Goal: Task Accomplishment & Management: Use online tool/utility

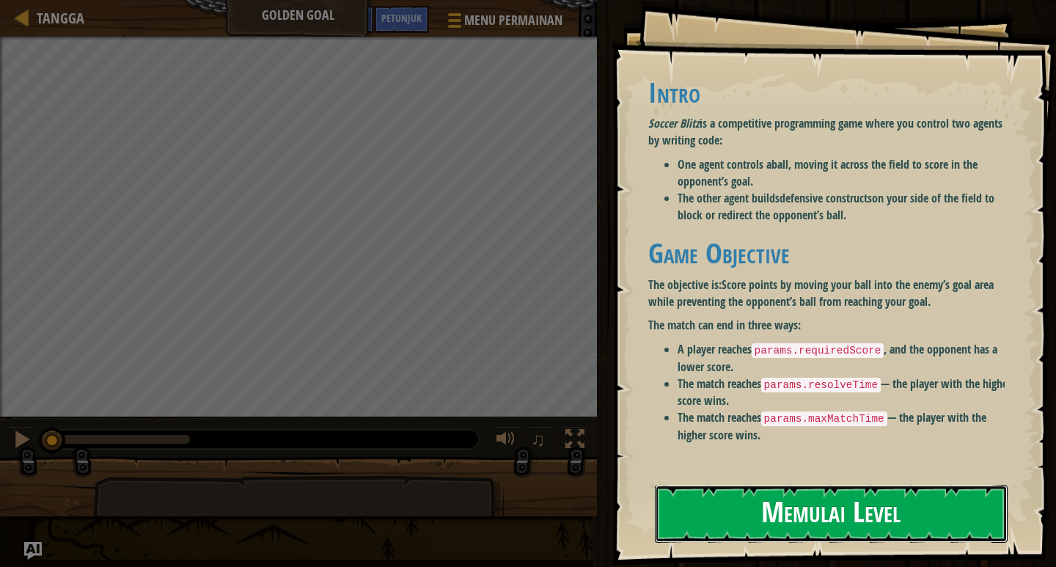
click at [739, 519] on button "Memulai Level" at bounding box center [831, 514] width 353 height 58
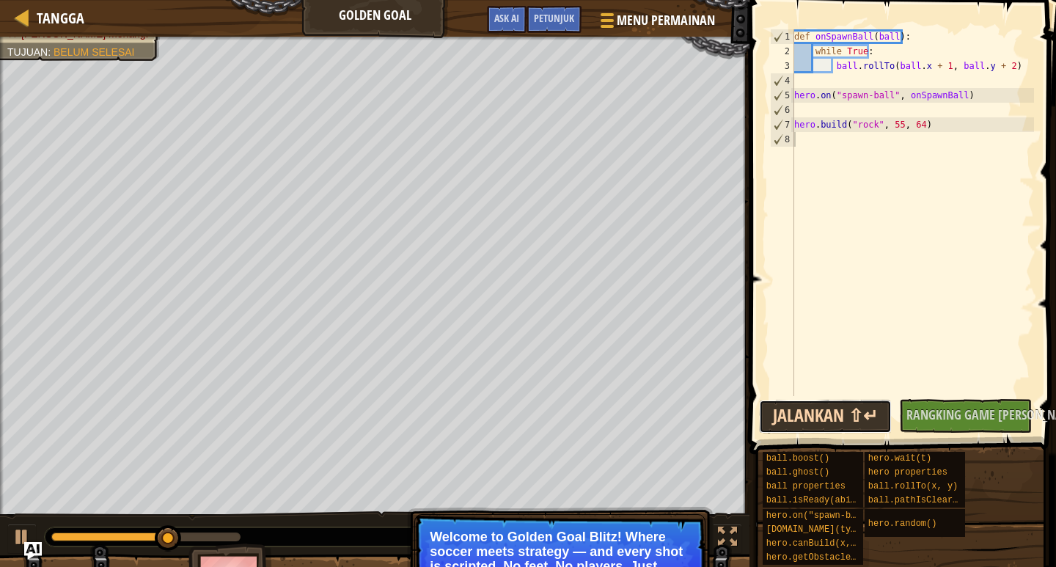
click at [808, 424] on button "Jalankan ⇧↵" at bounding box center [825, 417] width 133 height 34
click at [782, 124] on div "7" at bounding box center [782, 124] width 23 height 15
type textarea "[DOMAIN_NAME]("rock", 55, 64)"
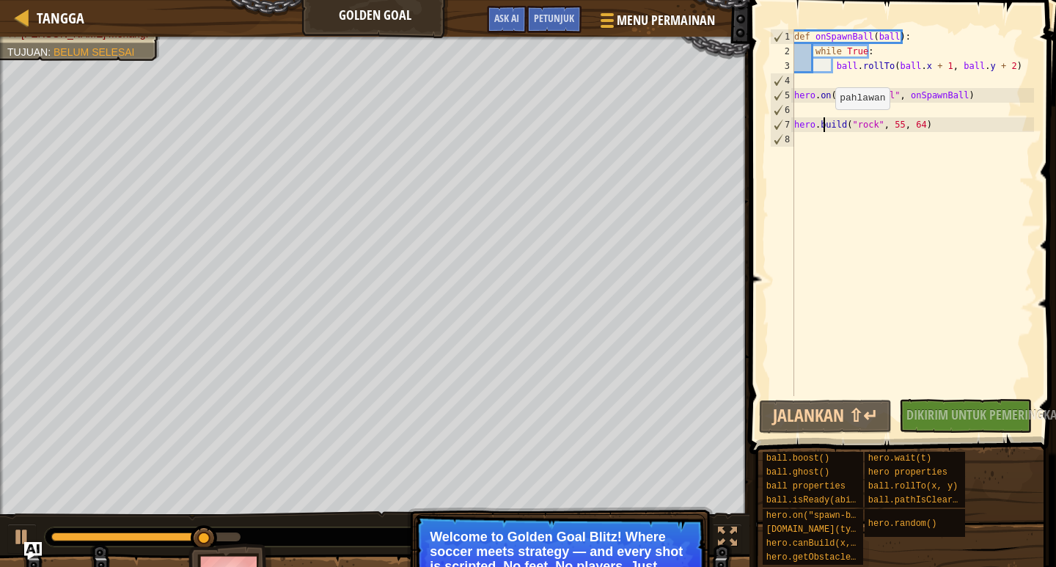
click at [823, 124] on div "def onSpawnBall ( ball ) : while True : ball . rollTo ( ball . x + 1 , ball . y…" at bounding box center [912, 227] width 243 height 396
click at [28, 10] on div at bounding box center [22, 17] width 18 height 18
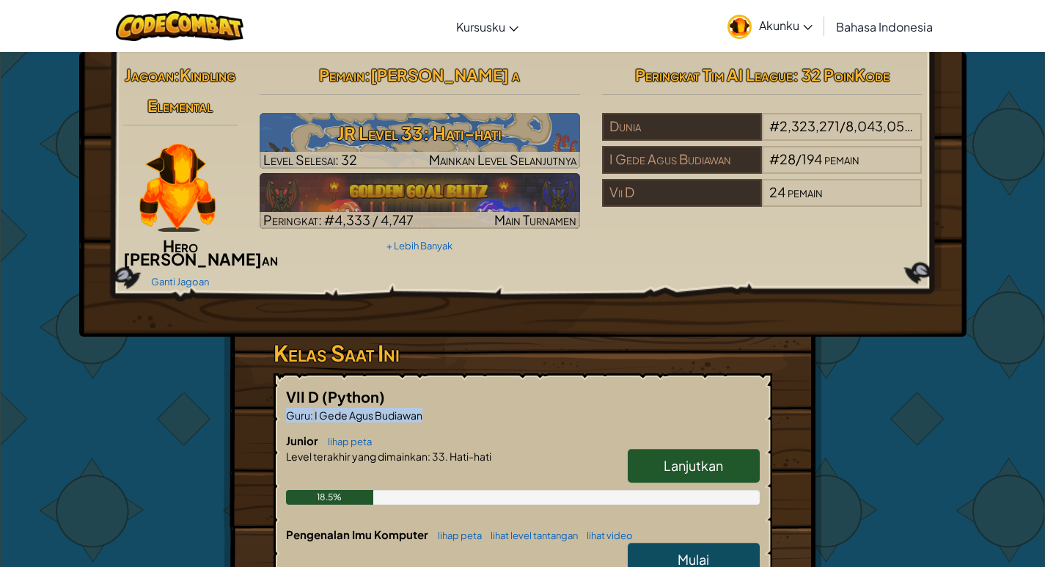
drag, startPoint x: 455, startPoint y: 415, endPoint x: 442, endPoint y: 407, distance: 15.5
click at [444, 407] on div "VII D (Python) Guru : I Gede [PERSON_NAME] lihap peta Lanjutkan Level terakhir …" at bounding box center [522, 502] width 499 height 259
click at [437, 408] on p "Guru : I Gede [PERSON_NAME]" at bounding box center [523, 415] width 474 height 15
click at [715, 551] on link "Mulai" at bounding box center [694, 560] width 132 height 34
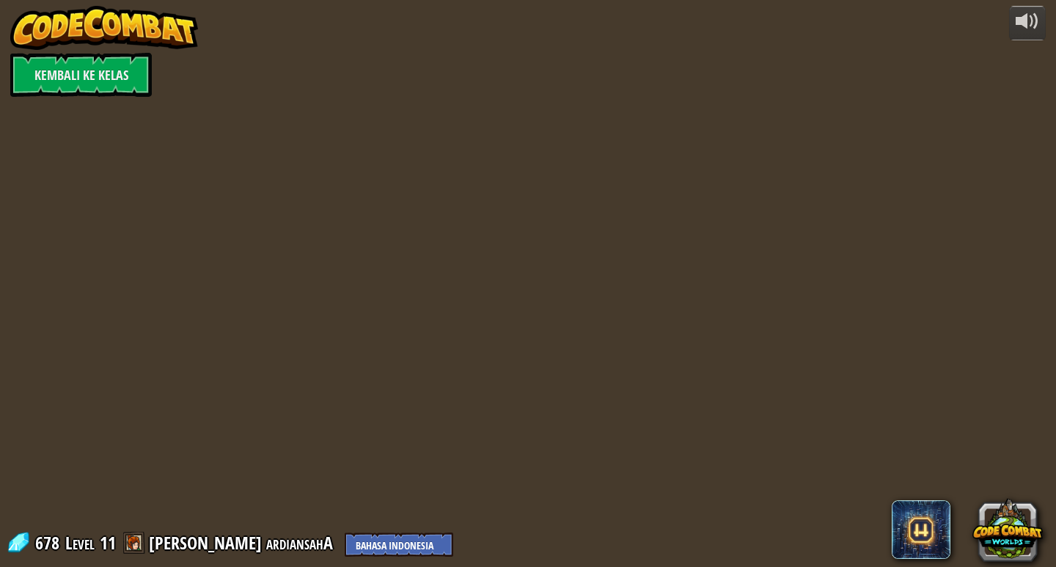
select select "id"
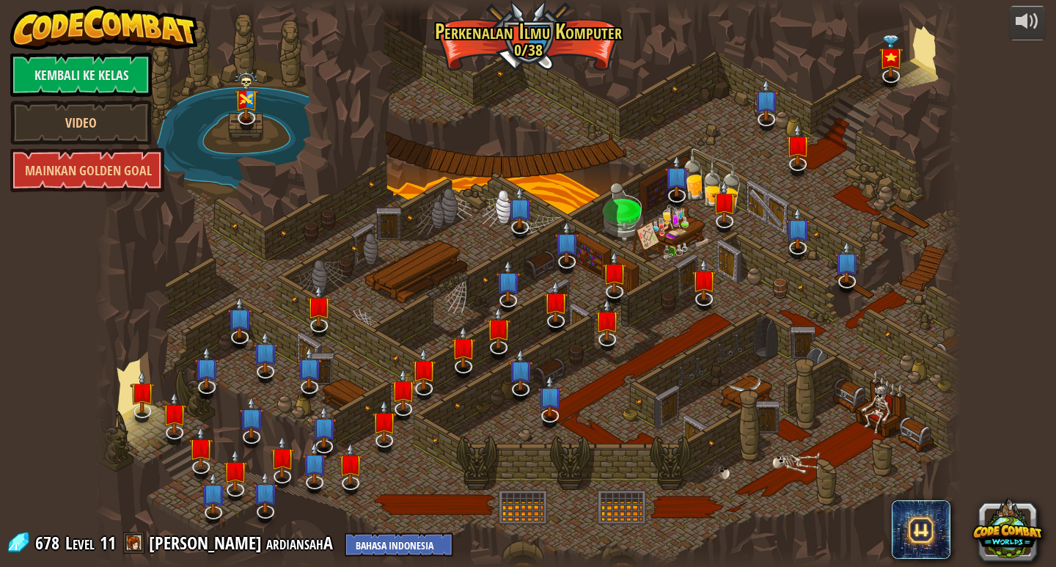
select select "id"
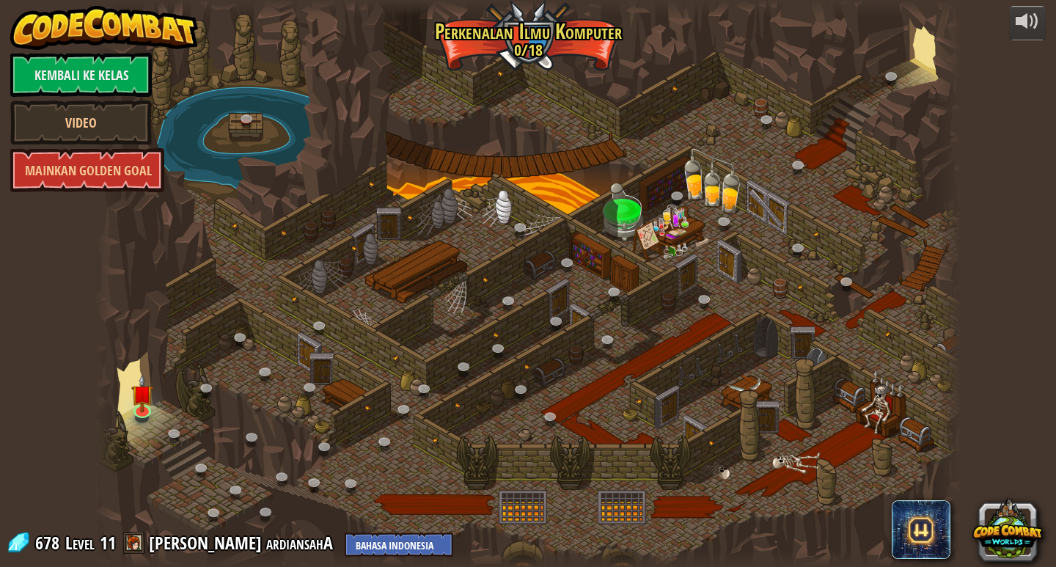
select select "id"
click at [138, 408] on img at bounding box center [142, 384] width 22 height 51
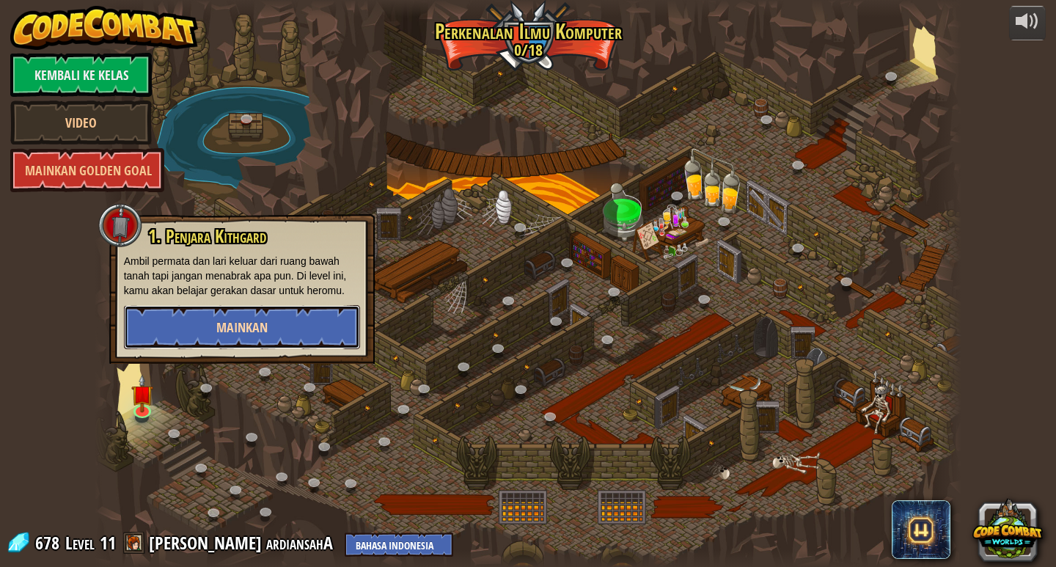
click at [174, 330] on button "Mainkan" at bounding box center [242, 327] width 236 height 44
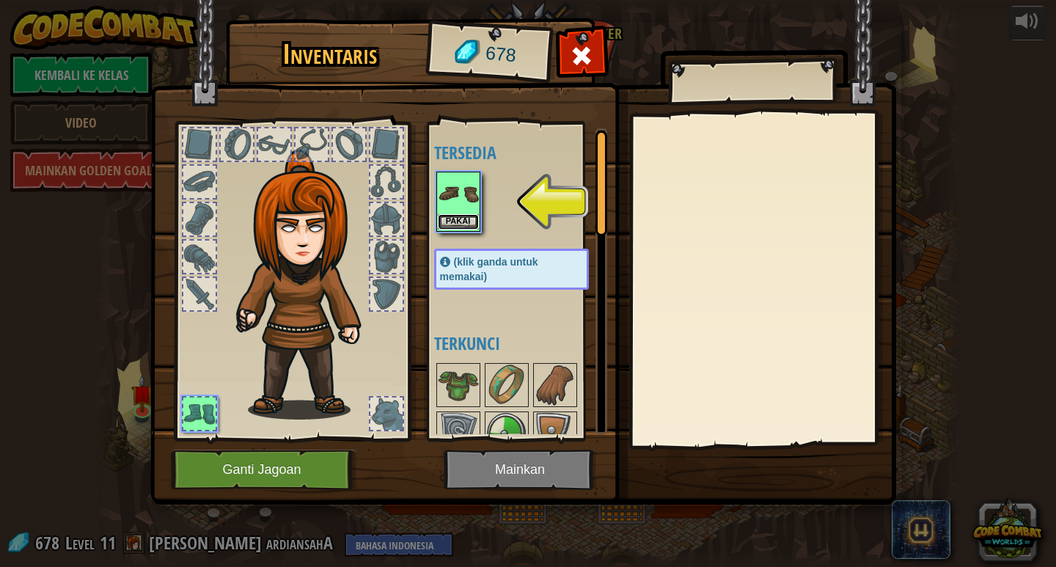
click at [463, 221] on button "Pakai" at bounding box center [458, 221] width 41 height 15
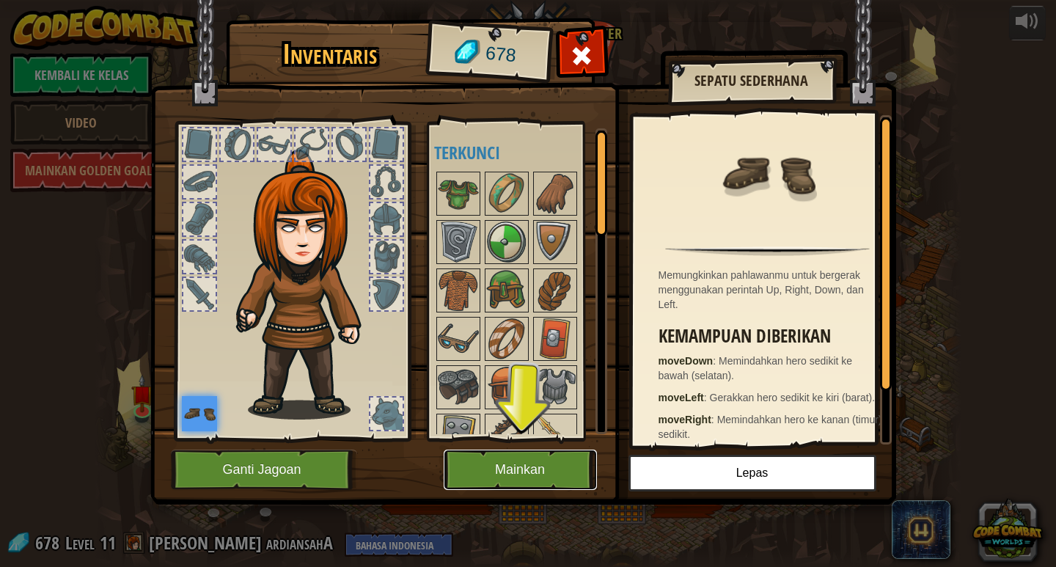
click at [526, 461] on button "Mainkan" at bounding box center [520, 469] width 153 height 40
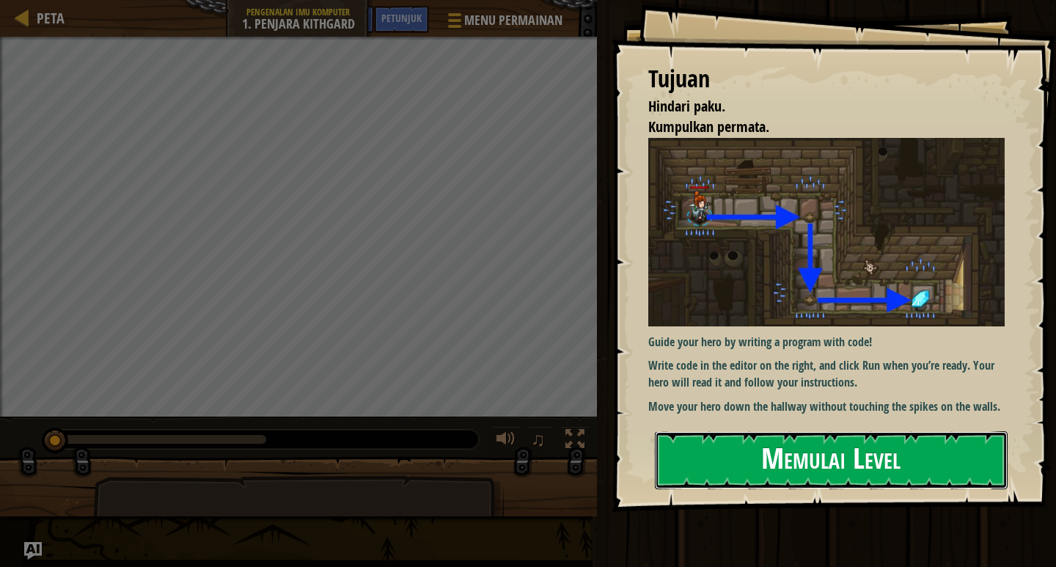
click at [774, 473] on button "Memulai Level" at bounding box center [831, 460] width 353 height 58
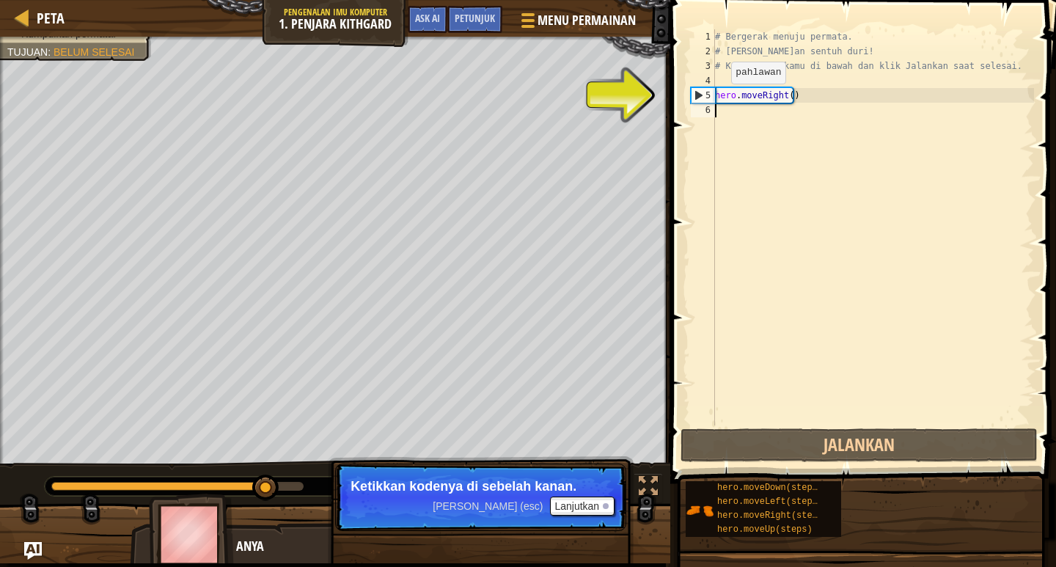
click at [706, 94] on div "5" at bounding box center [702, 95] width 23 height 15
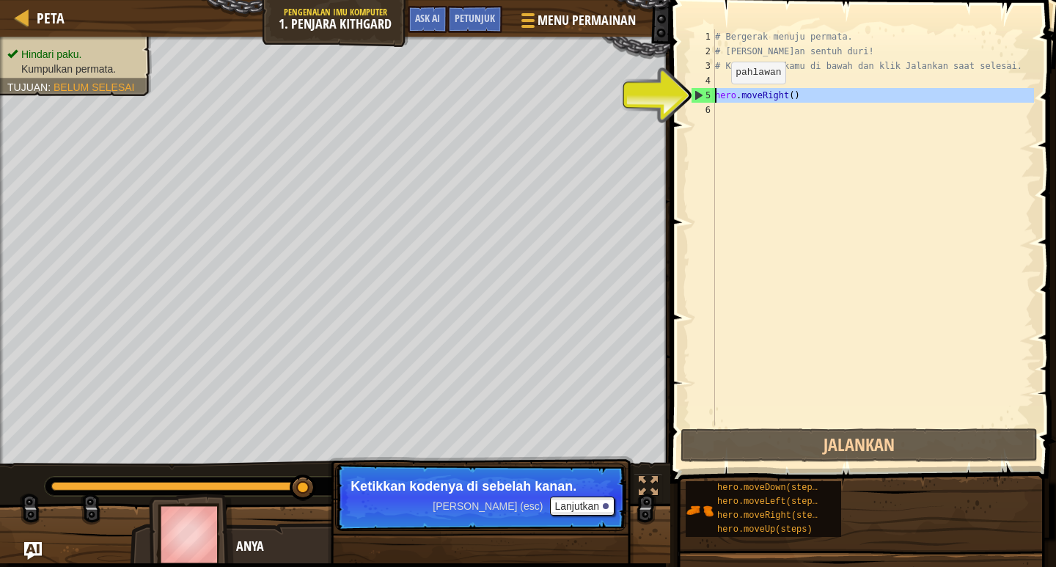
click at [693, 94] on div "5" at bounding box center [702, 95] width 23 height 15
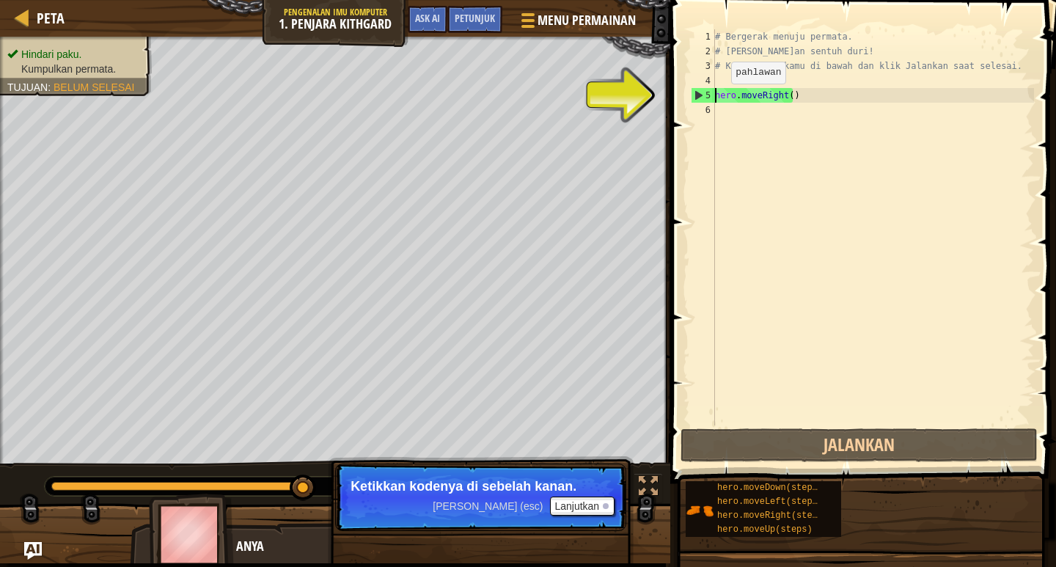
click at [698, 93] on div "5" at bounding box center [702, 95] width 23 height 15
click at [726, 92] on div "# Bergerak menuju permata. # [PERSON_NAME]an sentuh duri! # Ketik kode kamu di …" at bounding box center [873, 241] width 322 height 425
click at [719, 98] on div "# Bergerak menuju permata. # [PERSON_NAME]an sentuh duri! # Ketik kode kamu di …" at bounding box center [873, 241] width 322 height 425
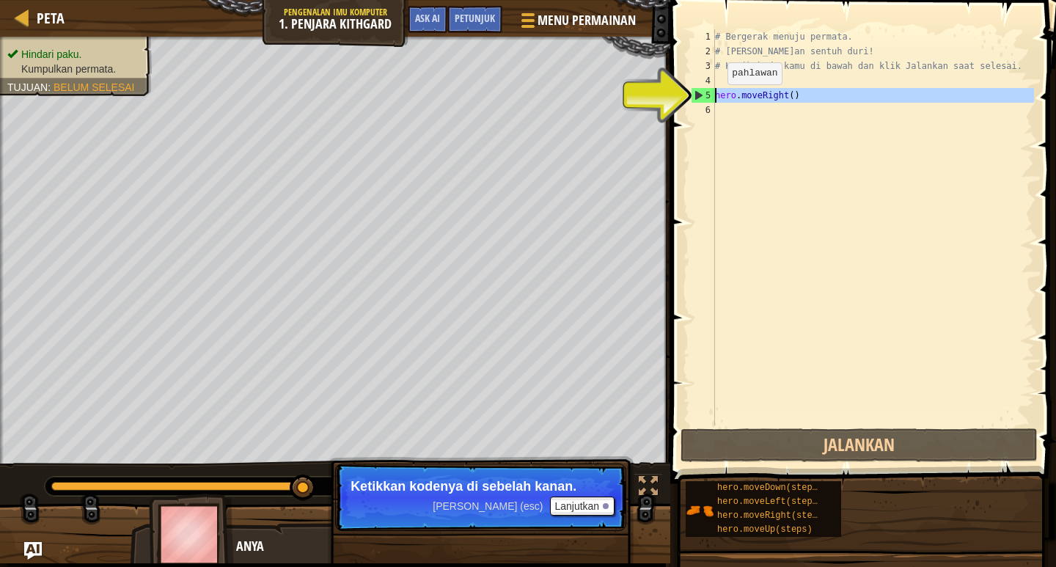
click at [711, 92] on div "5" at bounding box center [702, 95] width 23 height 15
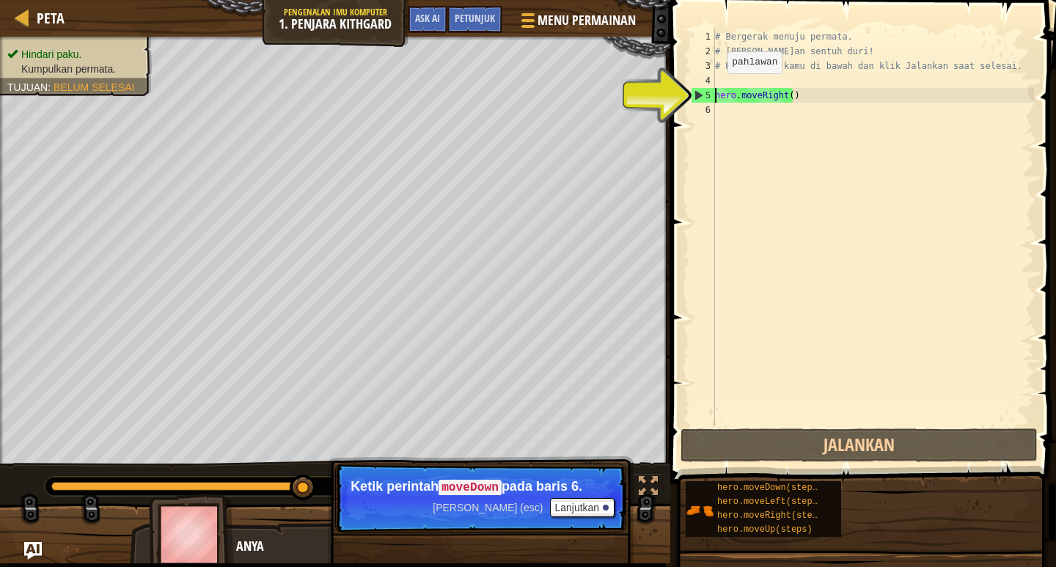
click at [698, 92] on div "5" at bounding box center [702, 95] width 23 height 15
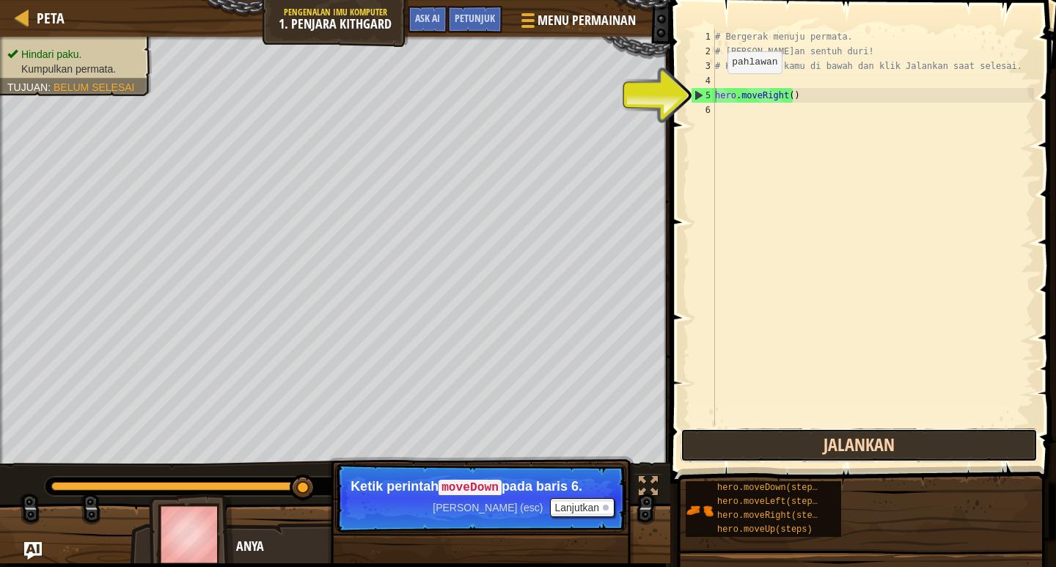
click at [830, 449] on button "Jalankan" at bounding box center [858, 445] width 357 height 34
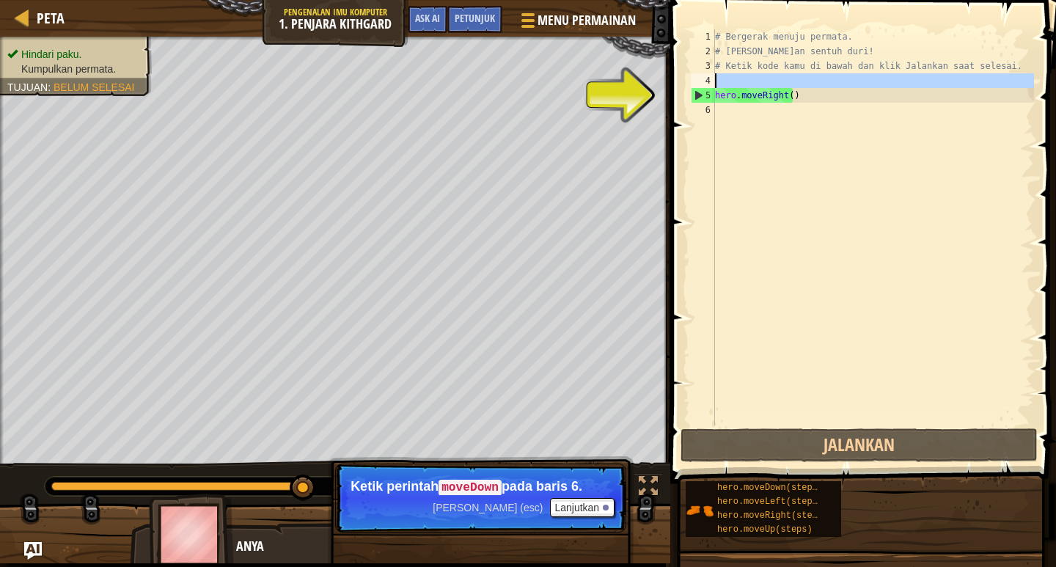
click at [709, 75] on div "4" at bounding box center [703, 80] width 24 height 15
type textarea "hero.moveRight()"
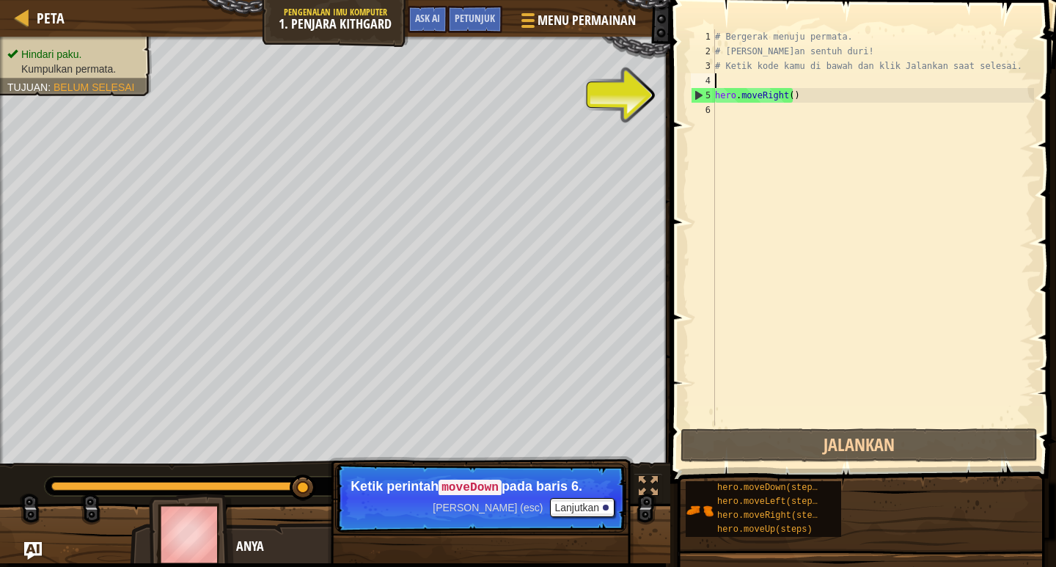
click at [702, 87] on div "4" at bounding box center [703, 80] width 24 height 15
type textarea "hero.moveRight()"
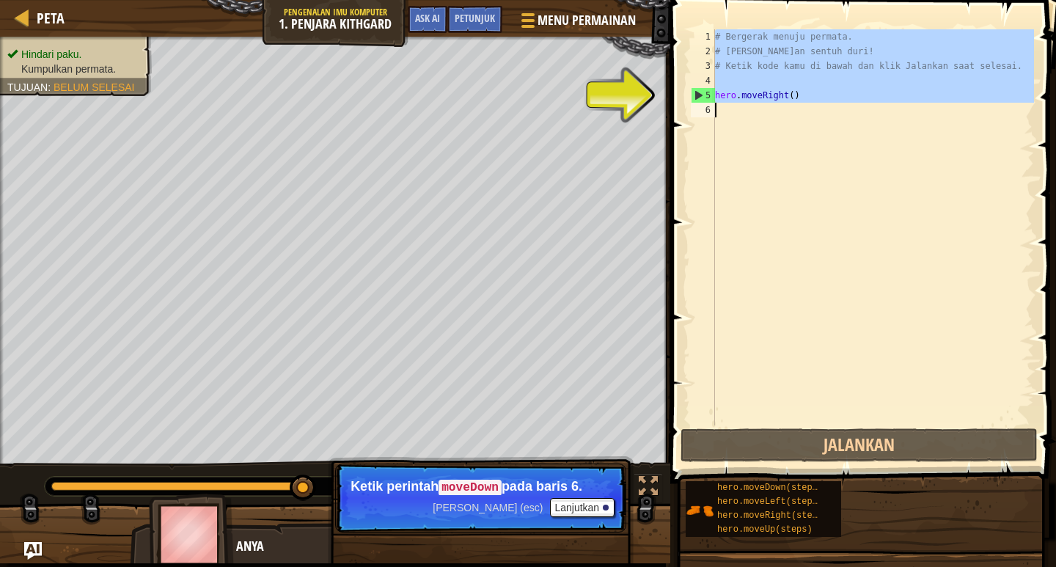
drag, startPoint x: 702, startPoint y: 87, endPoint x: 697, endPoint y: 96, distance: 9.8
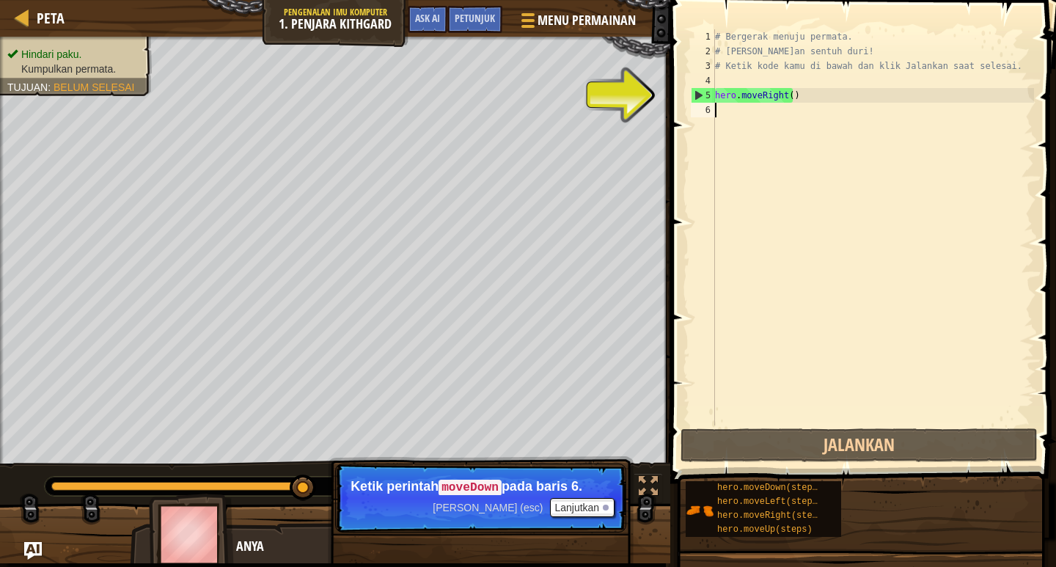
click at [697, 97] on div "5" at bounding box center [702, 95] width 23 height 15
type textarea "hero.moveRight()"
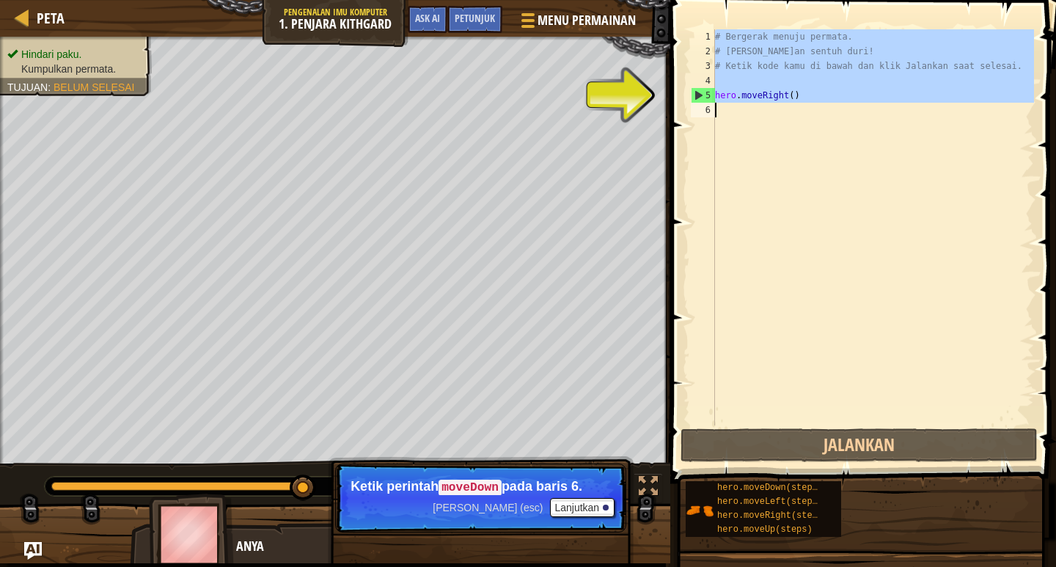
click at [697, 97] on div "5" at bounding box center [702, 95] width 23 height 15
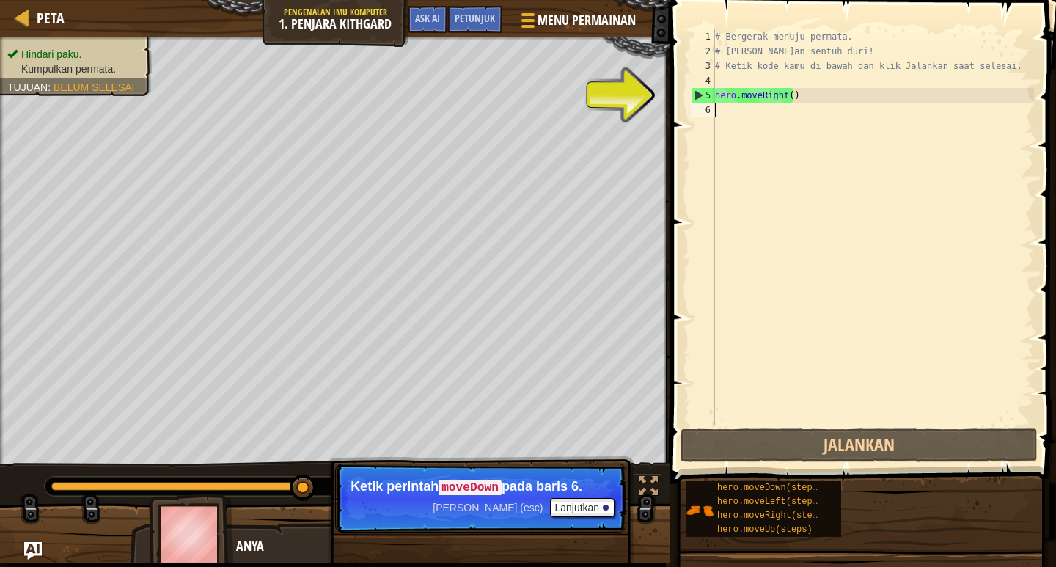
click at [697, 97] on div "5" at bounding box center [702, 95] width 23 height 15
type textarea "hero.moveRight()"
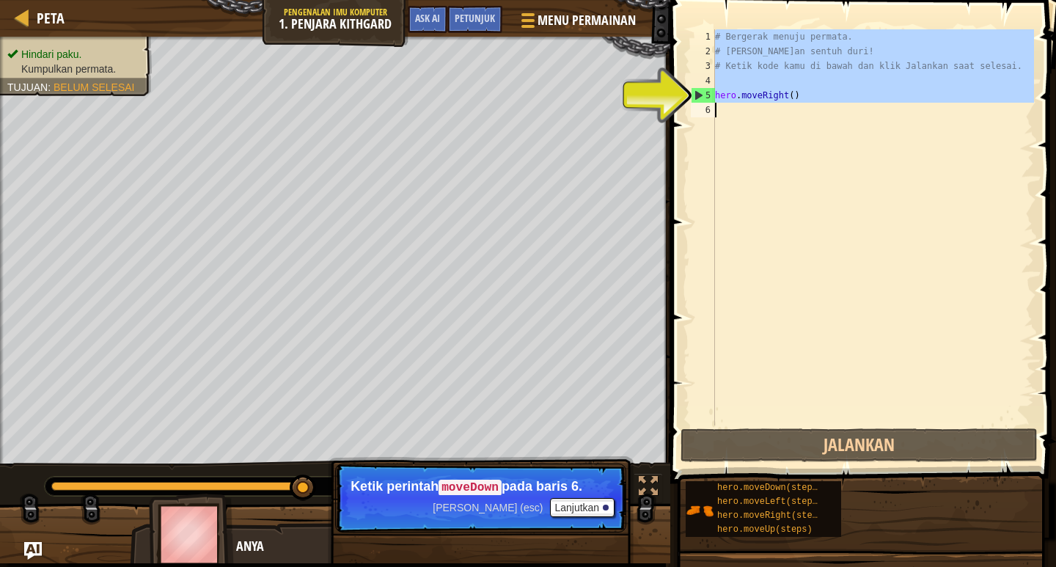
click at [697, 97] on div "5" at bounding box center [702, 95] width 23 height 15
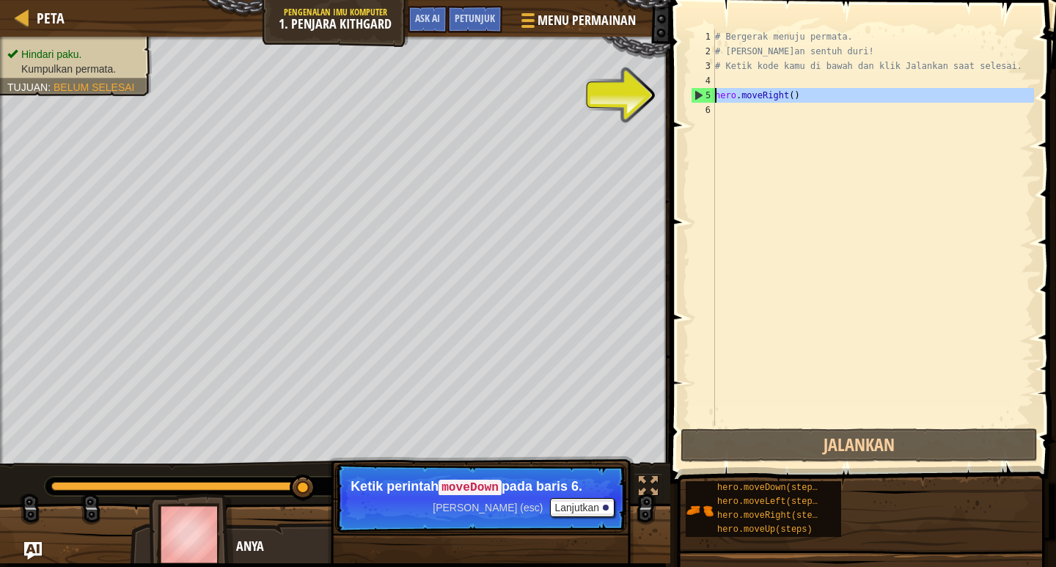
click at [697, 97] on div "5" at bounding box center [702, 95] width 23 height 15
type textarea "hero.moveRight()"
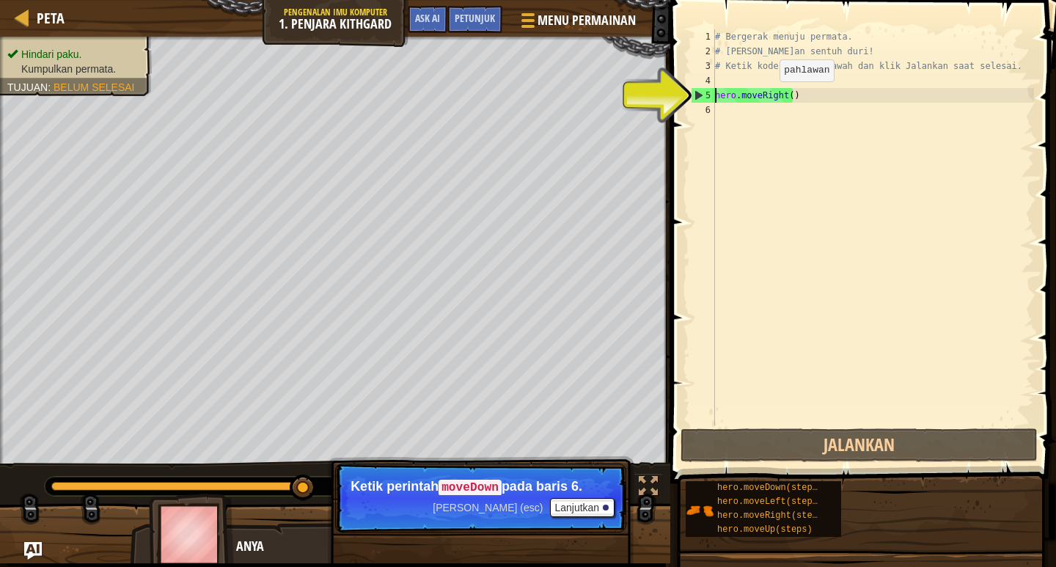
click at [767, 96] on div "# Bergerak menuju permata. # [PERSON_NAME]an sentuh duri! # Ketik kode kamu di …" at bounding box center [873, 241] width 322 height 425
click at [722, 111] on div "# Bergerak menuju permata. # [PERSON_NAME]an sentuh duri! # Ketik kode kamu di …" at bounding box center [873, 241] width 322 height 425
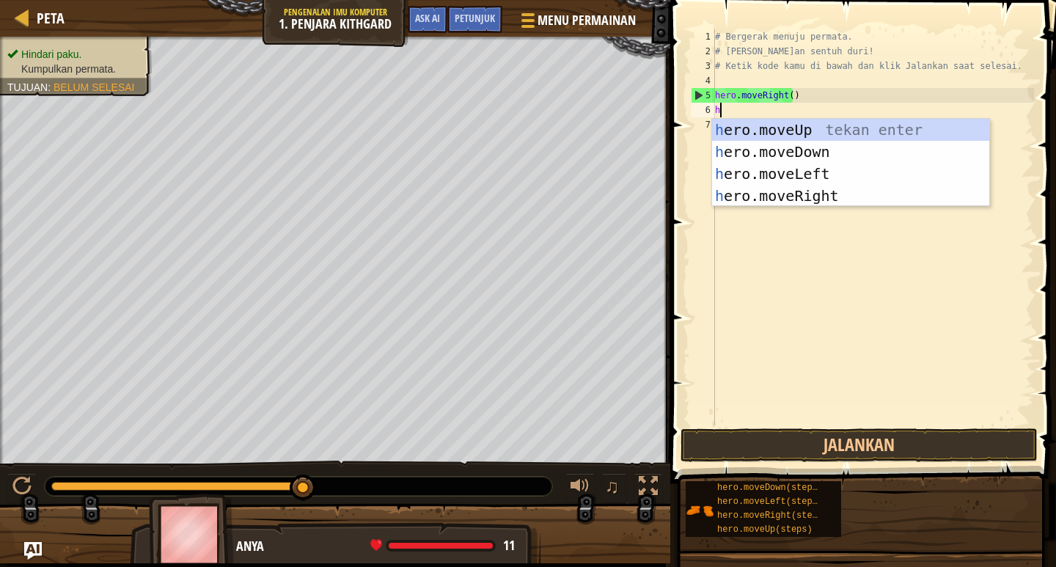
type textarea "he"
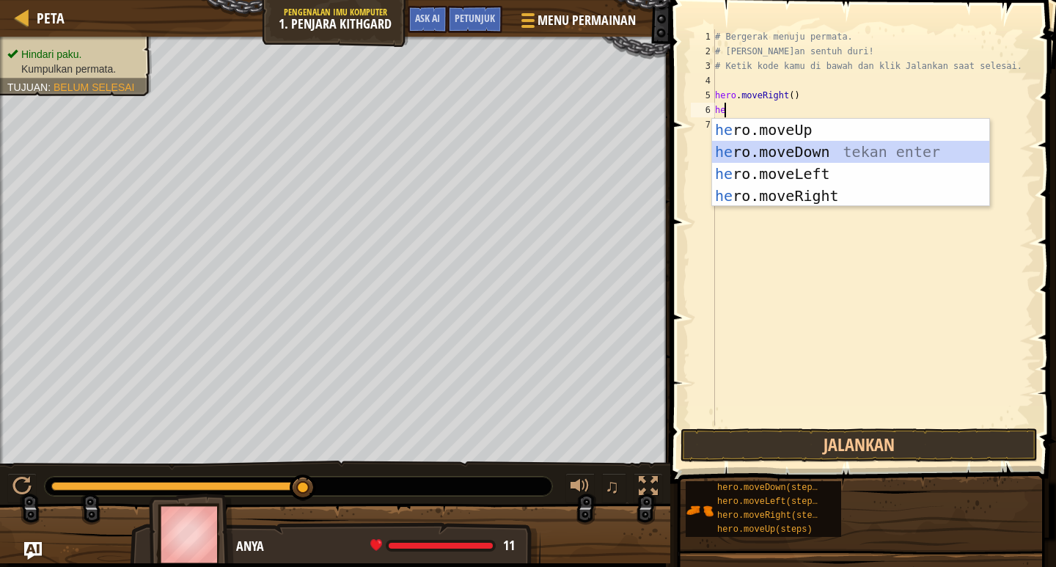
click at [756, 158] on div "he ro.moveUp tekan enter he ro.moveDown tekan enter he ro.moveLeft tekan enter …" at bounding box center [850, 185] width 277 height 132
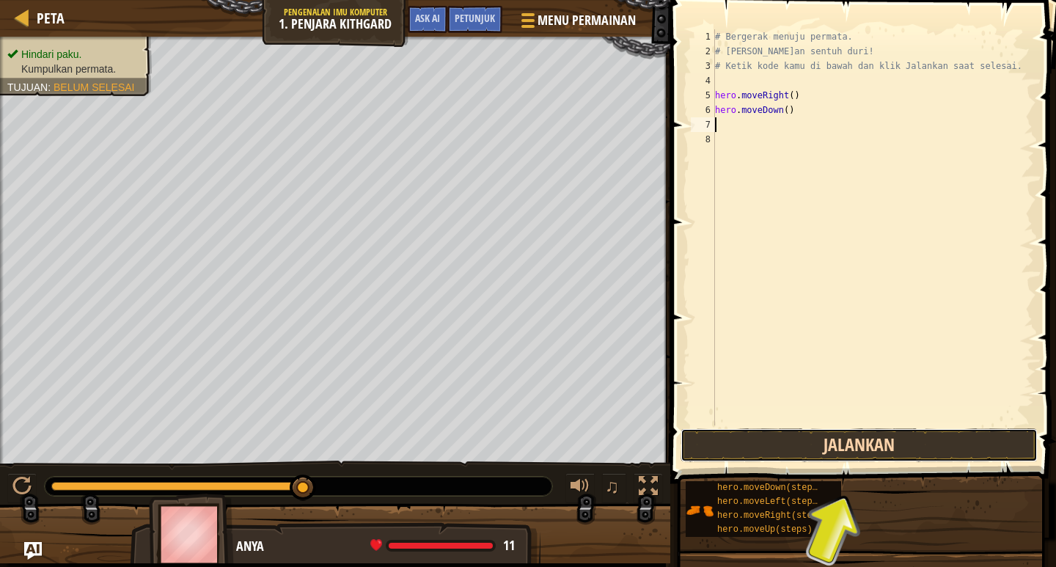
click at [840, 443] on button "Jalankan" at bounding box center [858, 445] width 357 height 34
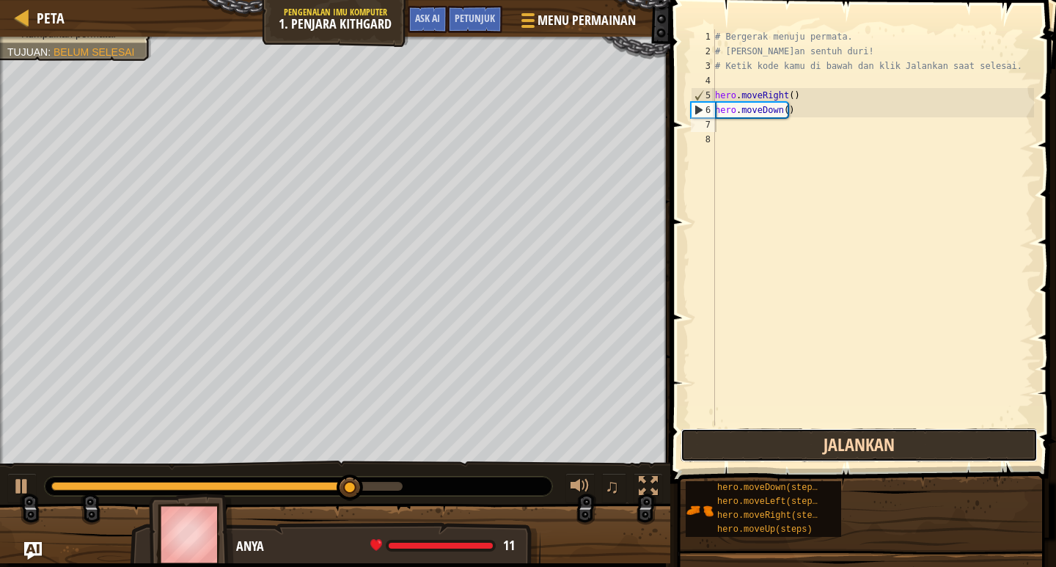
click at [840, 443] on button "Jalankan" at bounding box center [858, 445] width 357 height 34
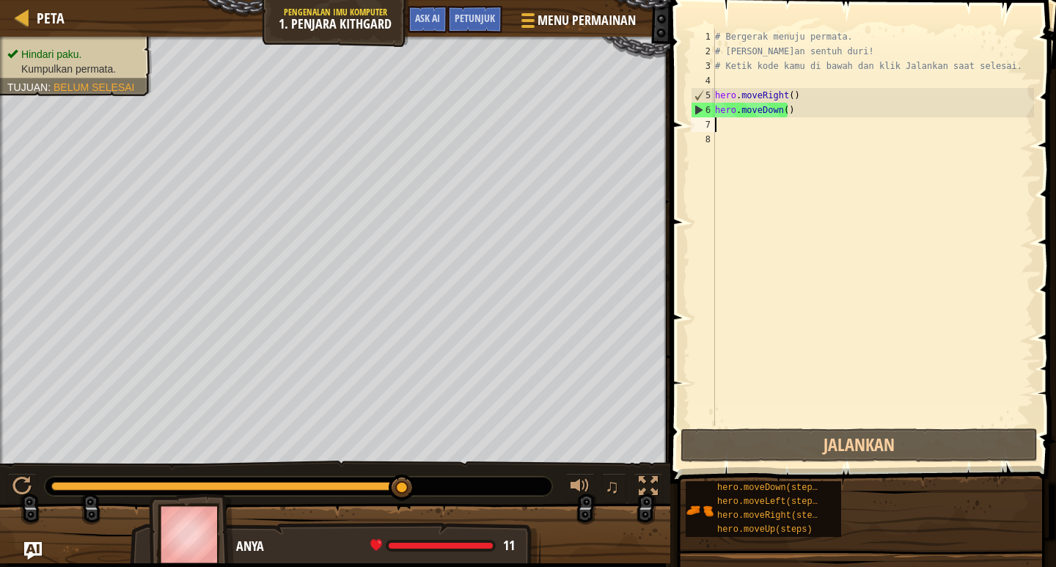
click at [724, 126] on div "# Bergerak menuju permata. # [PERSON_NAME]an sentuh duri! # Ketik kode kamu di …" at bounding box center [873, 241] width 322 height 425
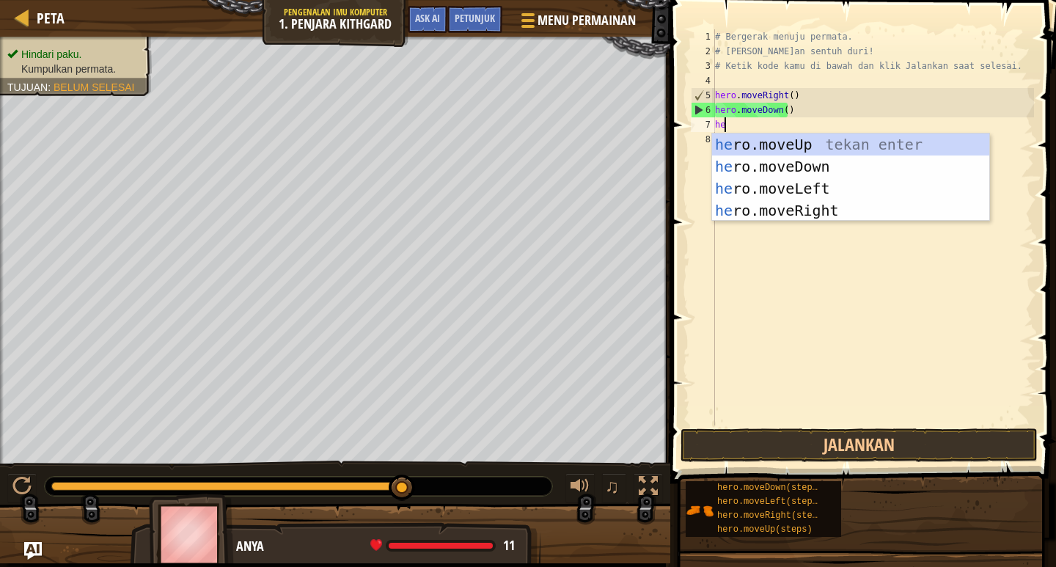
scroll to position [7, 1]
type textarea "hero"
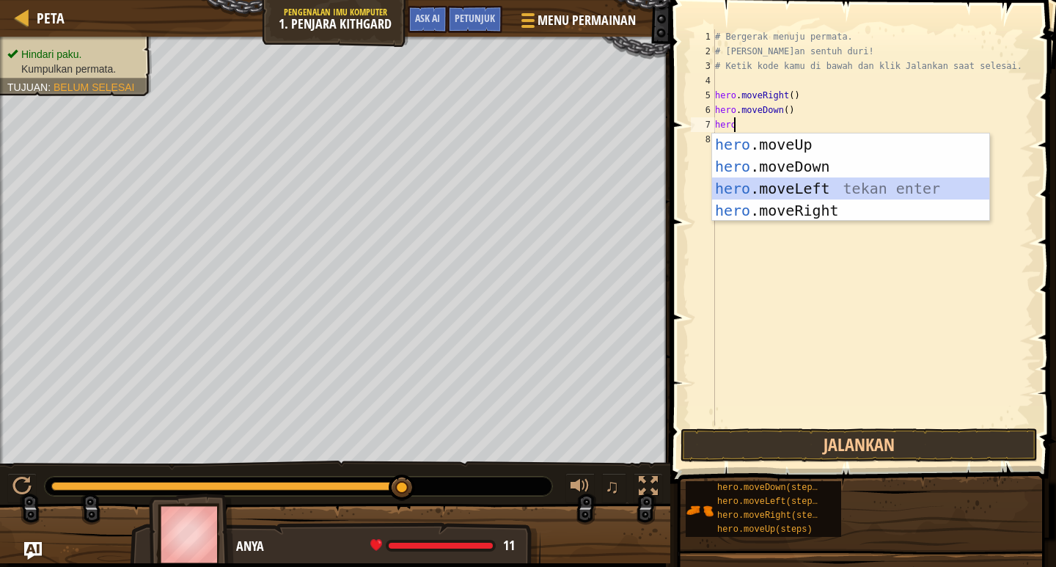
click at [782, 189] on div "hero .moveUp tekan enter hero .moveDown tekan enter hero .moveLeft tekan enter …" at bounding box center [850, 199] width 277 height 132
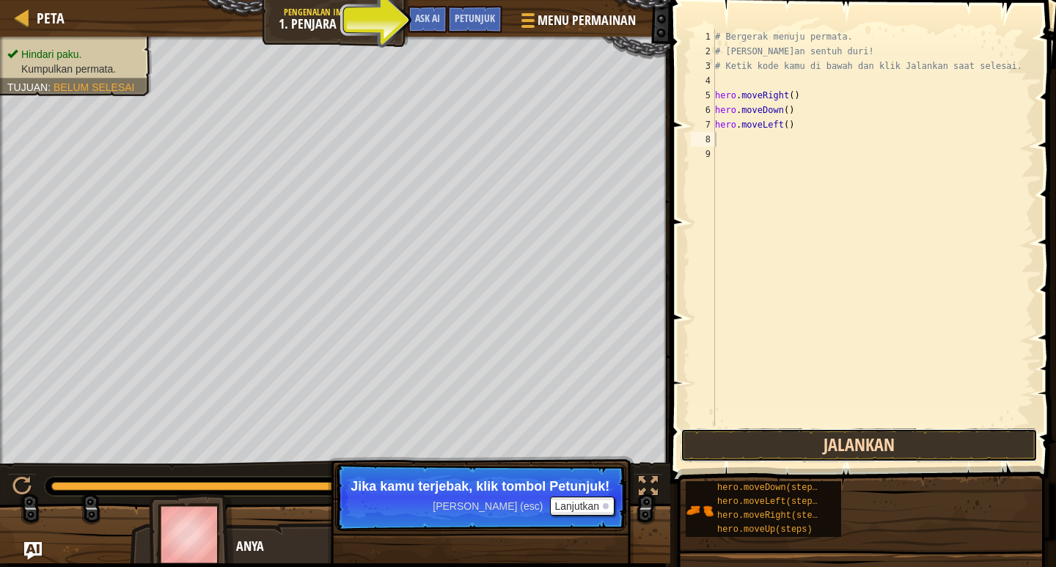
click at [786, 444] on button "Jalankan" at bounding box center [858, 445] width 357 height 34
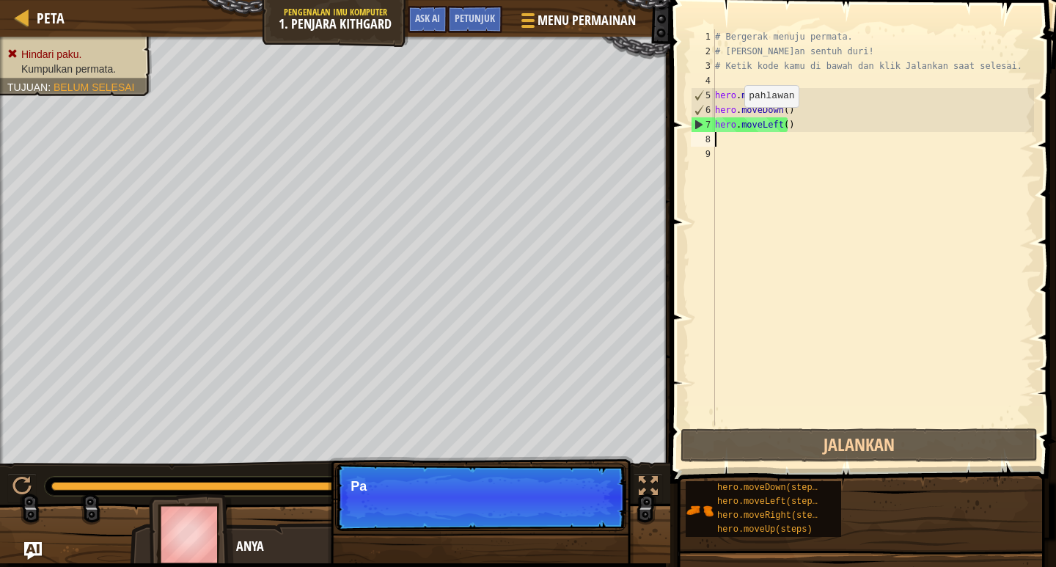
click at [732, 122] on div "# Bergerak menuju permata. # [PERSON_NAME]an sentuh duri! # Ketik kode kamu di …" at bounding box center [873, 241] width 322 height 425
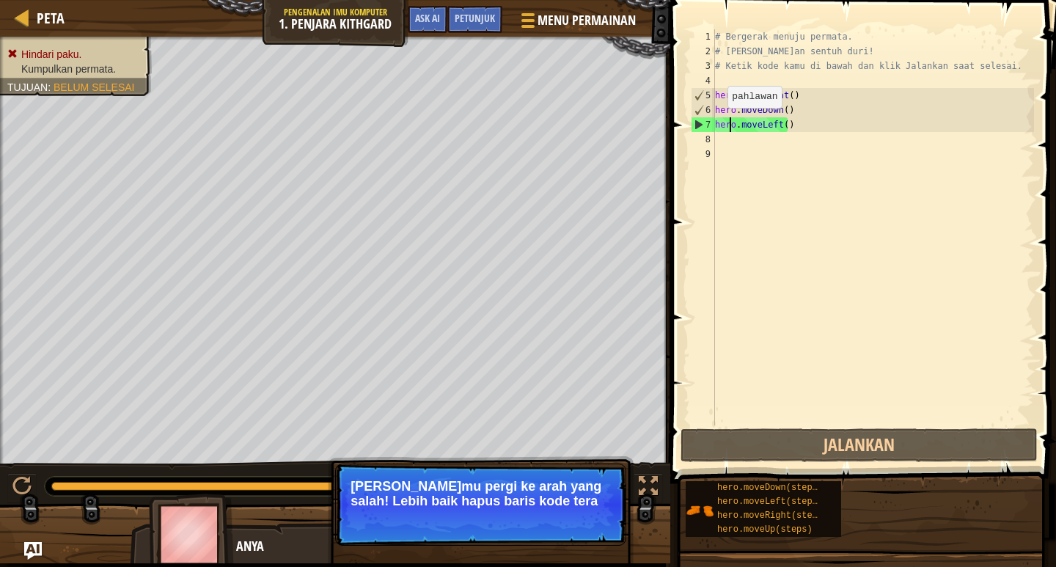
click at [715, 122] on div "# Bergerak menuju permata. # [PERSON_NAME]an sentuh duri! # Ketik kode kamu di …" at bounding box center [873, 241] width 322 height 425
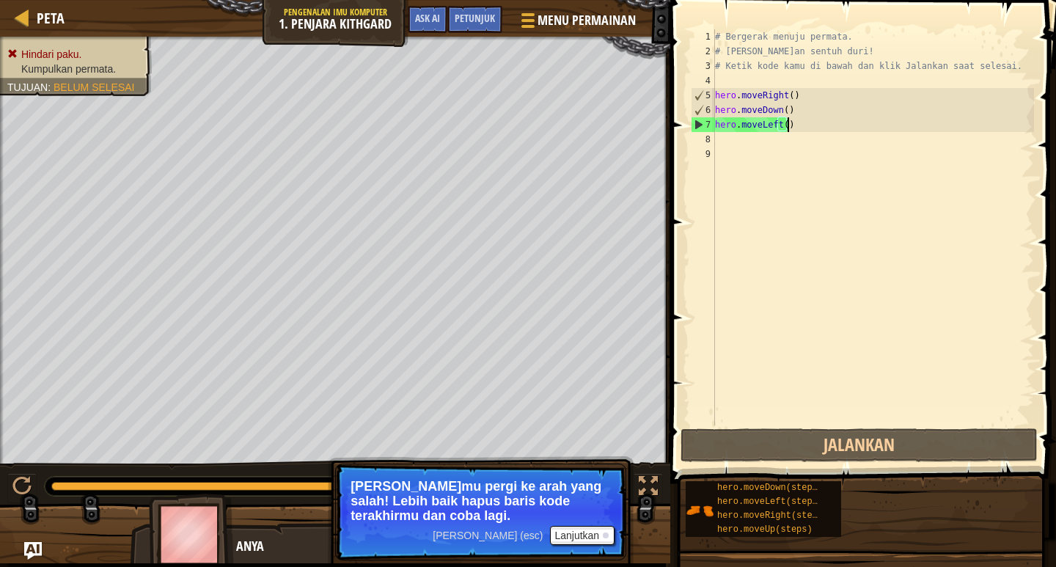
click at [785, 128] on div "# Bergerak menuju permata. # [PERSON_NAME]an sentuh duri! # Ketik kode kamu di …" at bounding box center [873, 241] width 322 height 425
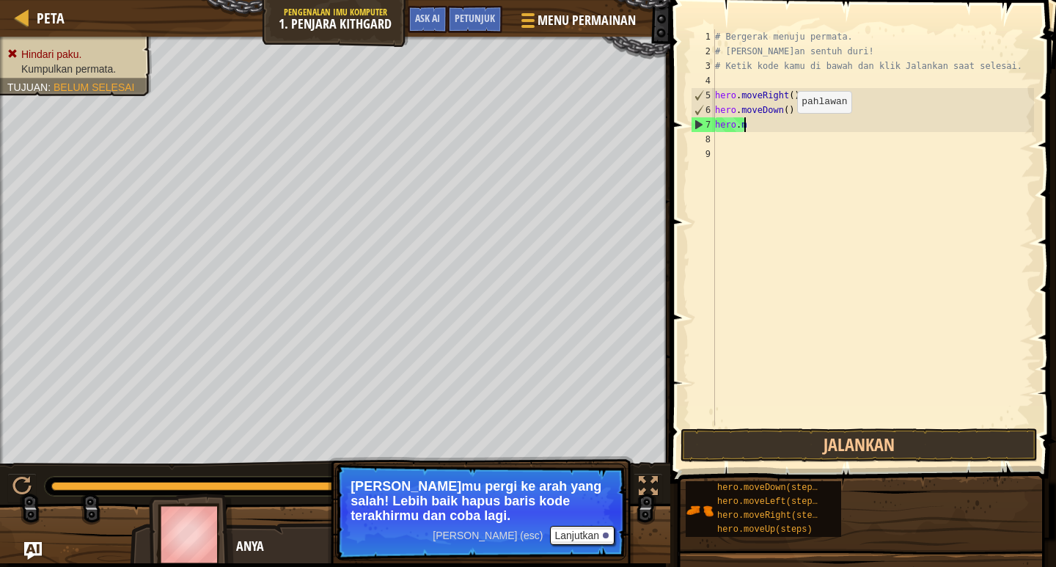
type textarea "h"
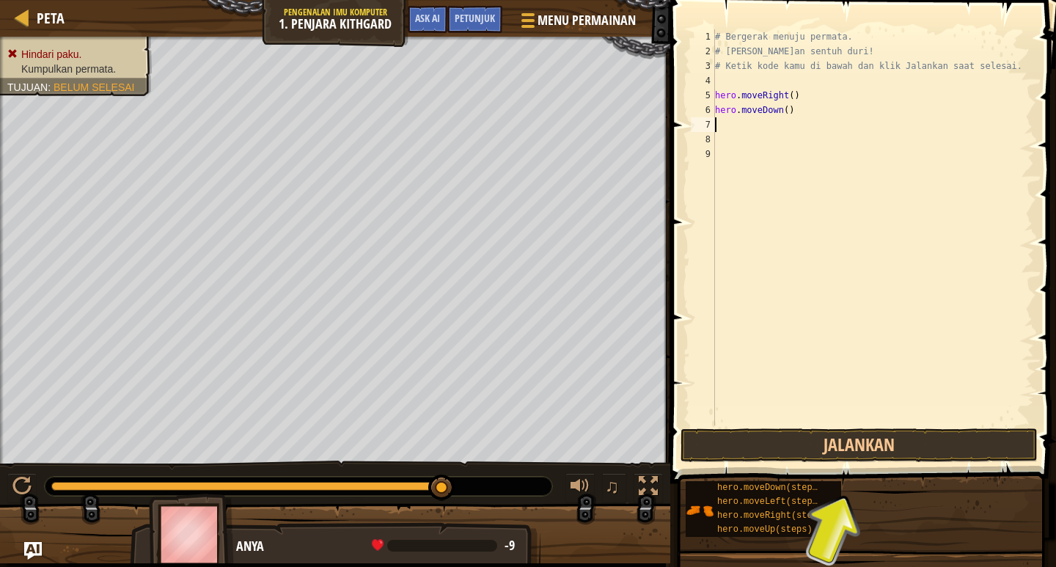
click at [714, 130] on div "7" at bounding box center [703, 124] width 24 height 15
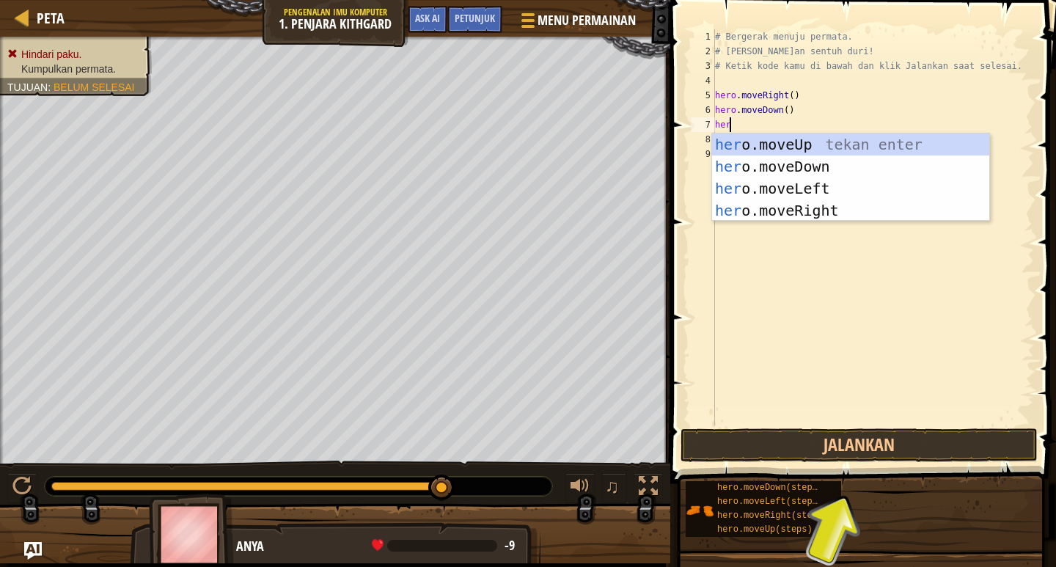
scroll to position [7, 1]
type textarea "hero"
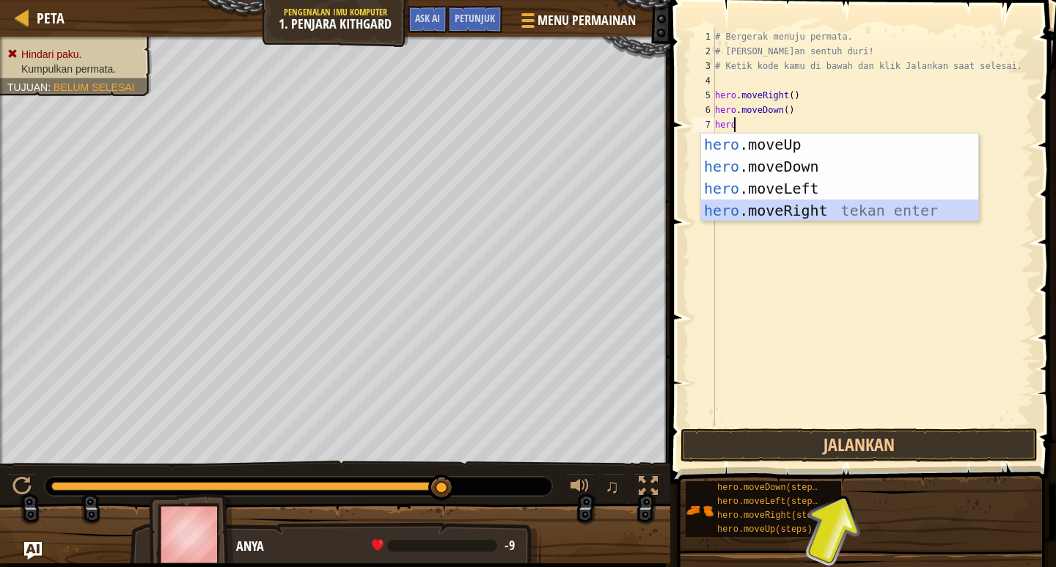
click at [818, 206] on div "hero .moveUp tekan enter hero .moveDown tekan enter hero .moveLeft tekan enter …" at bounding box center [839, 199] width 277 height 132
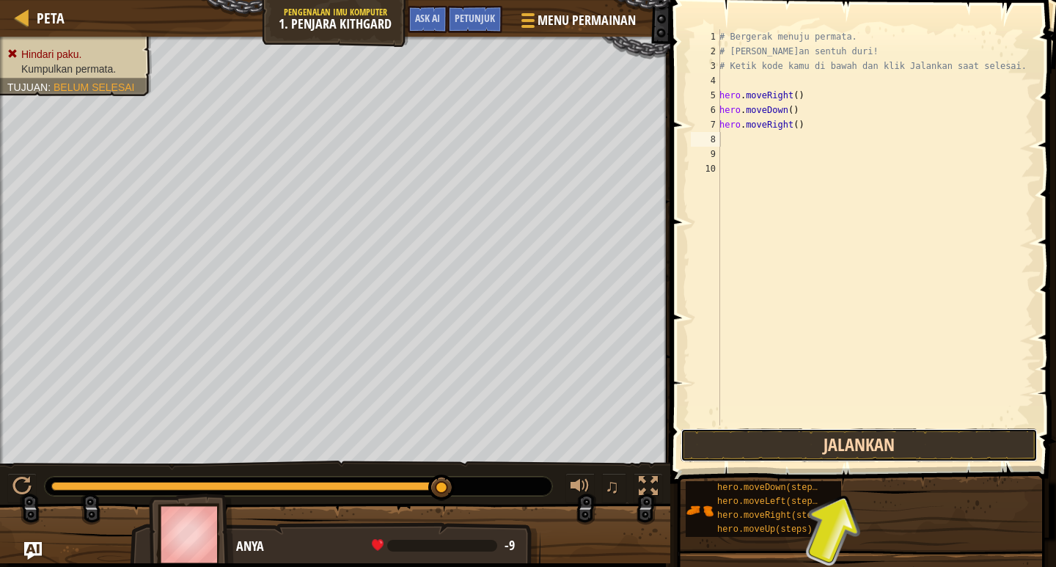
click at [815, 436] on button "Jalankan" at bounding box center [858, 445] width 357 height 34
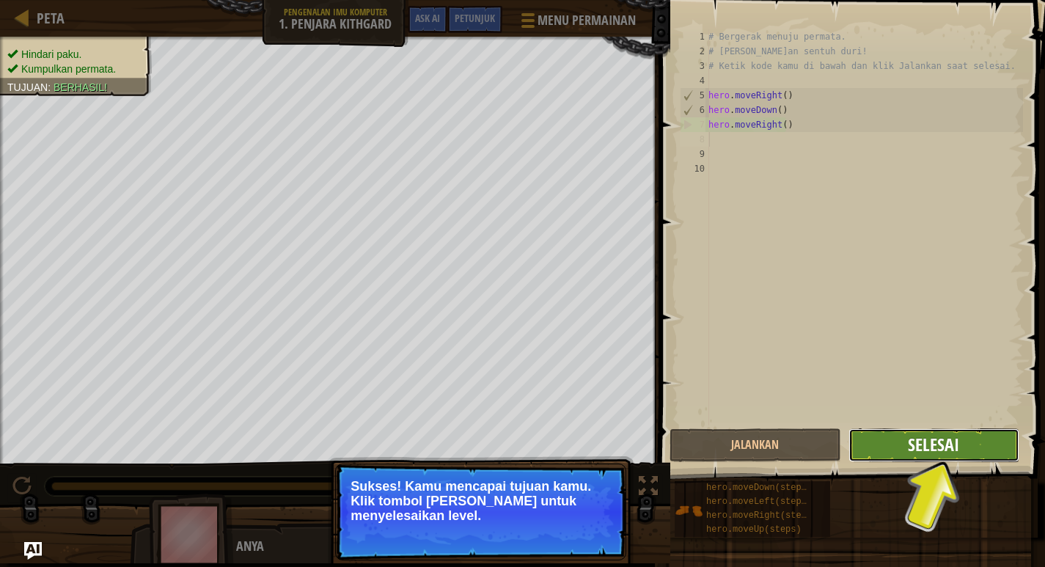
click at [928, 444] on span "Selesai" at bounding box center [933, 444] width 51 height 23
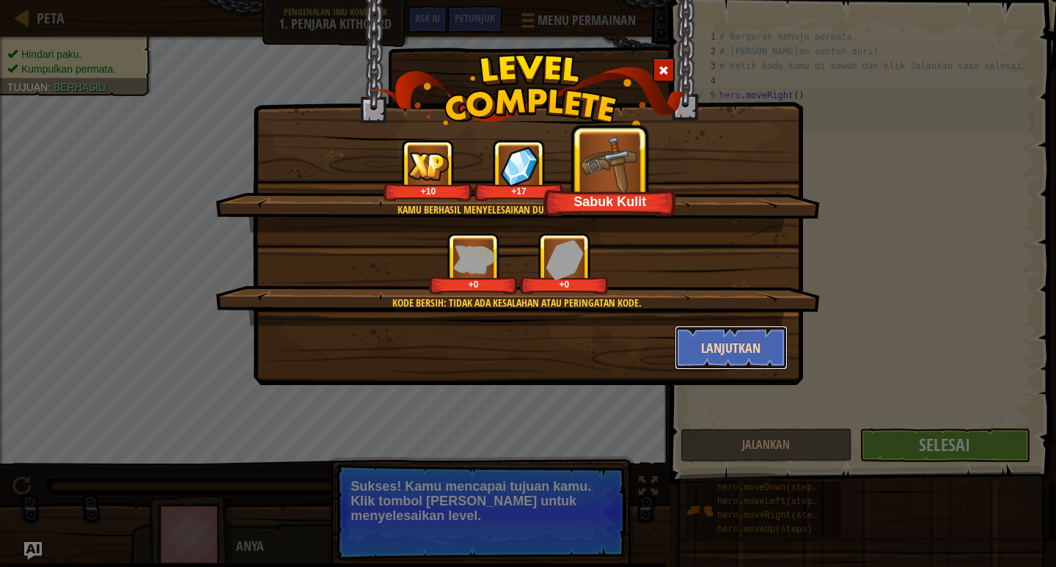
click at [735, 350] on button "Lanjutkan" at bounding box center [732, 348] width 114 height 44
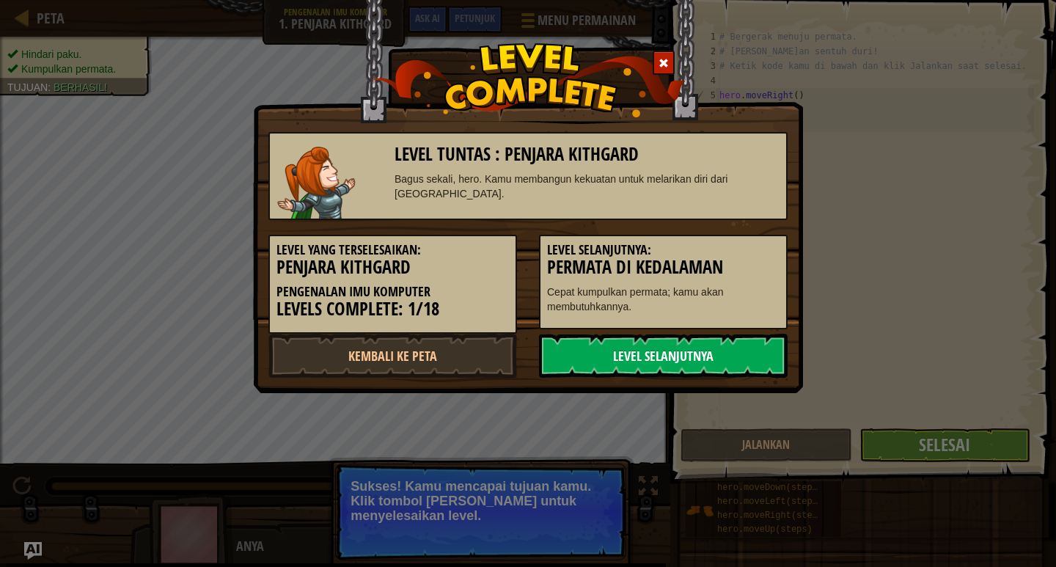
click at [713, 357] on link "Level Selanjutnya" at bounding box center [663, 356] width 249 height 44
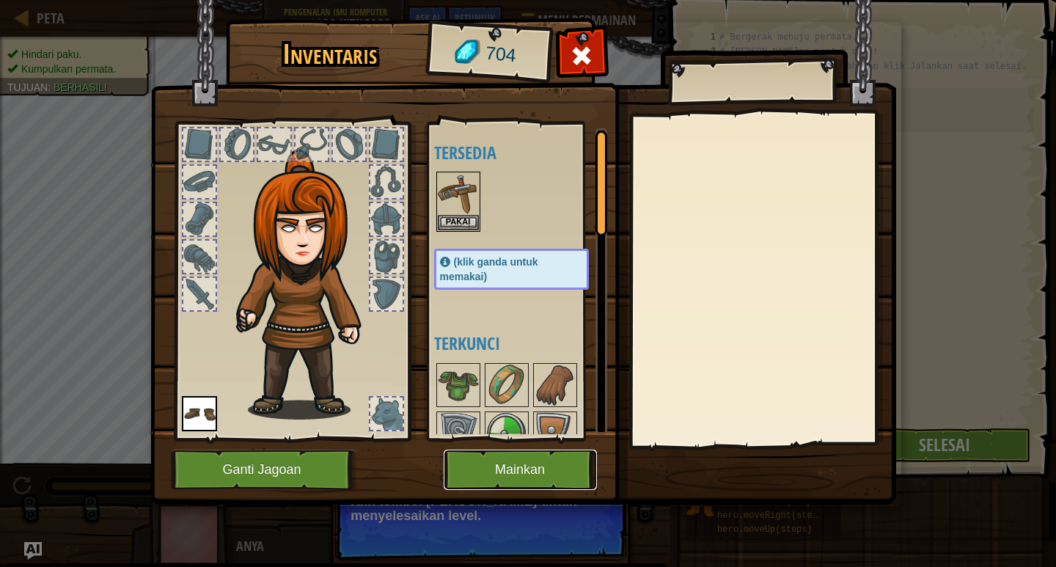
click at [546, 471] on button "Mainkan" at bounding box center [520, 469] width 153 height 40
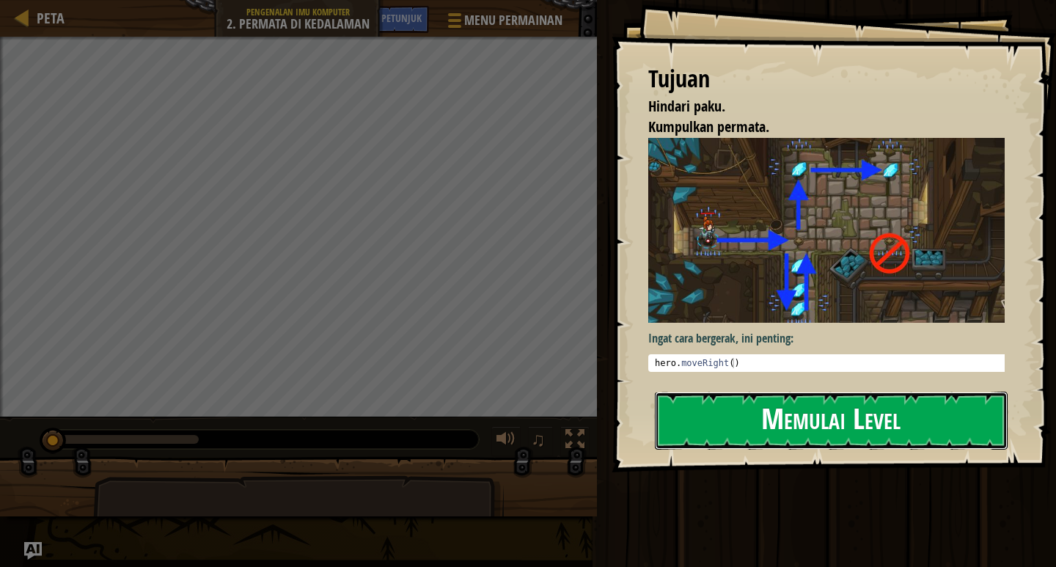
click at [813, 426] on button "Memulai Level" at bounding box center [831, 421] width 353 height 58
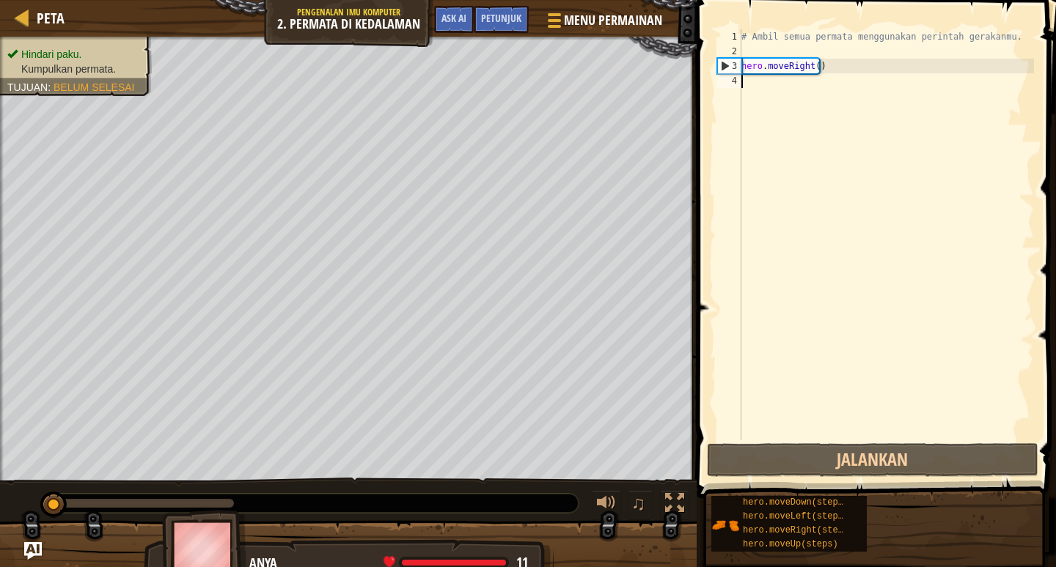
click at [770, 80] on div "# Ambil semua permata menggunakan perintah gerakanmu. hero . moveRight ( )" at bounding box center [885, 249] width 295 height 440
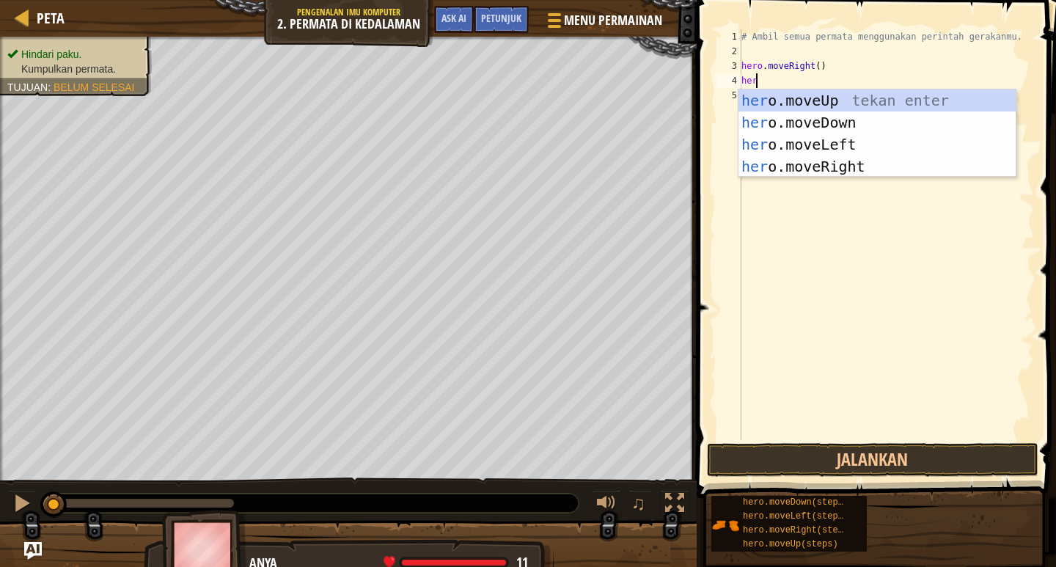
scroll to position [7, 1]
type textarea "hero"
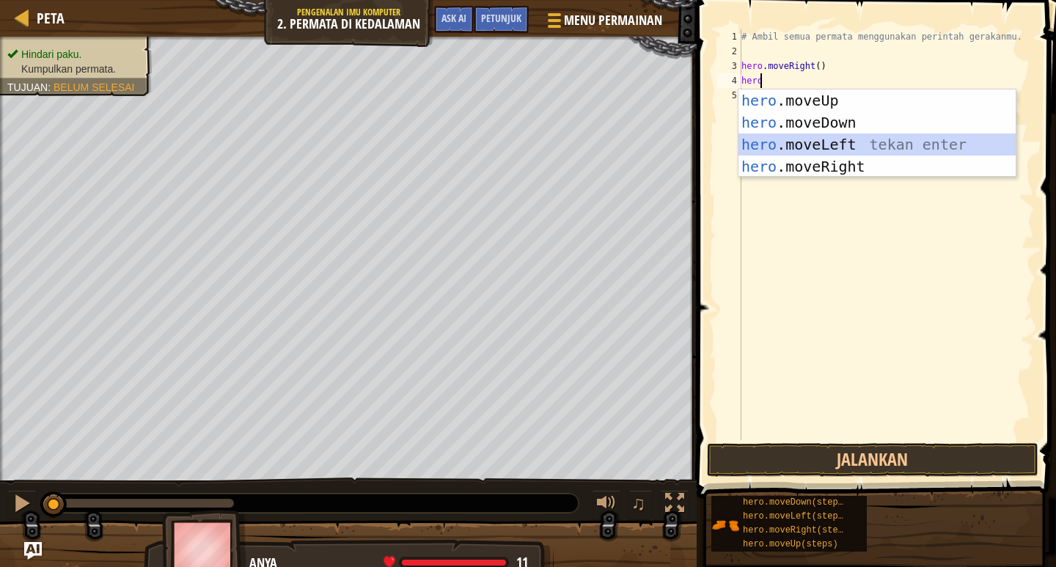
click at [821, 144] on div "hero .moveUp tekan enter hero .moveDown tekan enter hero .moveLeft tekan enter …" at bounding box center [876, 155] width 277 height 132
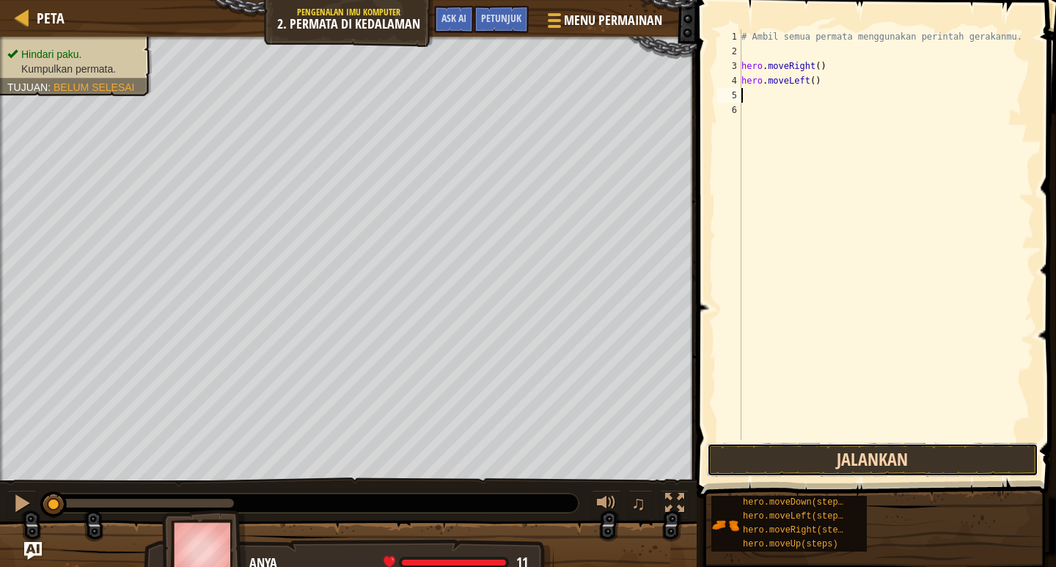
click at [837, 465] on button "Jalankan" at bounding box center [872, 460] width 331 height 34
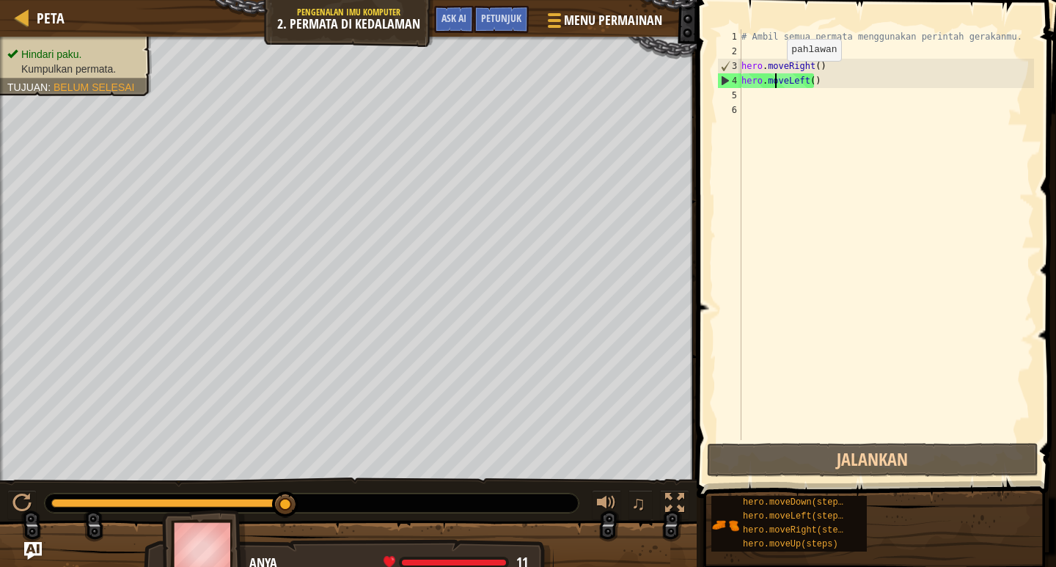
click at [774, 76] on div "# Ambil semua permata menggunakan perintah gerakanmu. hero . moveRight ( ) hero…" at bounding box center [885, 249] width 295 height 440
click at [816, 80] on div "# Ambil semua permata menggunakan perintah gerakanmu. hero . moveRight ( ) hero…" at bounding box center [885, 249] width 295 height 440
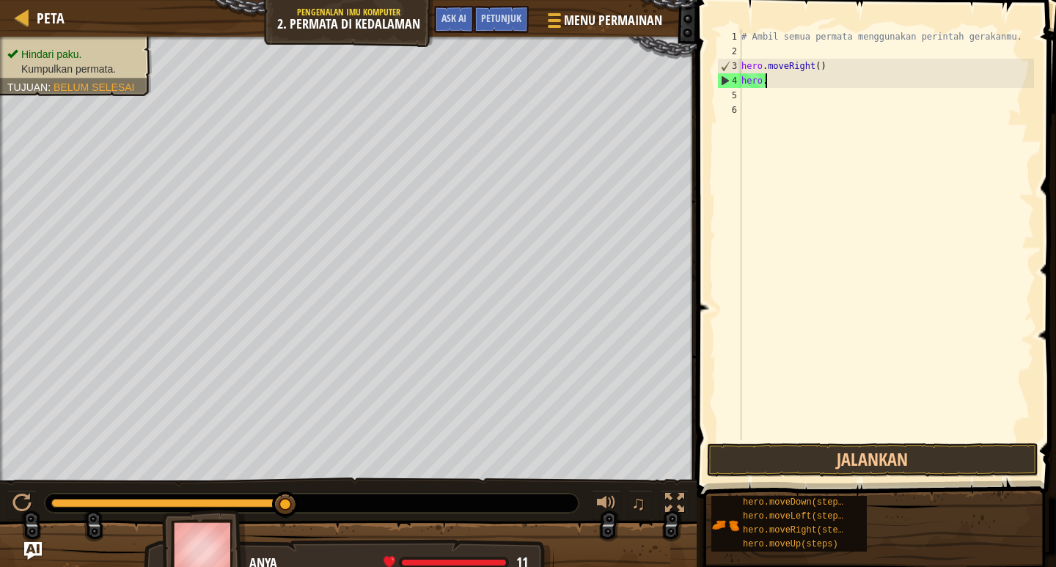
type textarea "h"
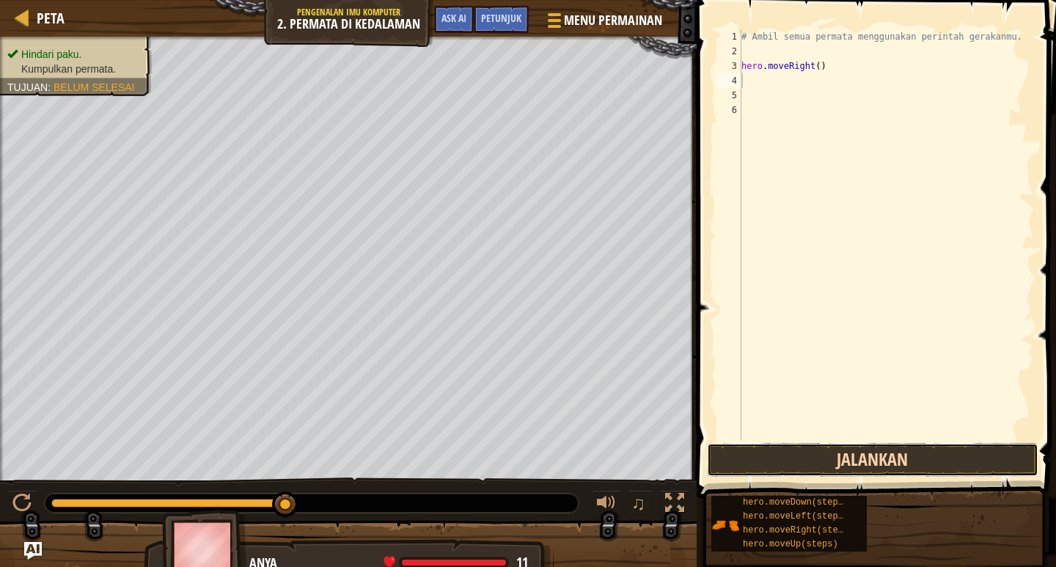
click at [915, 460] on button "Jalankan" at bounding box center [872, 460] width 331 height 34
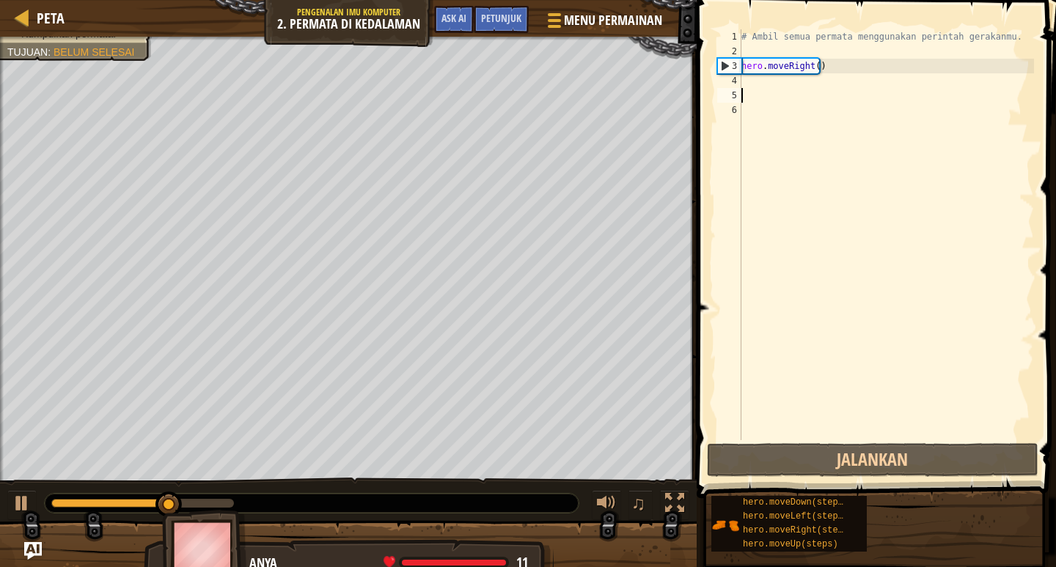
click at [766, 91] on div "# Ambil semua permata menggunakan perintah gerakanmu. hero . moveRight ( )" at bounding box center [885, 249] width 295 height 440
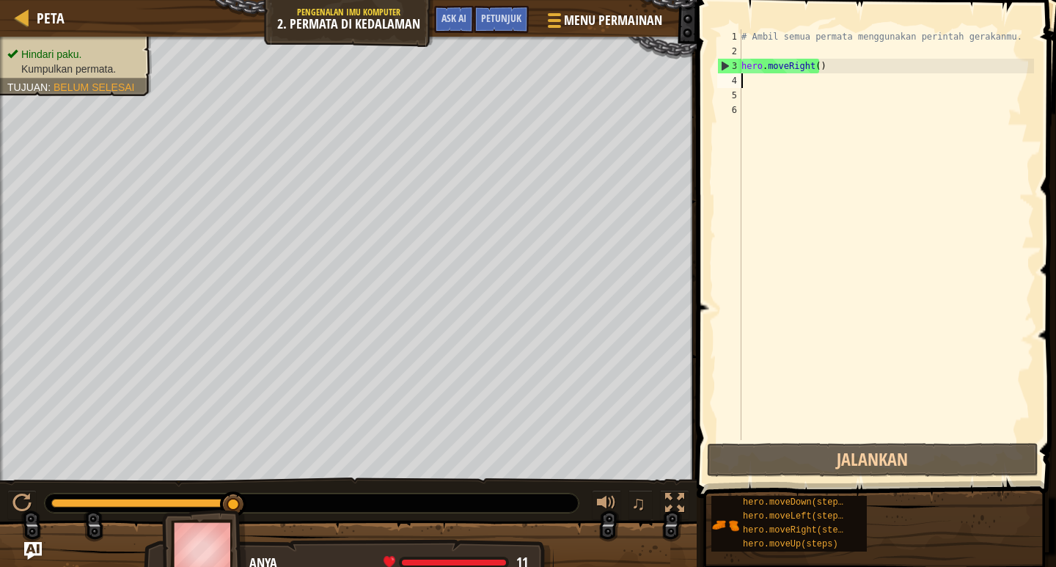
click at [765, 83] on div "# Ambil semua permata menggunakan perintah gerakanmu. hero . moveRight ( )" at bounding box center [885, 249] width 295 height 440
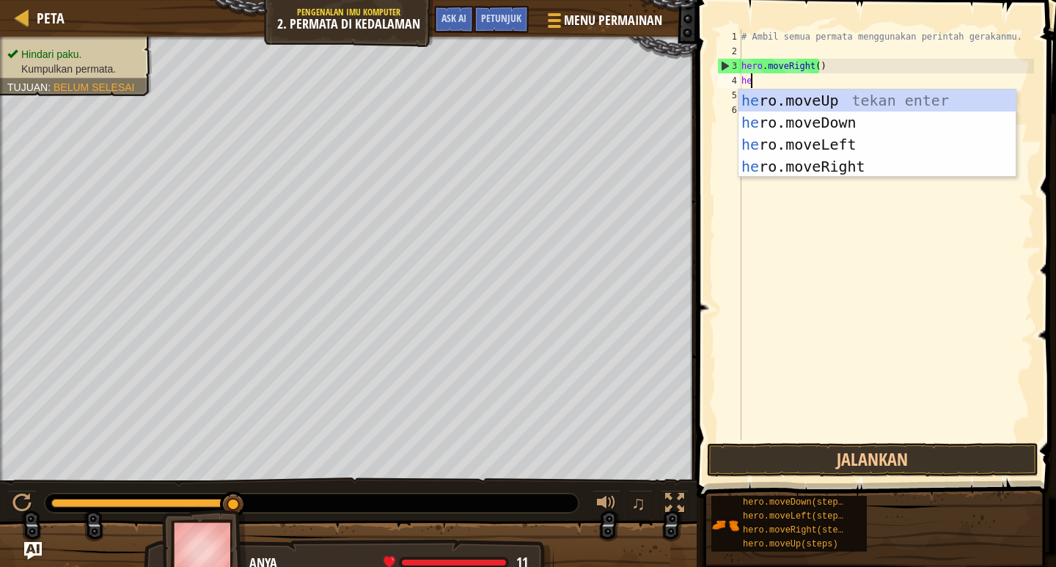
scroll to position [7, 1]
type textarea "hero"
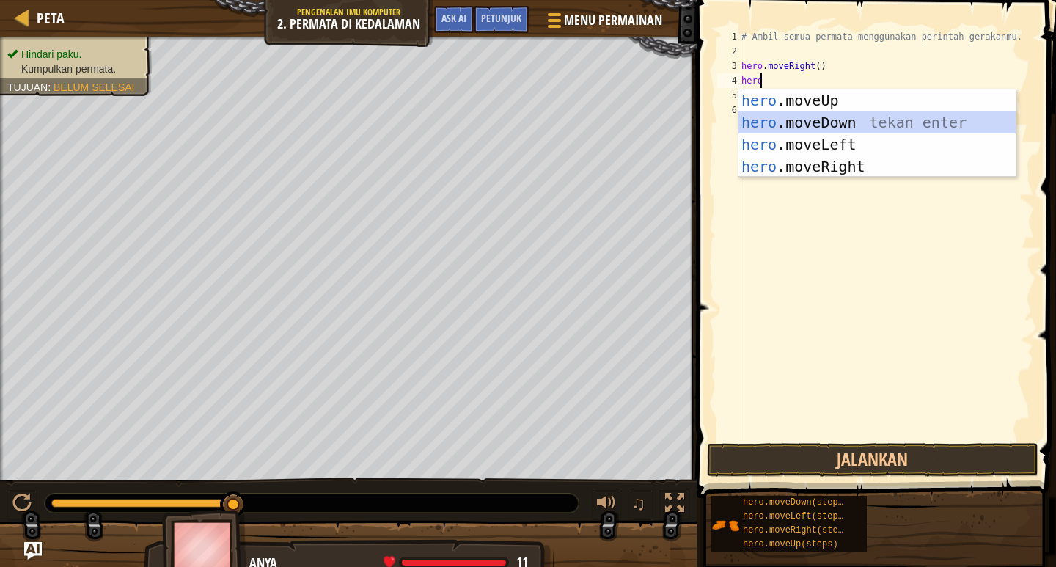
click at [807, 119] on div "hero .moveUp tekan enter hero .moveDown tekan enter hero .moveLeft tekan enter …" at bounding box center [876, 155] width 277 height 132
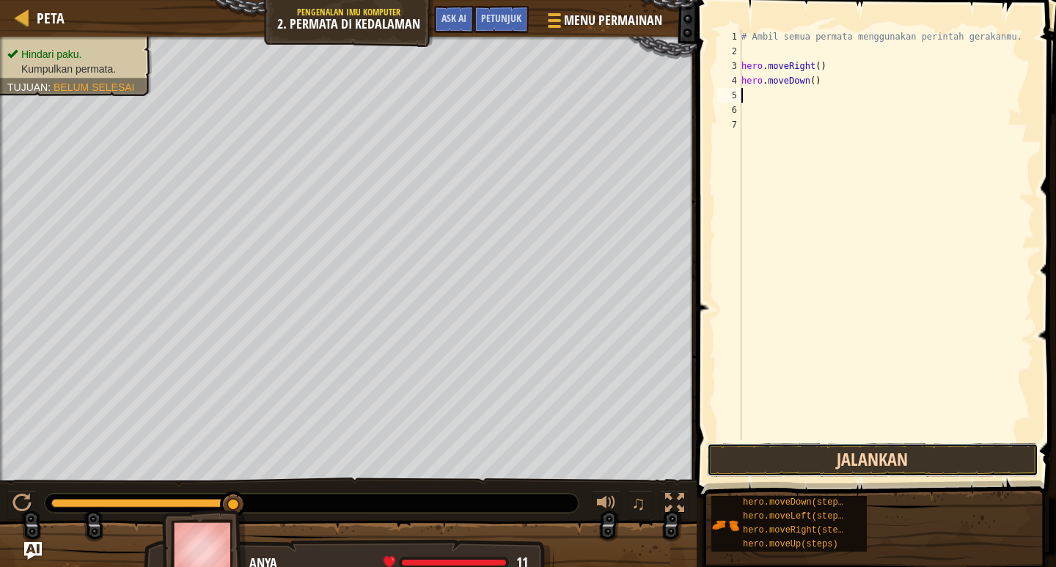
click at [851, 466] on button "Jalankan" at bounding box center [872, 460] width 331 height 34
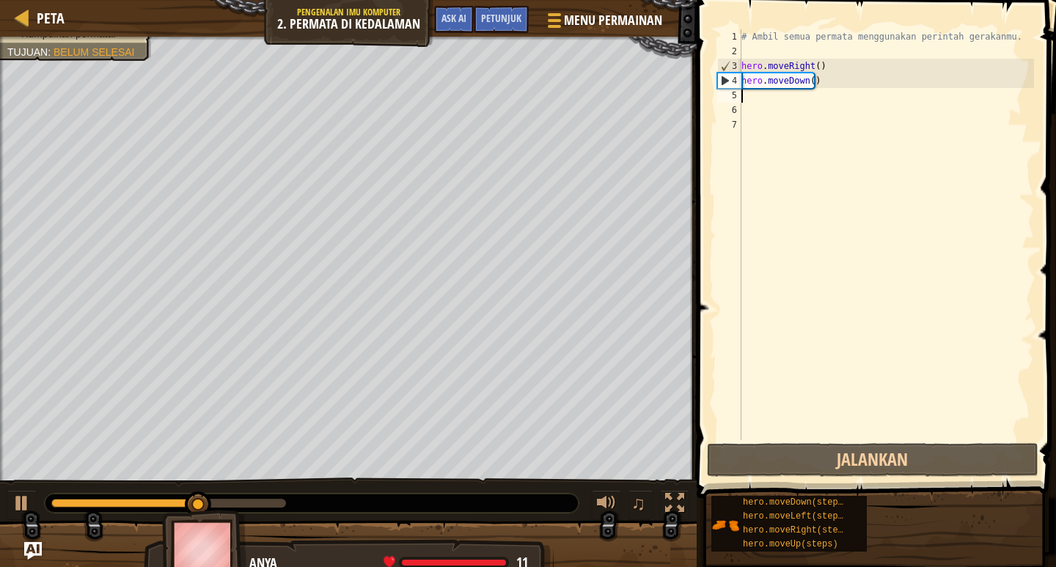
click at [759, 96] on div "# Ambil semua permata menggunakan perintah gerakanmu. hero . moveRight ( ) hero…" at bounding box center [885, 249] width 295 height 440
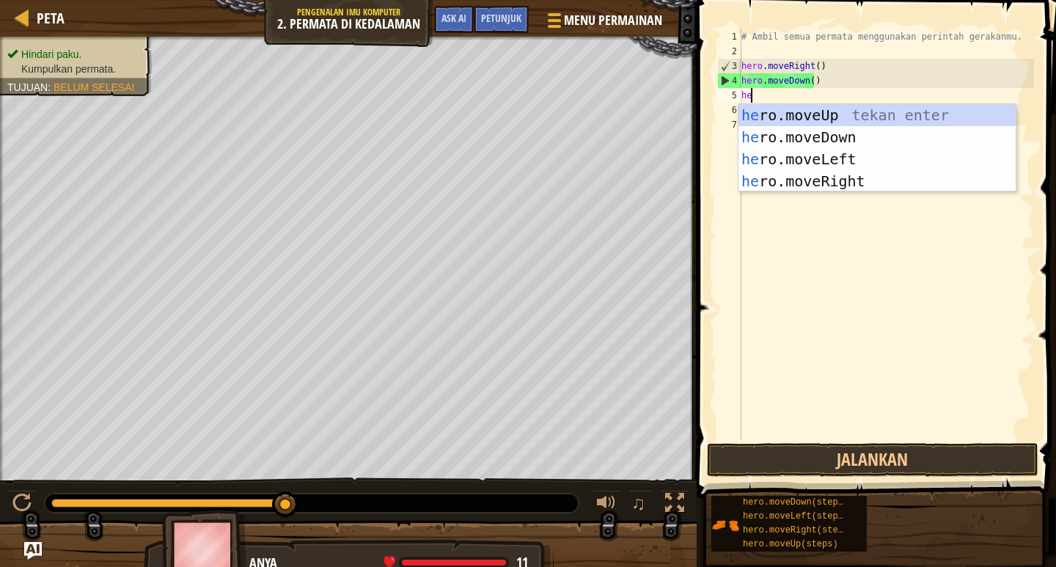
scroll to position [7, 1]
type textarea "hero"
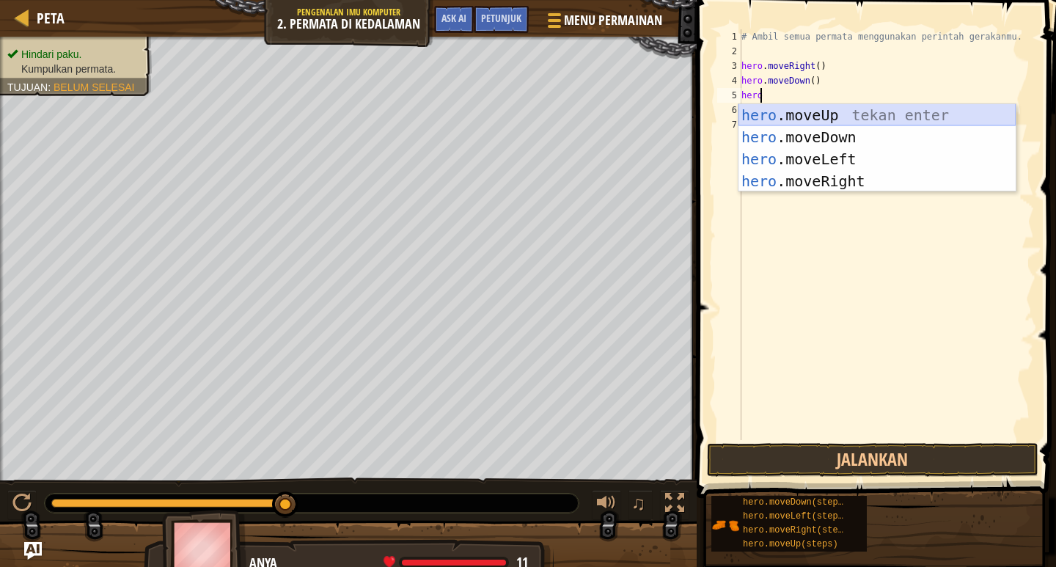
click at [811, 114] on div "hero .moveUp tekan enter hero .moveDown tekan enter hero .moveLeft tekan enter …" at bounding box center [876, 170] width 277 height 132
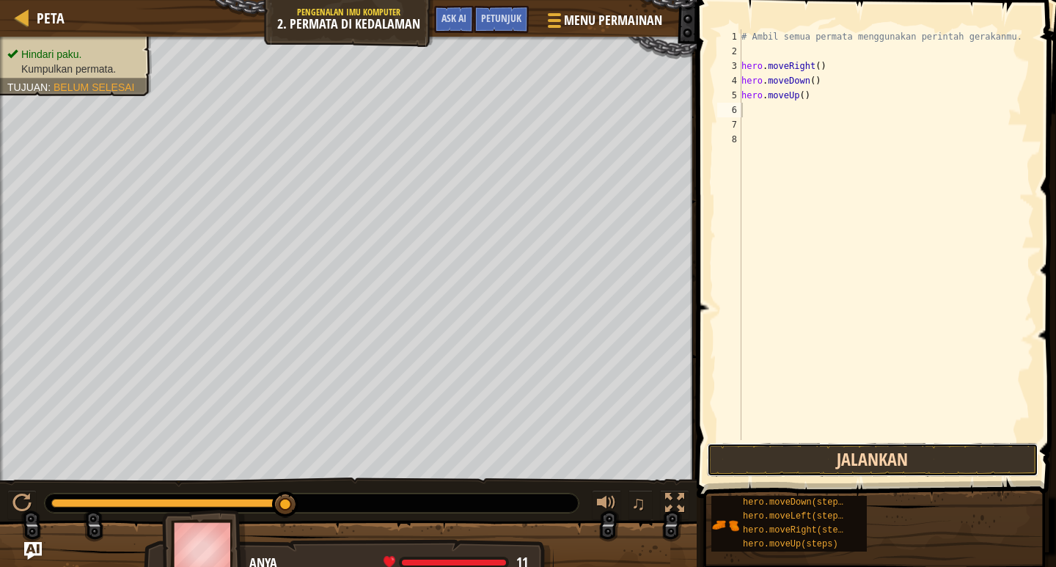
click at [853, 452] on button "Jalankan" at bounding box center [872, 460] width 331 height 34
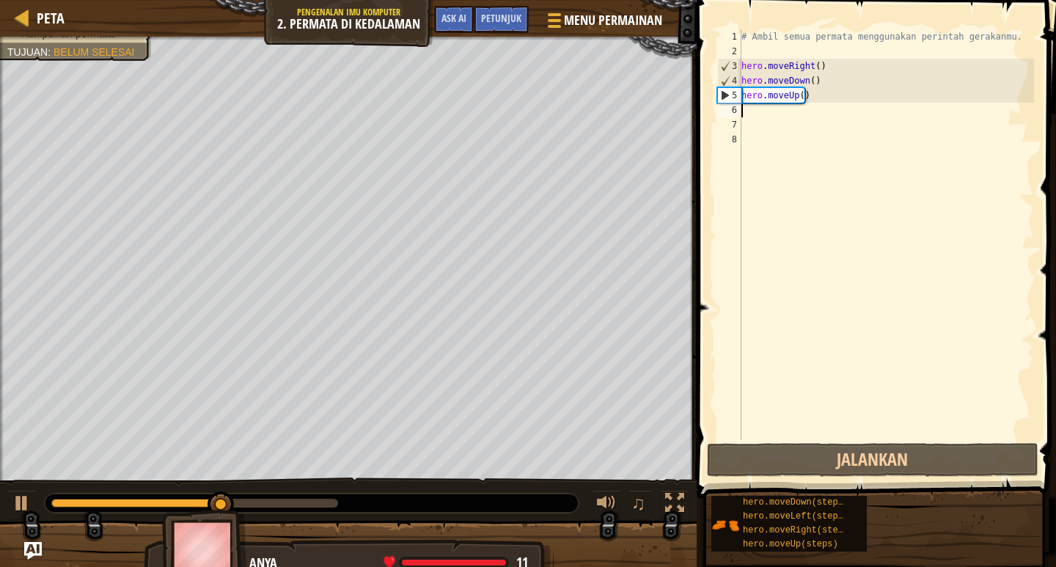
click at [752, 115] on div "# Ambil semua permata menggunakan perintah gerakanmu. hero . moveRight ( ) hero…" at bounding box center [885, 249] width 295 height 440
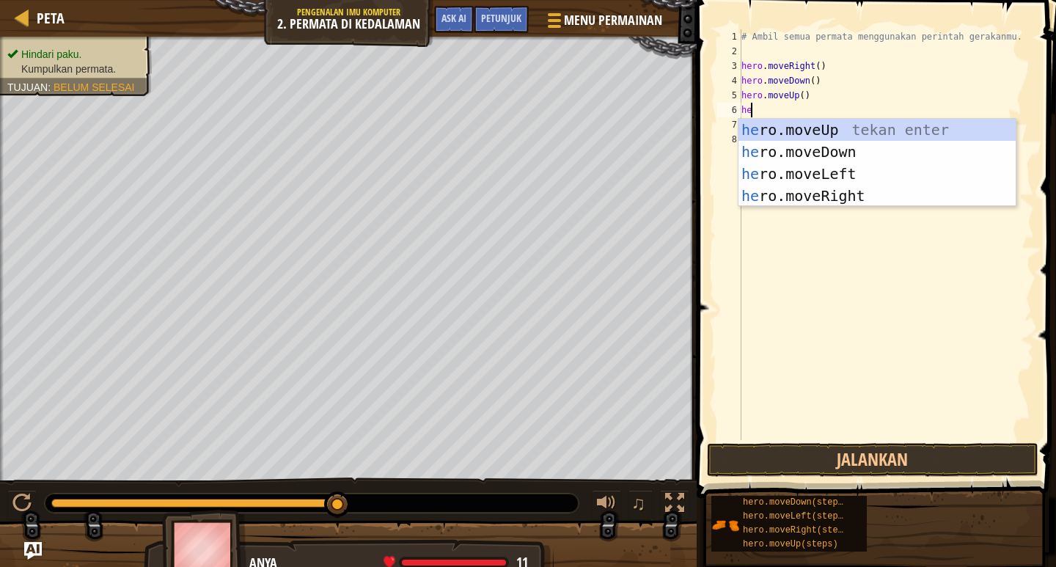
scroll to position [7, 1]
type textarea "hero"
click at [785, 130] on div "hero .moveUp tekan enter hero .moveDown tekan enter hero .moveLeft tekan enter …" at bounding box center [876, 185] width 277 height 132
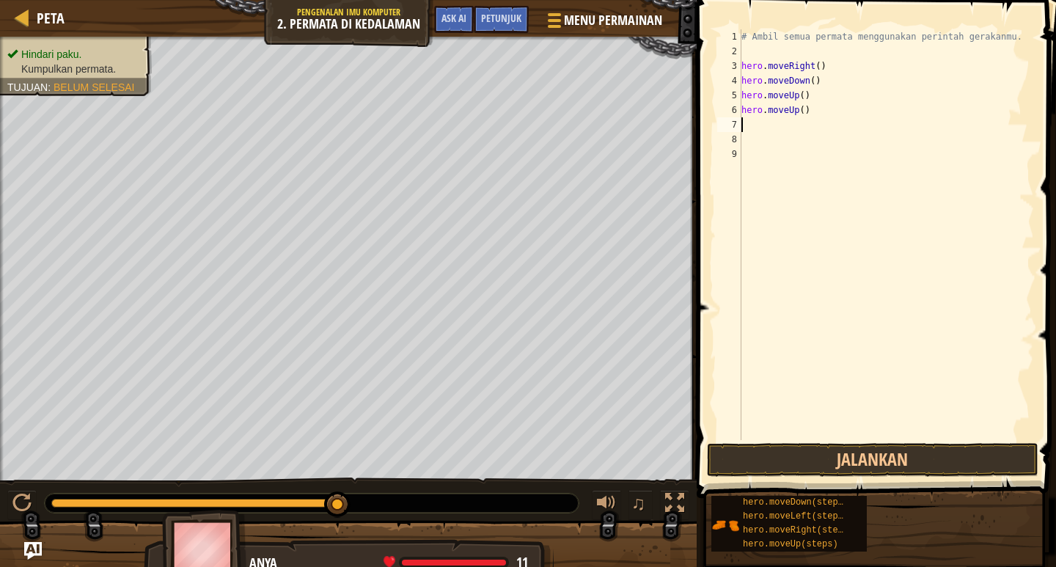
scroll to position [7, 0]
click at [815, 462] on button "Jalankan" at bounding box center [872, 460] width 331 height 34
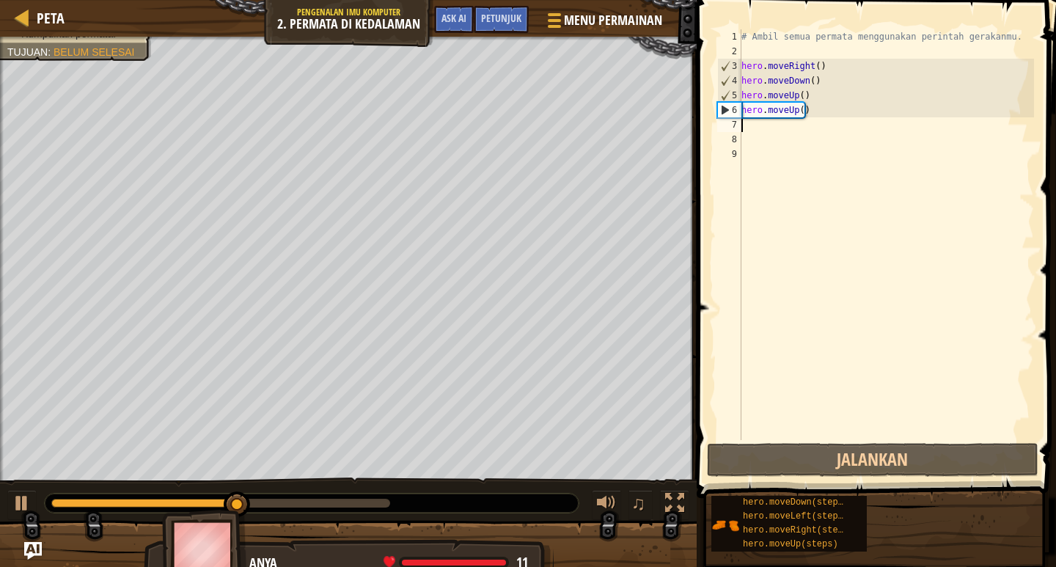
click at [763, 126] on div "# Ambil semua permata menggunakan perintah gerakanmu. hero . moveRight ( ) hero…" at bounding box center [885, 249] width 295 height 440
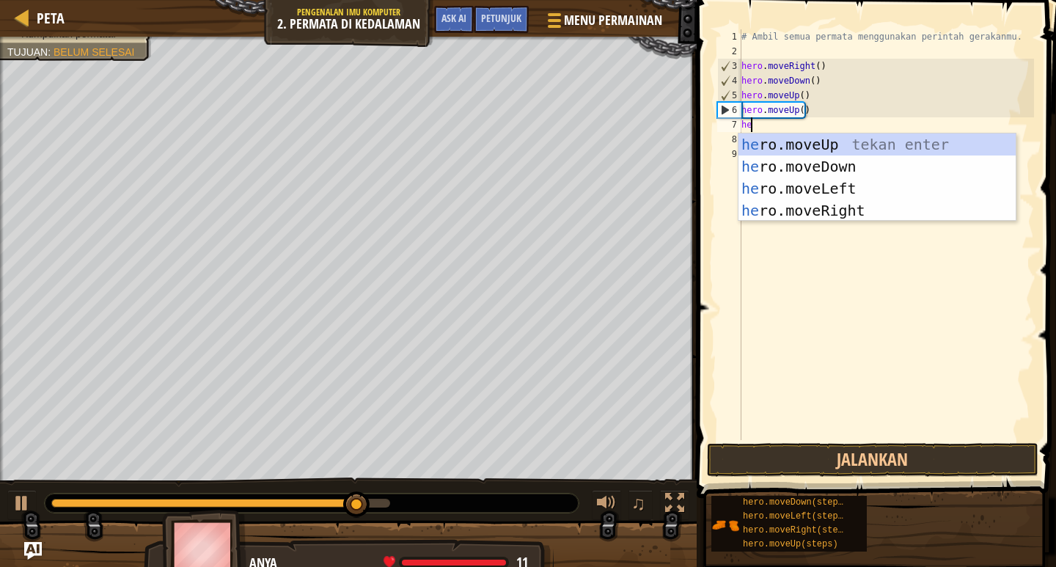
scroll to position [7, 1]
type textarea "hero"
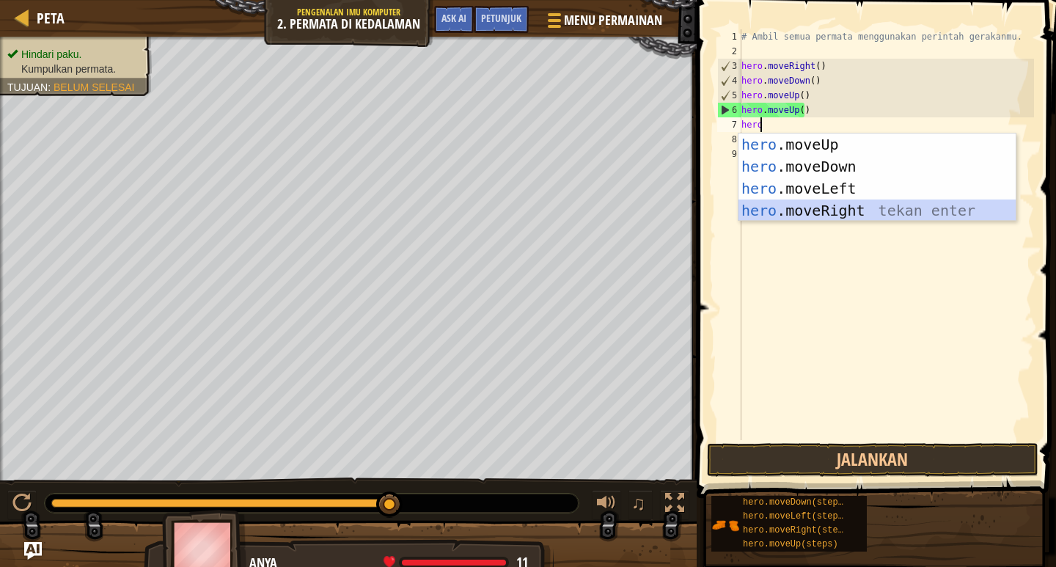
click at [793, 210] on div "hero .moveUp tekan enter hero .moveDown tekan enter hero .moveLeft tekan enter …" at bounding box center [876, 199] width 277 height 132
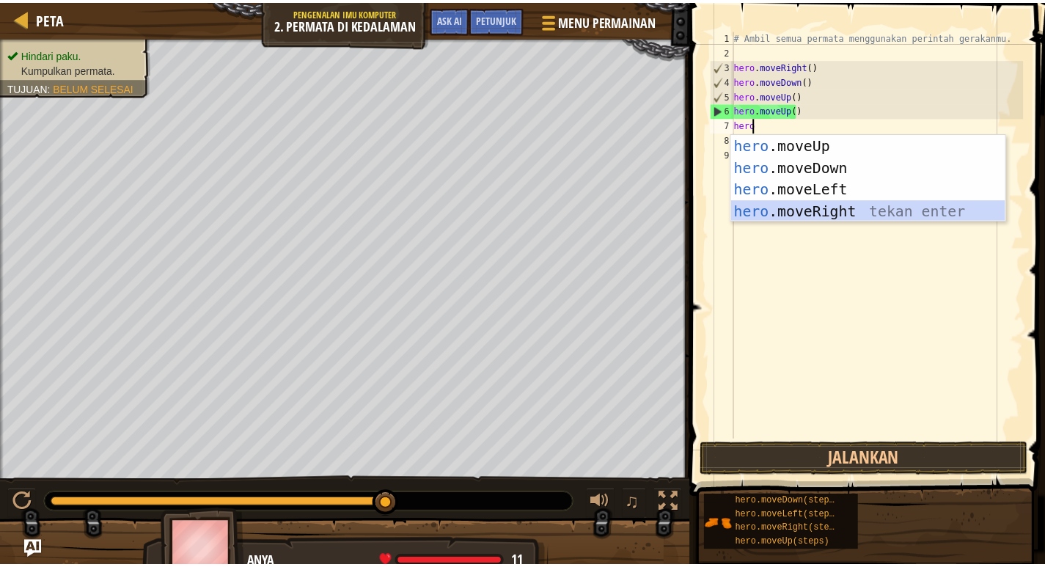
scroll to position [7, 0]
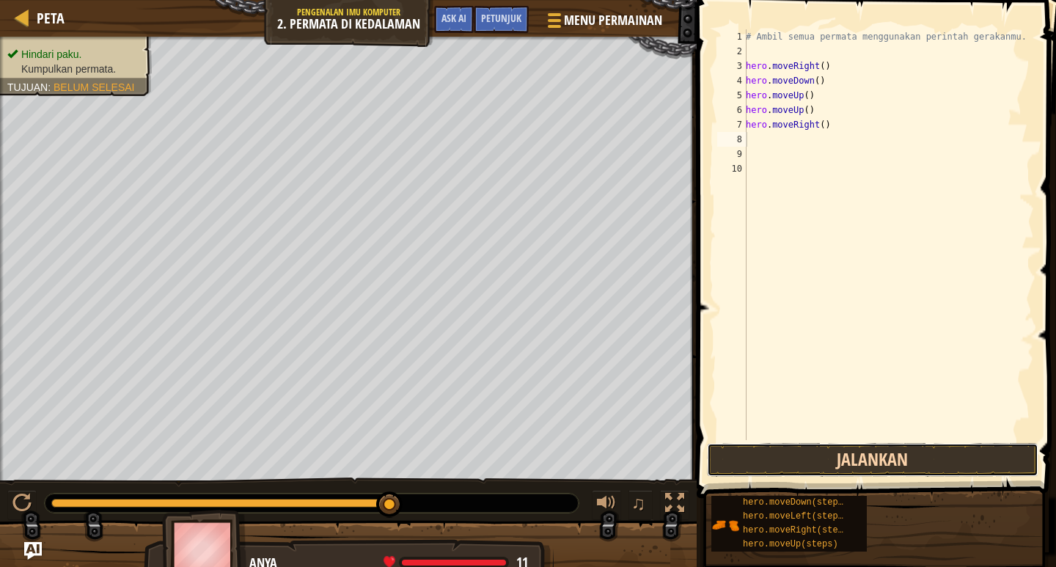
click at [876, 444] on button "Jalankan" at bounding box center [872, 460] width 331 height 34
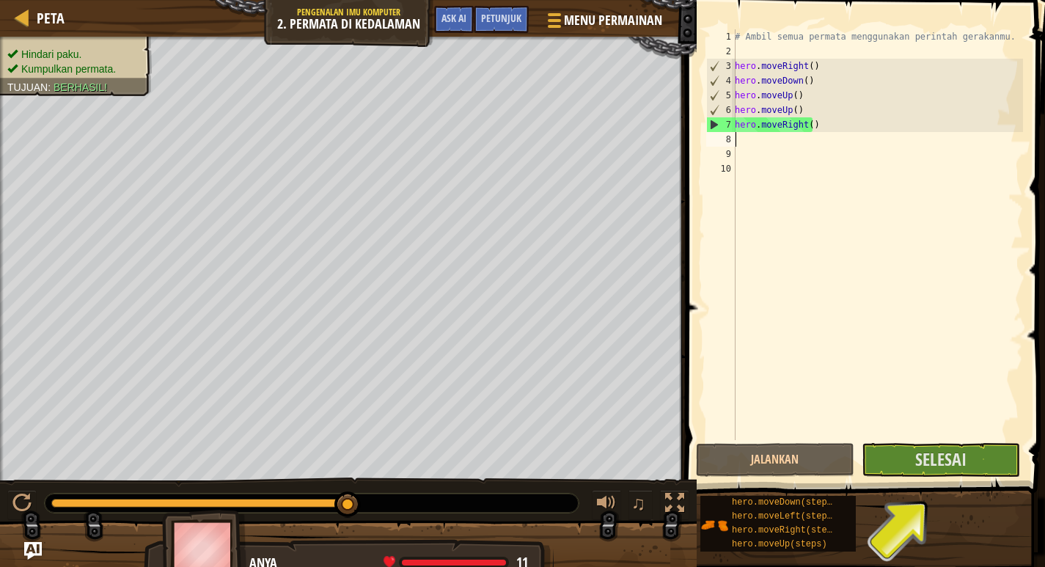
click at [758, 145] on div "# Ambil semua permata menggunakan perintah gerakanmu. hero . moveRight ( ) hero…" at bounding box center [877, 249] width 291 height 440
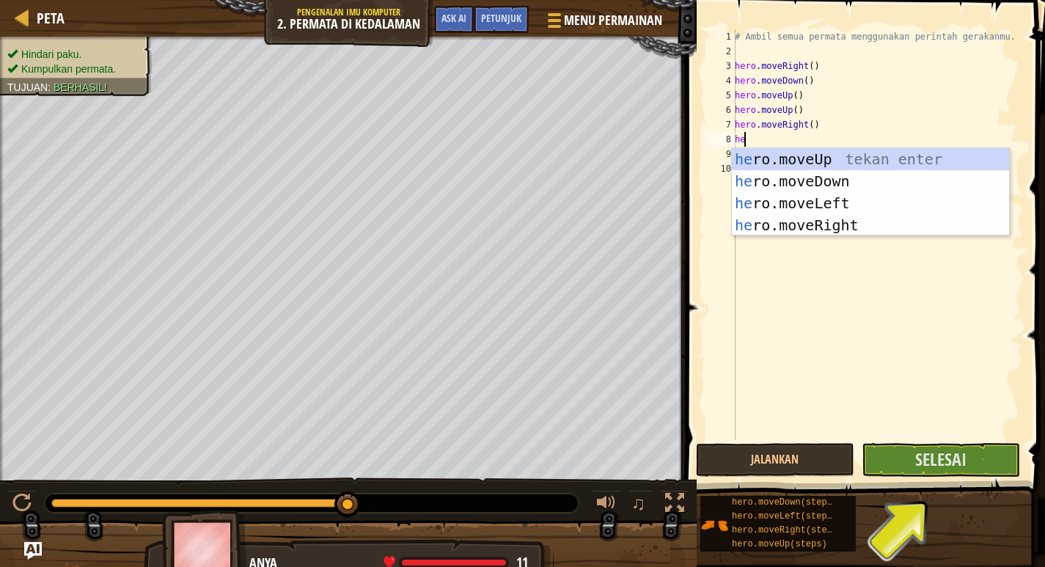
scroll to position [7, 1]
type textarea "hero"
click at [840, 228] on div "hero .moveUp tekan enter hero .moveDown tekan enter hero .moveLeft tekan enter …" at bounding box center [870, 214] width 277 height 132
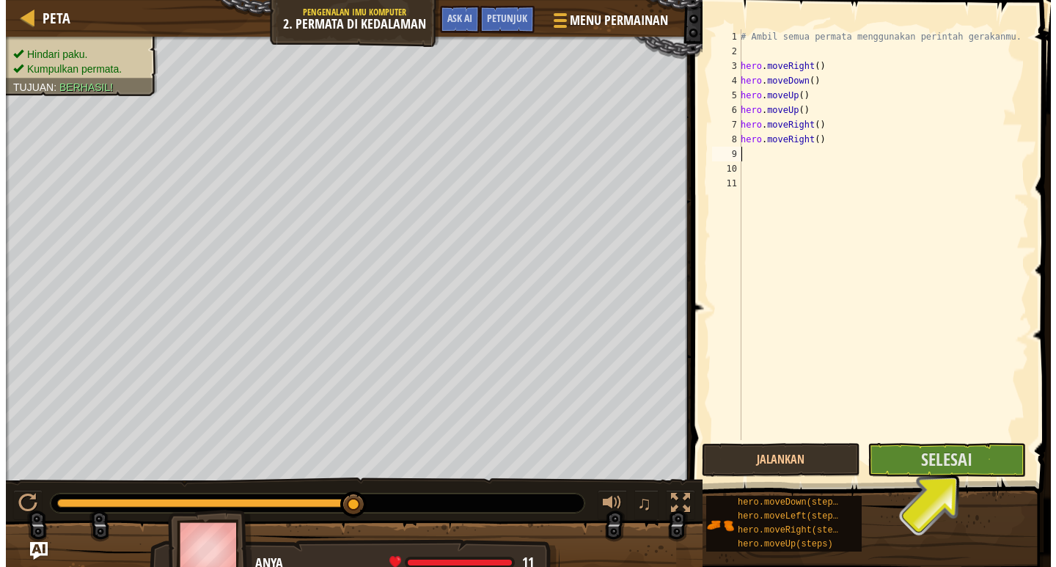
scroll to position [7, 0]
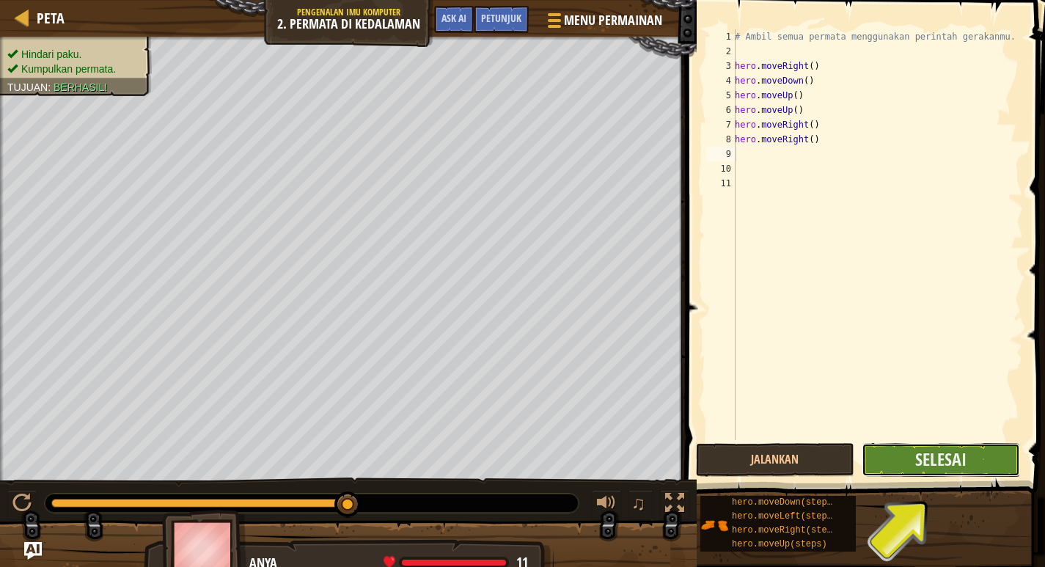
click at [949, 444] on button "Selesai" at bounding box center [941, 460] width 158 height 34
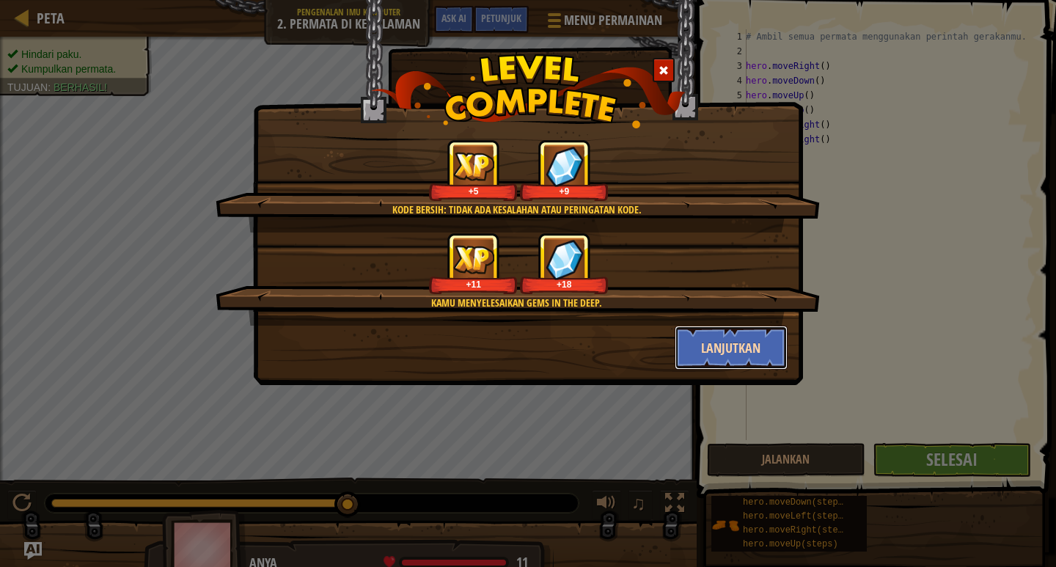
click at [721, 332] on button "Lanjutkan" at bounding box center [732, 348] width 114 height 44
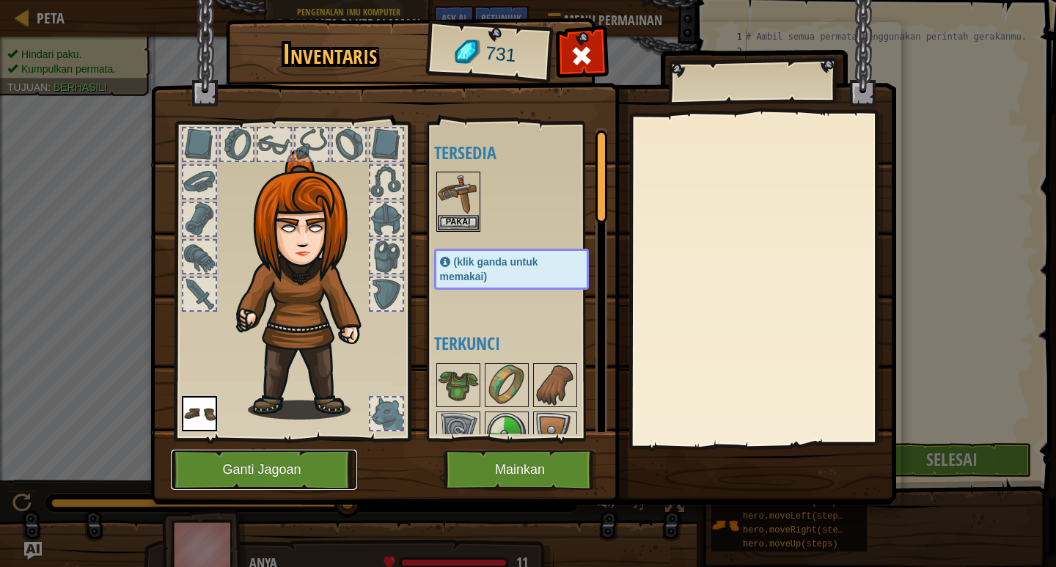
click at [263, 474] on button "Ganti Jagoan" at bounding box center [264, 469] width 186 height 40
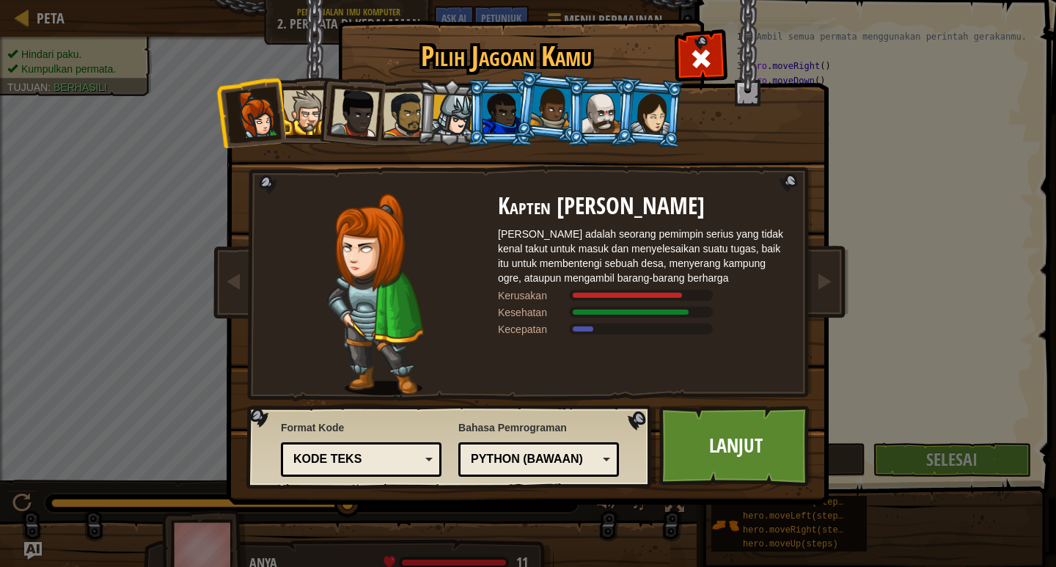
click at [445, 118] on div at bounding box center [453, 116] width 42 height 42
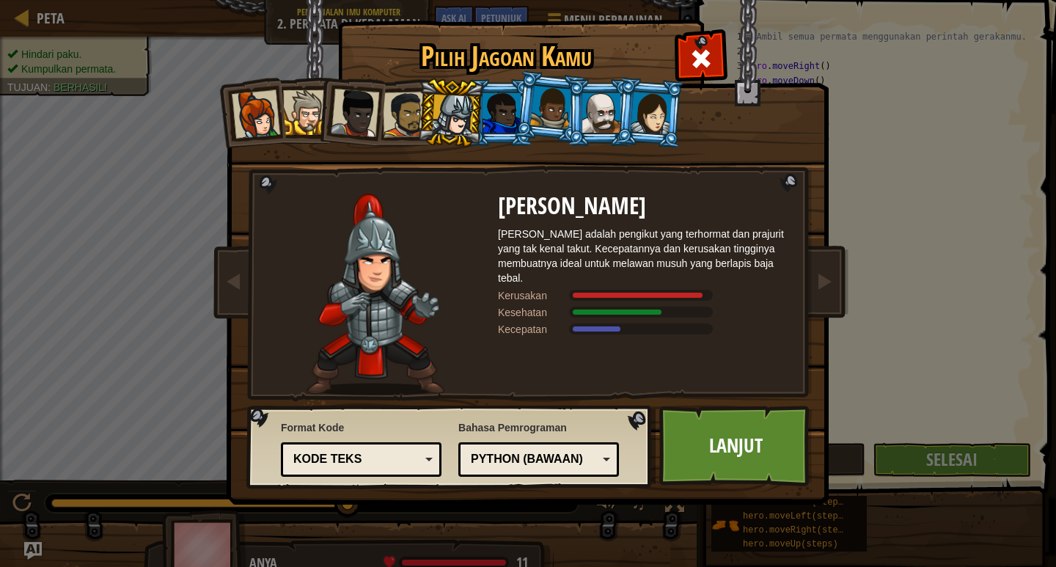
click at [309, 114] on div at bounding box center [305, 112] width 45 height 45
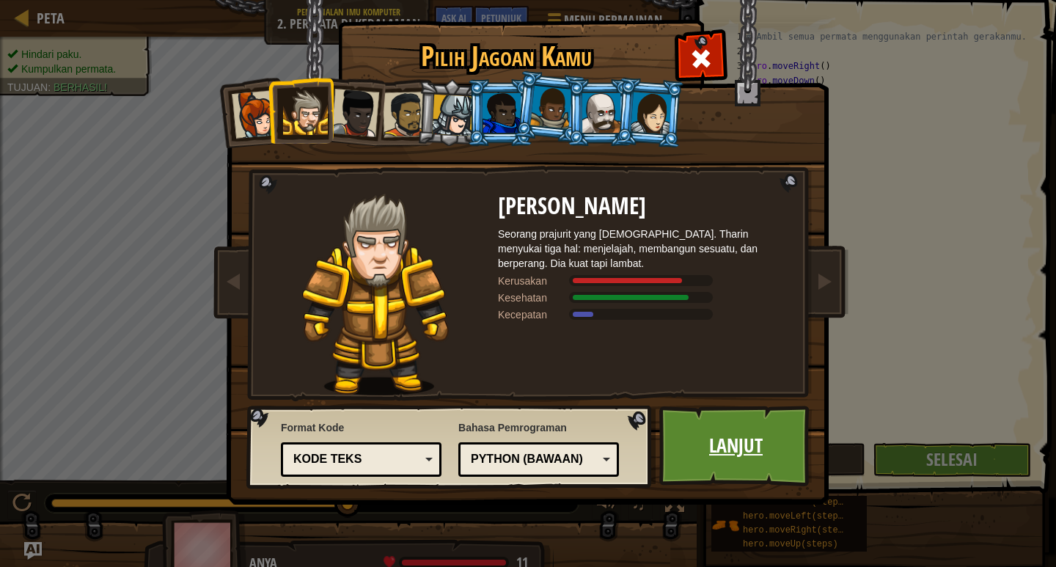
click at [710, 441] on link "Lanjut" at bounding box center [735, 445] width 153 height 81
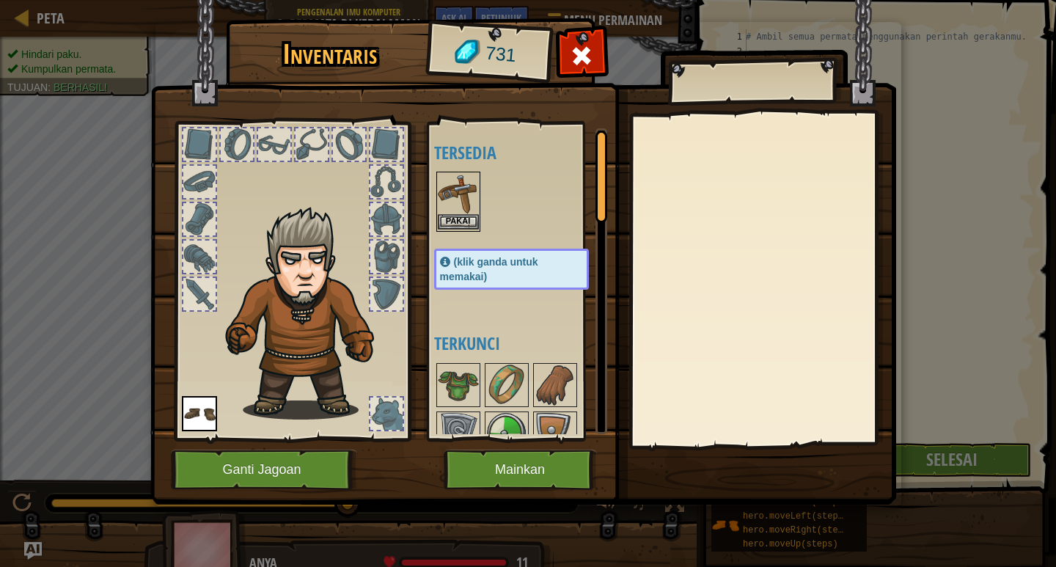
click at [455, 213] on img at bounding box center [458, 193] width 41 height 41
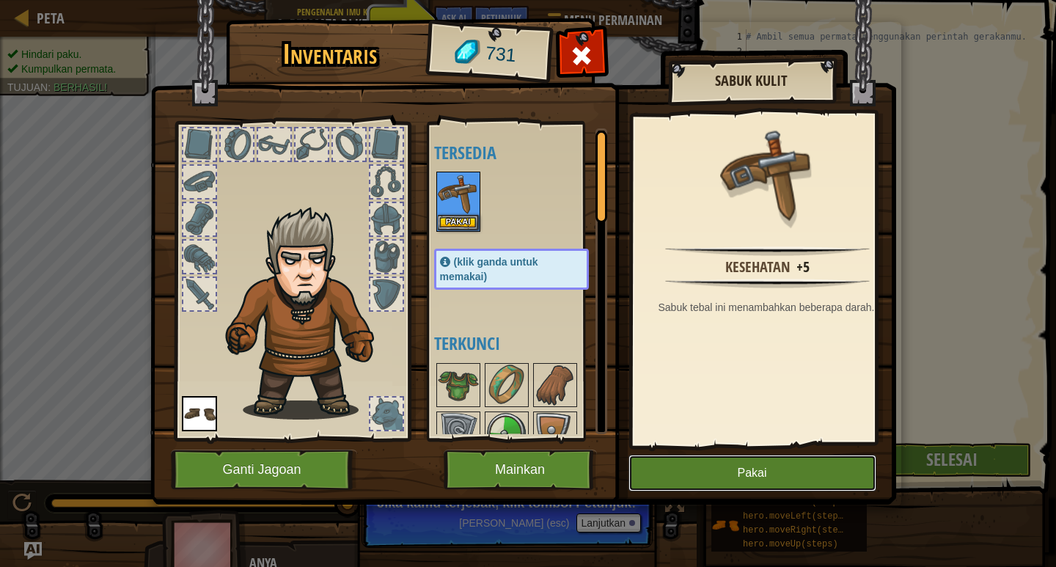
click at [765, 471] on button "Pakai" at bounding box center [752, 473] width 248 height 37
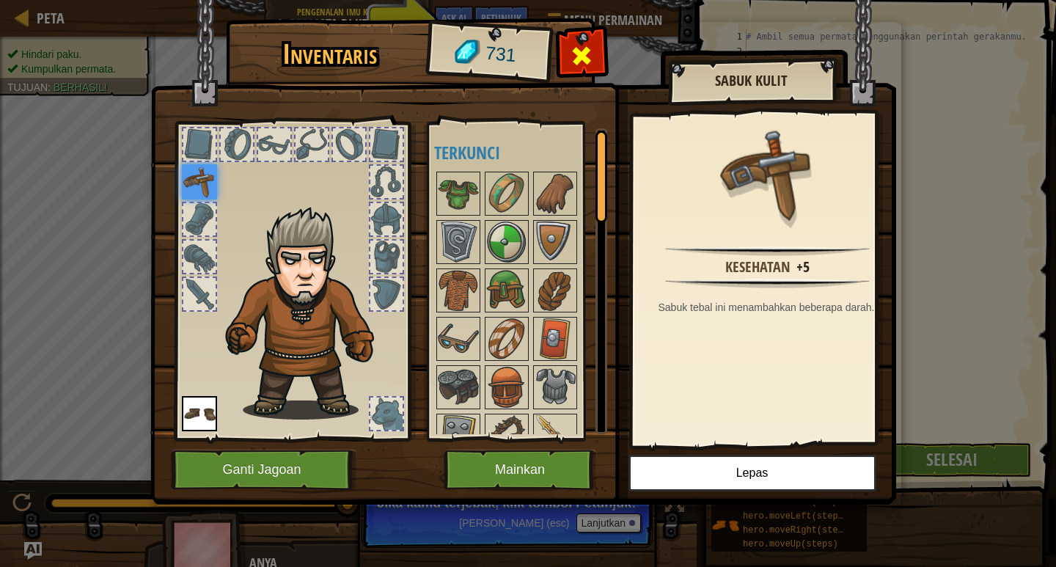
click at [587, 54] on span at bounding box center [581, 55] width 23 height 23
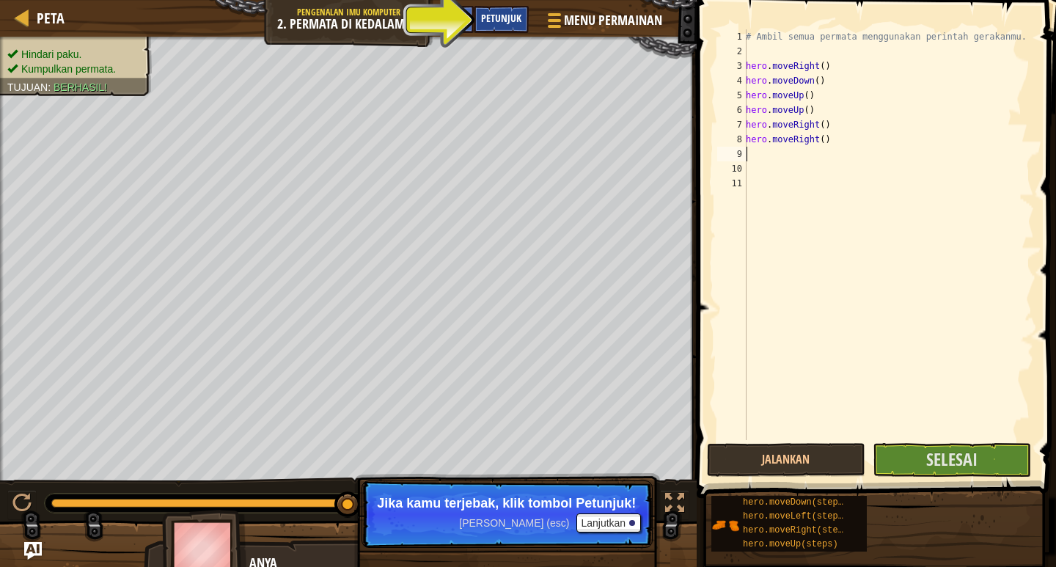
click at [496, 24] on span "Petunjuk" at bounding box center [501, 18] width 40 height 14
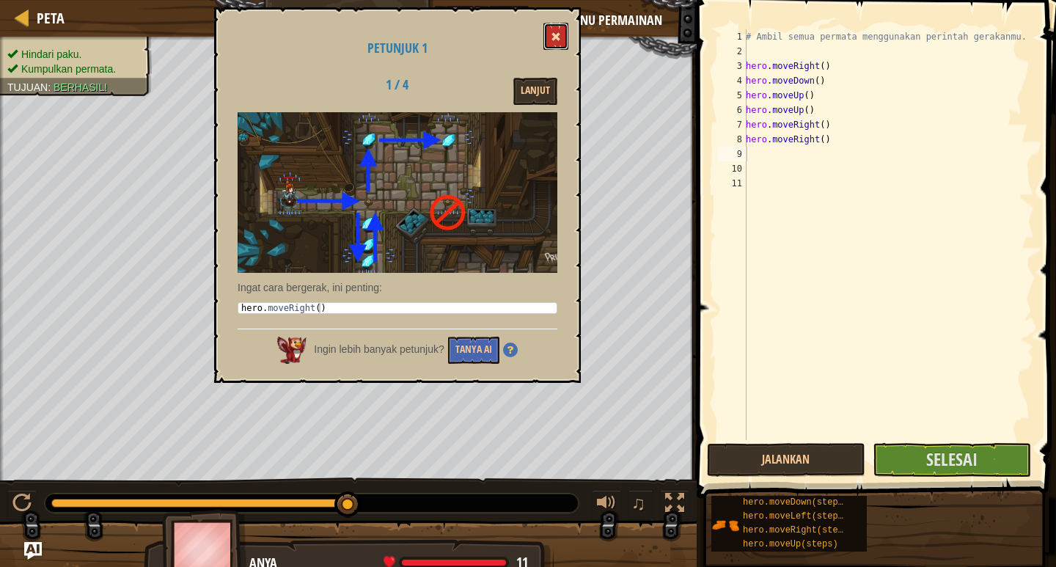
click at [562, 25] on button at bounding box center [555, 36] width 25 height 27
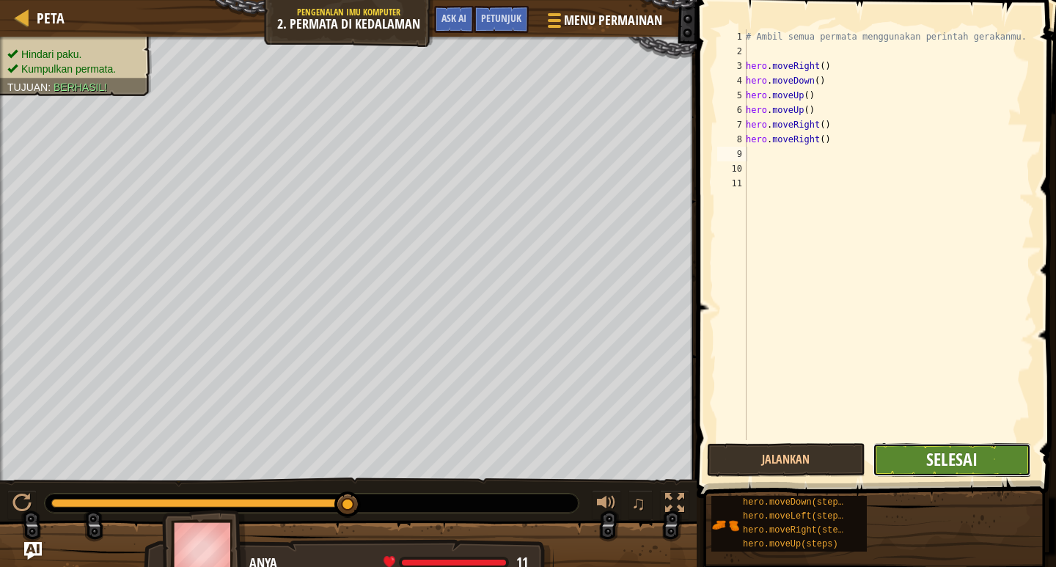
click at [941, 455] on span "Selesai" at bounding box center [951, 458] width 51 height 23
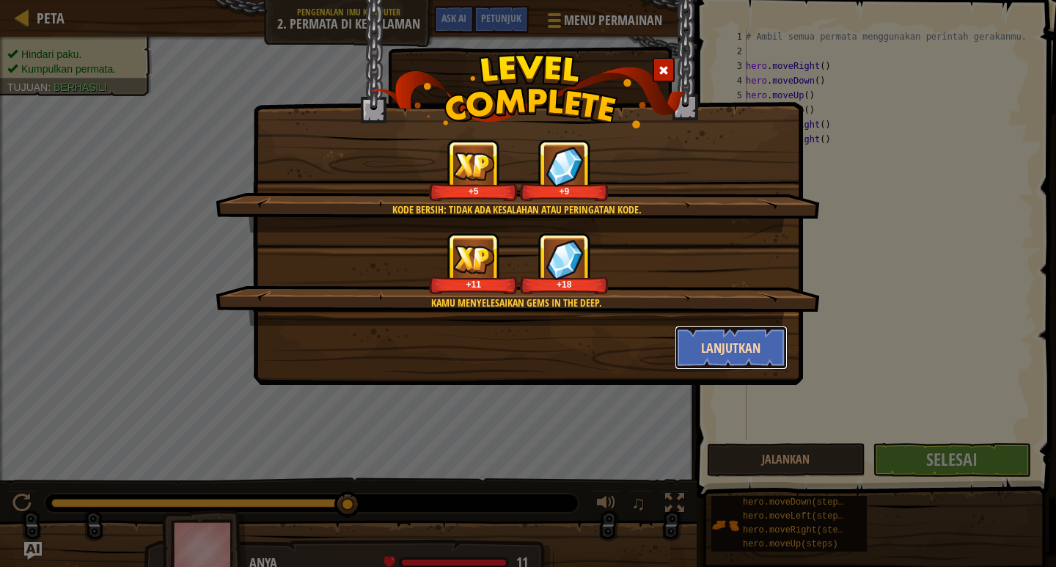
click at [714, 349] on button "Lanjutkan" at bounding box center [732, 348] width 114 height 44
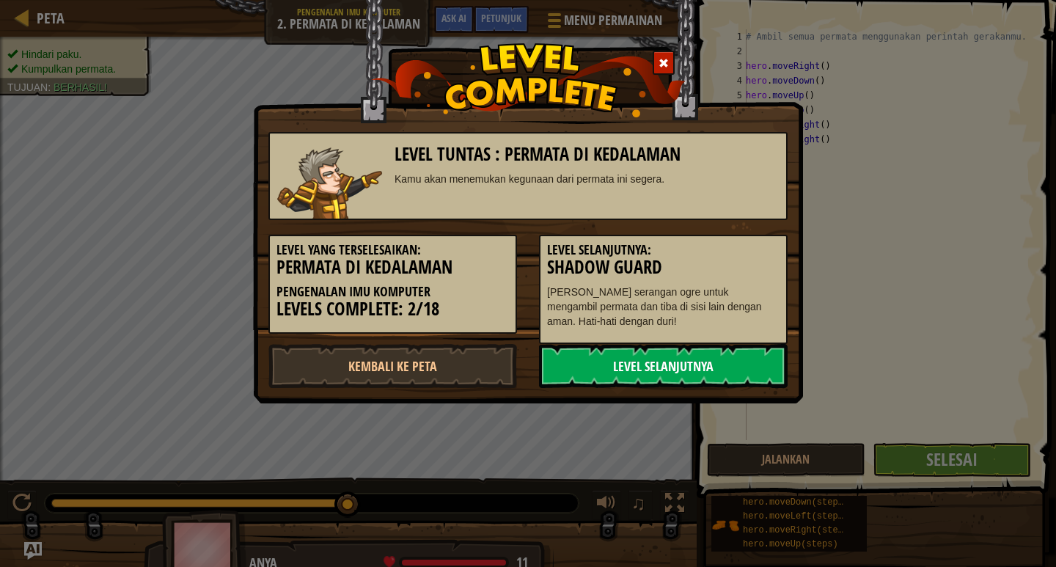
click at [701, 353] on link "Level Selanjutnya" at bounding box center [663, 366] width 249 height 44
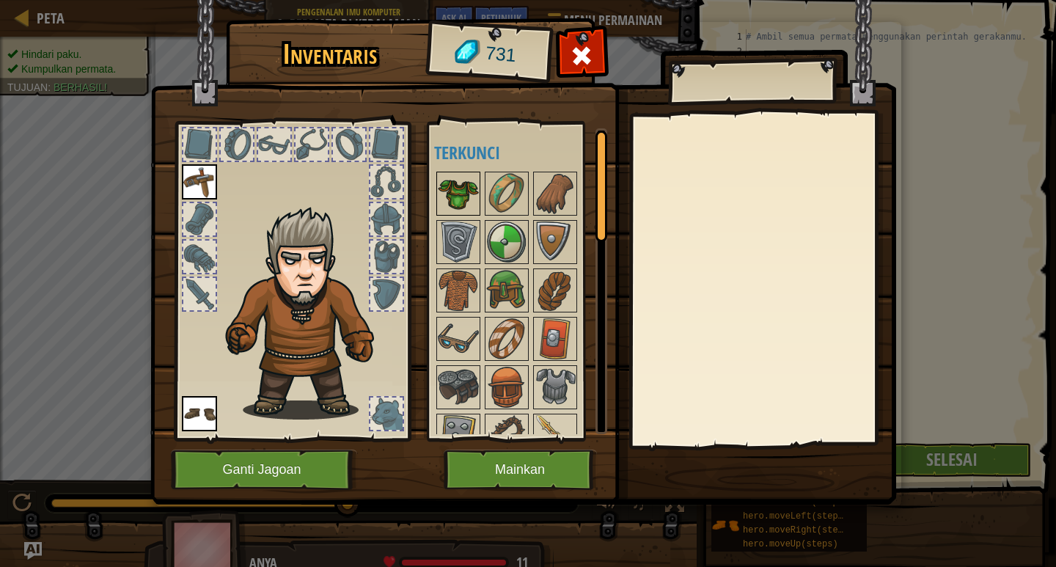
click at [459, 205] on img at bounding box center [458, 193] width 41 height 41
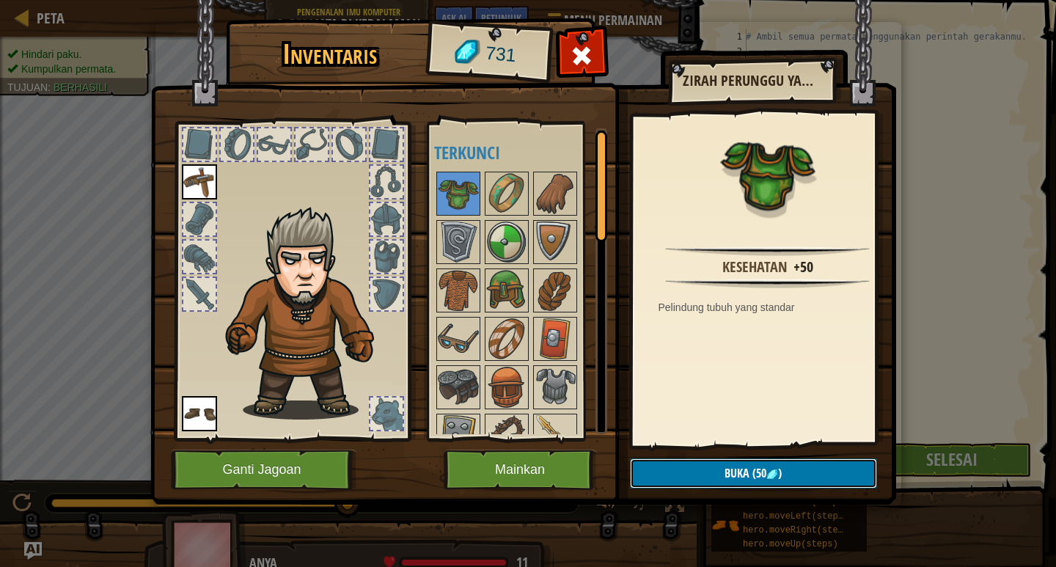
click at [719, 473] on button "Buka (50 )" at bounding box center [753, 473] width 247 height 30
click at [698, 476] on button "Konfirmasi" at bounding box center [753, 473] width 247 height 30
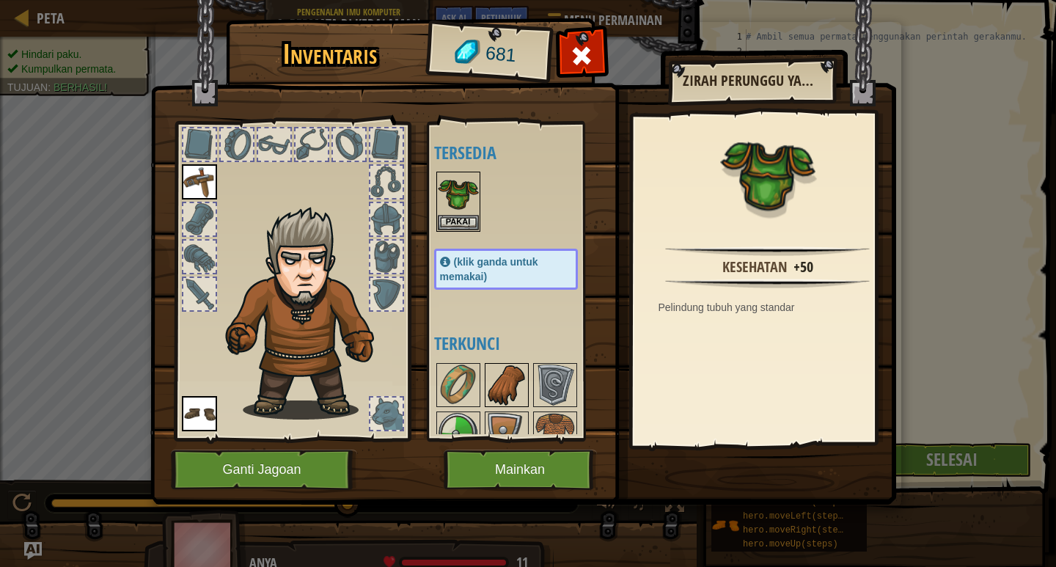
drag, startPoint x: 510, startPoint y: 404, endPoint x: 519, endPoint y: 399, distance: 10.2
click at [519, 399] on div at bounding box center [507, 385] width 44 height 44
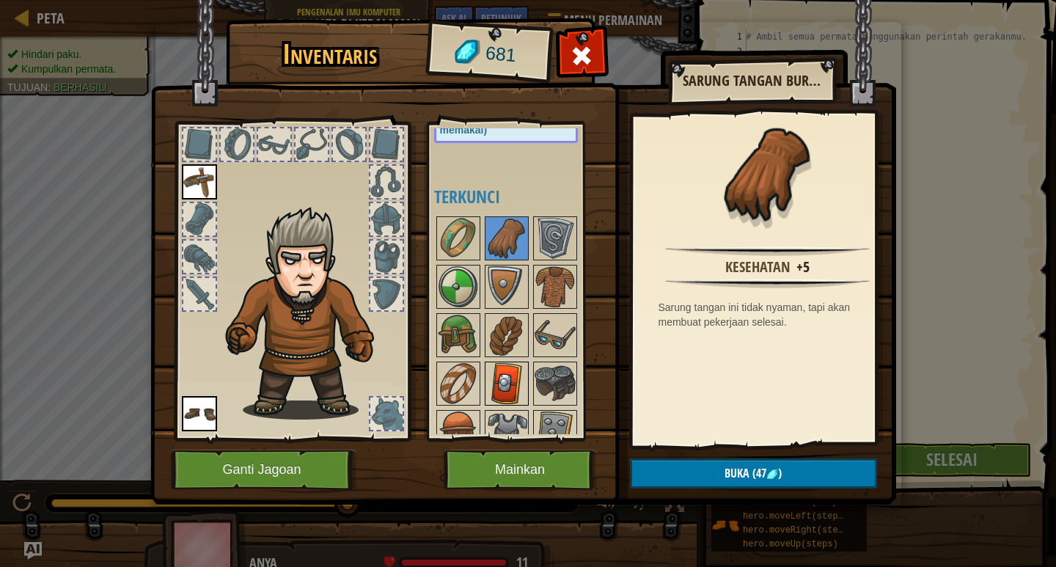
scroll to position [220, 0]
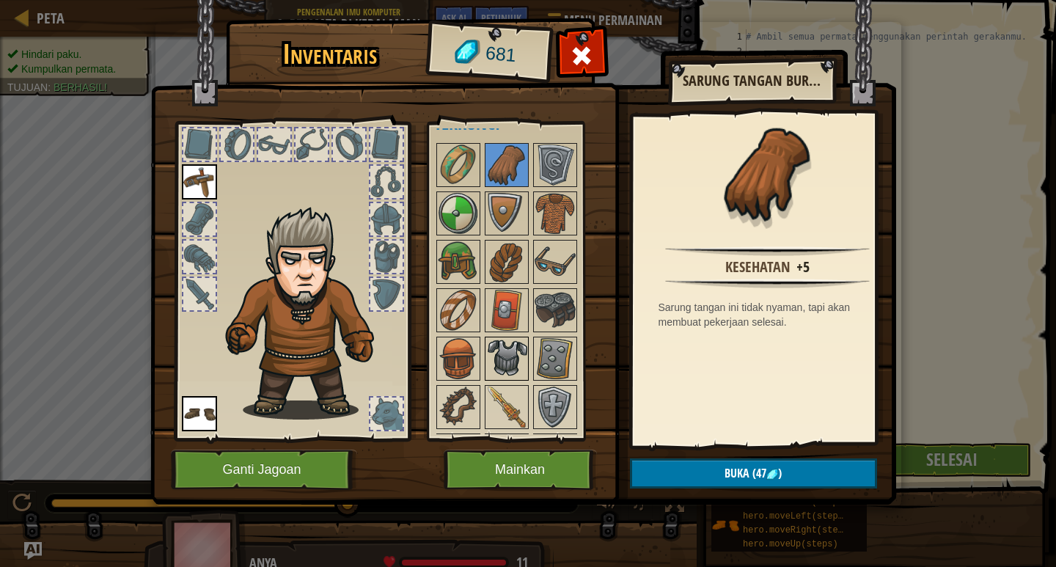
click at [504, 359] on img at bounding box center [506, 358] width 41 height 41
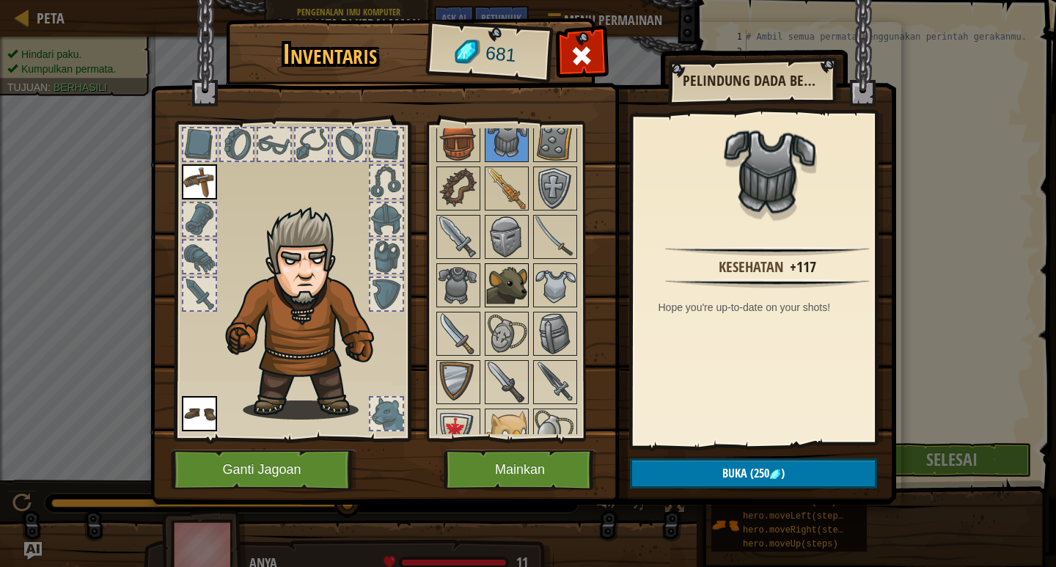
scroll to position [440, 0]
click at [515, 177] on img at bounding box center [506, 186] width 41 height 41
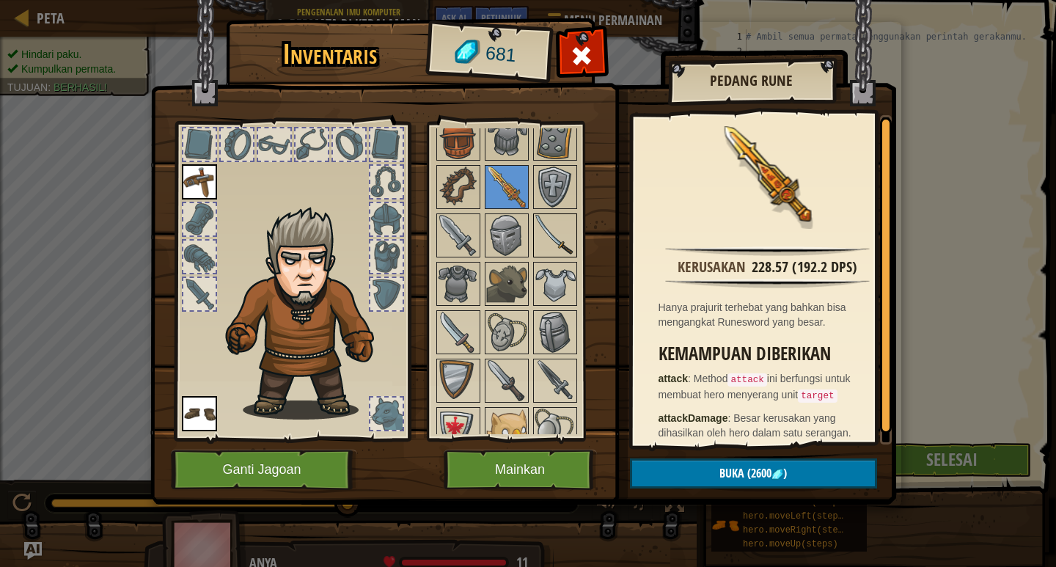
click at [562, 240] on img at bounding box center [554, 235] width 41 height 41
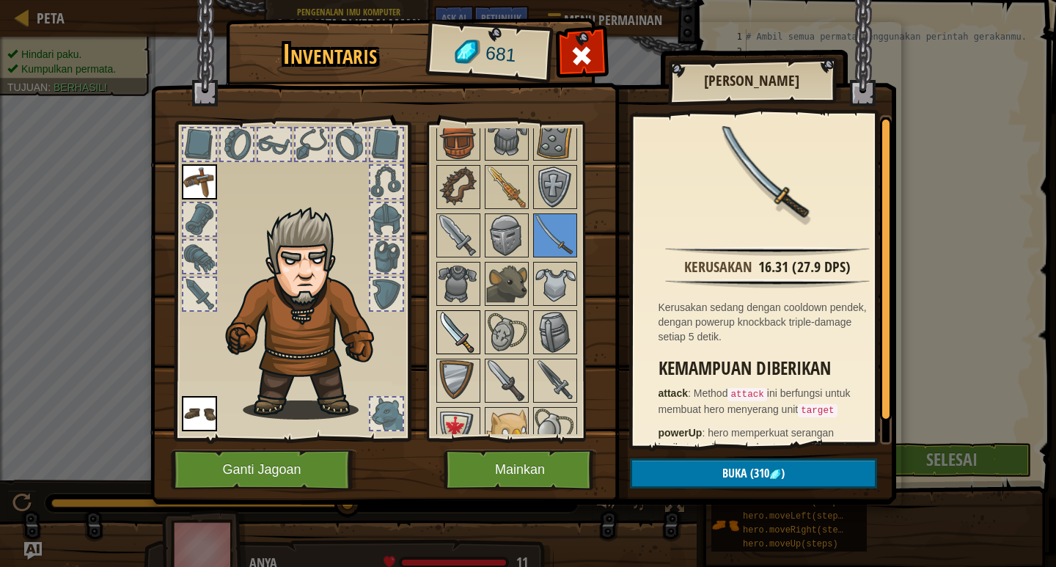
click at [444, 322] on img at bounding box center [458, 332] width 41 height 41
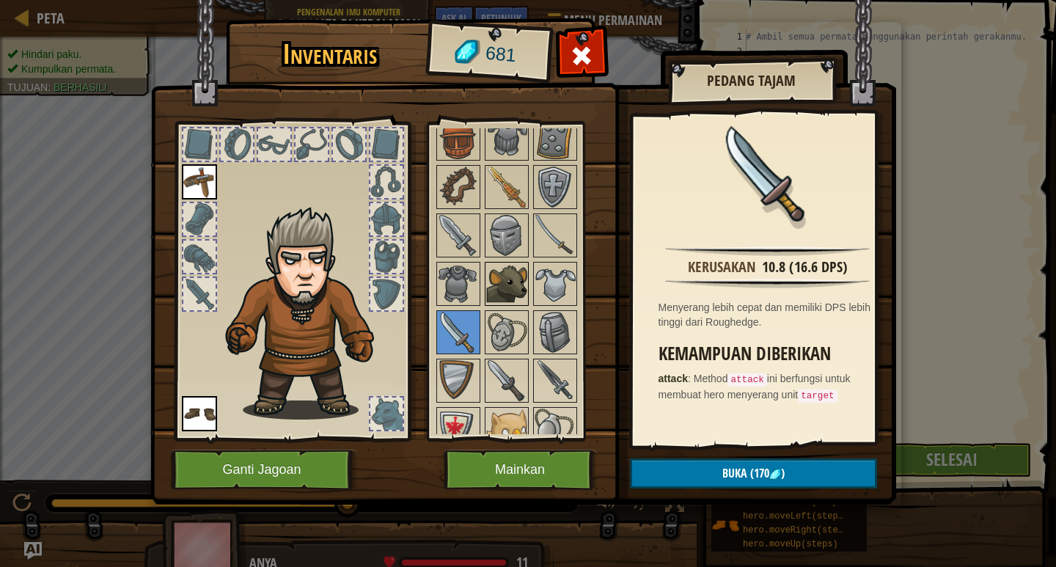
click at [512, 274] on img at bounding box center [506, 283] width 41 height 41
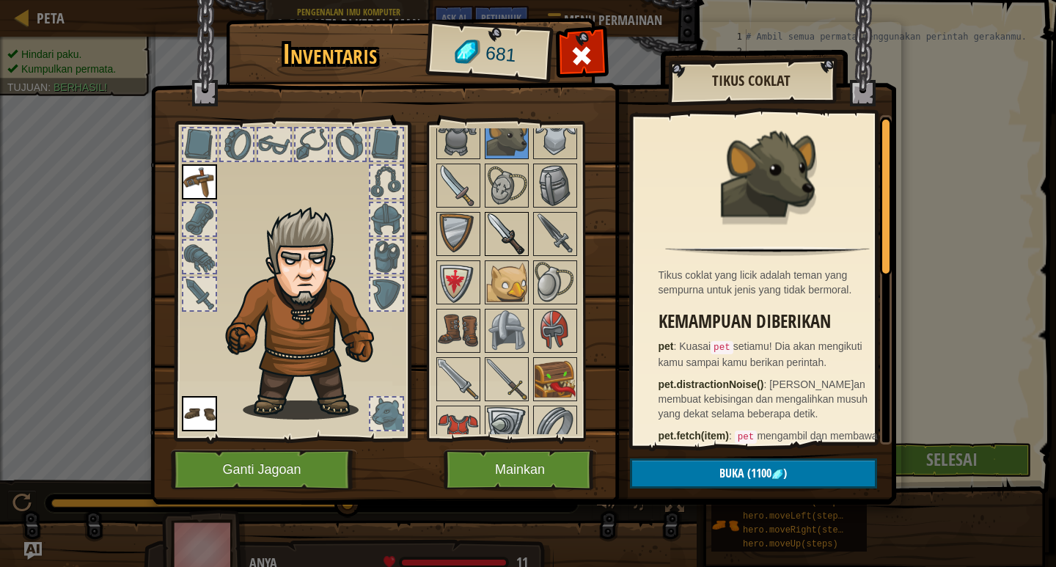
scroll to position [660, 0]
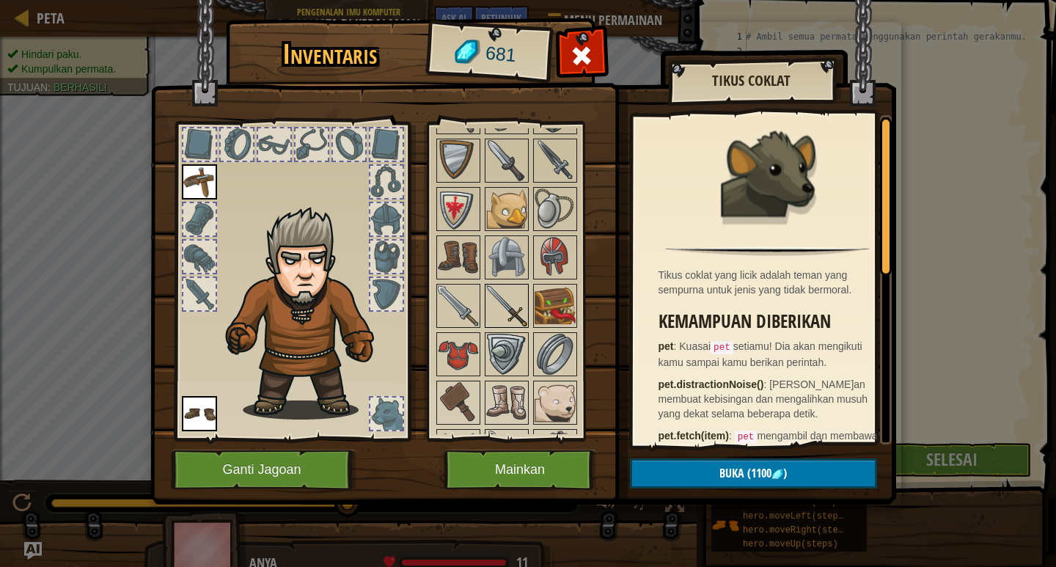
click at [508, 291] on img at bounding box center [506, 305] width 41 height 41
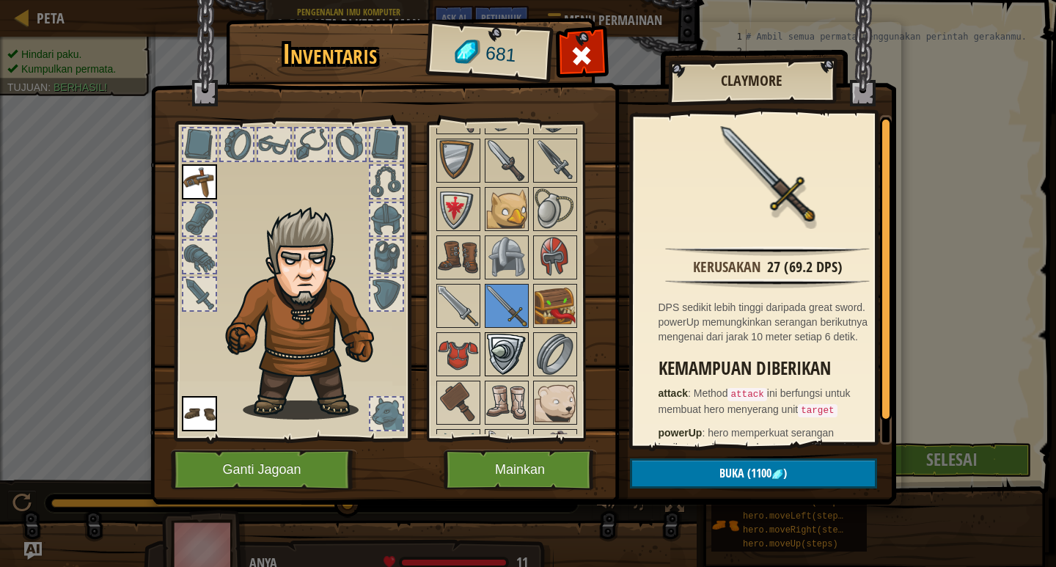
click at [524, 356] on img at bounding box center [506, 354] width 41 height 41
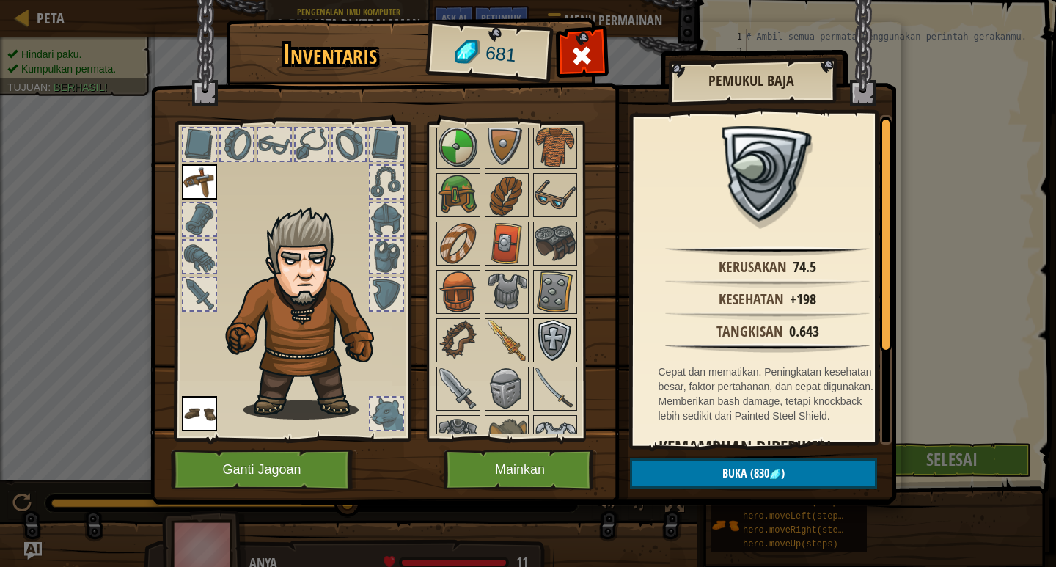
scroll to position [309, 0]
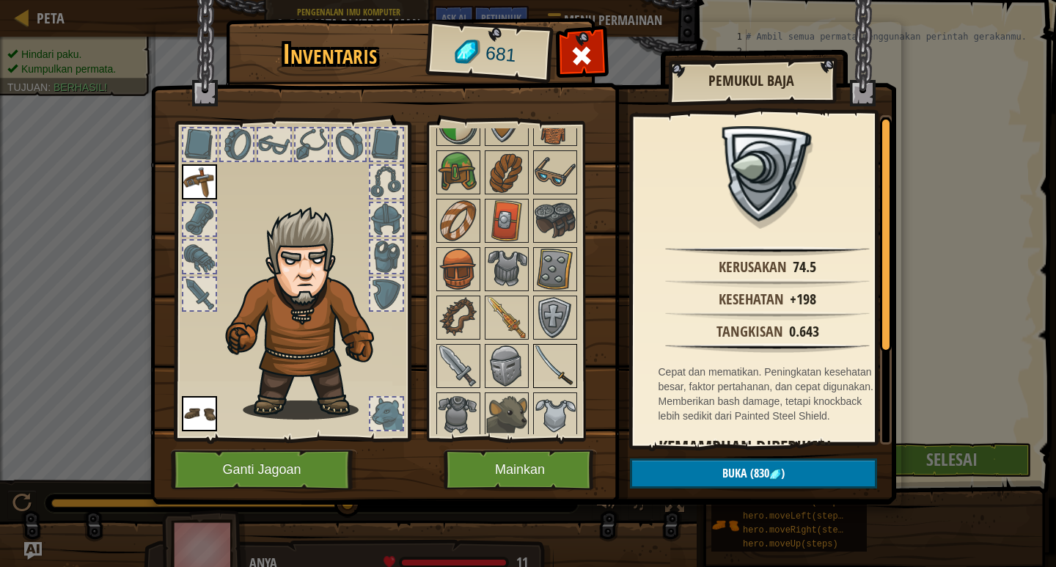
click at [543, 358] on img at bounding box center [554, 365] width 41 height 41
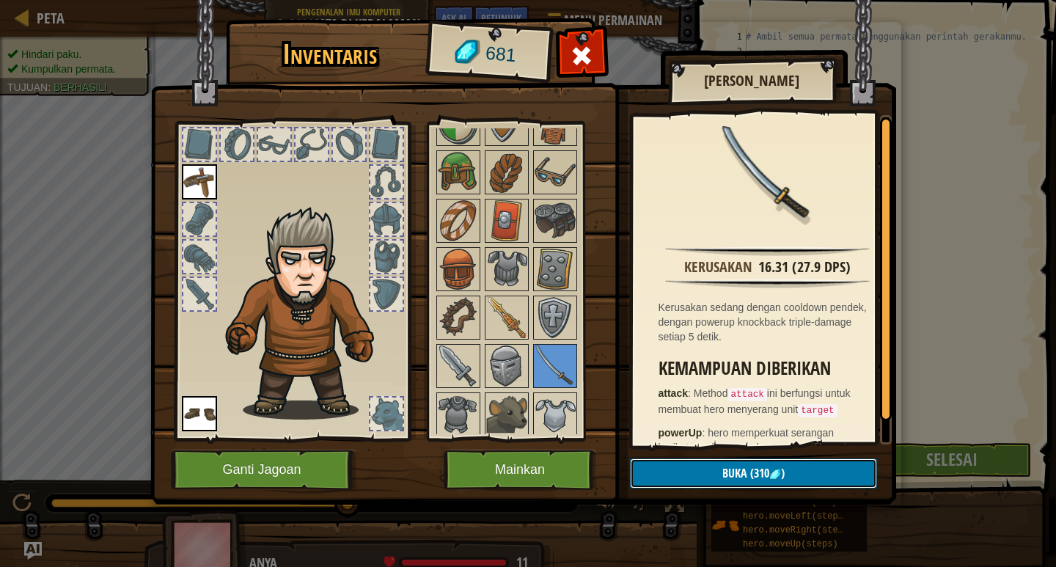
click at [686, 466] on button "Buka (310 )" at bounding box center [753, 473] width 247 height 30
click at [722, 468] on button "Konfirmasi" at bounding box center [753, 473] width 247 height 30
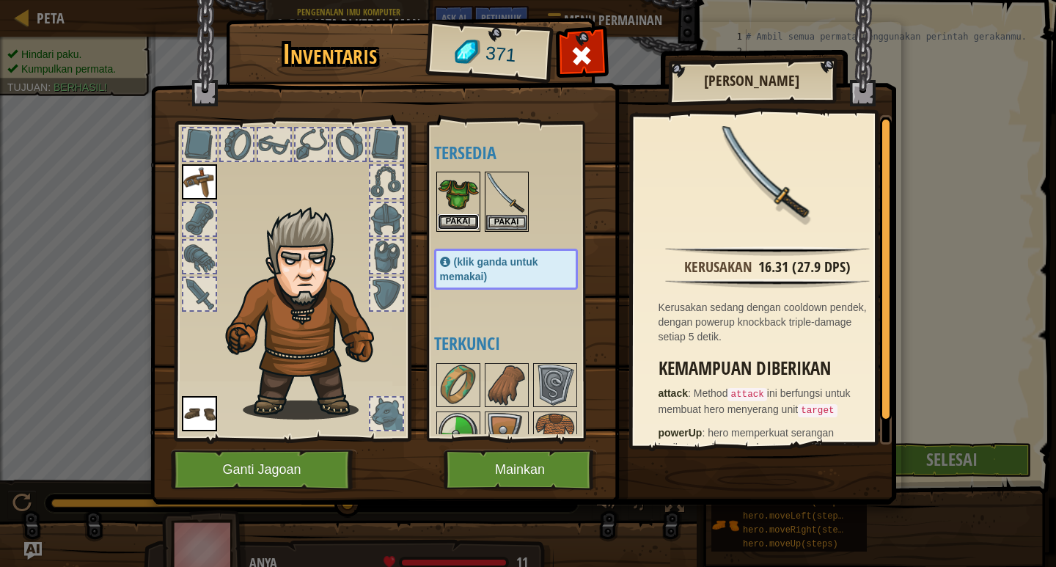
click at [463, 214] on button "Pakai" at bounding box center [458, 221] width 41 height 15
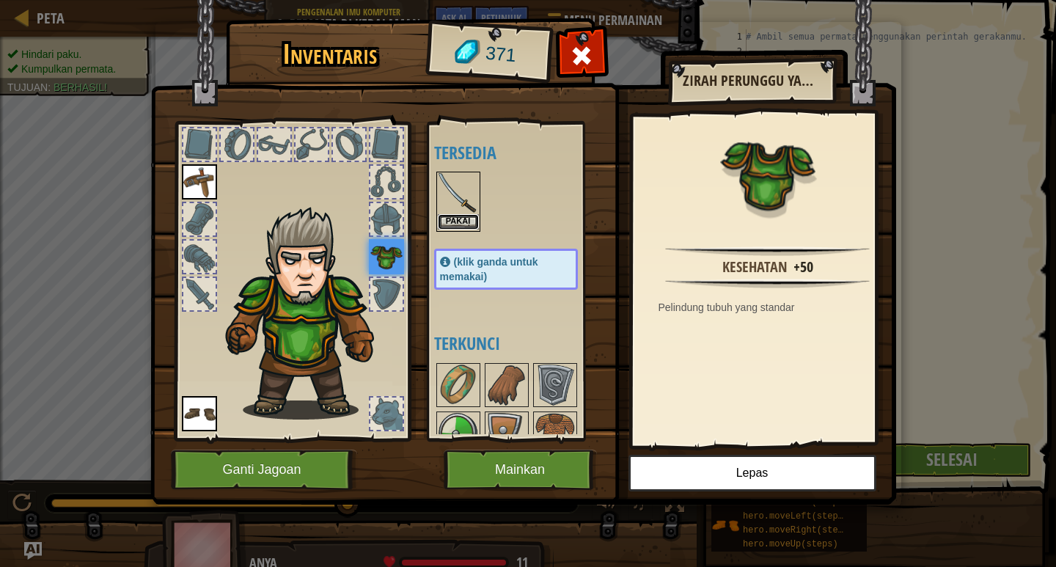
click at [472, 216] on button "Pakai" at bounding box center [458, 221] width 41 height 15
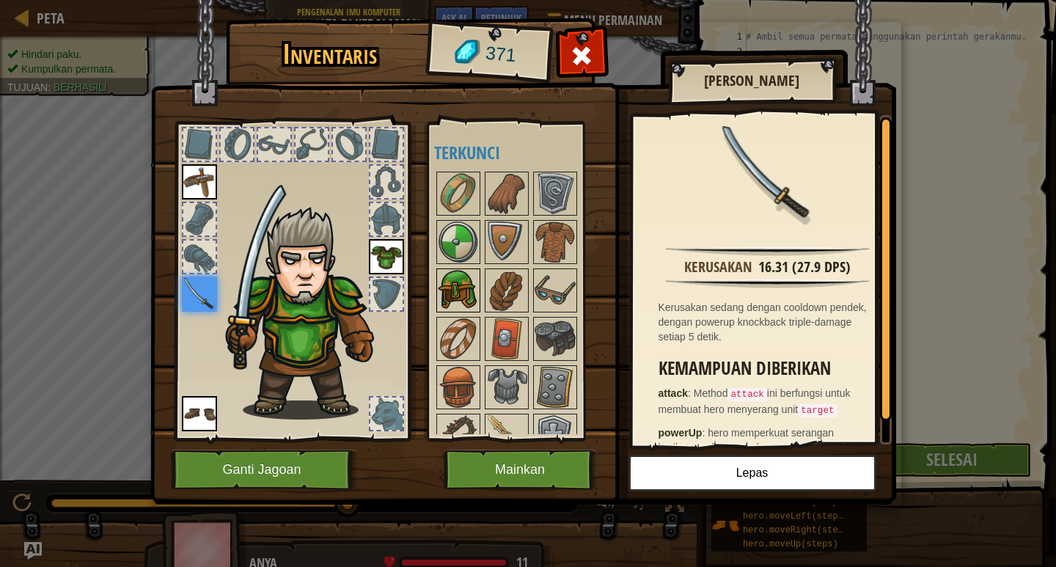
click at [460, 293] on img at bounding box center [458, 290] width 41 height 41
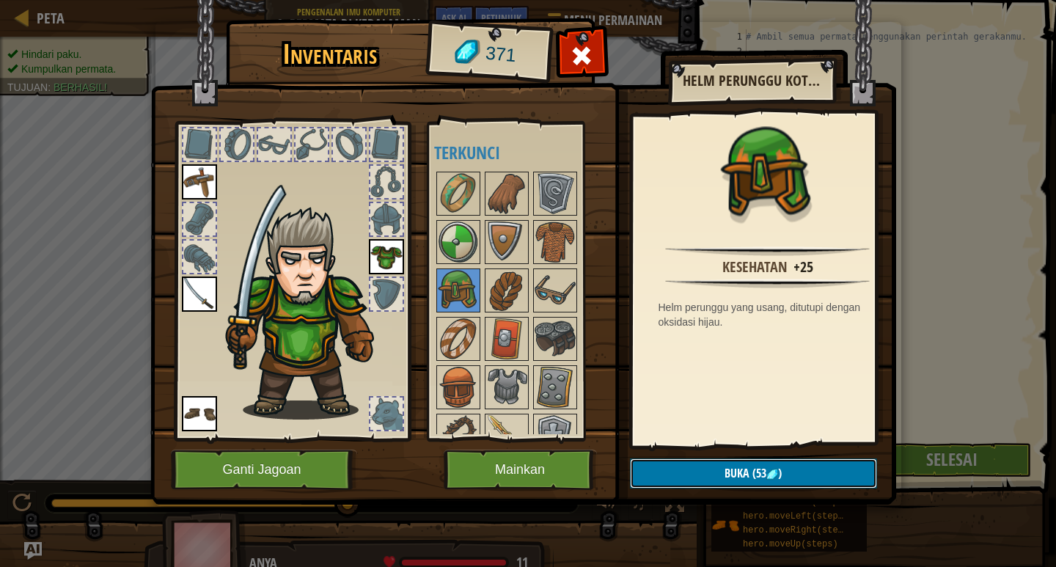
click at [722, 475] on button "Buka (53 )" at bounding box center [753, 473] width 247 height 30
click at [715, 472] on button "Konfirmasi" at bounding box center [753, 473] width 247 height 30
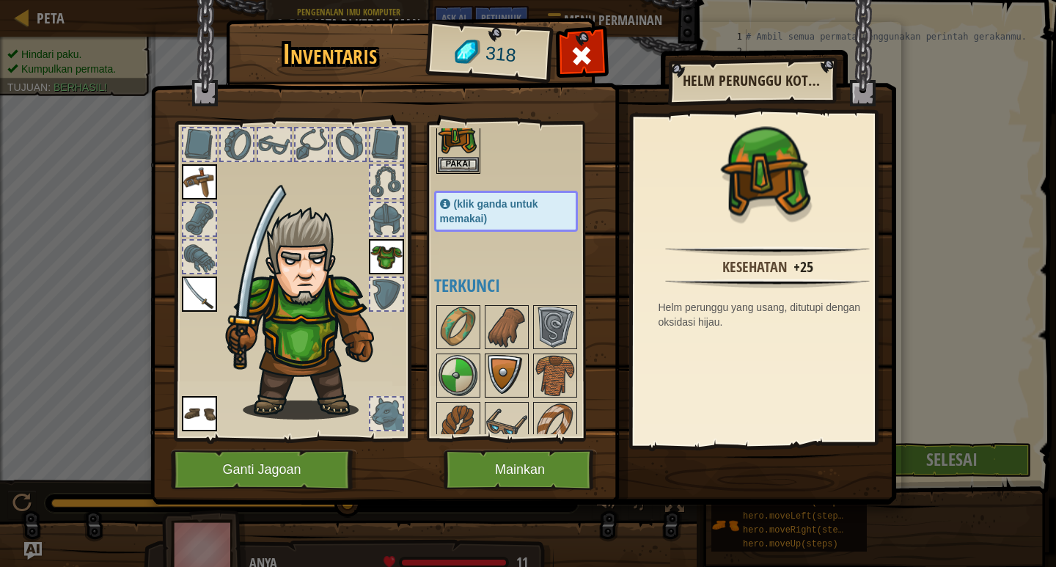
scroll to position [73, 0]
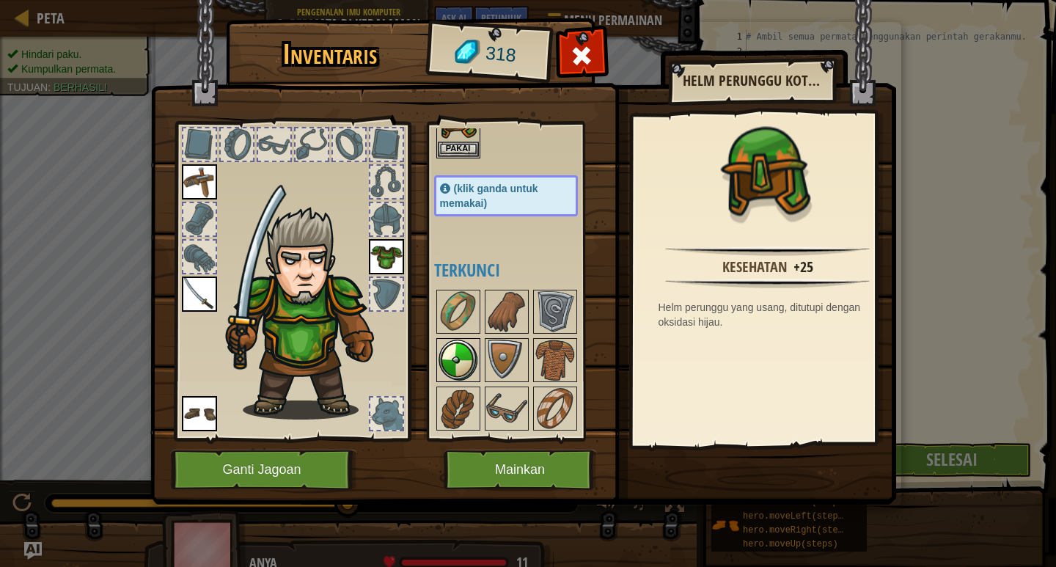
click at [460, 355] on img at bounding box center [458, 359] width 41 height 41
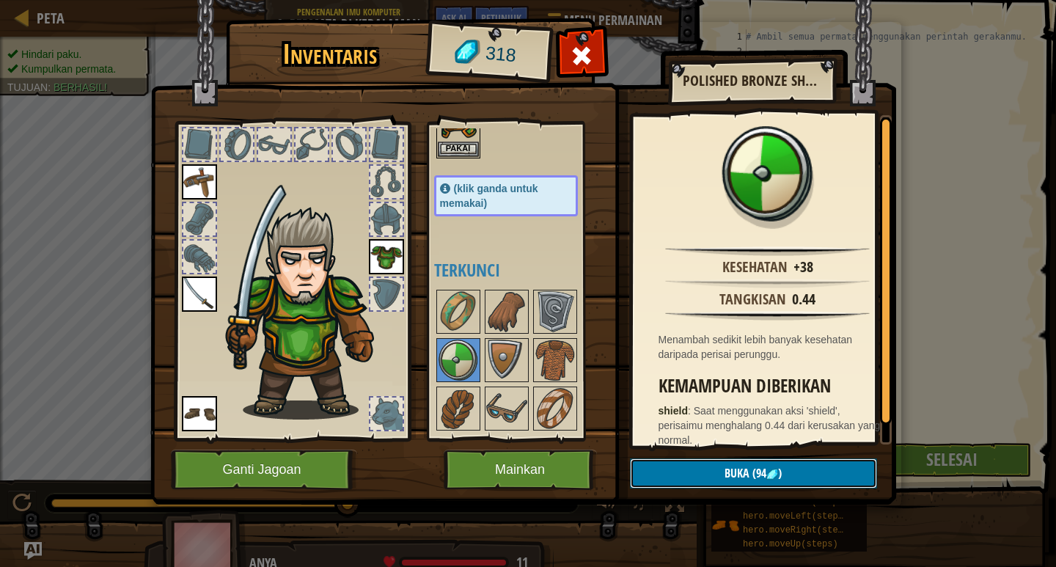
click at [689, 472] on button "Buka (94 )" at bounding box center [753, 473] width 247 height 30
click at [685, 463] on button "Konfirmasi" at bounding box center [753, 473] width 247 height 30
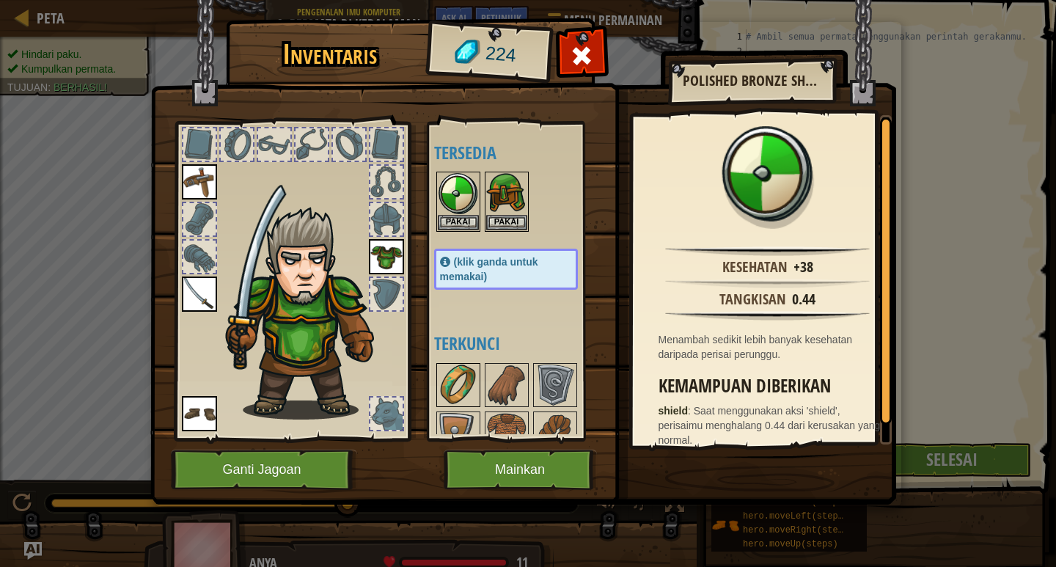
click at [458, 375] on img at bounding box center [458, 384] width 41 height 41
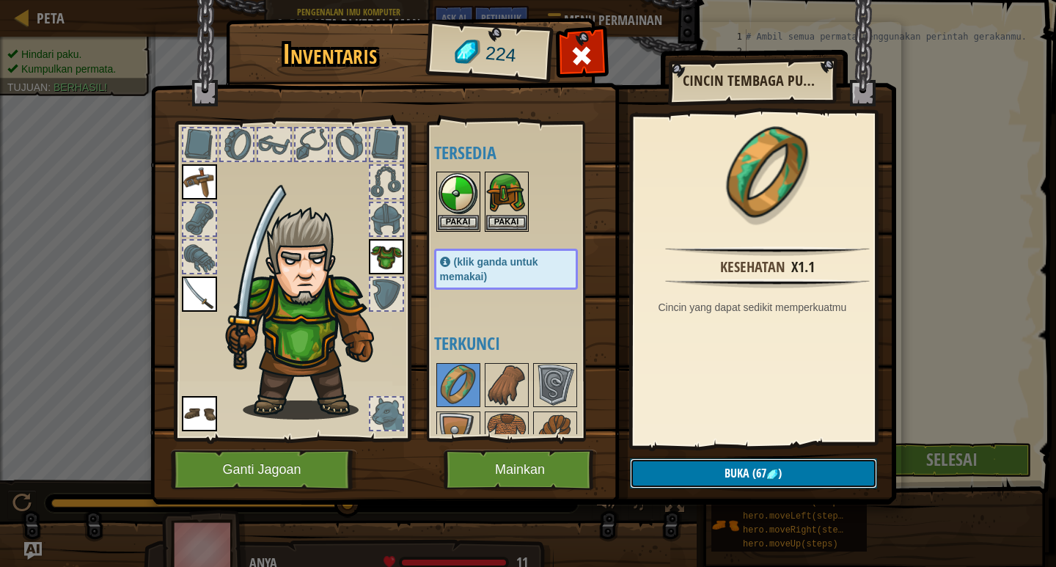
click at [771, 476] on img at bounding box center [772, 475] width 12 height 12
click at [683, 464] on button "Konfirmasi" at bounding box center [753, 473] width 247 height 30
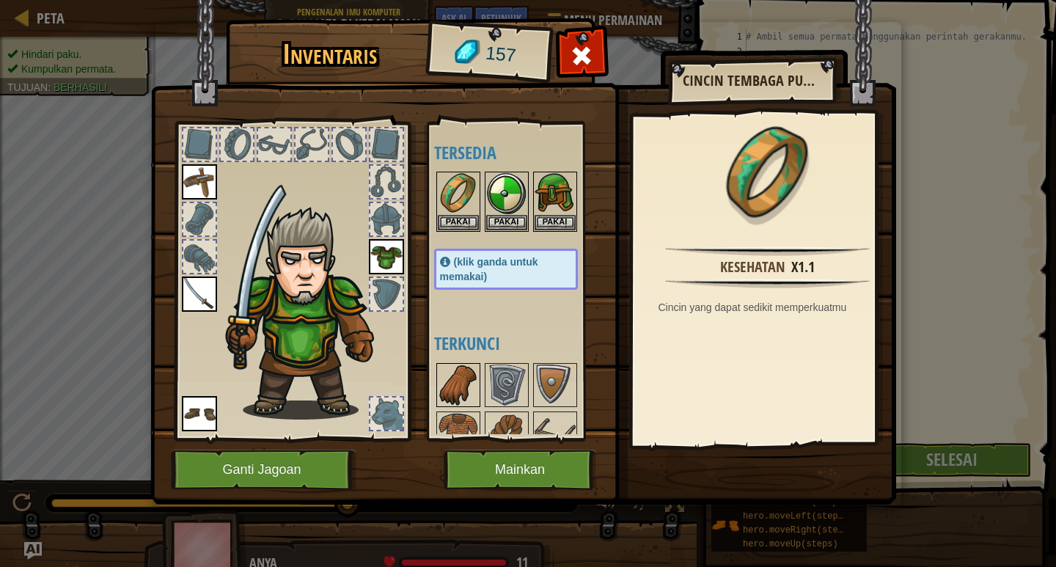
click at [470, 376] on img at bounding box center [458, 384] width 41 height 41
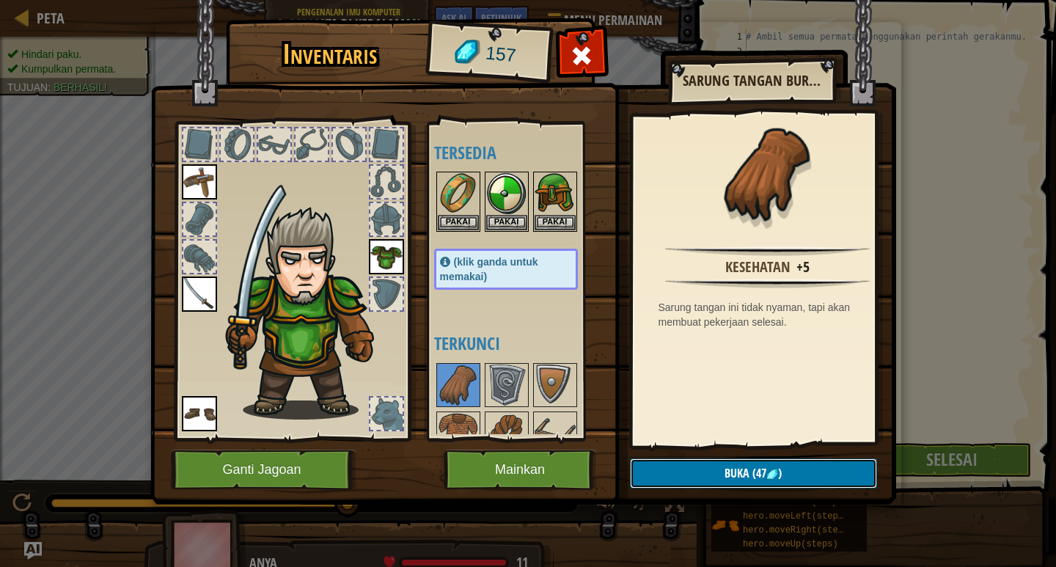
click at [690, 476] on button "Buka (47 )" at bounding box center [753, 473] width 247 height 30
click at [690, 476] on button "Konfirmasi" at bounding box center [753, 473] width 247 height 30
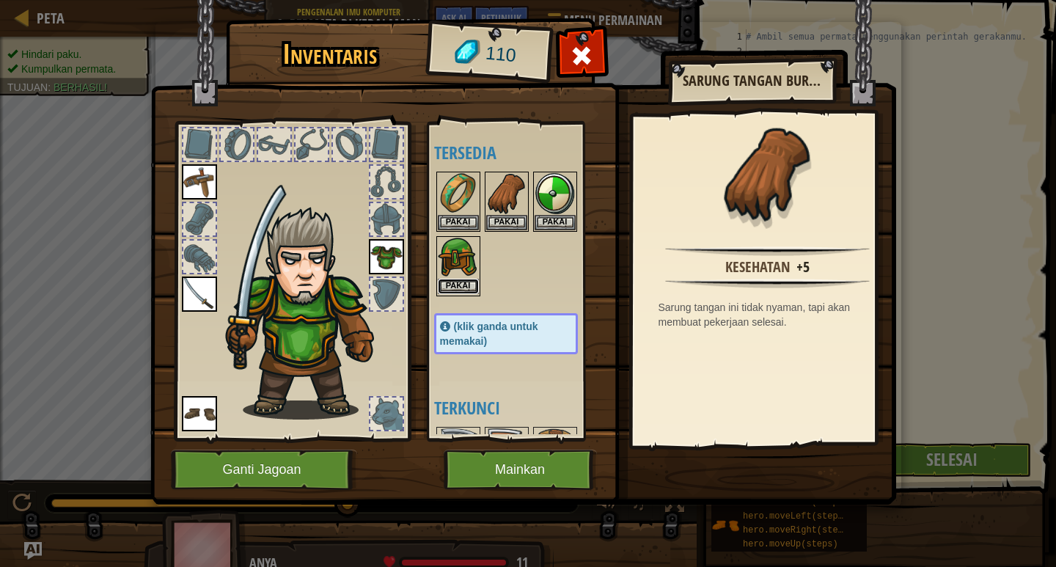
click at [460, 287] on button "Pakai" at bounding box center [458, 286] width 41 height 15
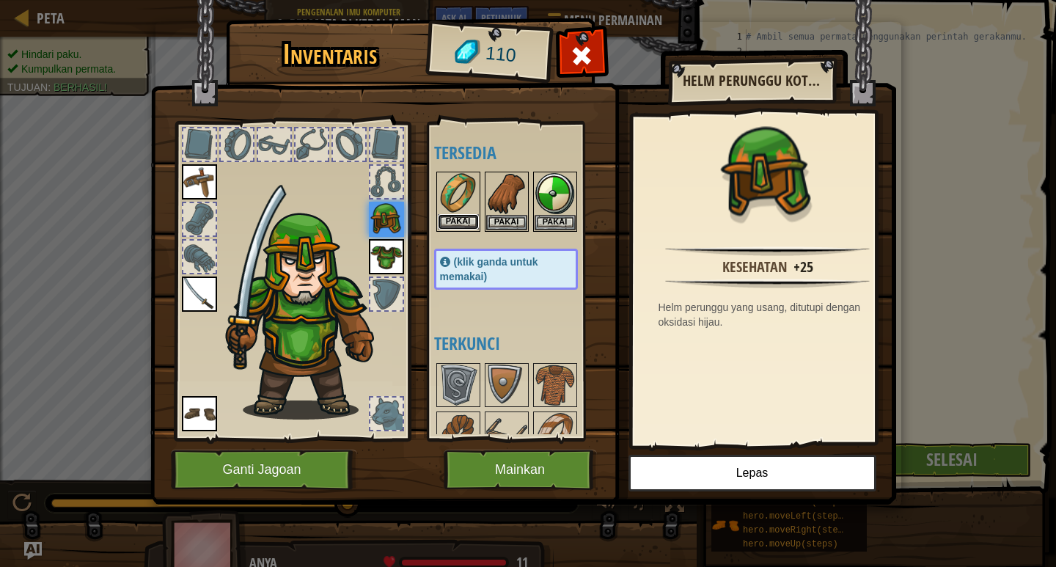
click at [468, 215] on button "Pakai" at bounding box center [458, 221] width 41 height 15
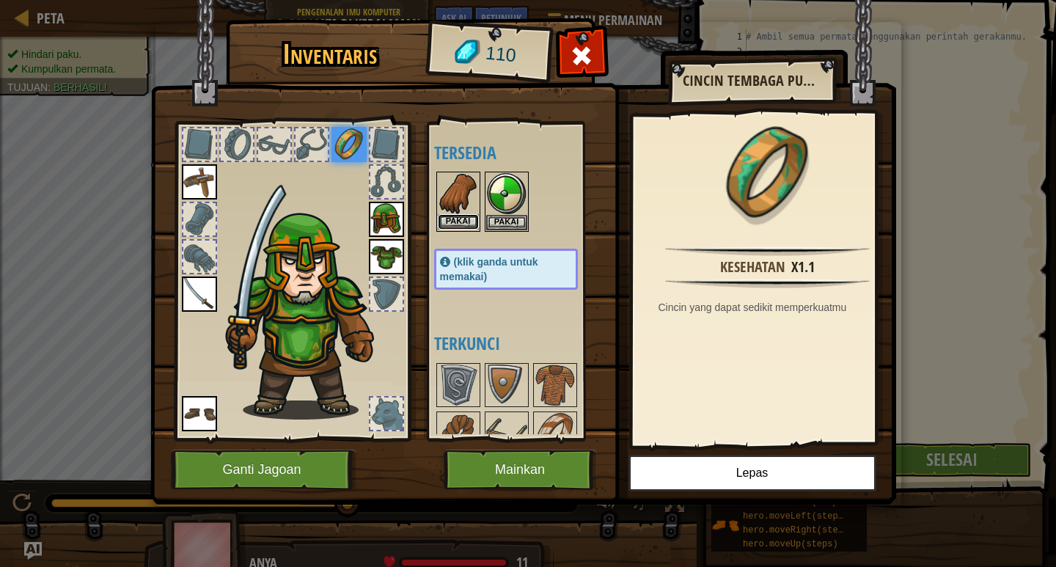
click at [471, 217] on button "Pakai" at bounding box center [458, 221] width 41 height 15
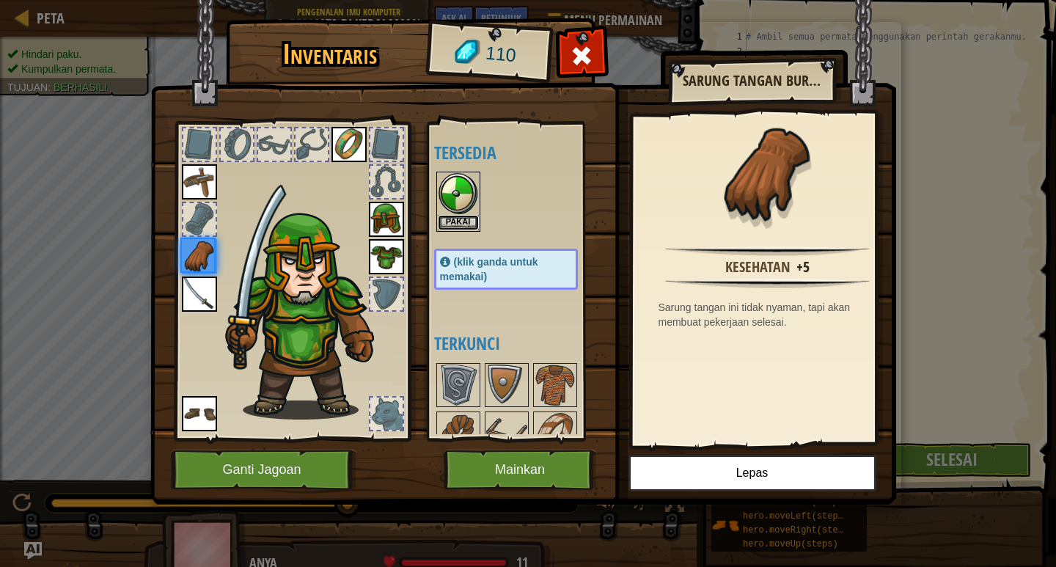
click at [471, 217] on button "Pakai" at bounding box center [458, 222] width 41 height 15
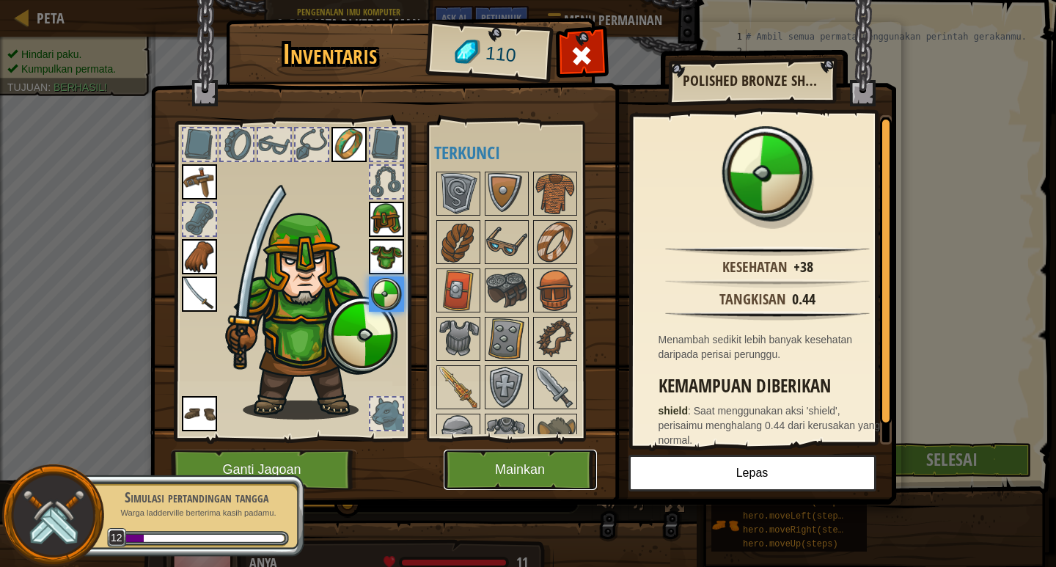
click at [504, 463] on button "Mainkan" at bounding box center [520, 469] width 153 height 40
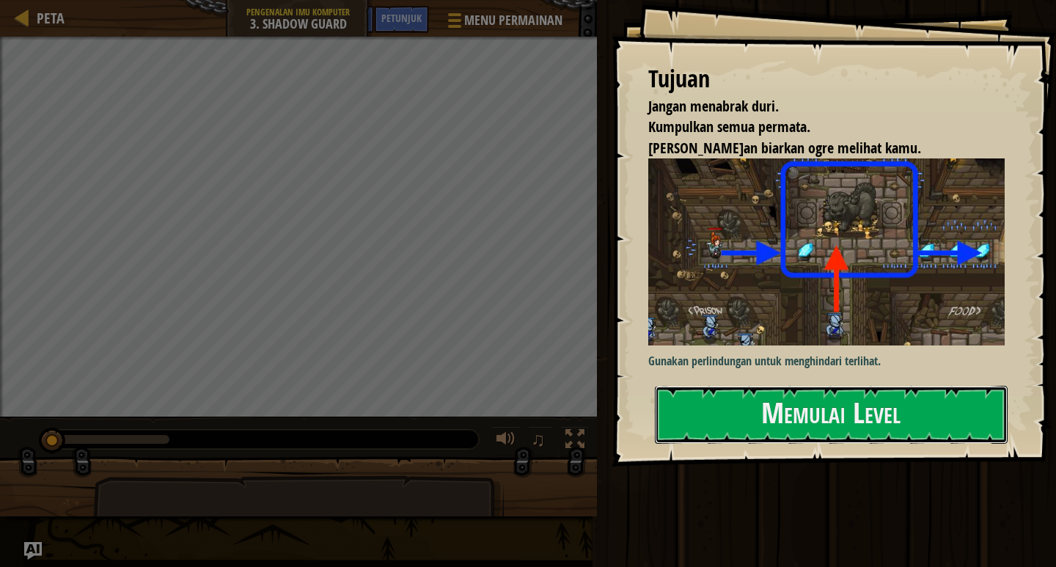
drag, startPoint x: 876, startPoint y: 386, endPoint x: 853, endPoint y: 323, distance: 66.6
click at [877, 386] on button "Memulai Level" at bounding box center [831, 415] width 353 height 58
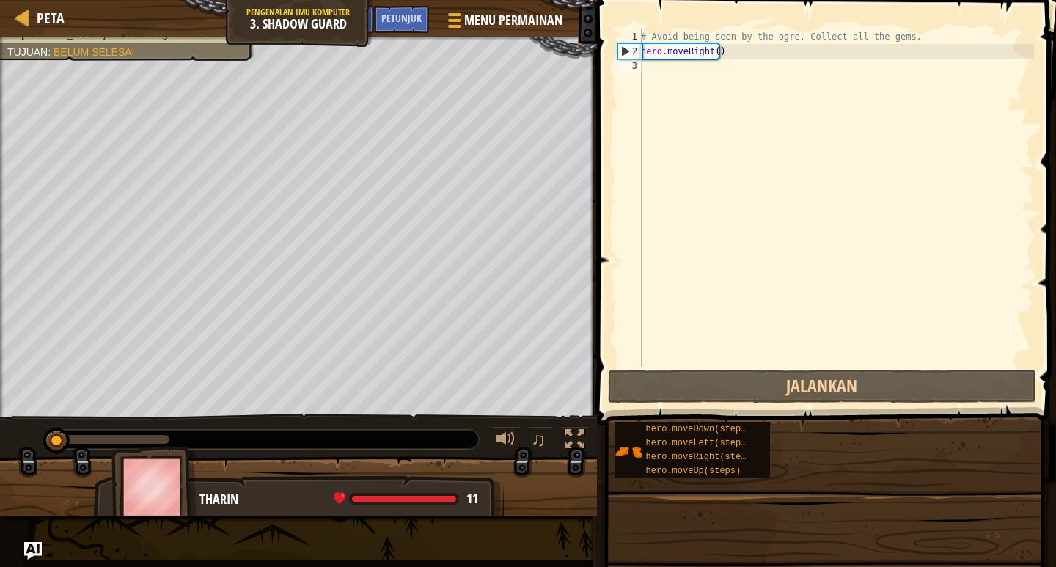
click at [851, 322] on div "# Avoid being seen by the ogre. Collect all the gems. hero . moveRight ( )" at bounding box center [836, 212] width 396 height 367
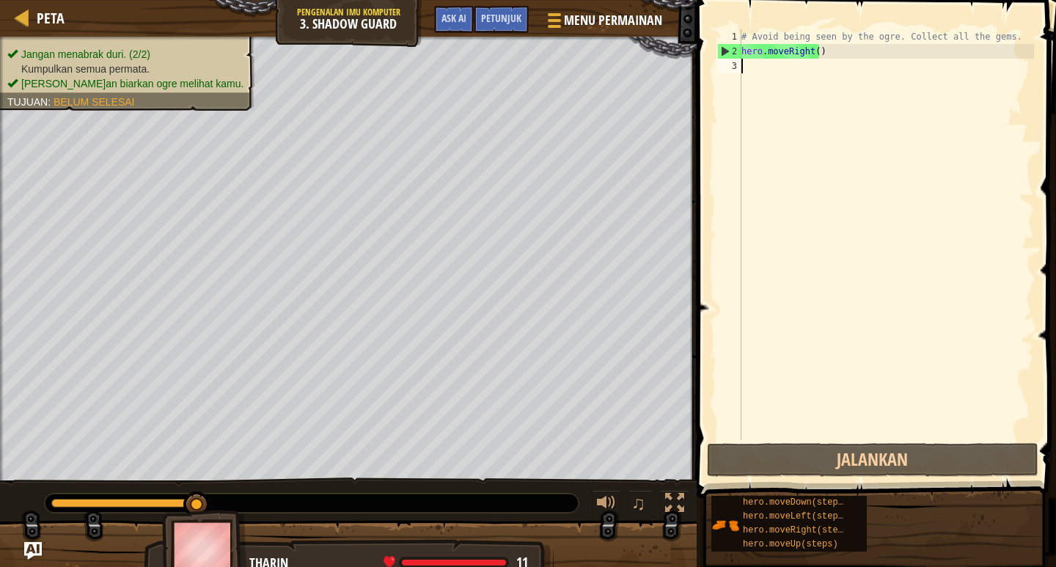
click at [771, 69] on div "# Avoid being seen by the ogre. Collect all the gems. hero . moveRight ( )" at bounding box center [885, 249] width 295 height 440
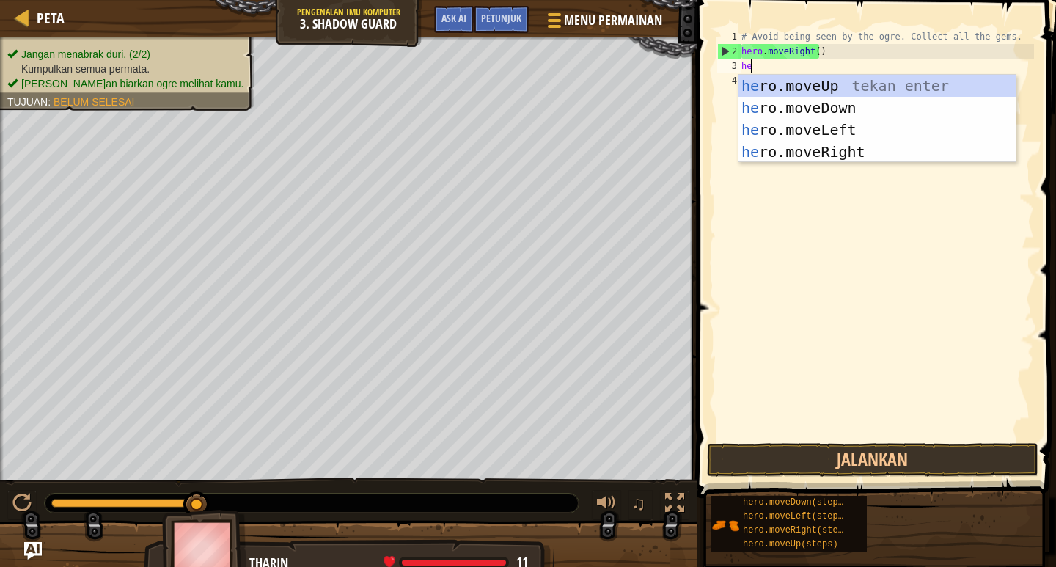
scroll to position [7, 1]
type textarea "hero"
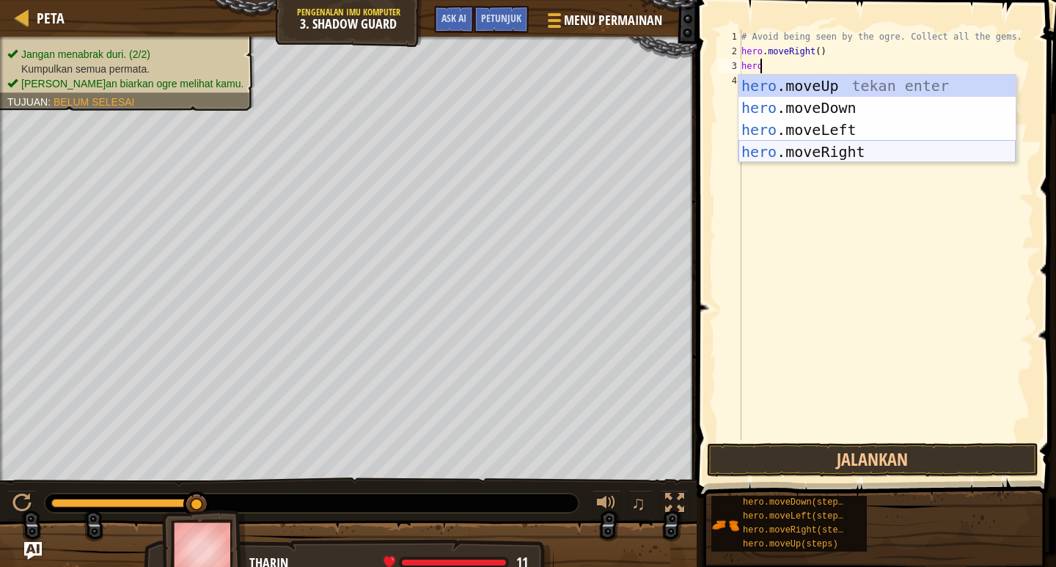
click at [798, 154] on div "hero .moveUp tekan enter hero .moveDown tekan enter hero .moveLeft tekan enter …" at bounding box center [876, 141] width 277 height 132
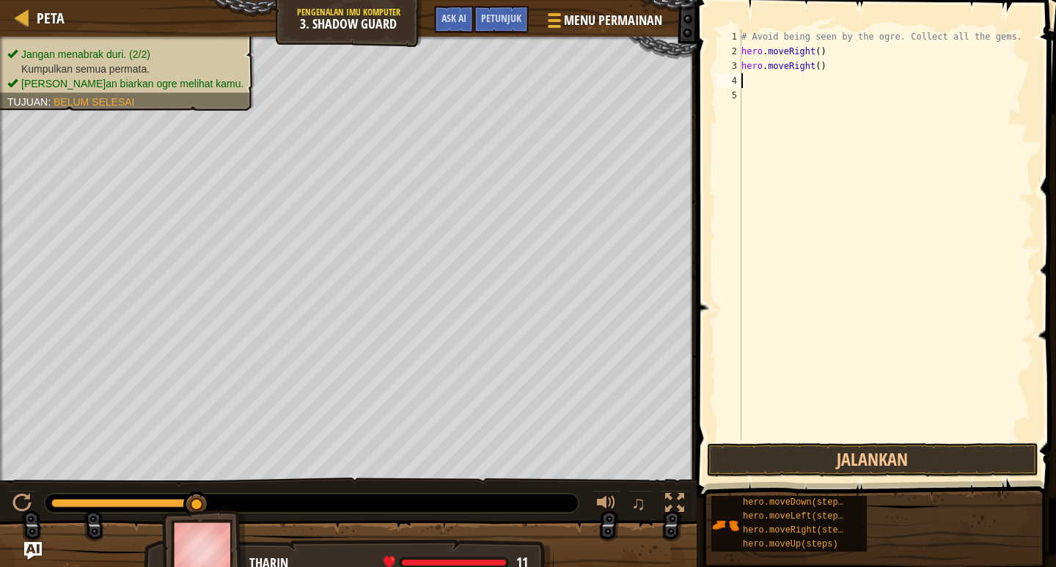
scroll to position [7, 0]
click at [878, 453] on button "Jalankan" at bounding box center [872, 460] width 331 height 34
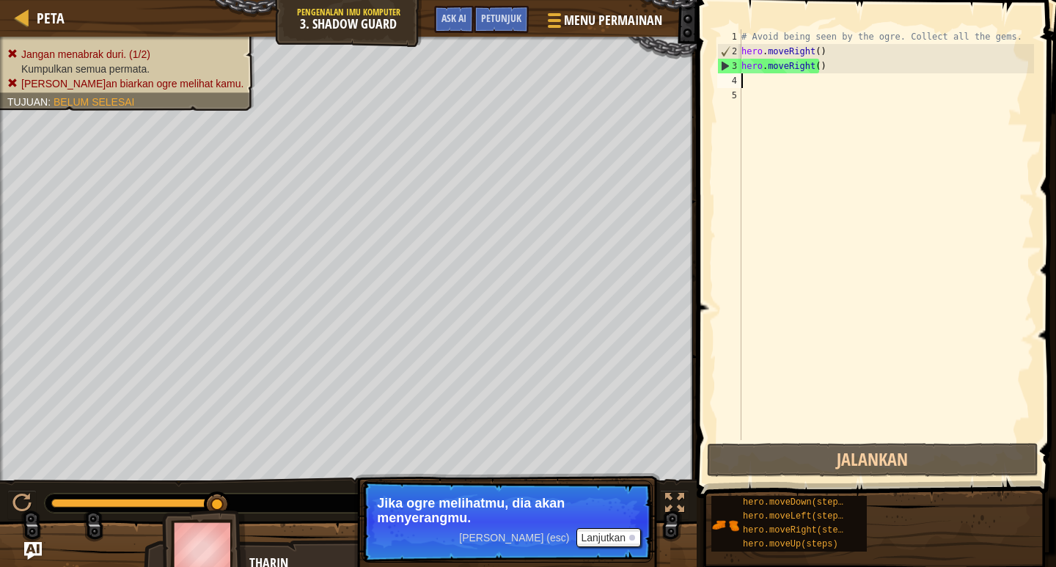
click at [757, 81] on div "# Avoid being seen by the ogre. Collect all the gems. hero . moveRight ( ) hero…" at bounding box center [885, 249] width 295 height 440
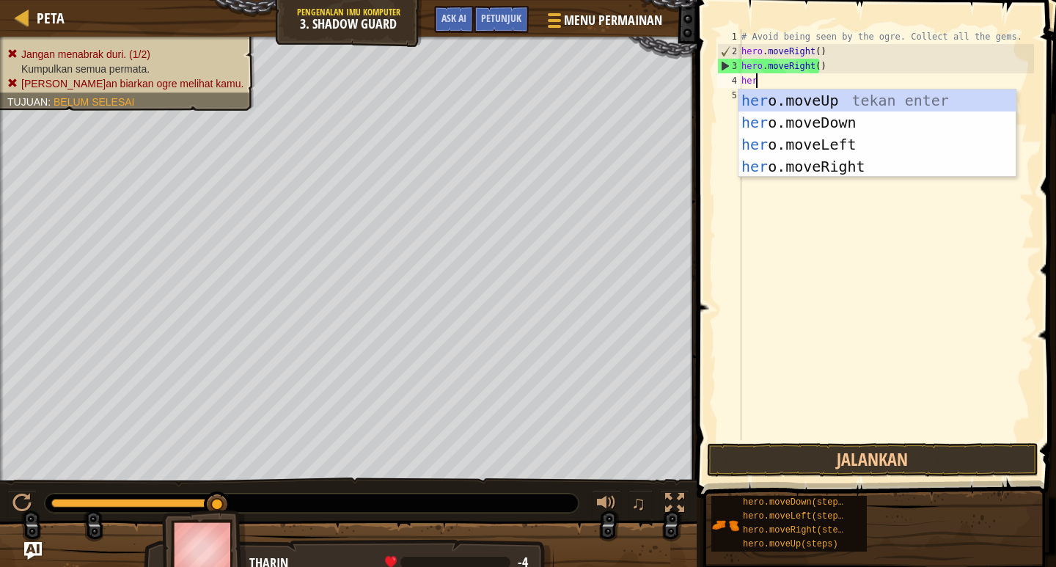
scroll to position [7, 1]
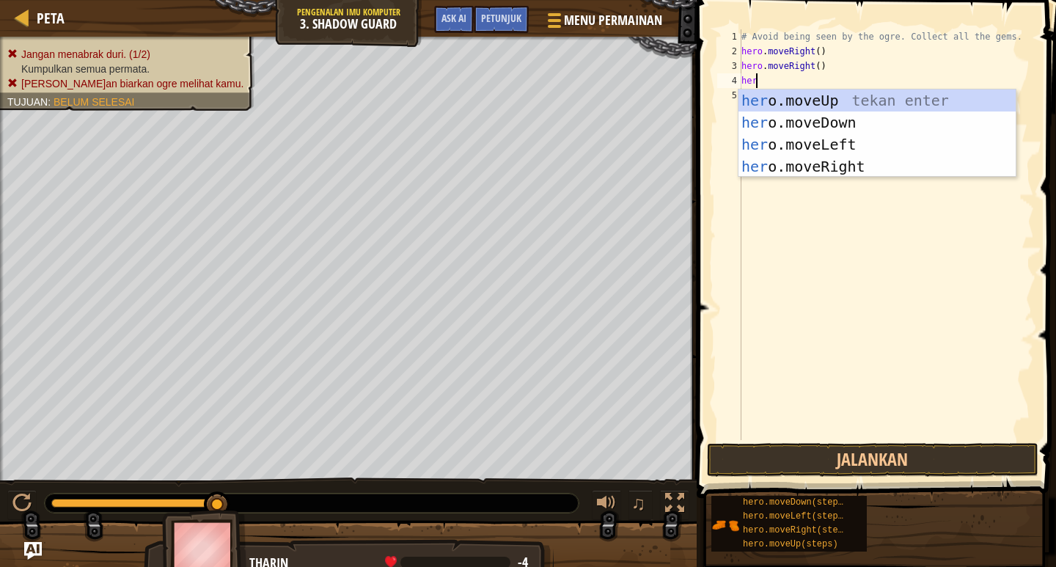
type textarea "hero"
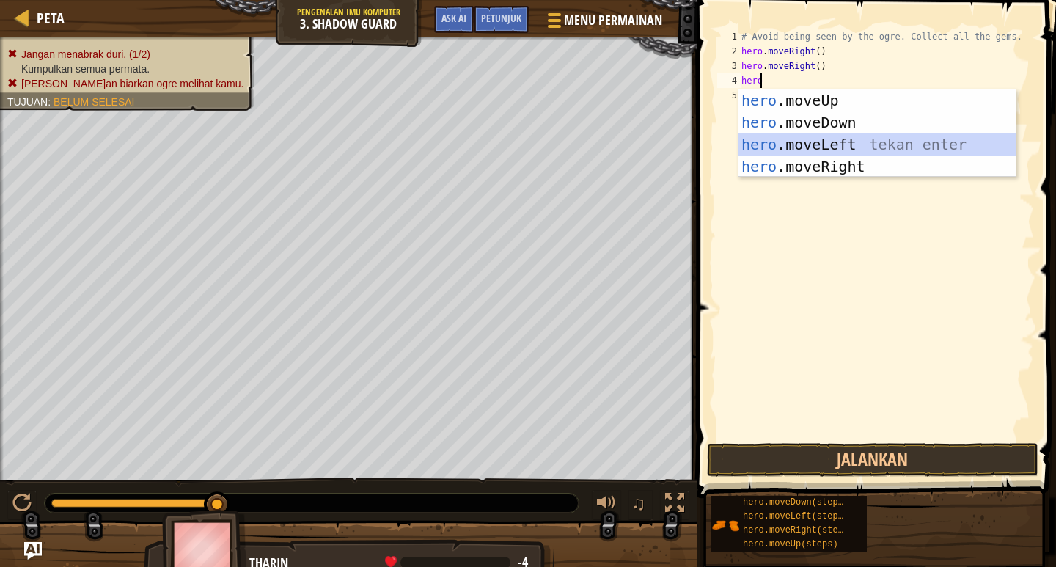
click at [818, 149] on div "hero .moveUp tekan enter hero .moveDown tekan enter hero .moveLeft tekan enter …" at bounding box center [876, 155] width 277 height 132
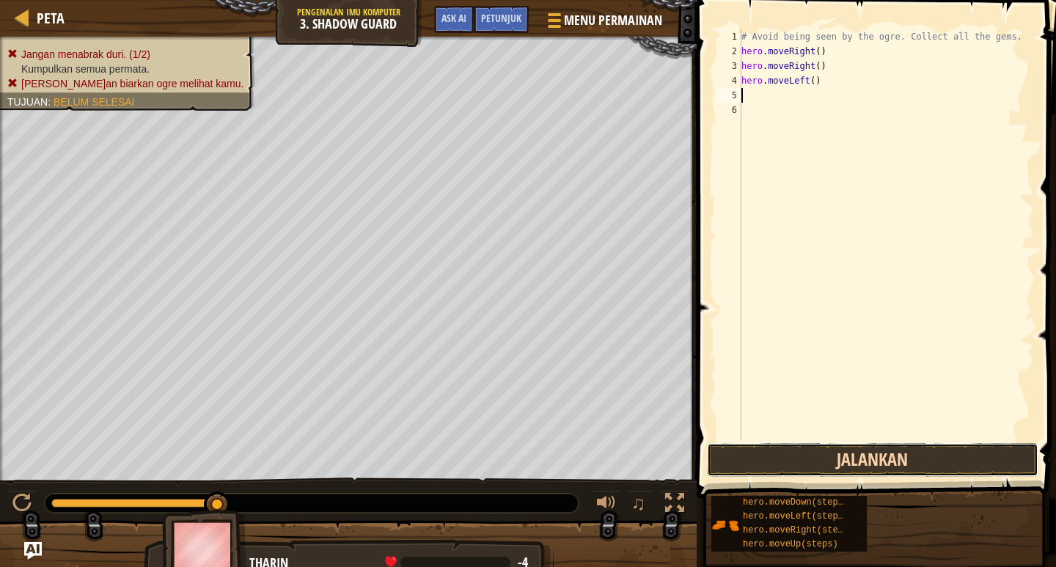
click at [861, 458] on button "Jalankan" at bounding box center [872, 460] width 331 height 34
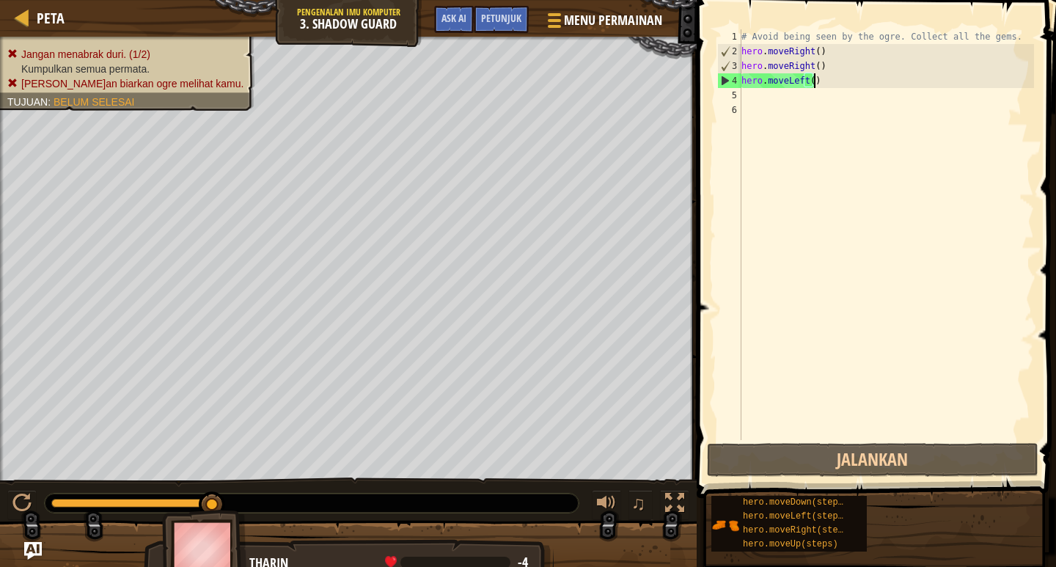
click at [823, 82] on div "# Avoid being seen by the ogre. Collect all the gems. hero . moveRight ( ) hero…" at bounding box center [885, 249] width 295 height 440
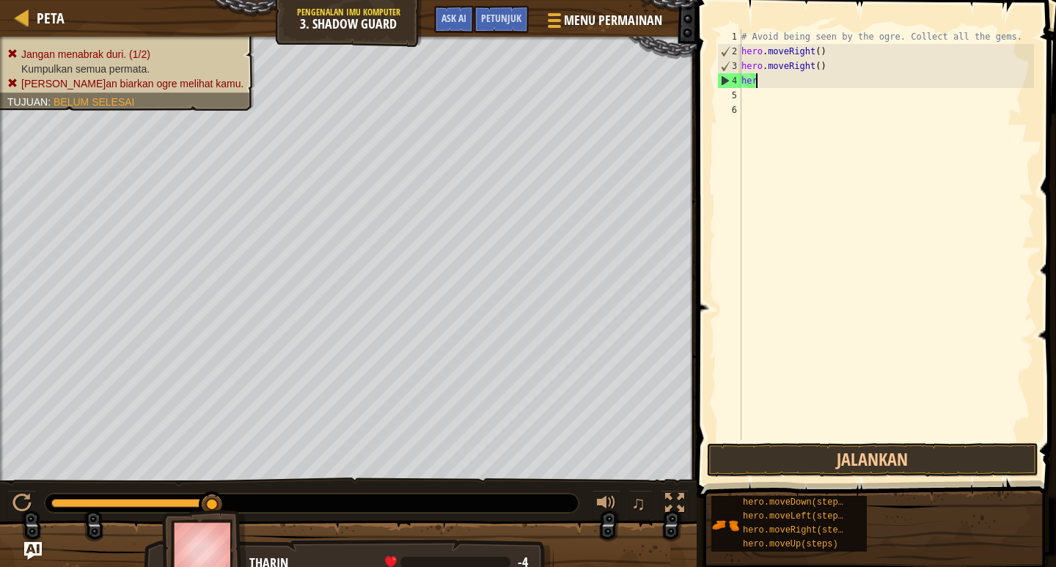
type textarea "h"
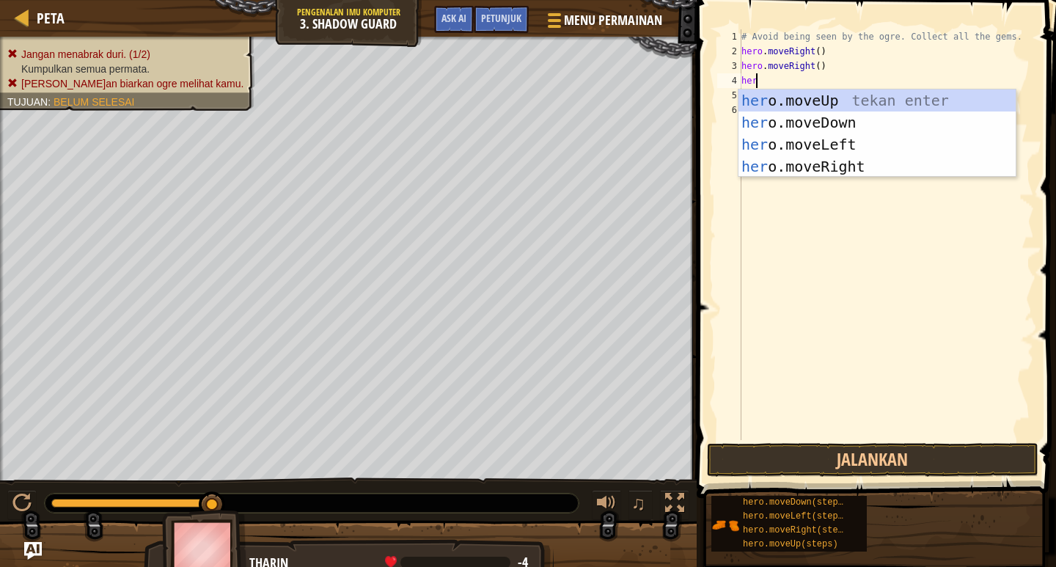
scroll to position [7, 1]
type textarea "hero"
click at [802, 94] on div "hero .moveUp tekan enter hero .moveDown tekan enter hero .moveLeft tekan enter …" at bounding box center [876, 155] width 277 height 132
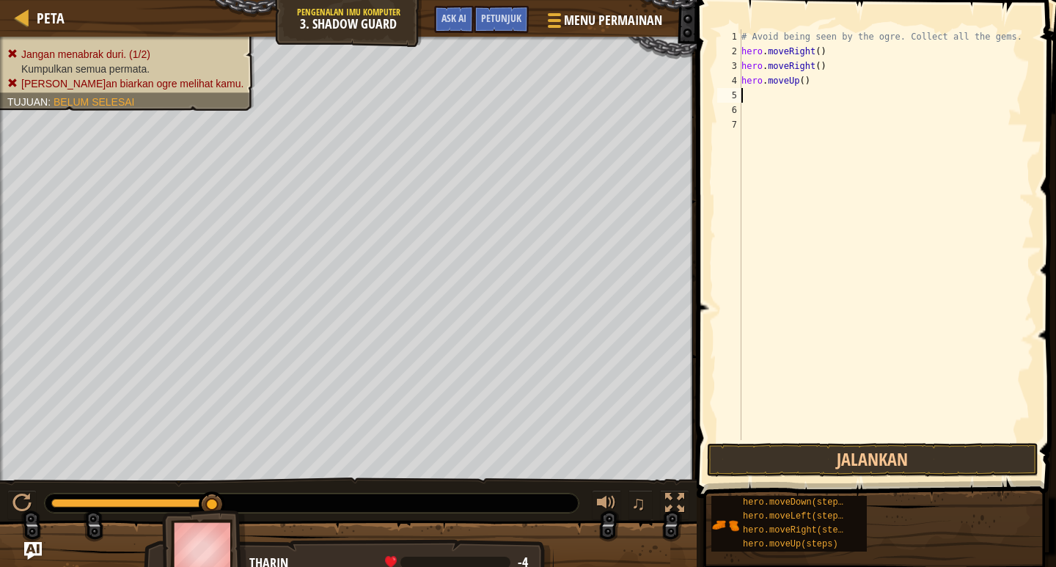
scroll to position [7, 0]
click at [841, 459] on button "Jalankan" at bounding box center [872, 460] width 331 height 34
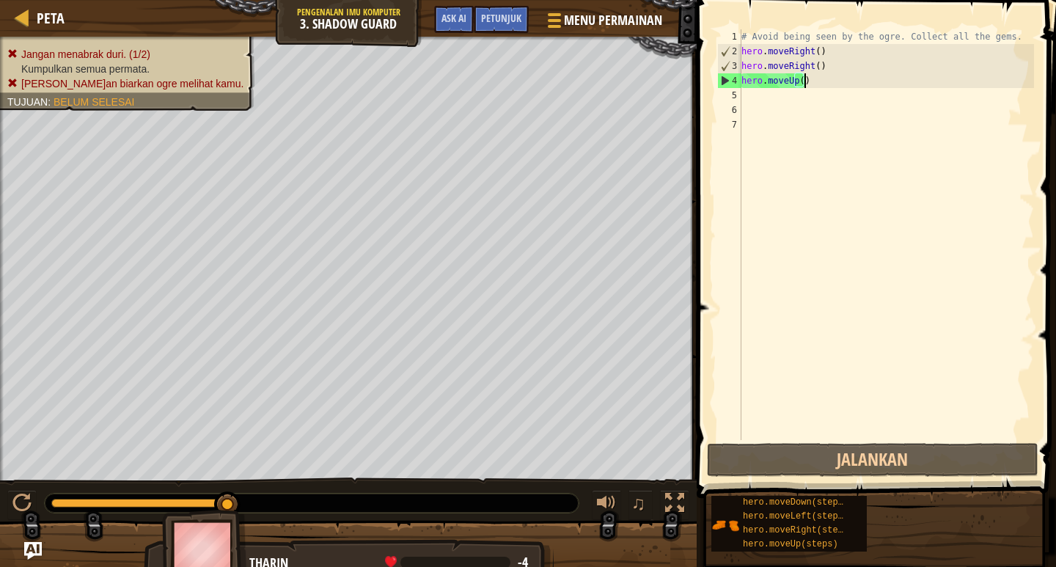
click at [806, 84] on div "# Avoid being seen by the ogre. Collect all the gems. hero . moveRight ( ) hero…" at bounding box center [885, 249] width 295 height 440
type textarea "hero.moveUp()"
click at [772, 98] on div "# Avoid being seen by the ogre. Collect all the gems. hero . moveRight ( ) hero…" at bounding box center [885, 249] width 295 height 440
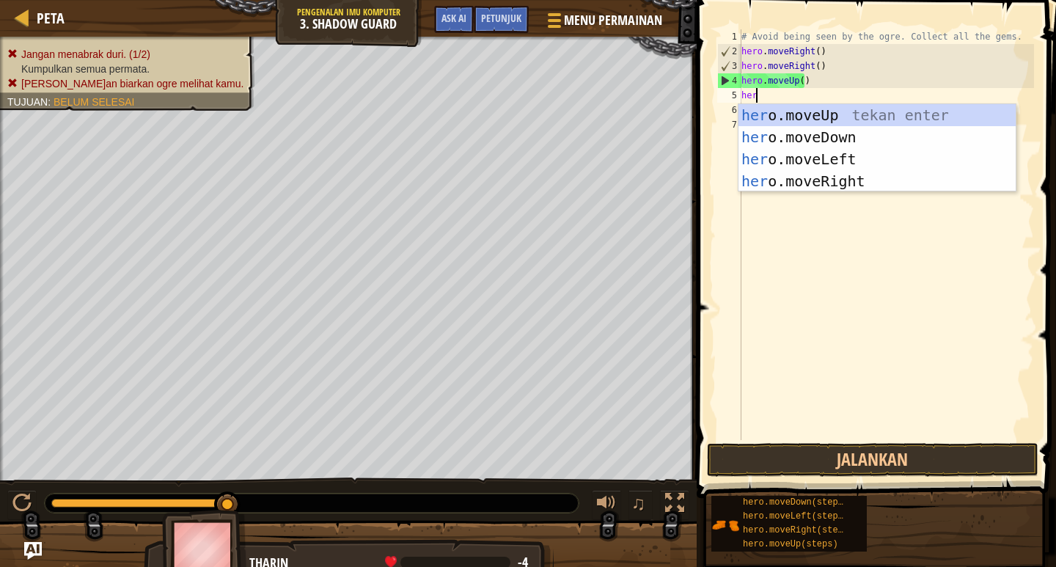
scroll to position [7, 1]
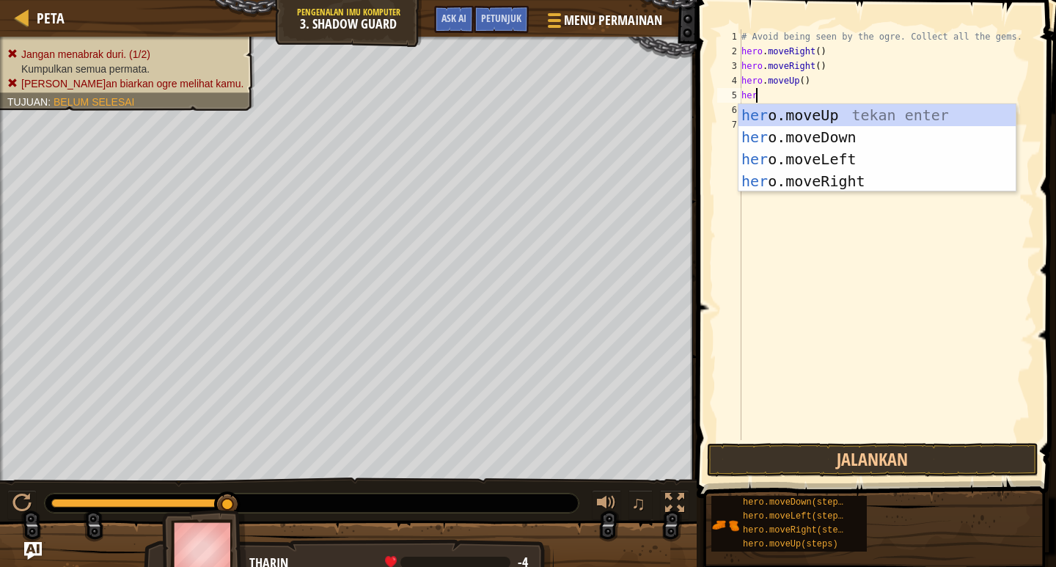
type textarea "hero"
click at [809, 164] on div "hero .moveUp tekan enter hero .moveDown tekan enter hero .moveLeft tekan enter …" at bounding box center [876, 170] width 277 height 132
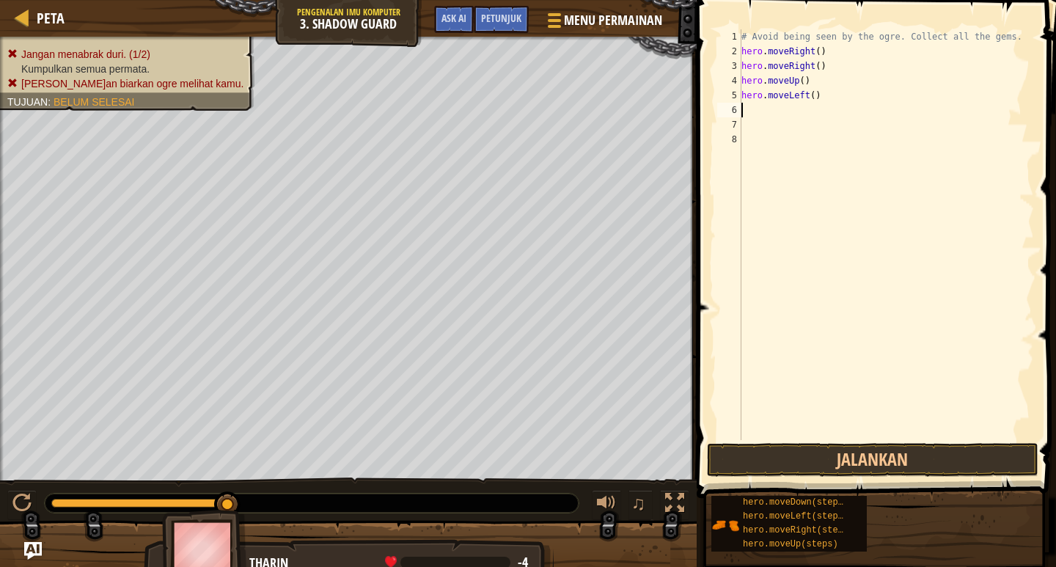
scroll to position [7, 0]
click at [765, 115] on div "# Avoid being seen by the ogre. Collect all the gems. hero . moveRight ( ) hero…" at bounding box center [885, 249] width 295 height 440
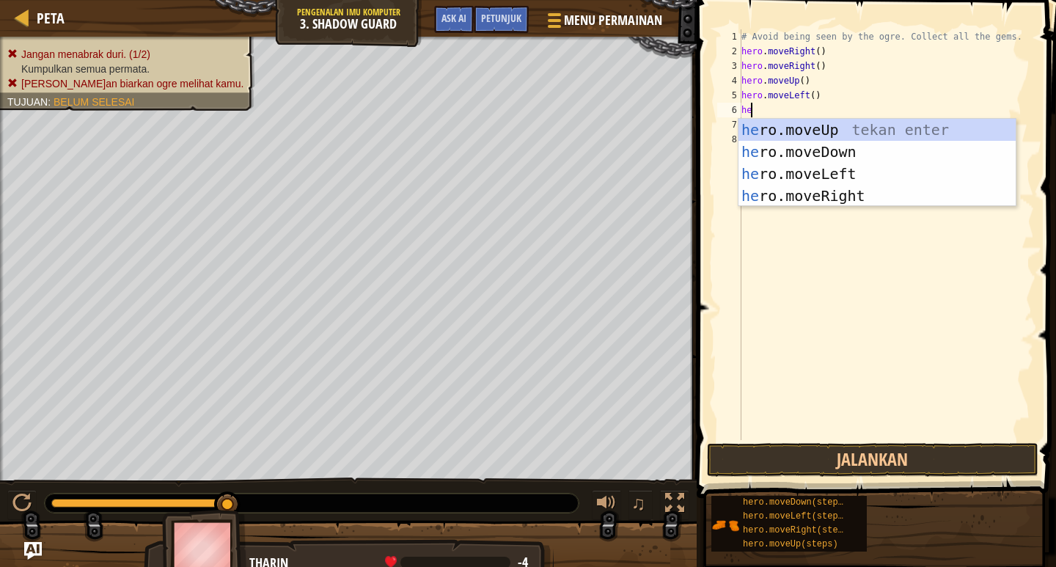
scroll to position [7, 1]
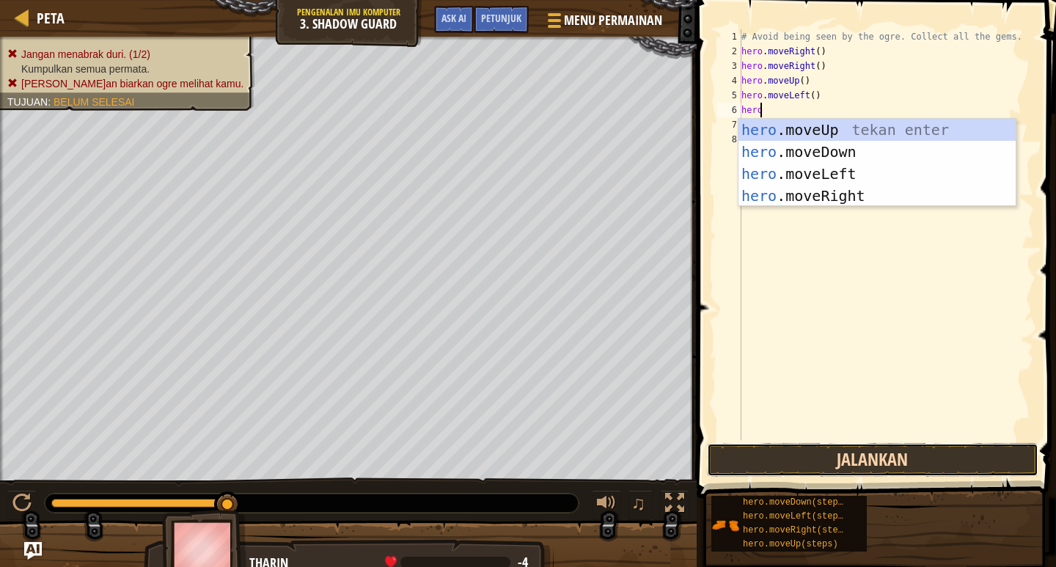
click at [786, 455] on button "Jalankan" at bounding box center [872, 460] width 331 height 34
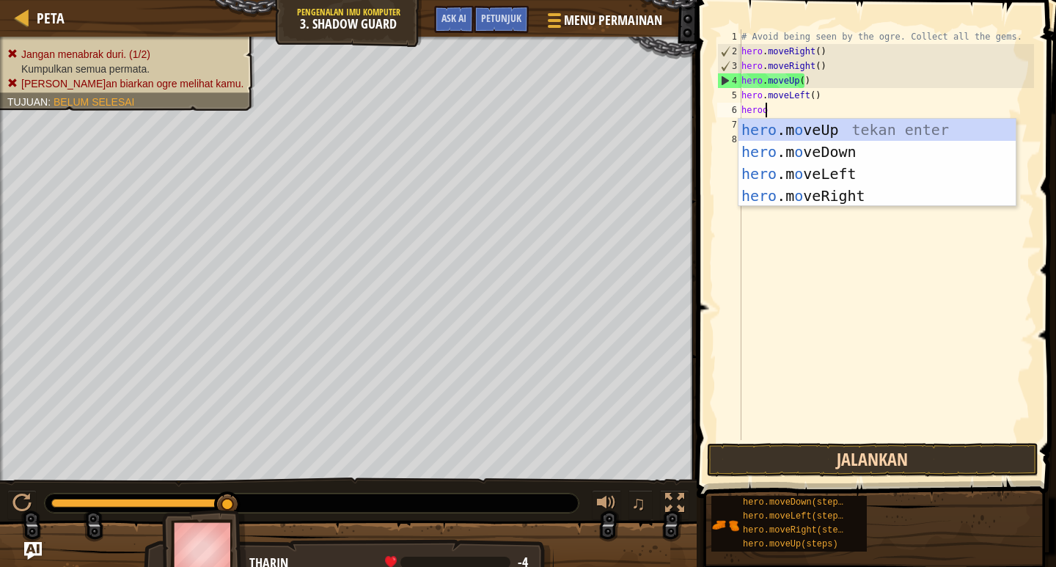
scroll to position [7, 1]
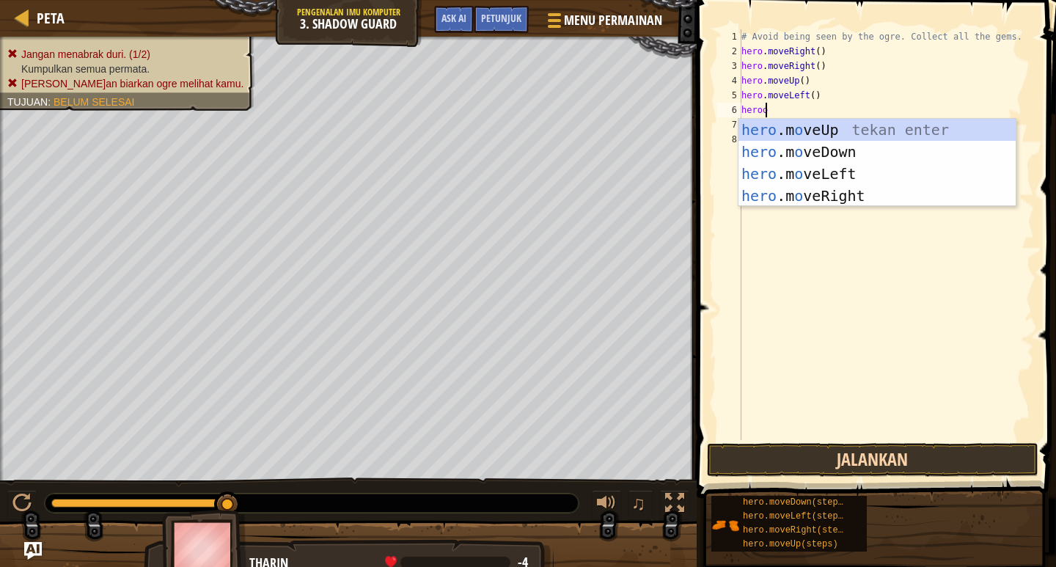
type textarea "hero"
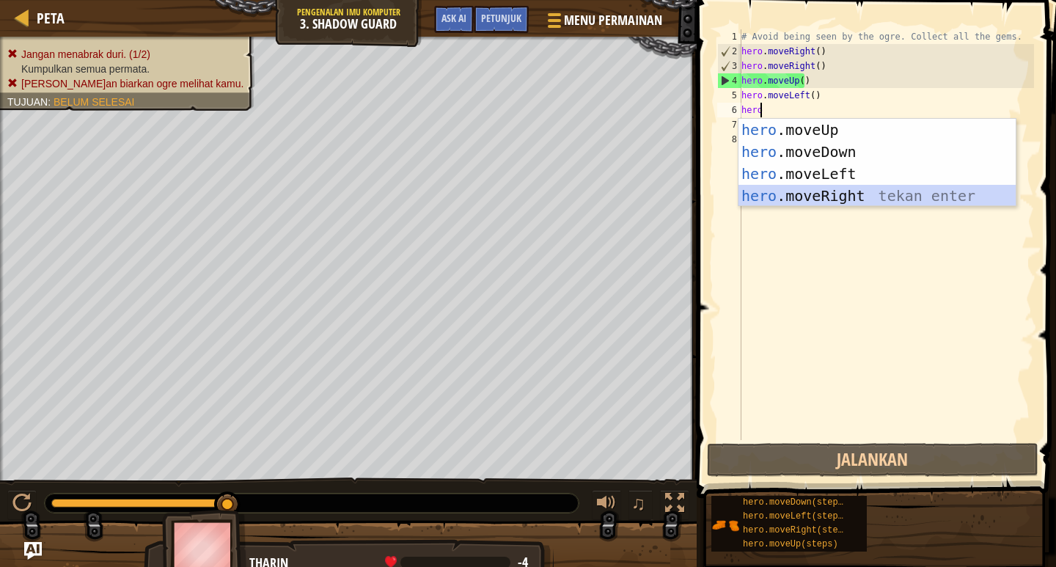
click at [822, 192] on div "hero .moveUp tekan enter hero .moveDown tekan enter hero .moveLeft tekan enter …" at bounding box center [876, 185] width 277 height 132
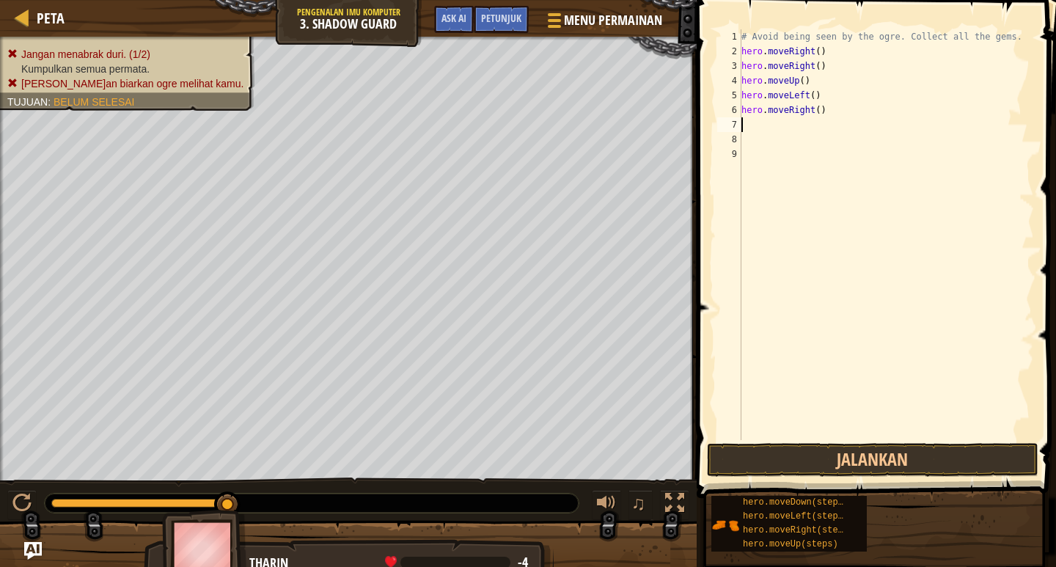
click at [828, 109] on div "# Avoid being seen by the ogre. Collect all the gems. hero . moveRight ( ) hero…" at bounding box center [885, 249] width 295 height 440
type textarea "h"
type textarea "hero.moveUp()"
click at [748, 96] on div "# Avoid being seen by the ogre. Collect all the gems. hero . moveRight ( ) hero…" at bounding box center [885, 249] width 295 height 440
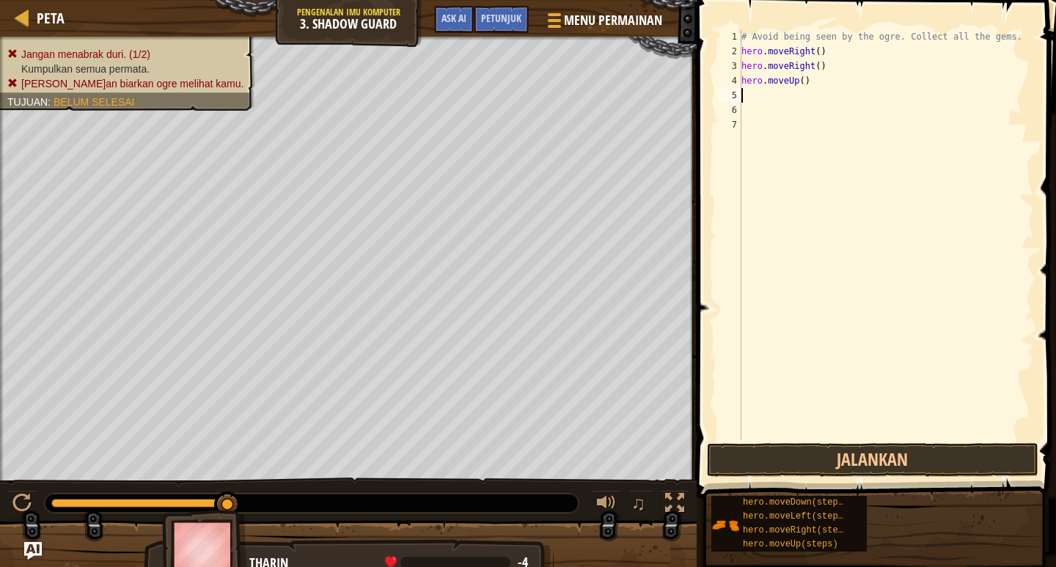
click at [748, 96] on div "# Avoid being seen by the ogre. Collect all the gems. hero . moveRight ( ) hero…" at bounding box center [885, 249] width 295 height 440
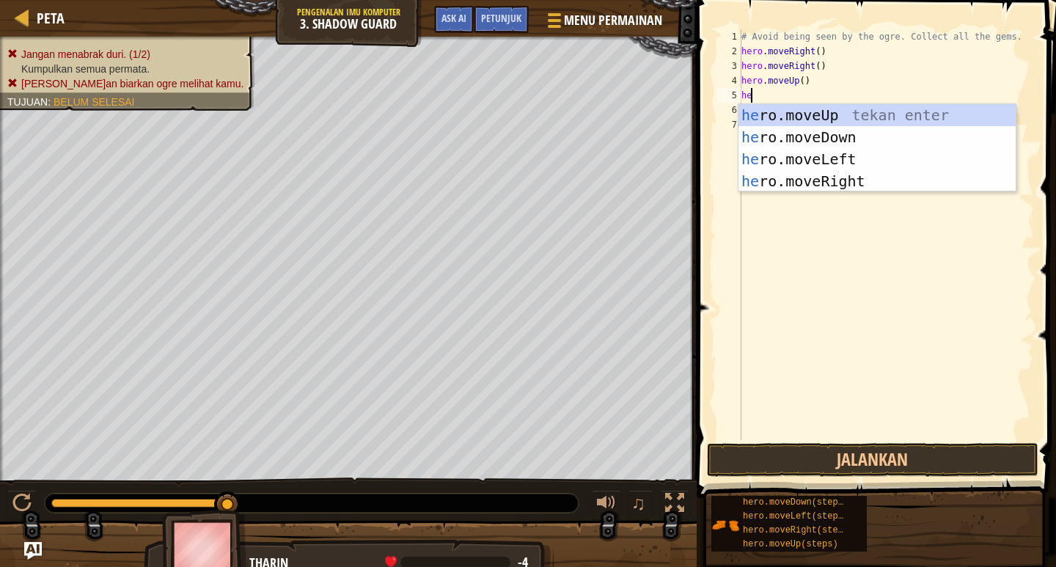
scroll to position [7, 1]
type textarea "hero"
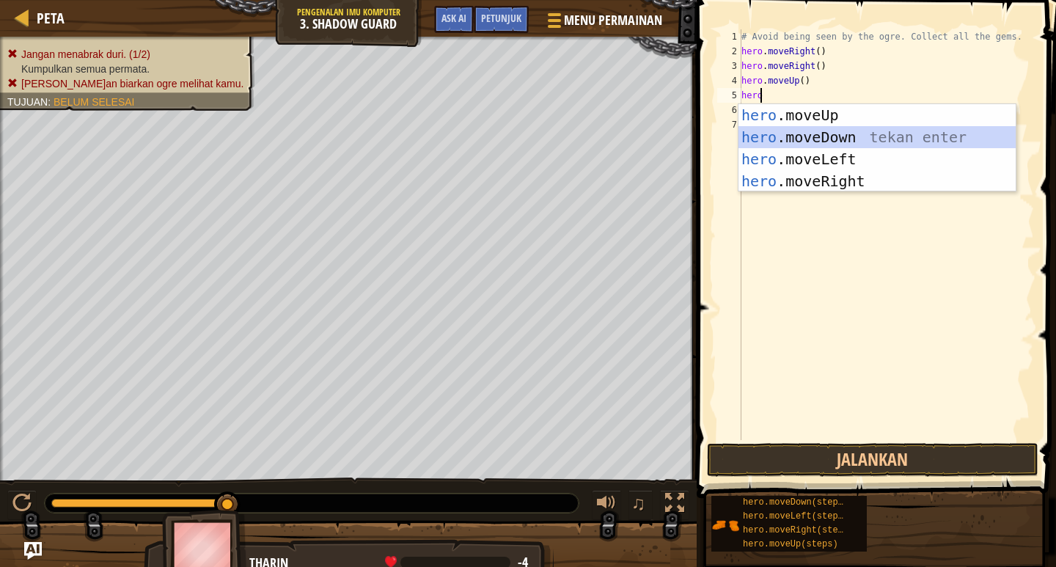
click at [815, 138] on div "hero .moveUp tekan enter hero .moveDown tekan enter hero .moveLeft tekan enter …" at bounding box center [876, 170] width 277 height 132
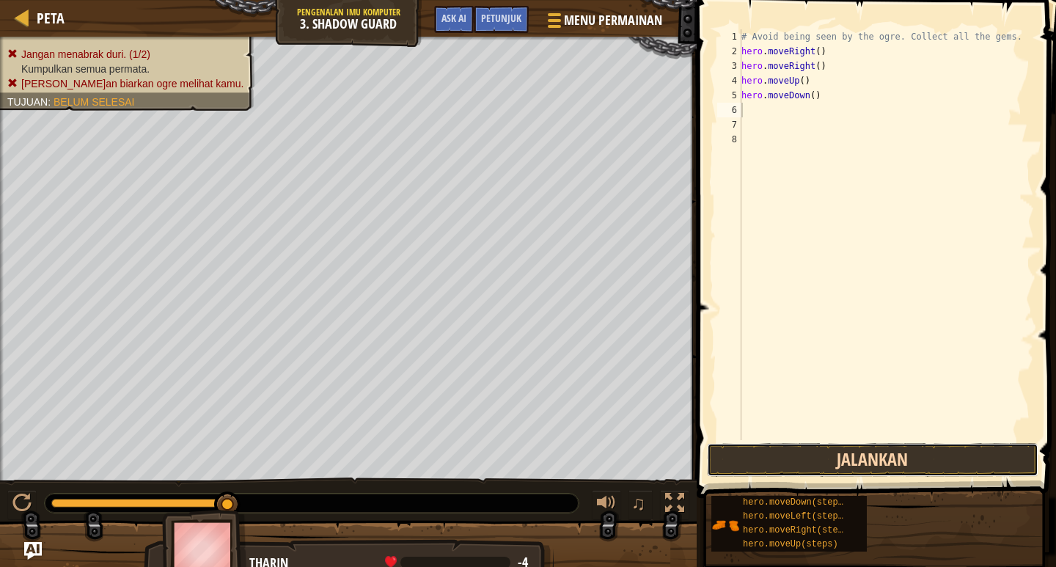
drag, startPoint x: 840, startPoint y: 466, endPoint x: 846, endPoint y: 446, distance: 21.6
click at [842, 464] on button "Jalankan" at bounding box center [872, 460] width 331 height 34
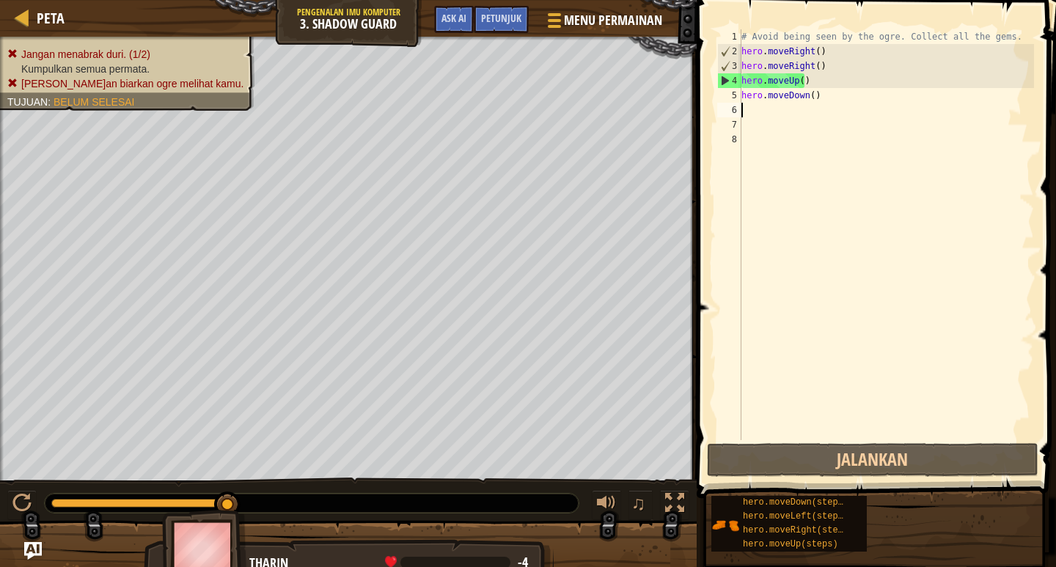
click at [754, 110] on div "# Avoid being seen by the ogre. Collect all the gems. hero . moveRight ( ) hero…" at bounding box center [885, 249] width 295 height 440
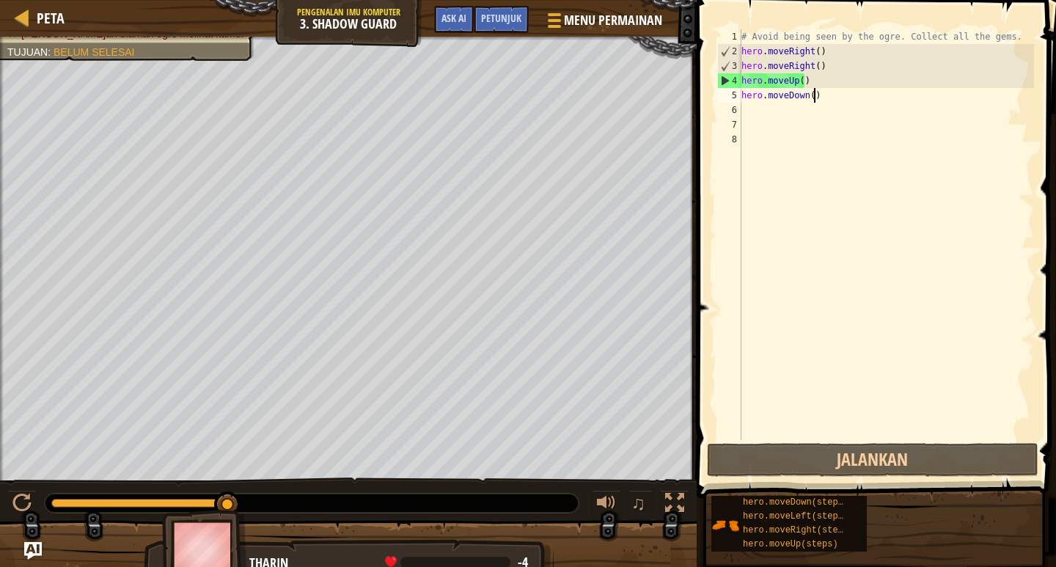
click at [827, 99] on div "# Avoid being seen by the ogre. Collect all the gems. hero . moveRight ( ) hero…" at bounding box center [885, 249] width 295 height 440
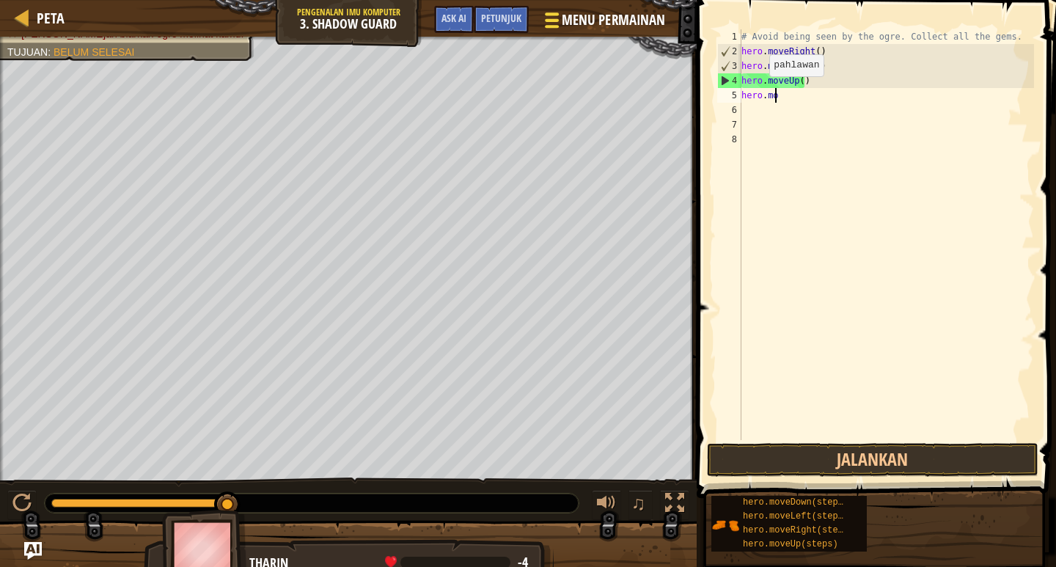
type textarea "h"
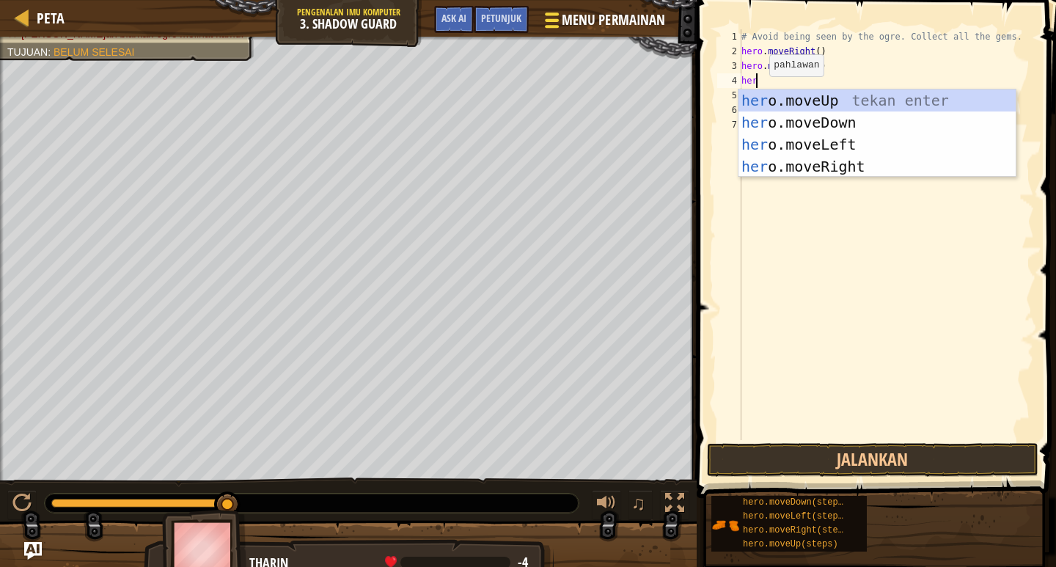
scroll to position [7, 1]
type textarea "hero"
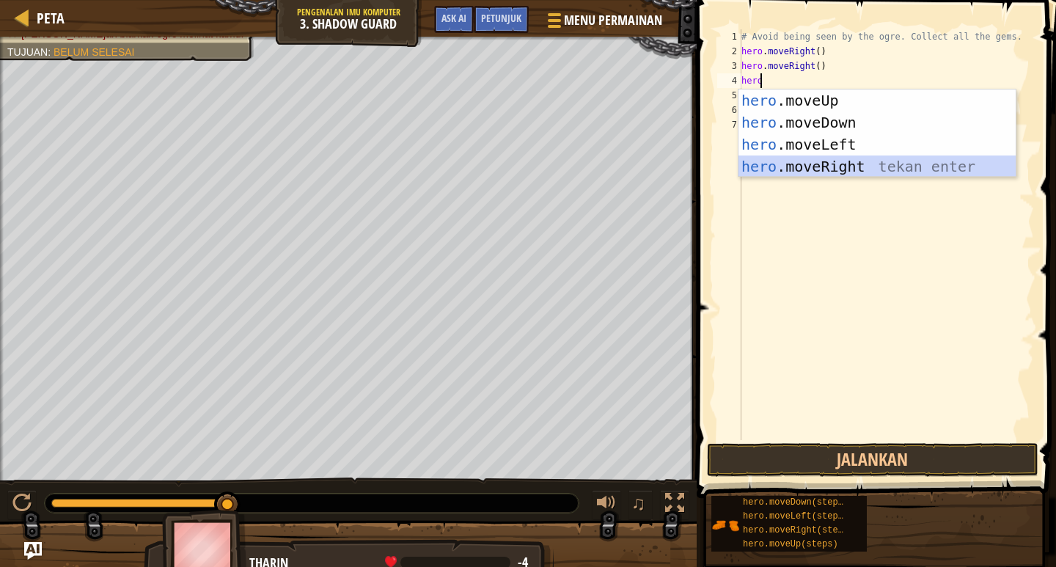
click at [828, 166] on div "hero .moveUp tekan enter hero .moveDown tekan enter hero .moveLeft tekan enter …" at bounding box center [876, 155] width 277 height 132
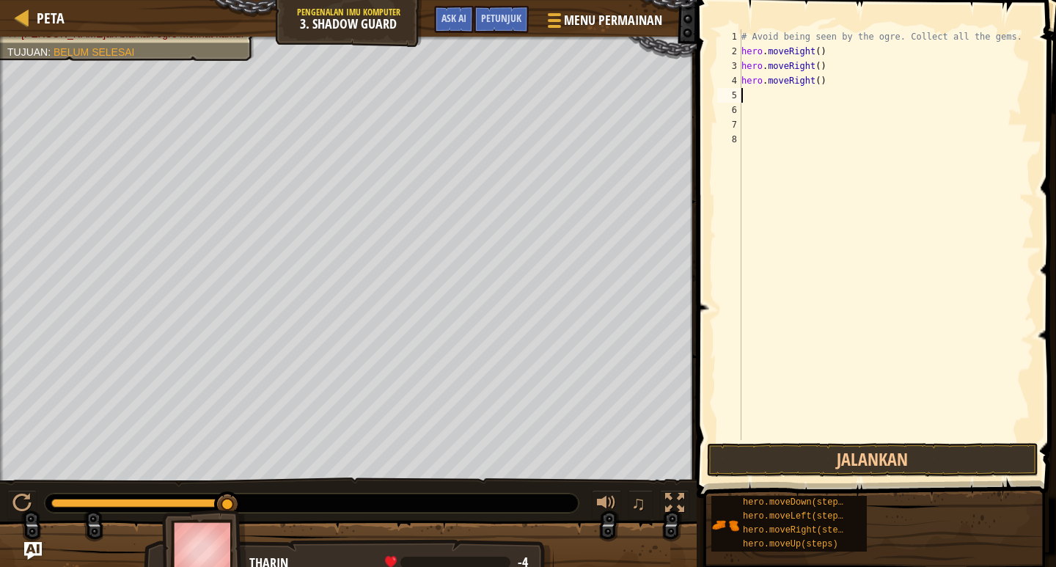
click at [754, 103] on div "# Avoid being seen by the ogre. Collect all the gems. hero . moveRight ( ) hero…" at bounding box center [885, 249] width 295 height 440
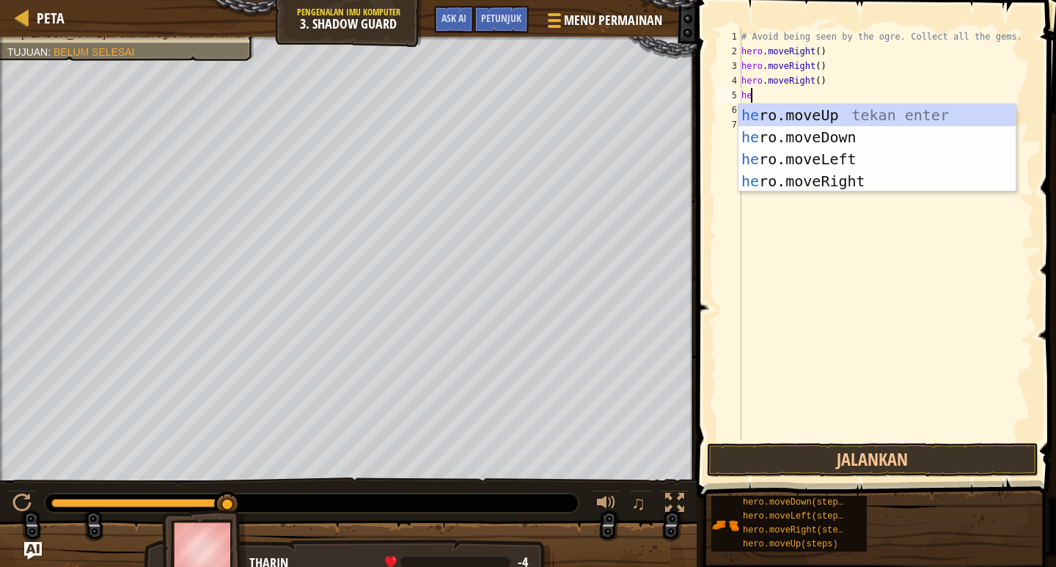
scroll to position [7, 1]
type textarea "hero"
click at [837, 181] on div "hero .moveUp tekan enter hero .moveDown tekan enter hero .moveLeft tekan enter …" at bounding box center [876, 170] width 277 height 132
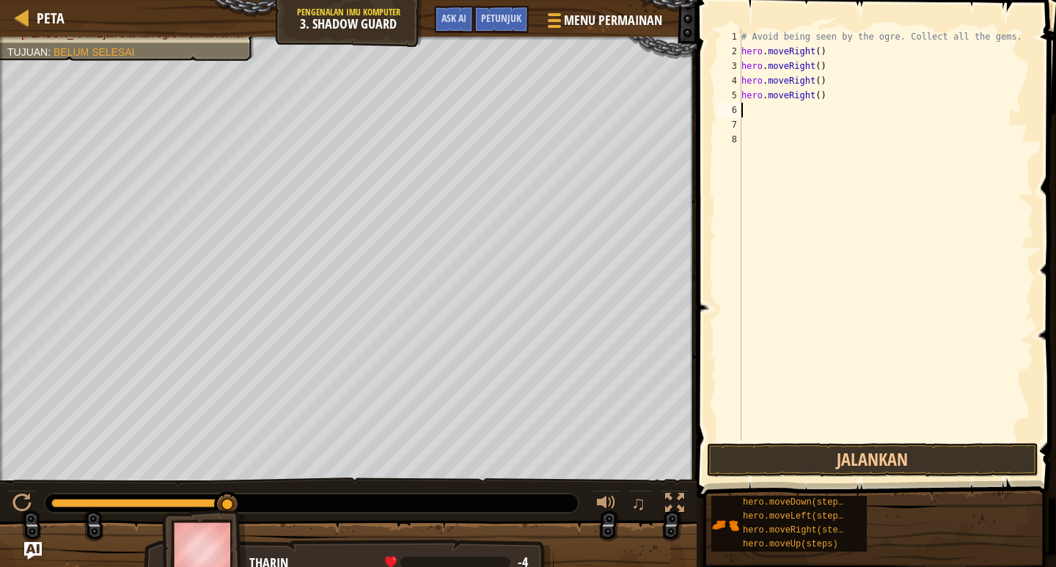
scroll to position [7, 0]
drag, startPoint x: 883, startPoint y: 458, endPoint x: 881, endPoint y: 447, distance: 11.2
click at [882, 456] on button "Jalankan" at bounding box center [872, 460] width 331 height 34
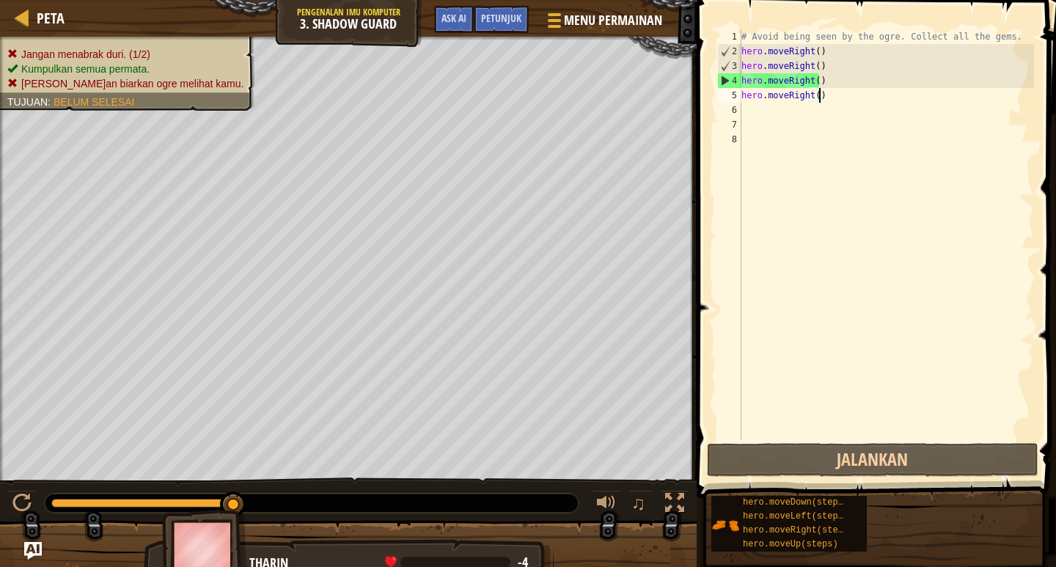
click at [826, 100] on div "# Avoid being seen by the ogre. Collect all the gems. hero . moveRight ( ) hero…" at bounding box center [885, 249] width 295 height 440
click at [832, 94] on div "# Avoid being seen by the ogre. Collect all the gems. hero . moveRight ( ) hero…" at bounding box center [885, 249] width 295 height 440
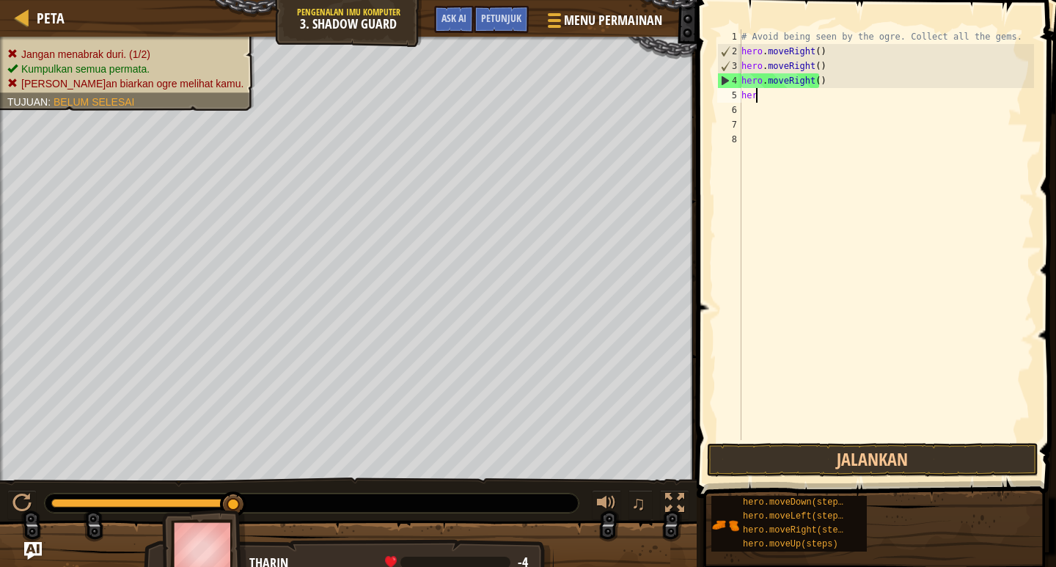
type textarea "h"
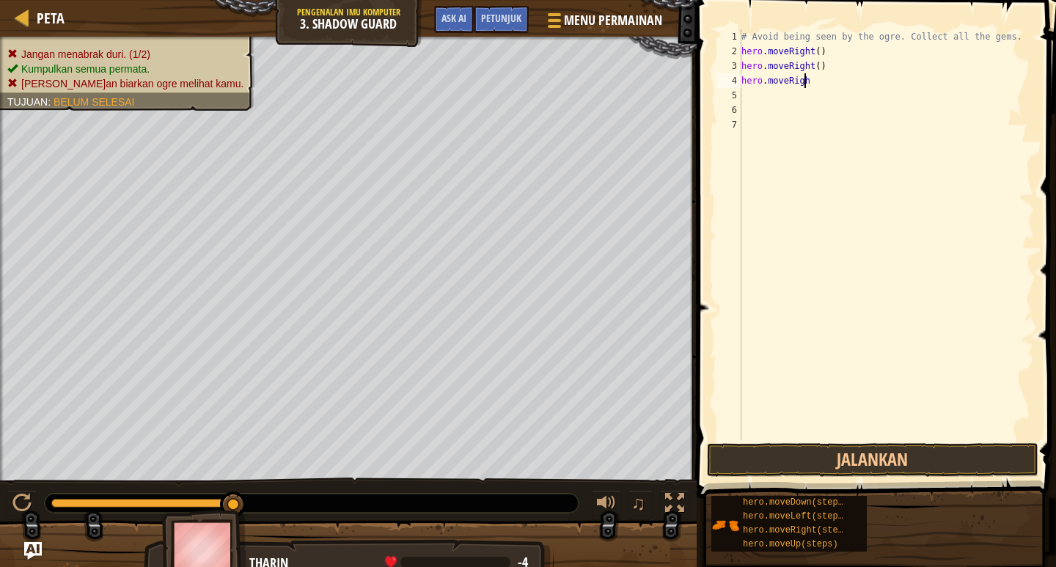
type textarea "h"
type textarea "#"
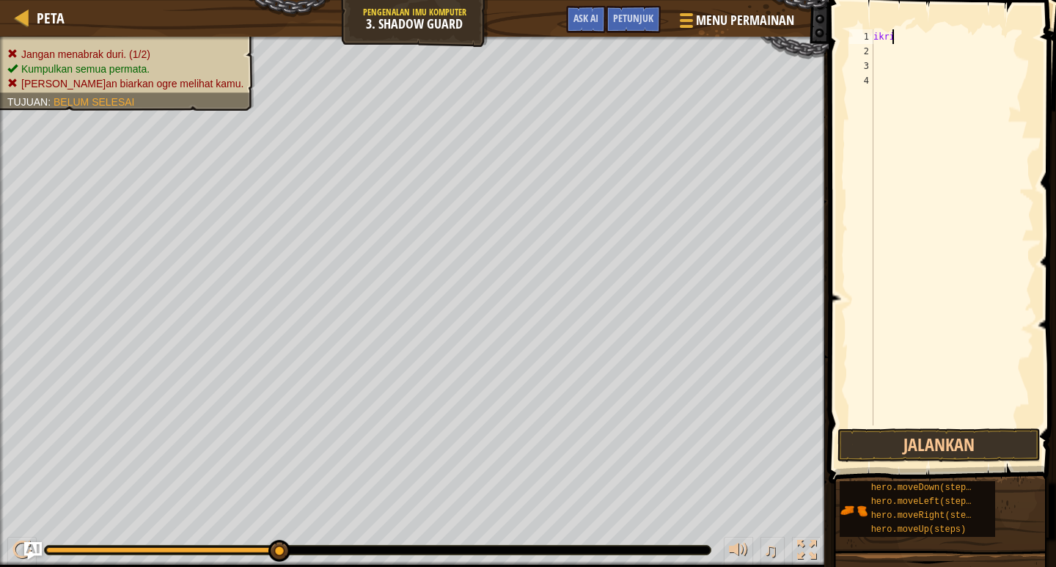
scroll to position [7, 1]
type textarea "i"
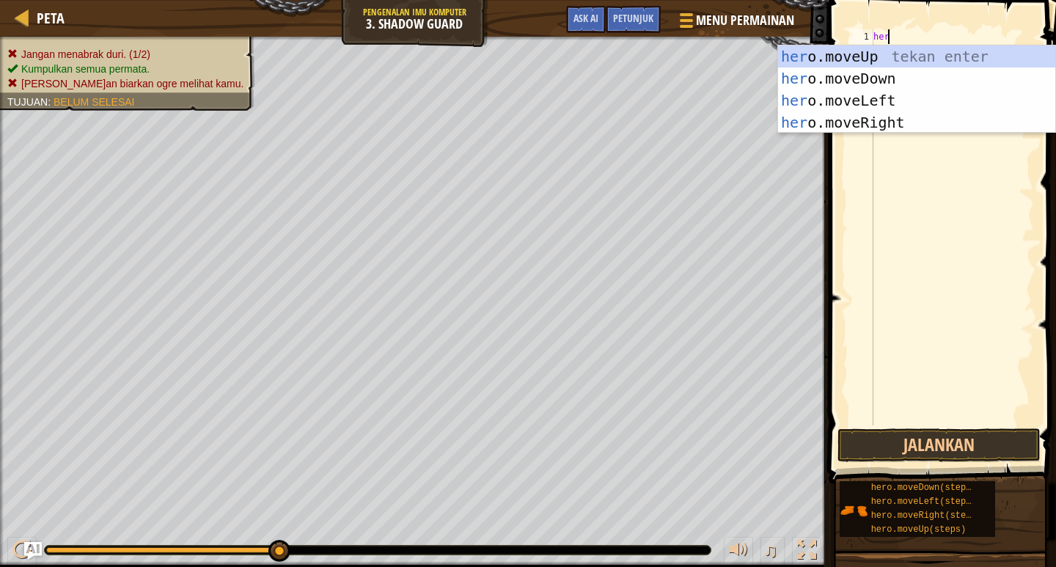
type textarea "hero"
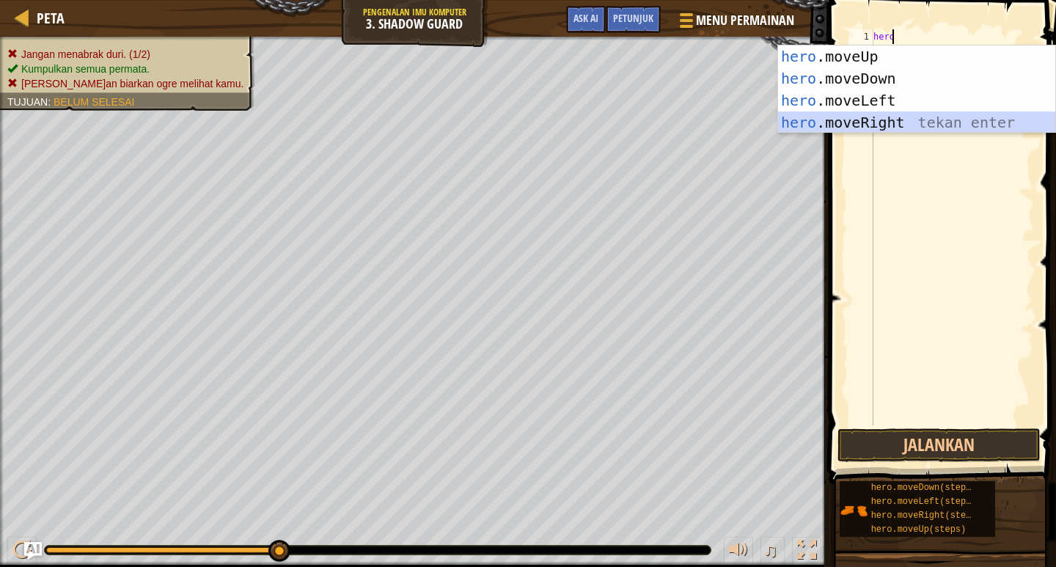
click at [867, 122] on div "hero .moveUp tekan enter hero .moveDown tekan enter hero .moveLeft tekan enter …" at bounding box center [916, 111] width 277 height 132
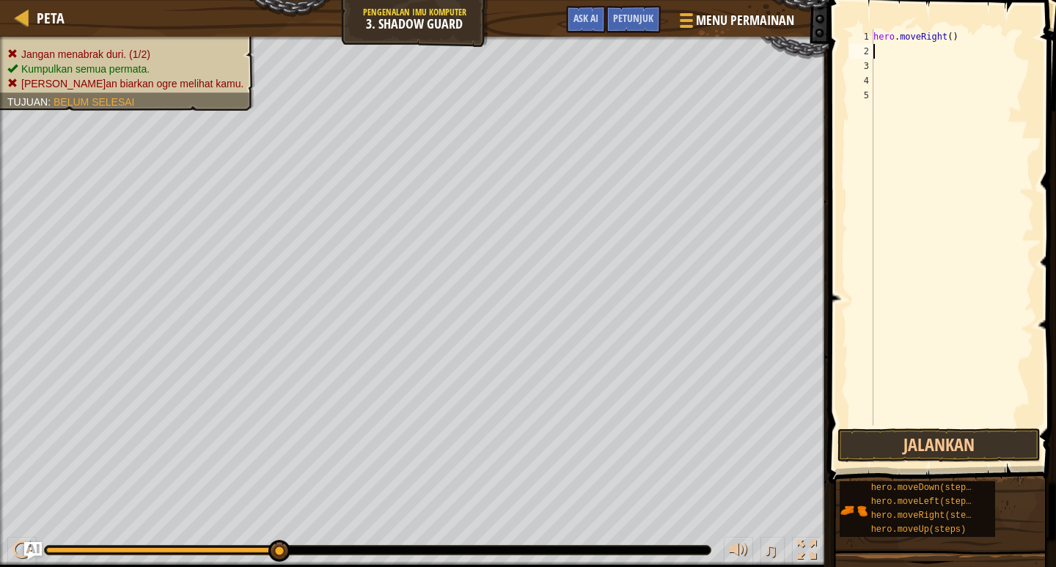
click at [900, 58] on div "hero . moveRight ( )" at bounding box center [952, 241] width 164 height 425
click at [946, 36] on div "hero . moveRight ( )" at bounding box center [952, 241] width 164 height 425
type textarea "hero.moveRight(5)"
click at [930, 448] on button "Jalankan" at bounding box center [938, 445] width 203 height 34
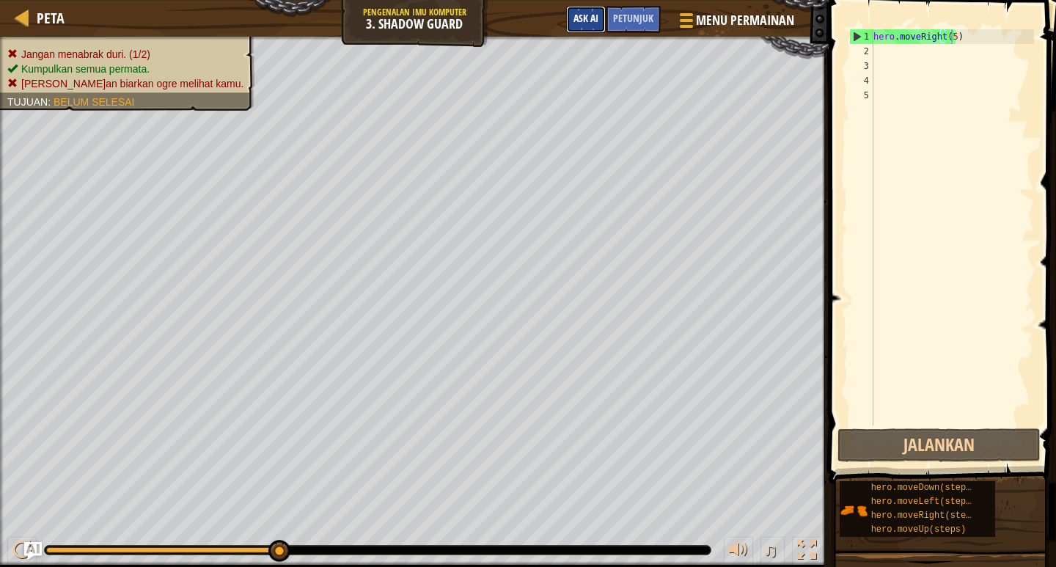
click at [577, 24] on span "Ask AI" at bounding box center [585, 18] width 25 height 14
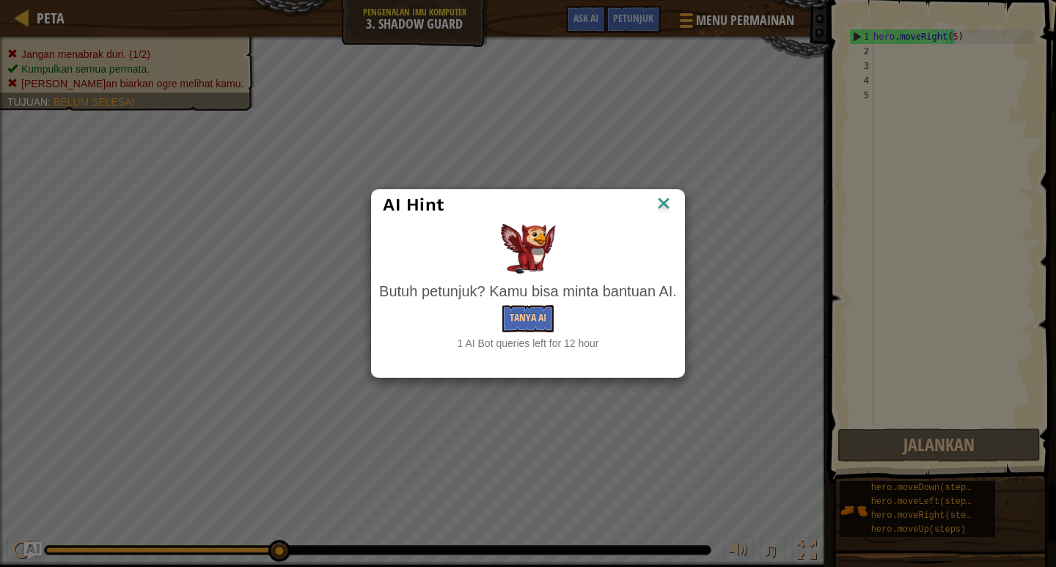
click at [664, 195] on img at bounding box center [663, 205] width 19 height 22
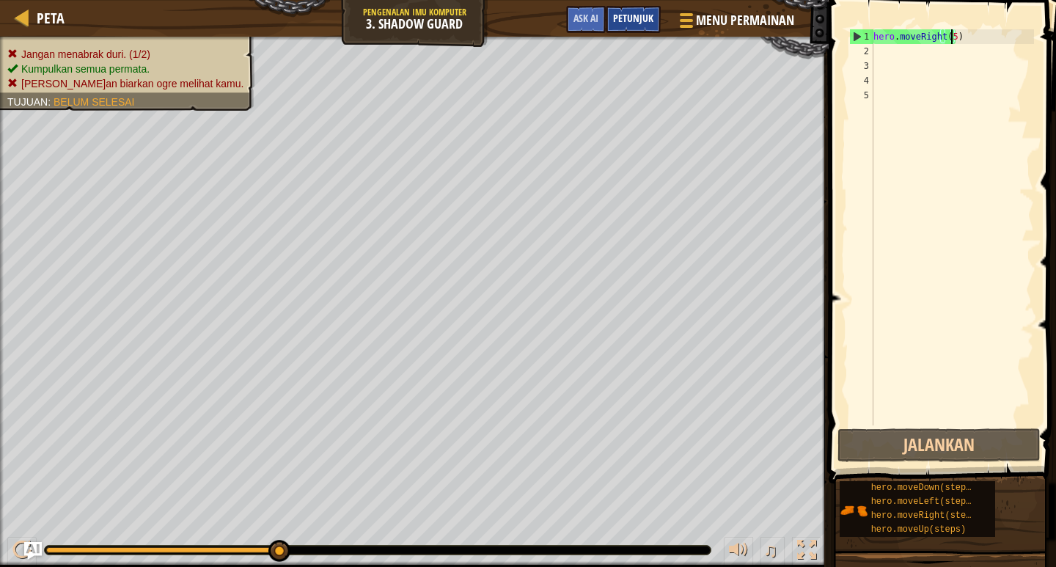
click at [622, 11] on div "Petunjuk" at bounding box center [633, 19] width 55 height 27
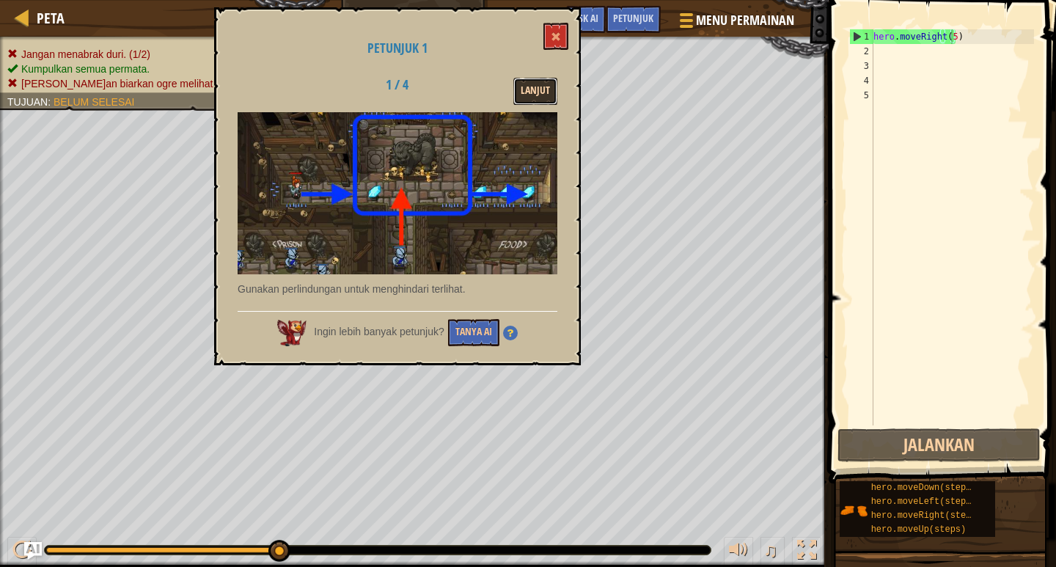
click at [545, 80] on button "Lanjut" at bounding box center [535, 91] width 44 height 27
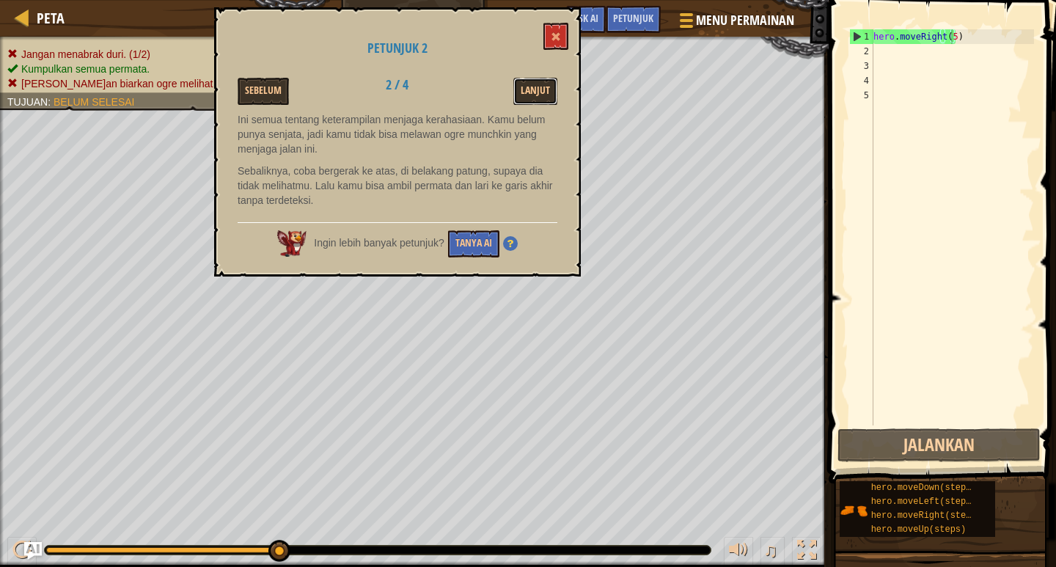
click at [545, 80] on button "Lanjut" at bounding box center [535, 91] width 44 height 27
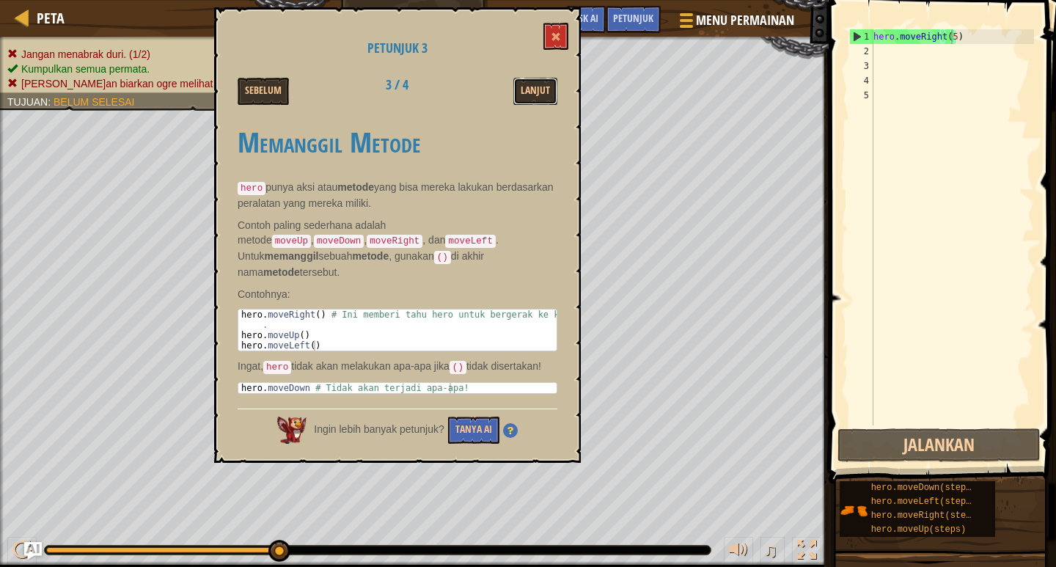
click at [545, 80] on button "Lanjut" at bounding box center [535, 91] width 44 height 27
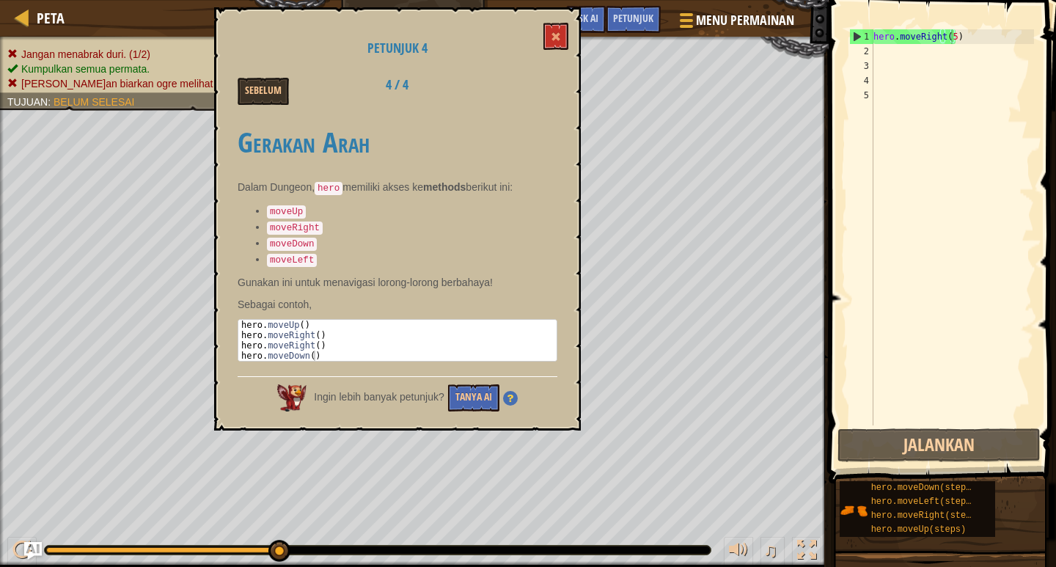
click at [545, 80] on div "Sebelum 4 / 4" at bounding box center [398, 91] width 342 height 27
click at [274, 89] on button "Sebelum" at bounding box center [263, 91] width 51 height 27
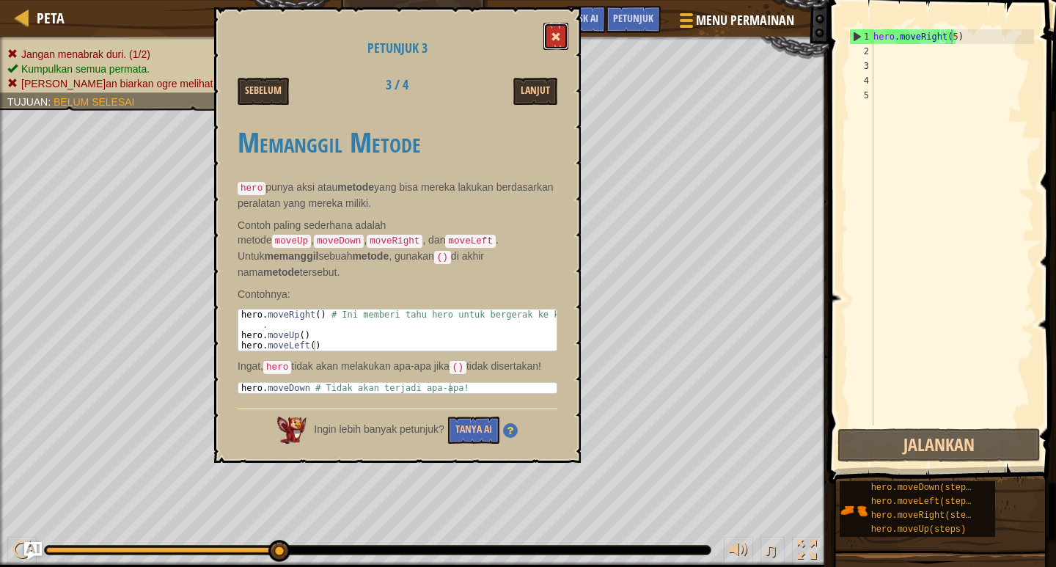
click at [564, 37] on button at bounding box center [555, 36] width 25 height 27
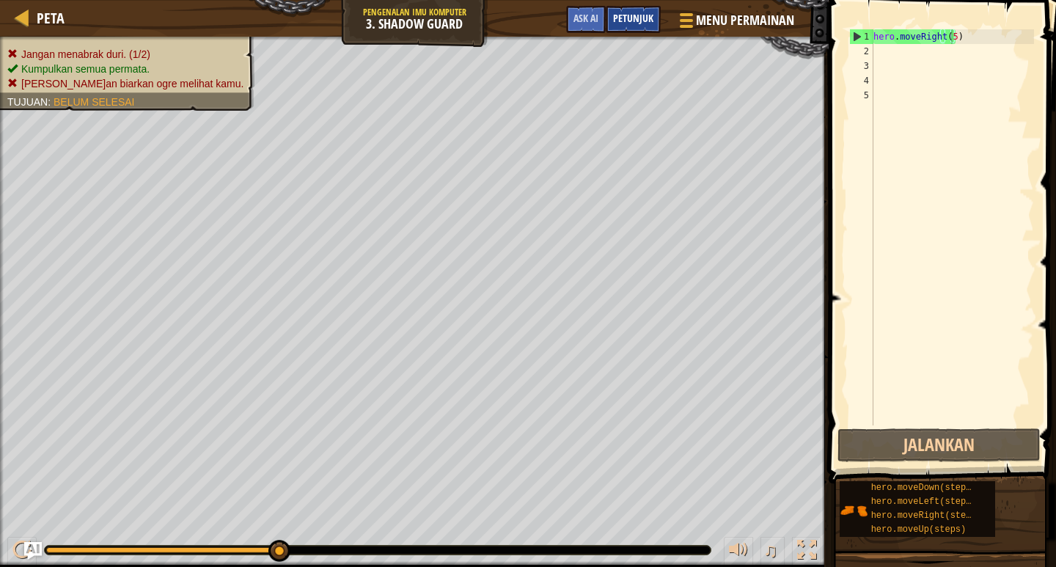
click at [621, 17] on span "Petunjuk" at bounding box center [633, 18] width 40 height 14
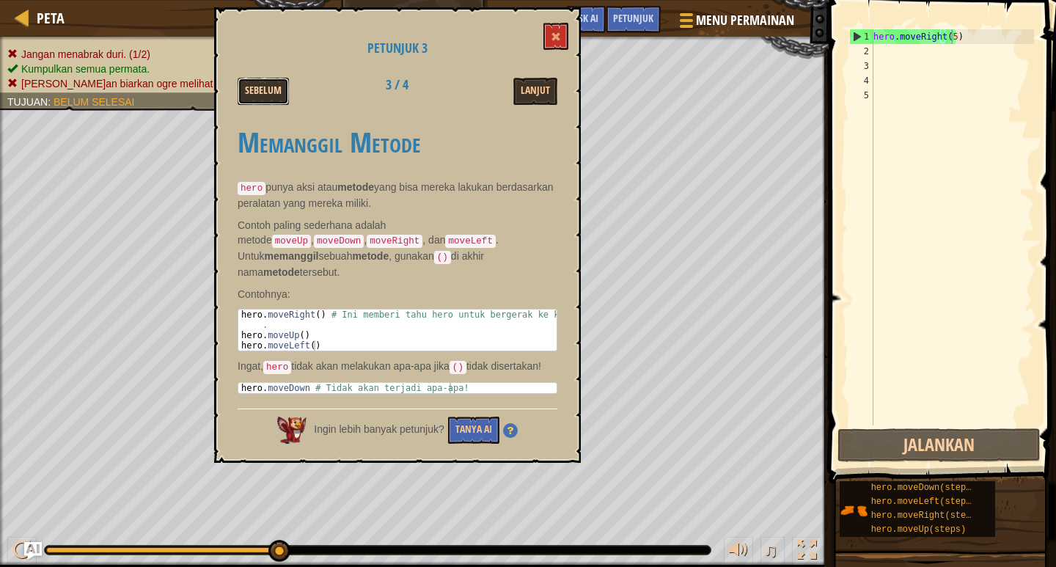
click at [259, 78] on button "Sebelum" at bounding box center [263, 91] width 51 height 27
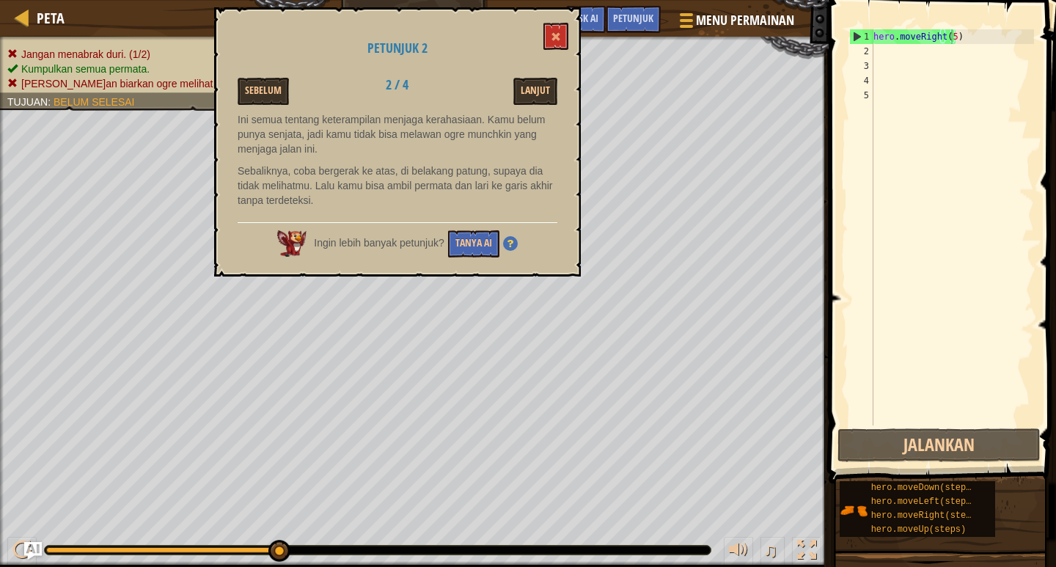
click at [259, 78] on button "Sebelum" at bounding box center [263, 91] width 51 height 27
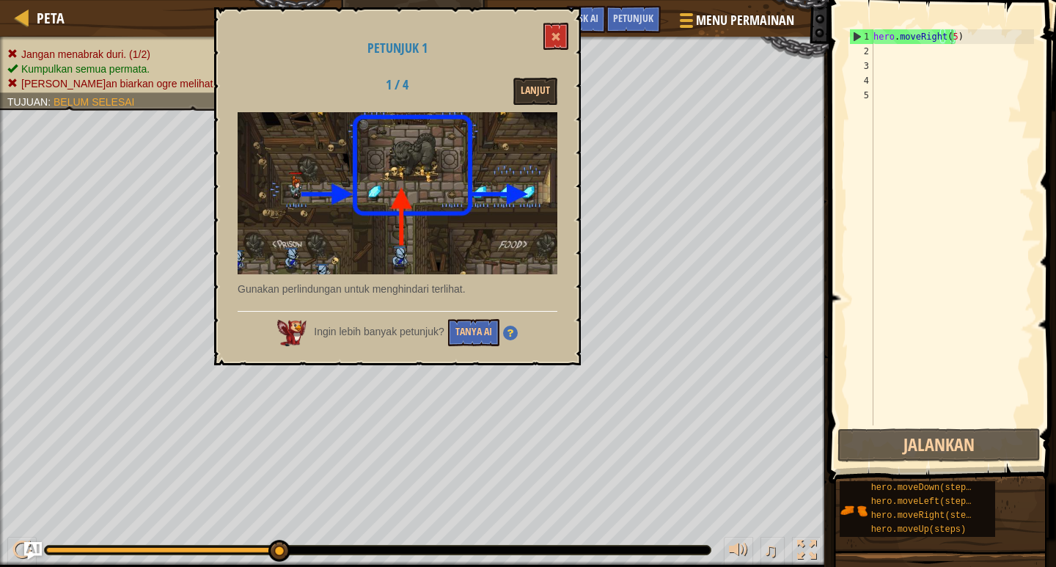
click at [259, 78] on div at bounding box center [284, 78] width 114 height 1
click at [557, 26] on button at bounding box center [555, 36] width 25 height 27
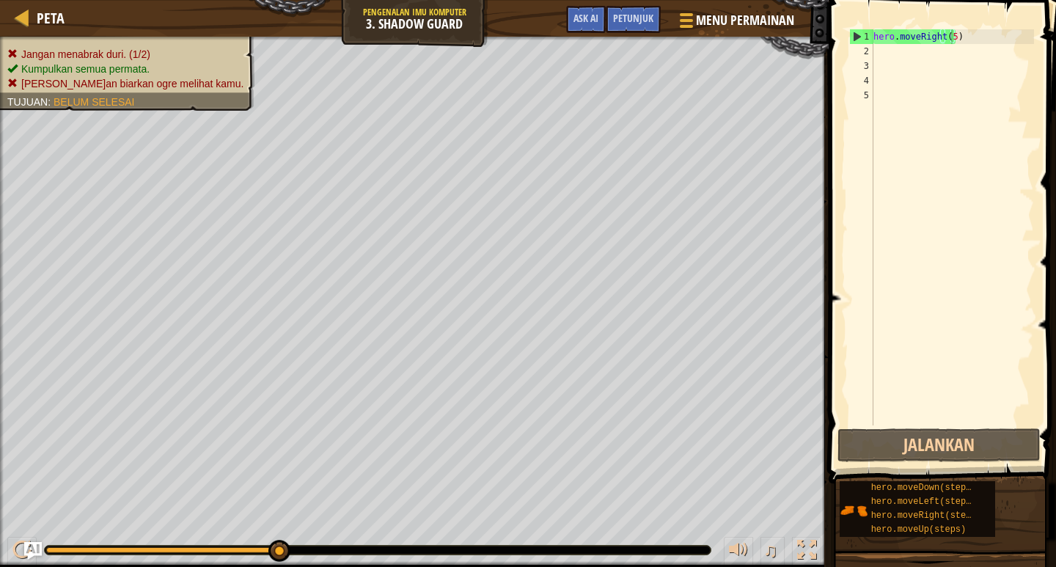
click at [886, 45] on div "hero . moveRight ( 5 )" at bounding box center [952, 241] width 164 height 425
click at [950, 38] on div "hero . moveRight ( 5 )" at bounding box center [952, 241] width 164 height 425
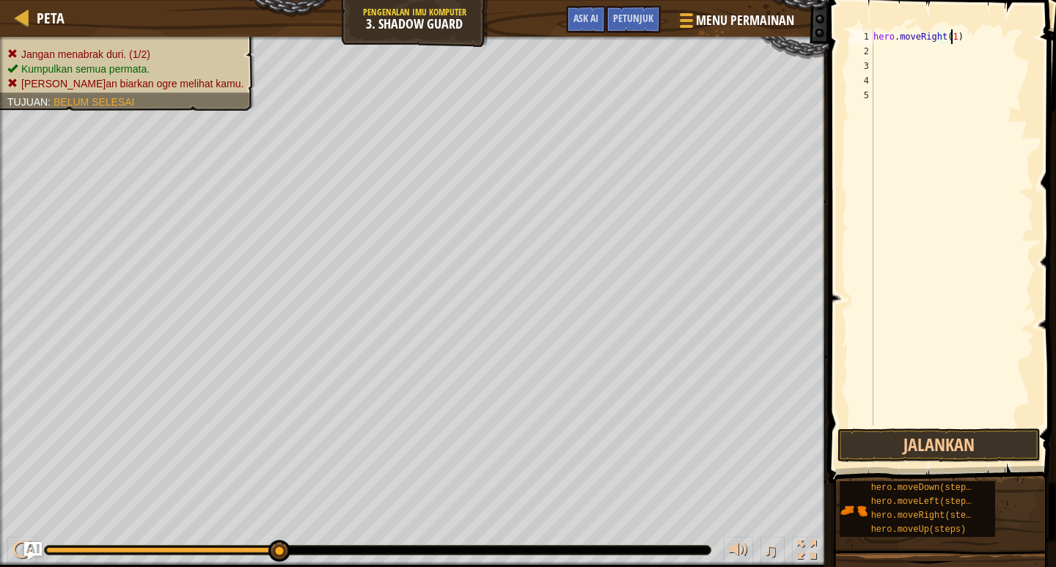
scroll to position [7, 6]
type textarea "hero.moveRight(1)"
click at [938, 444] on button "Jalankan" at bounding box center [938, 445] width 203 height 34
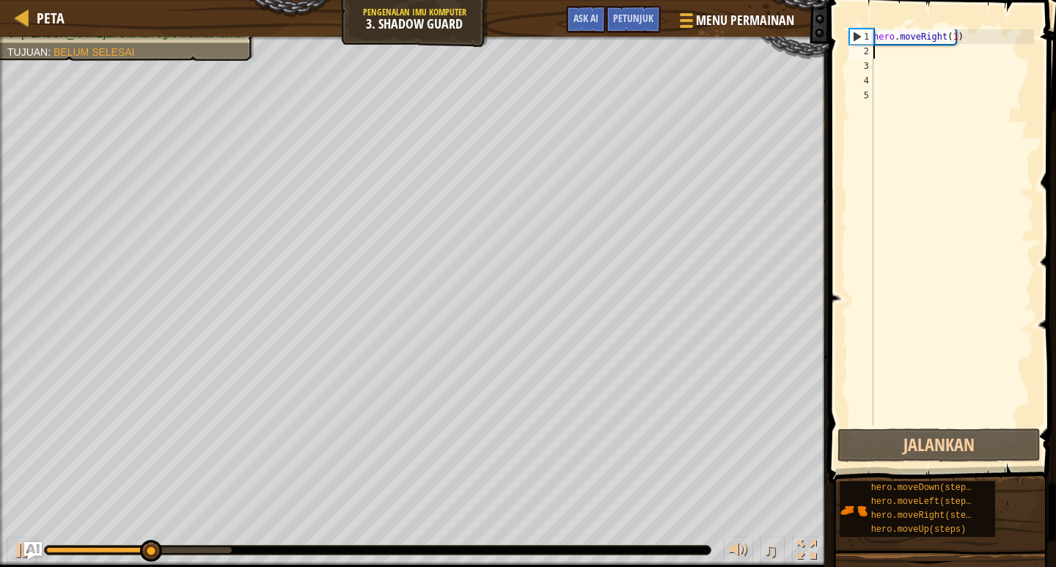
click at [878, 54] on div "hero . moveRight ( 1 )" at bounding box center [952, 241] width 164 height 425
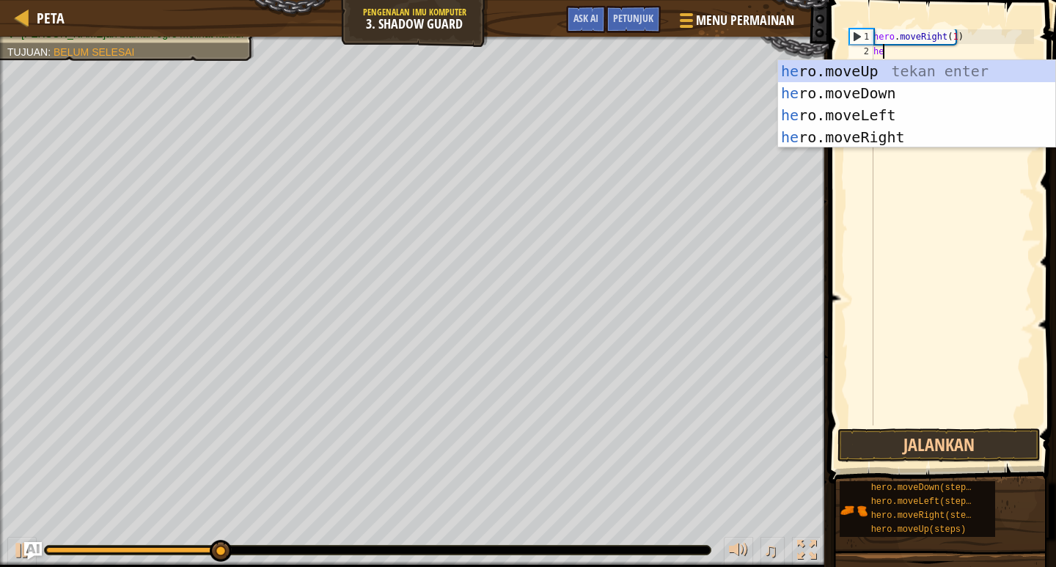
scroll to position [7, 1]
type textarea "hero"
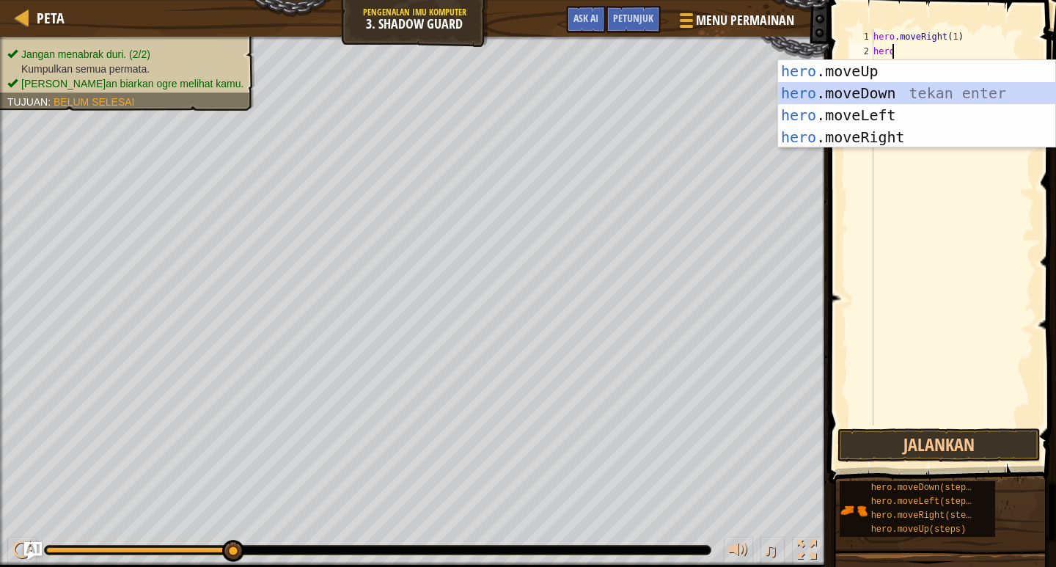
click at [875, 89] on div "hero .moveUp tekan enter hero .moveDown tekan enter hero .moveLeft tekan enter …" at bounding box center [916, 126] width 277 height 132
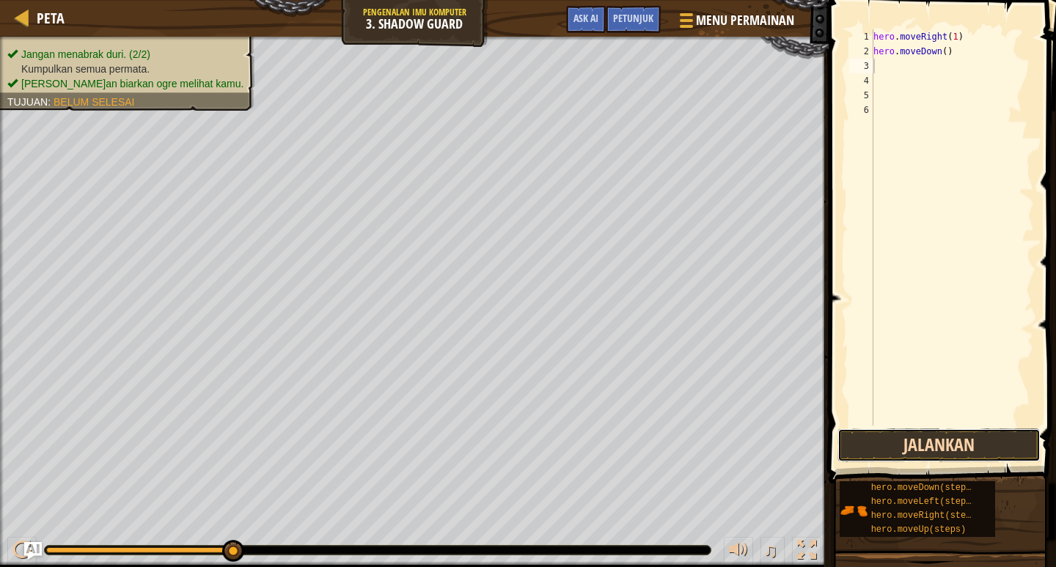
click at [955, 435] on button "Jalankan" at bounding box center [938, 445] width 203 height 34
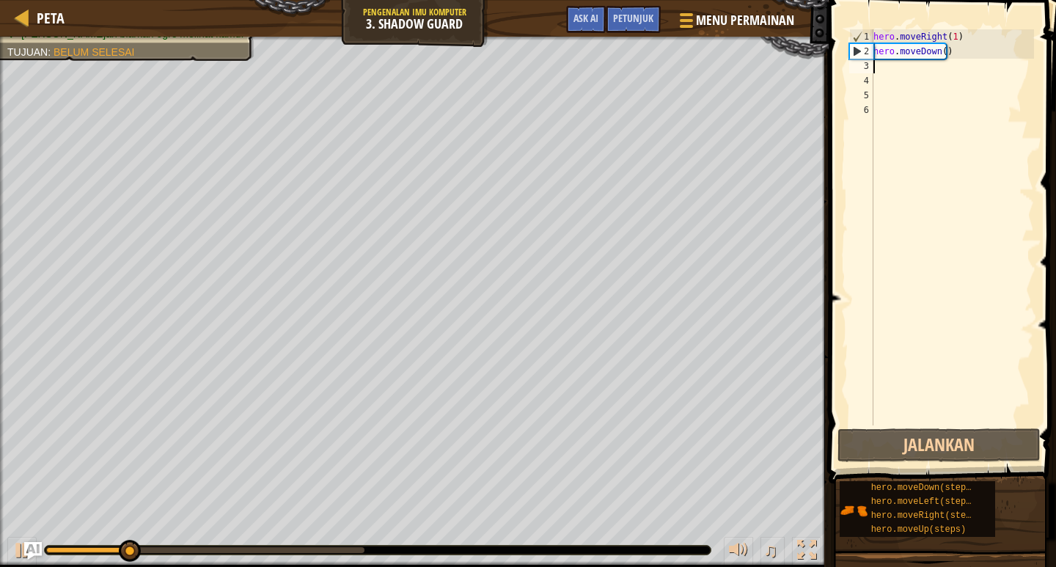
click at [954, 52] on div "hero . moveRight ( 1 ) hero . moveDown ( )" at bounding box center [952, 241] width 164 height 425
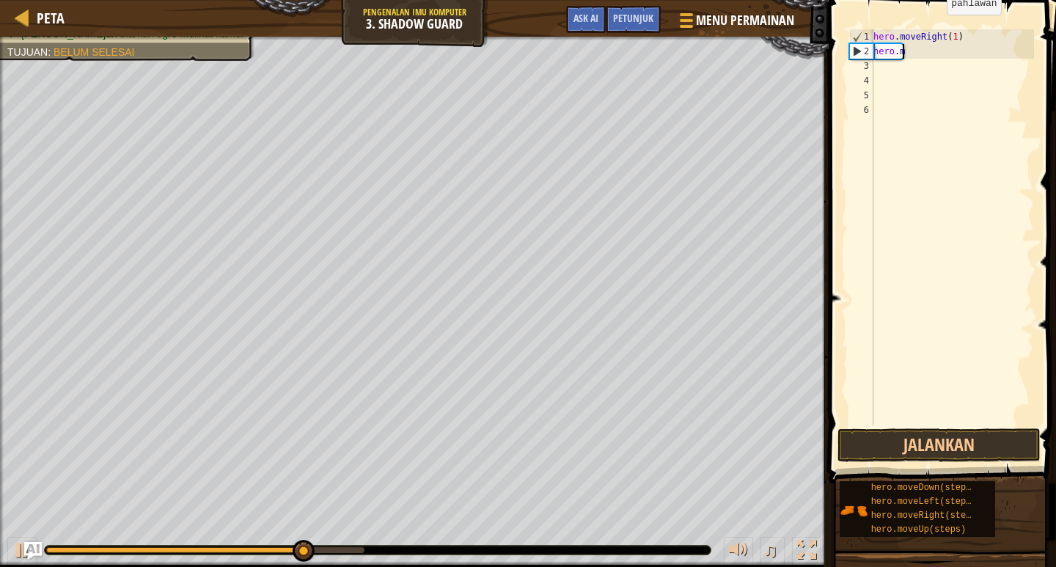
type textarea "h"
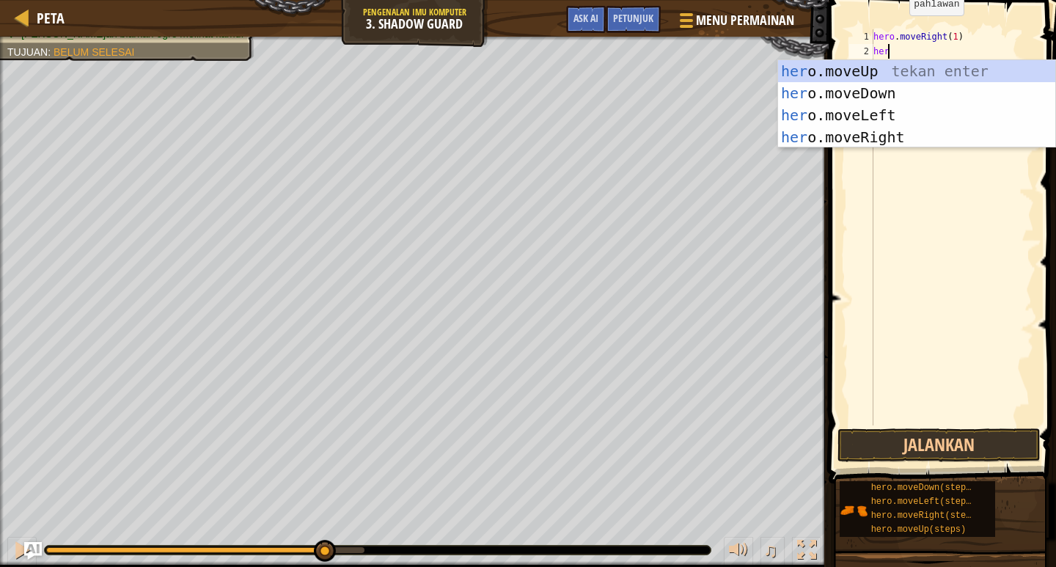
scroll to position [7, 1]
type textarea "hero"
click at [884, 71] on div "hero .moveUp tekan enter hero .moveDown tekan enter hero .moveLeft tekan enter …" at bounding box center [916, 126] width 277 height 132
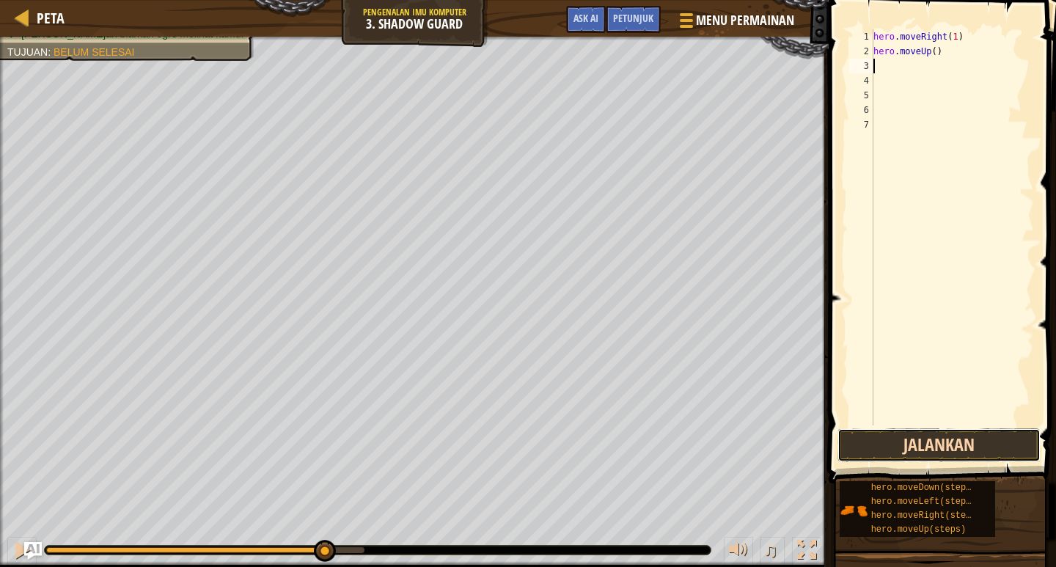
click at [958, 441] on button "Jalankan" at bounding box center [938, 445] width 203 height 34
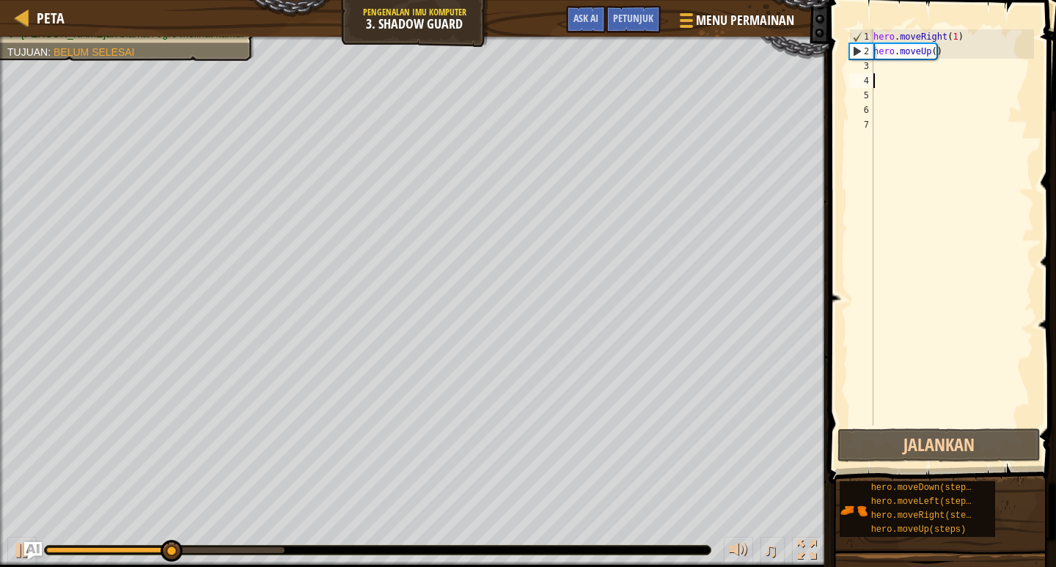
click at [913, 76] on div "hero . moveRight ( 1 ) hero . moveUp ( )" at bounding box center [952, 241] width 164 height 425
click at [894, 67] on div "hero . moveRight ( 1 ) hero . moveUp ( )" at bounding box center [952, 241] width 164 height 425
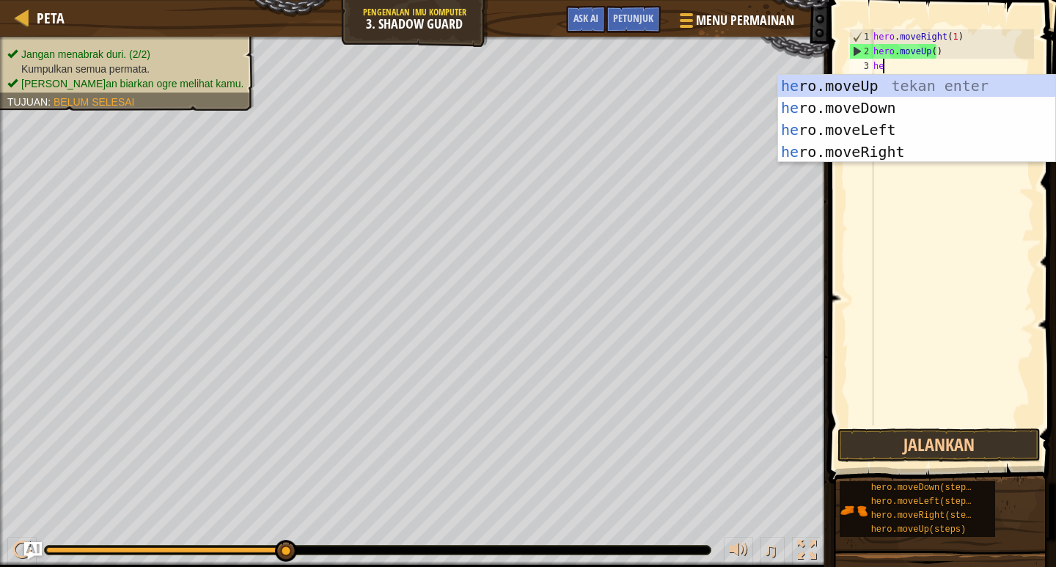
scroll to position [7, 1]
type textarea "hero"
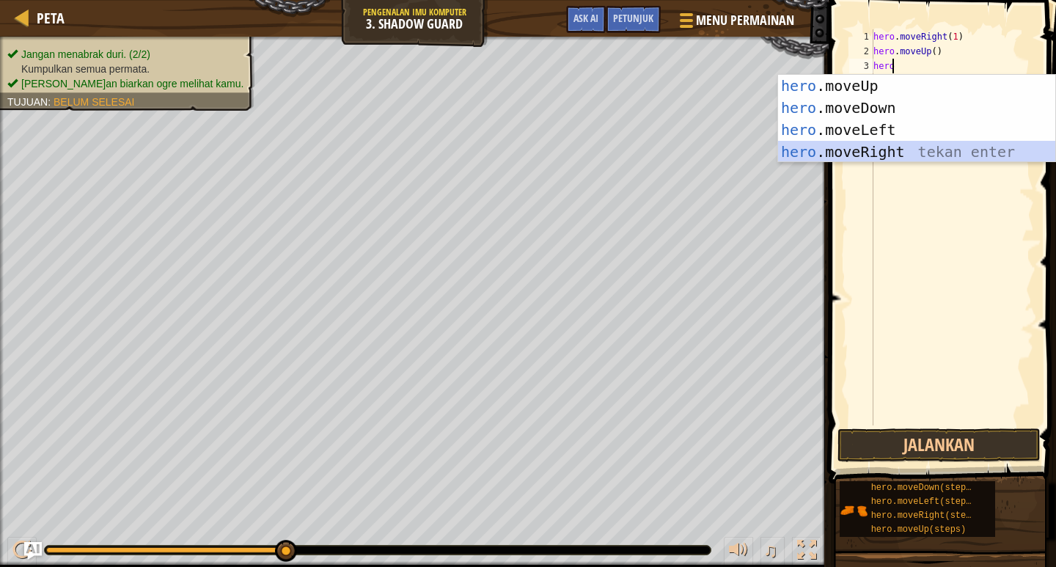
click at [864, 157] on div "hero .moveUp tekan enter hero .moveDown tekan enter hero .moveLeft tekan enter …" at bounding box center [916, 141] width 277 height 132
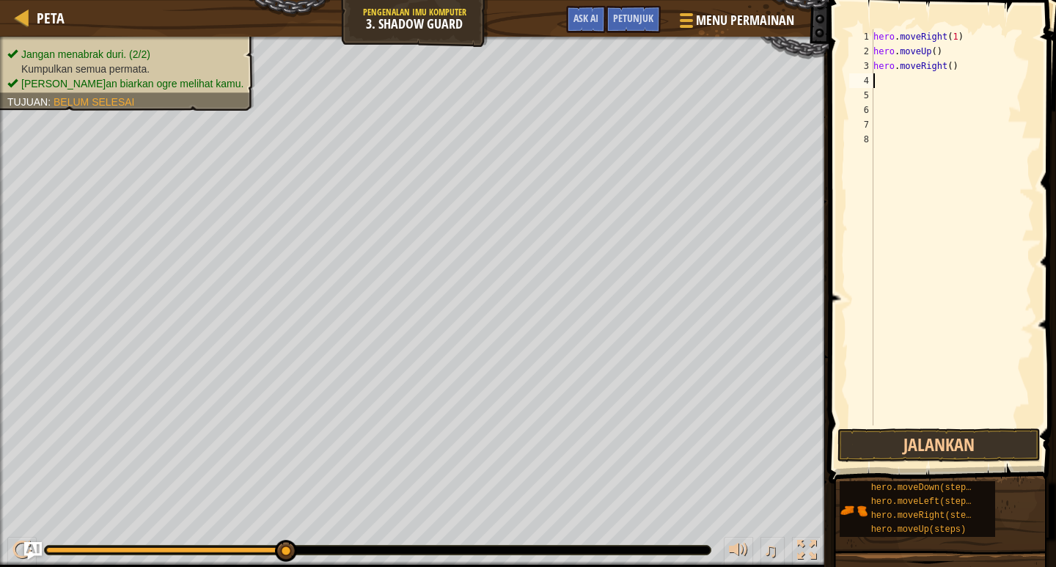
scroll to position [7, 0]
click at [907, 83] on div "hero . moveRight ( 1 ) hero . moveUp ( ) hero . moveRight ( )" at bounding box center [952, 241] width 164 height 425
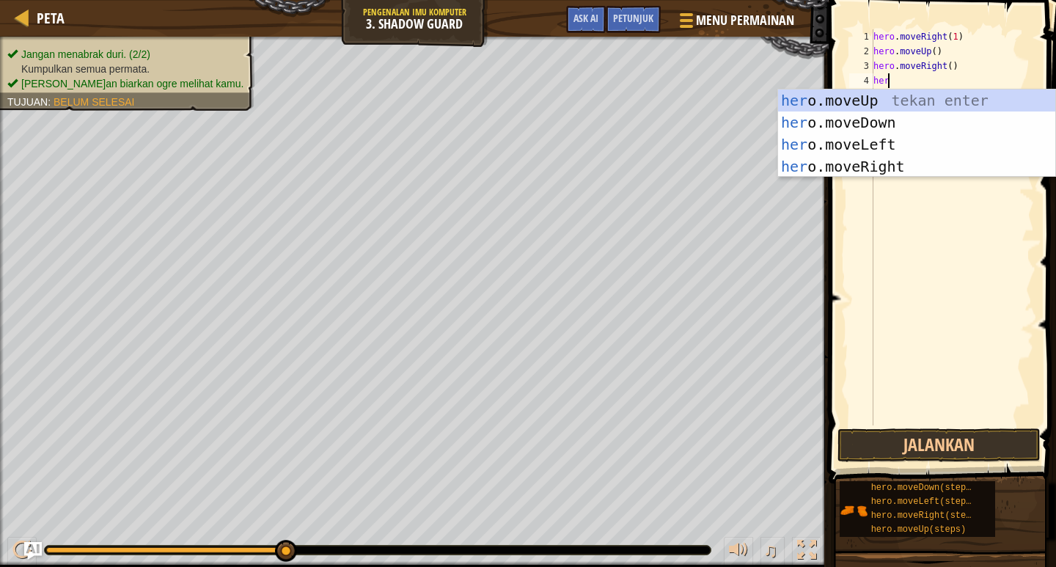
scroll to position [7, 1]
type textarea "hero"
click at [898, 125] on div "hero .moveUp tekan enter hero .moveDown tekan enter hero .moveLeft tekan enter …" at bounding box center [916, 155] width 277 height 132
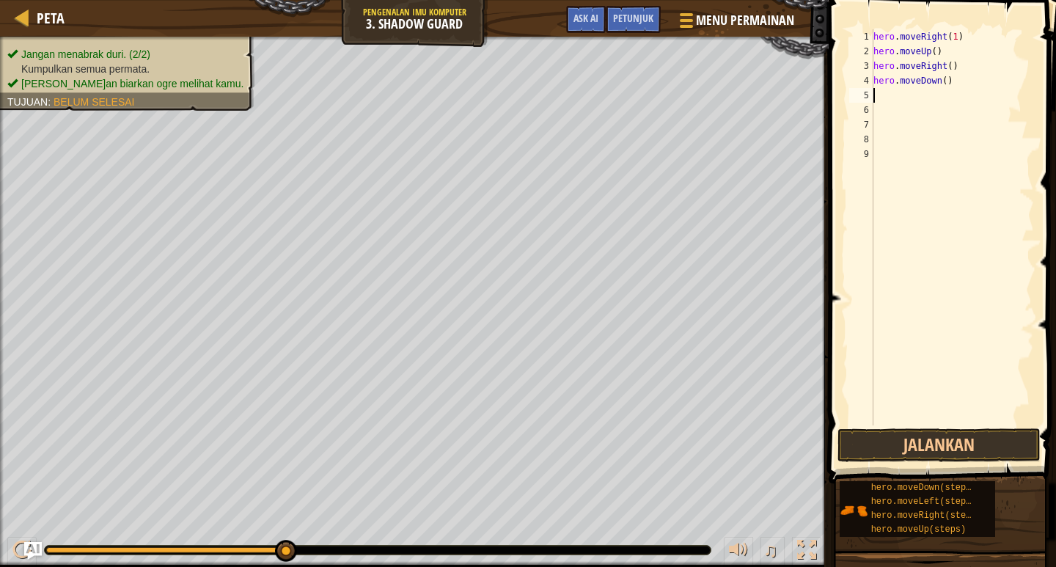
scroll to position [7, 0]
drag, startPoint x: 951, startPoint y: 439, endPoint x: 955, endPoint y: 430, distance: 9.5
click at [954, 436] on button "Jalankan" at bounding box center [938, 445] width 203 height 34
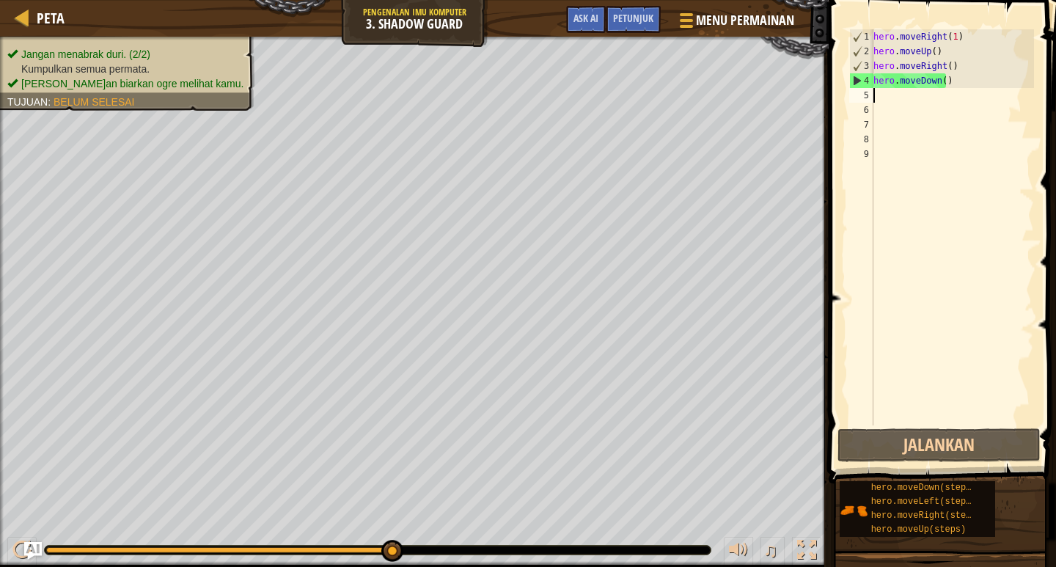
click at [895, 99] on div "hero . moveRight ( 1 ) hero . moveUp ( ) hero . moveRight ( ) hero . moveDown (…" at bounding box center [952, 241] width 164 height 425
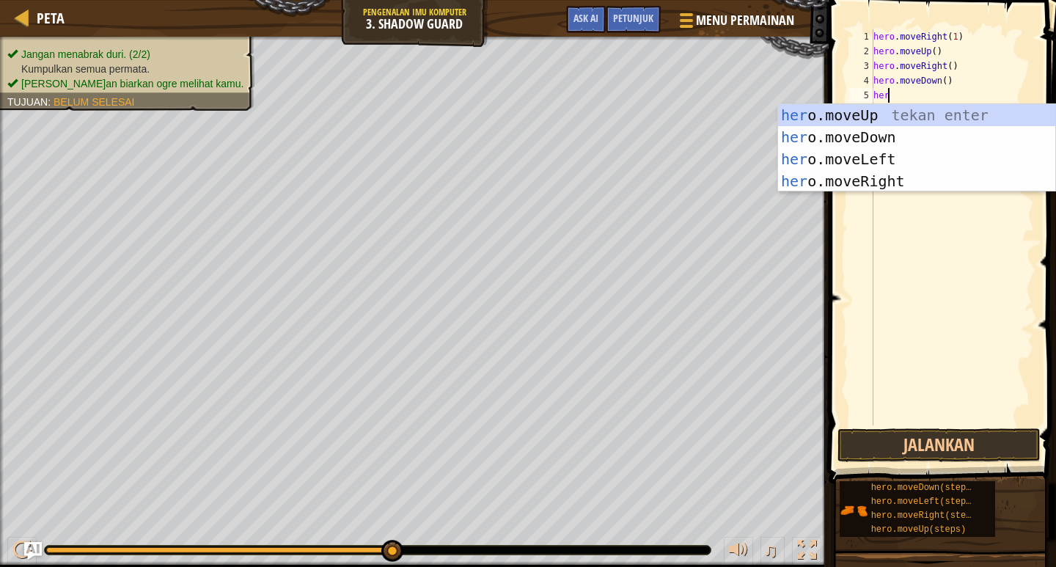
scroll to position [7, 1]
type textarea "hero"
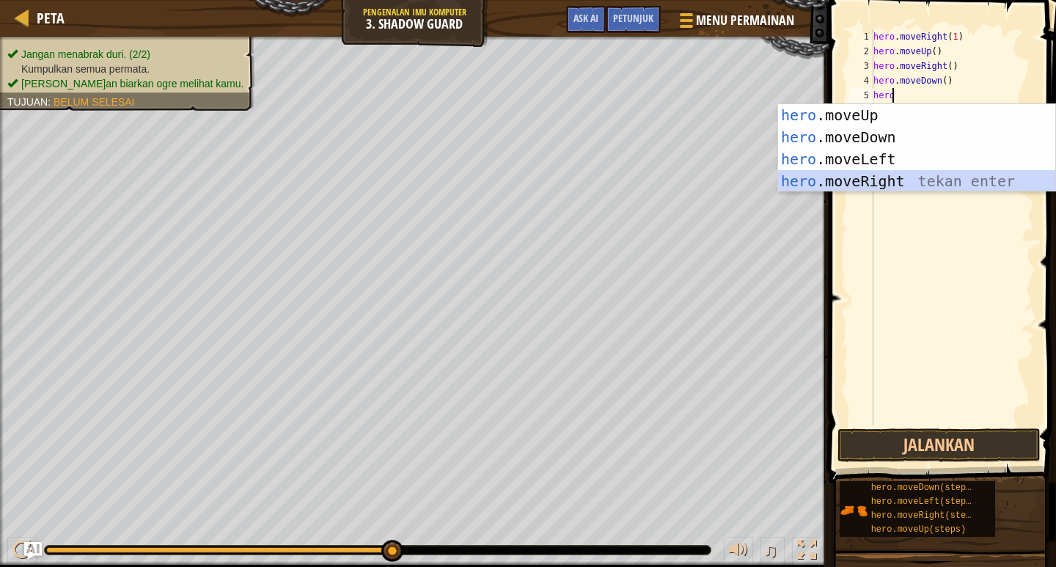
click at [849, 184] on div "hero .moveUp tekan enter hero .moveDown tekan enter hero .moveLeft tekan enter …" at bounding box center [916, 170] width 277 height 132
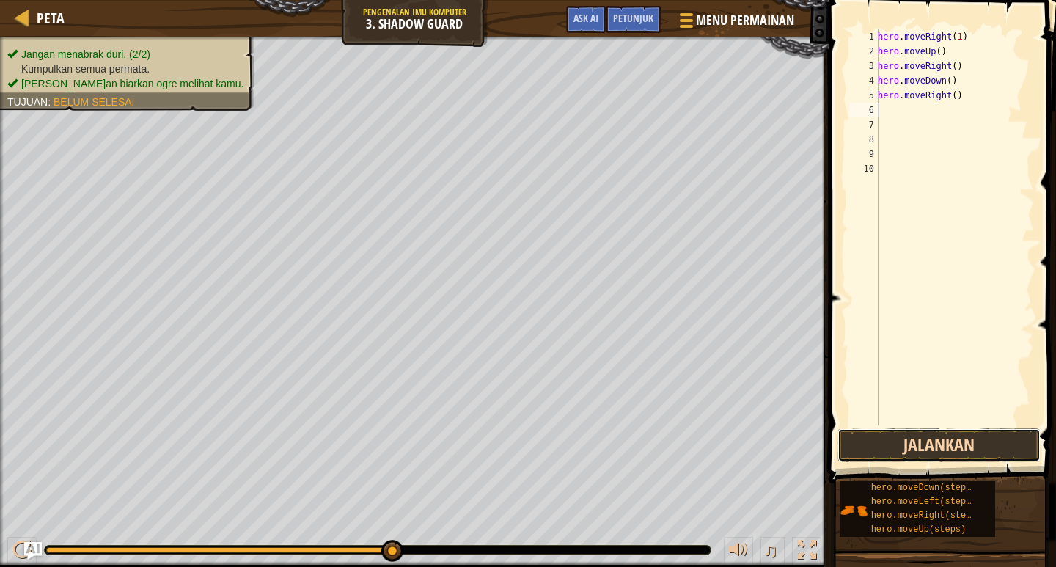
click at [967, 436] on button "Jalankan" at bounding box center [938, 445] width 203 height 34
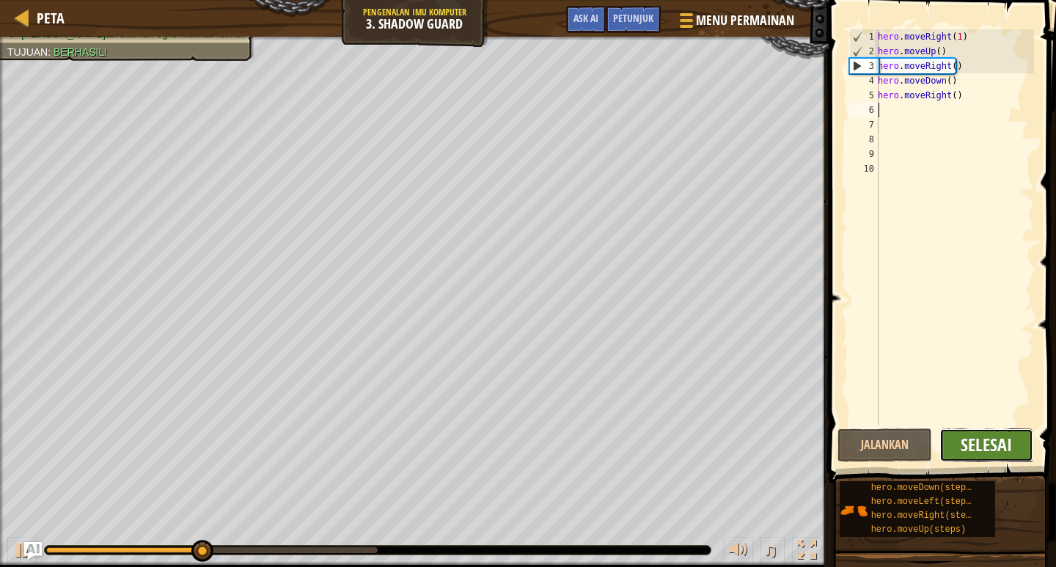
click at [962, 447] on span "Selesai" at bounding box center [985, 444] width 51 height 23
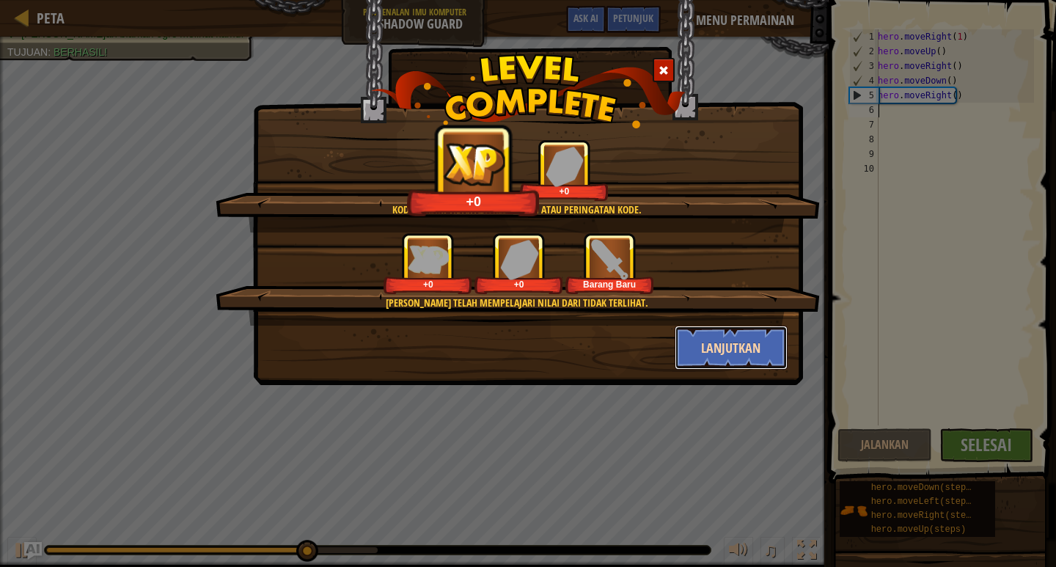
click at [761, 345] on button "Lanjutkan" at bounding box center [732, 348] width 114 height 44
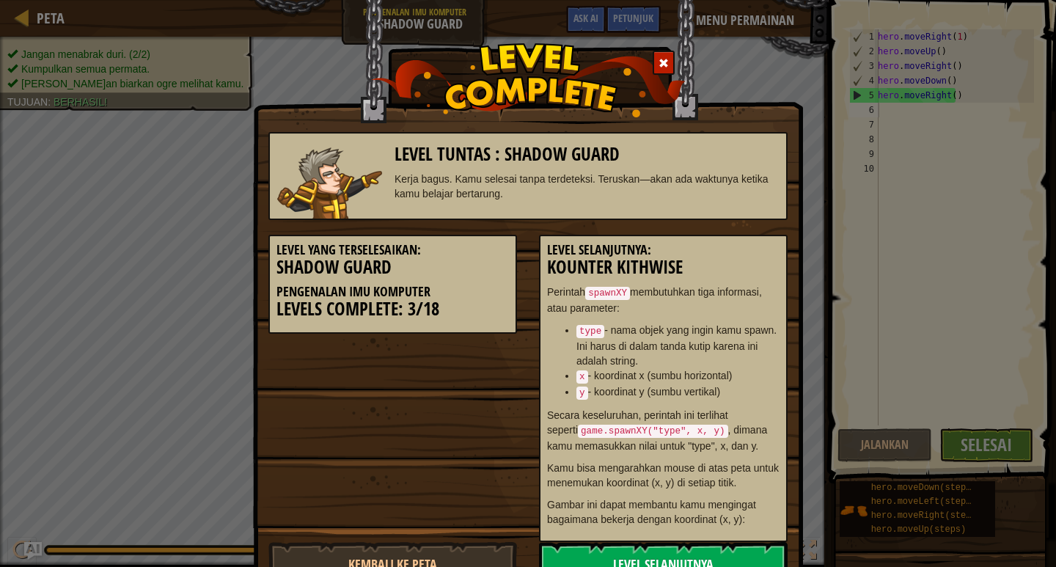
click at [721, 542] on link "Level Selanjutnya" at bounding box center [663, 564] width 249 height 44
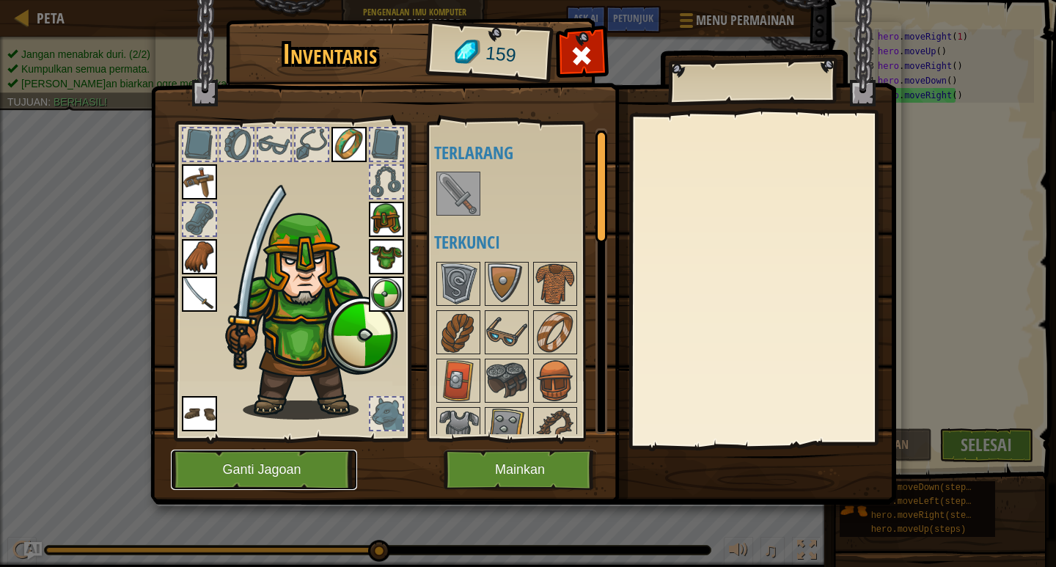
click at [271, 469] on button "Ganti Jagoan" at bounding box center [264, 469] width 186 height 40
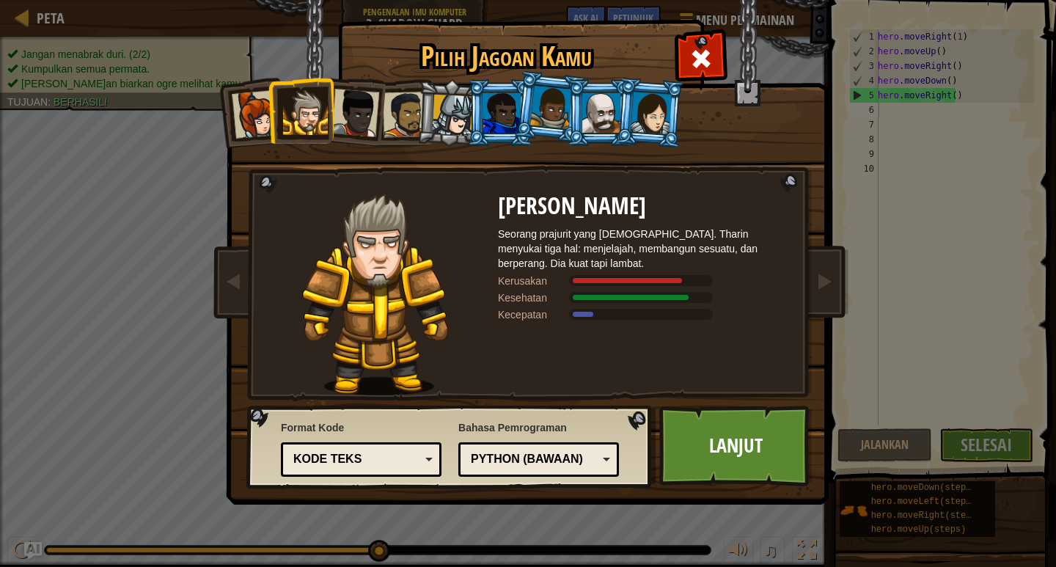
click at [442, 125] on div at bounding box center [453, 116] width 42 height 42
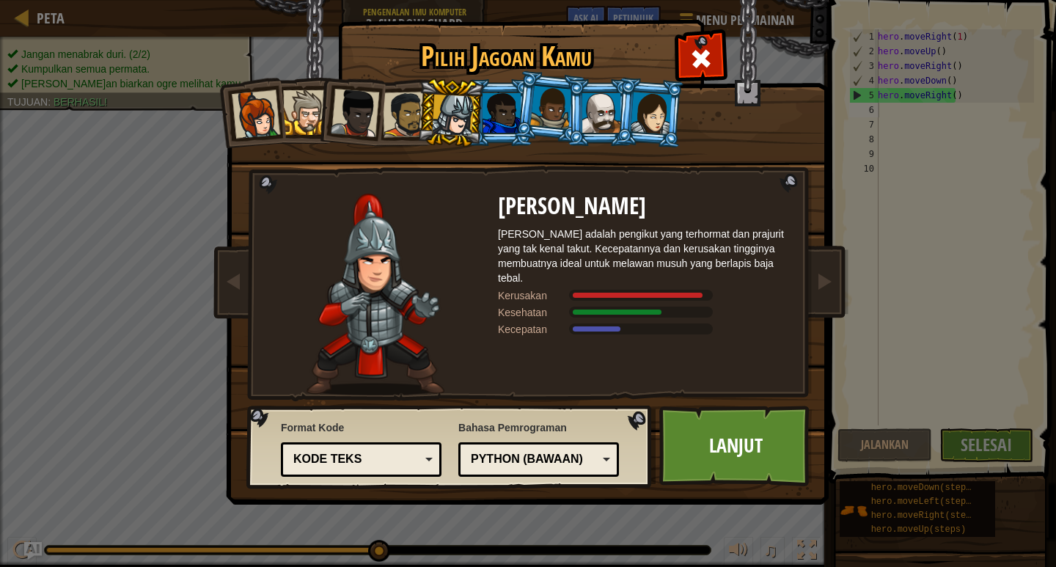
click at [616, 128] on li at bounding box center [649, 112] width 70 height 71
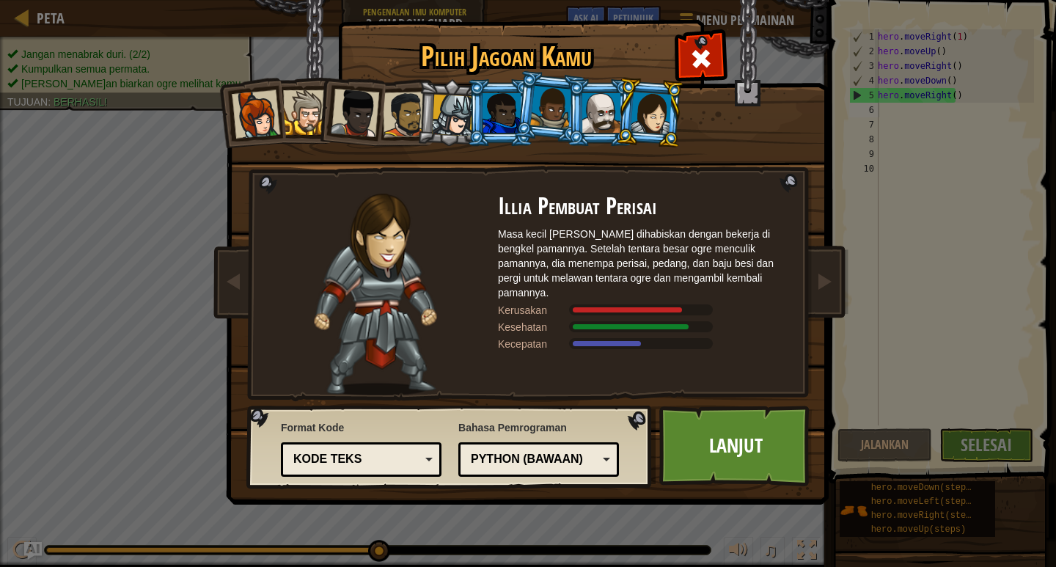
click at [599, 109] on div at bounding box center [601, 113] width 38 height 40
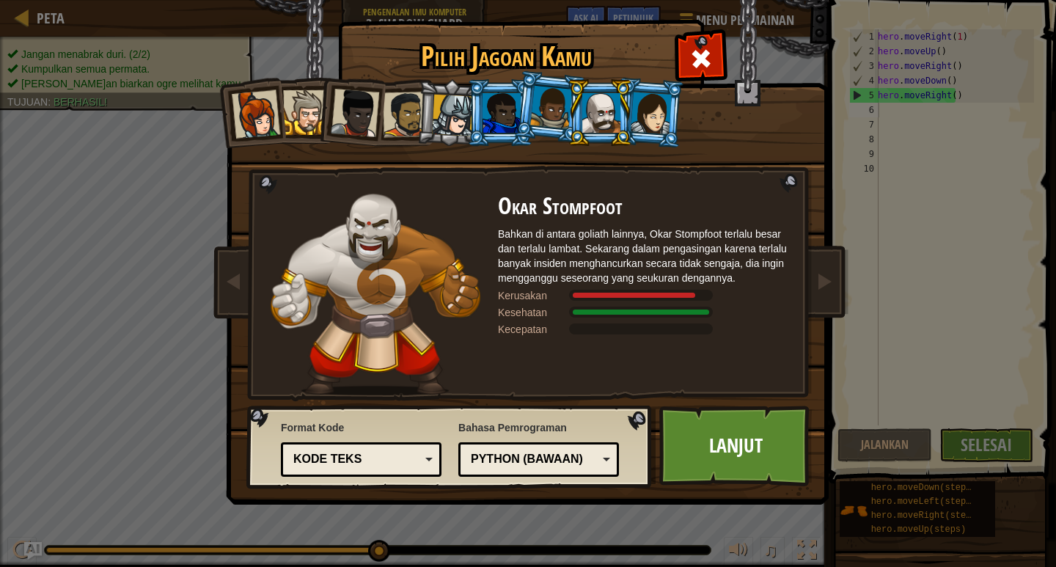
click at [443, 101] on div at bounding box center [453, 116] width 42 height 42
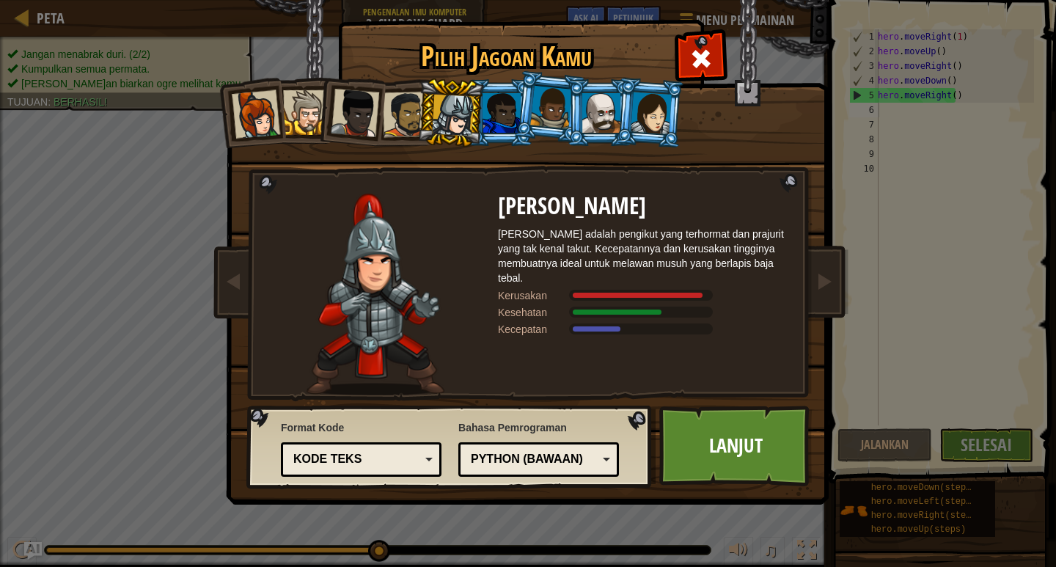
click at [606, 113] on div at bounding box center [601, 113] width 38 height 40
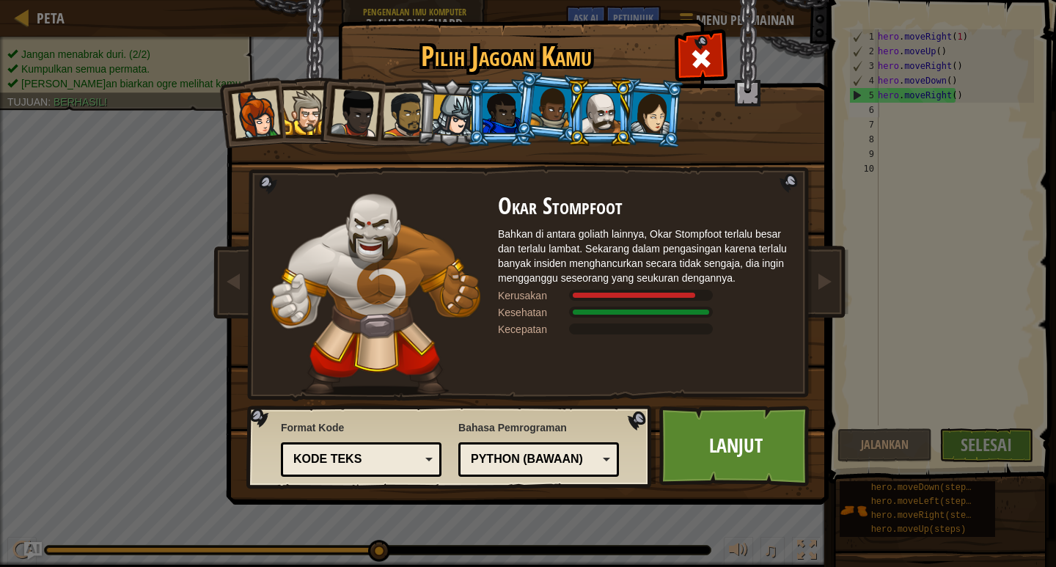
click at [468, 119] on li at bounding box center [500, 112] width 66 height 67
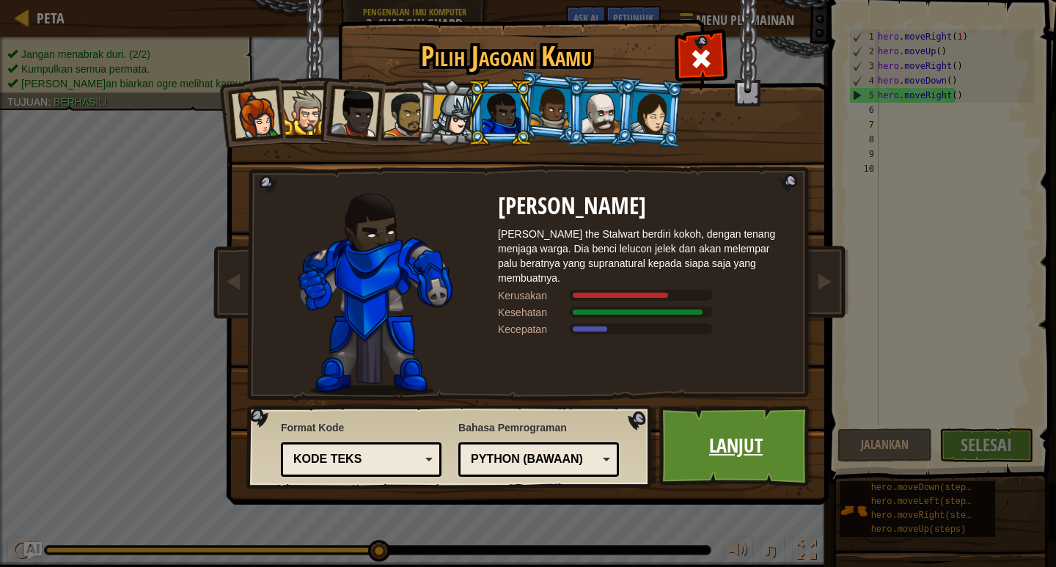
drag, startPoint x: 757, startPoint y: 436, endPoint x: 748, endPoint y: 430, distance: 11.0
click at [748, 430] on link "Lanjut" at bounding box center [735, 445] width 153 height 81
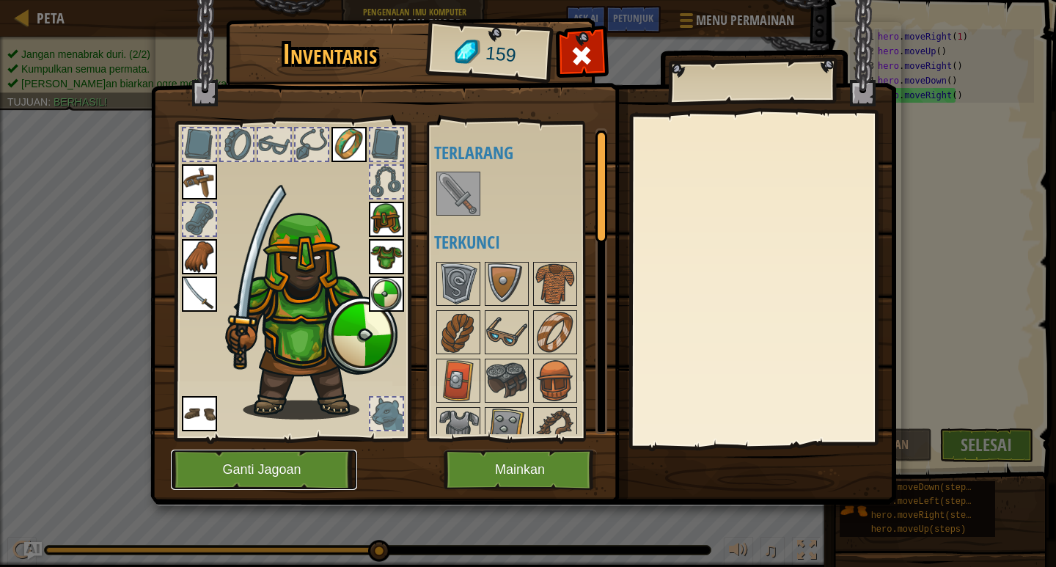
click at [306, 460] on button "Ganti Jagoan" at bounding box center [264, 469] width 186 height 40
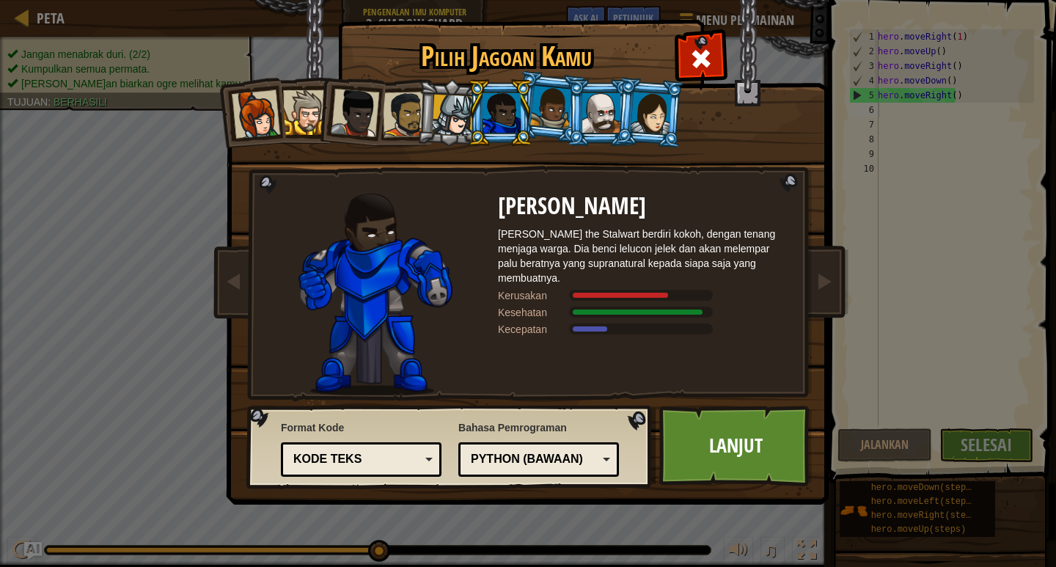
click at [447, 114] on div at bounding box center [453, 116] width 42 height 42
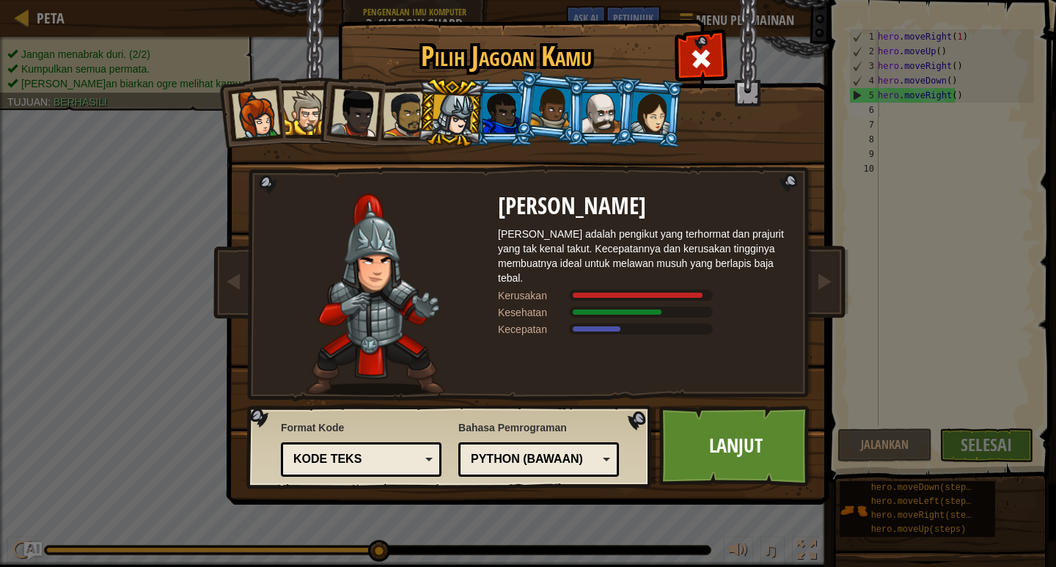
click at [404, 112] on div at bounding box center [405, 114] width 45 height 45
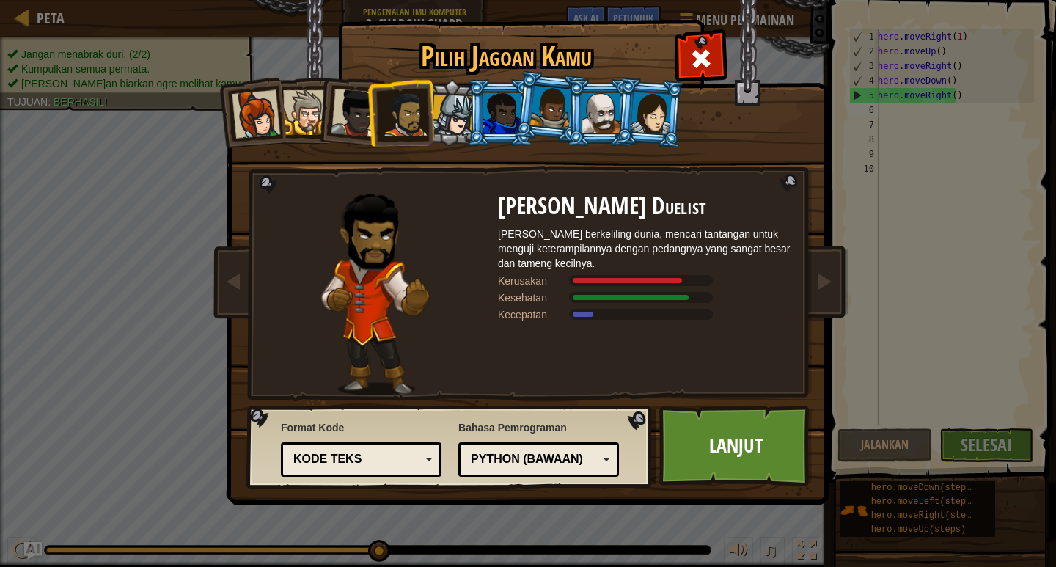
click at [351, 118] on div at bounding box center [355, 113] width 48 height 48
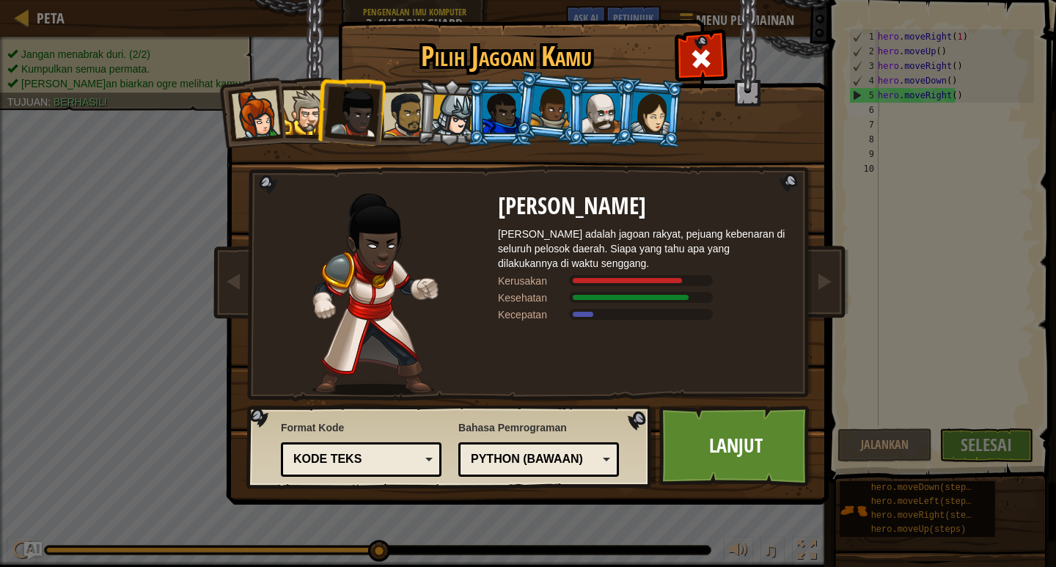
click at [301, 111] on div at bounding box center [305, 112] width 45 height 45
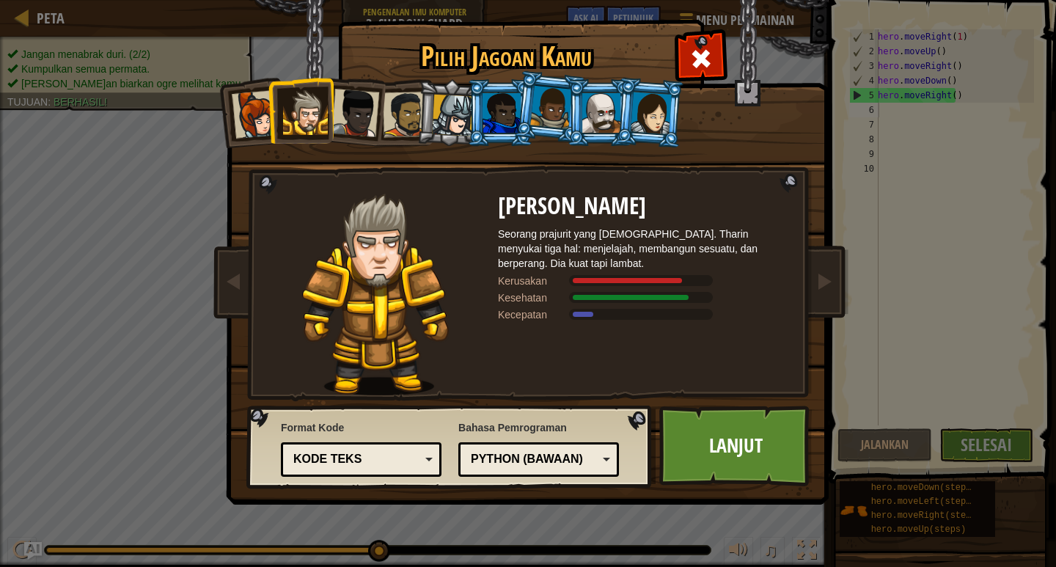
click at [250, 109] on div at bounding box center [256, 114] width 48 height 48
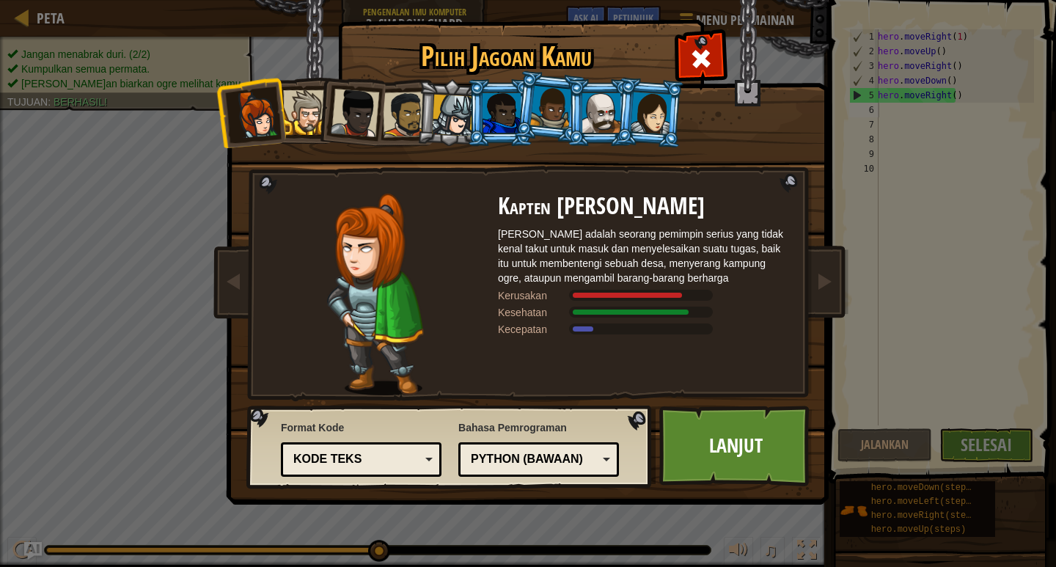
click at [306, 110] on div at bounding box center [305, 112] width 45 height 45
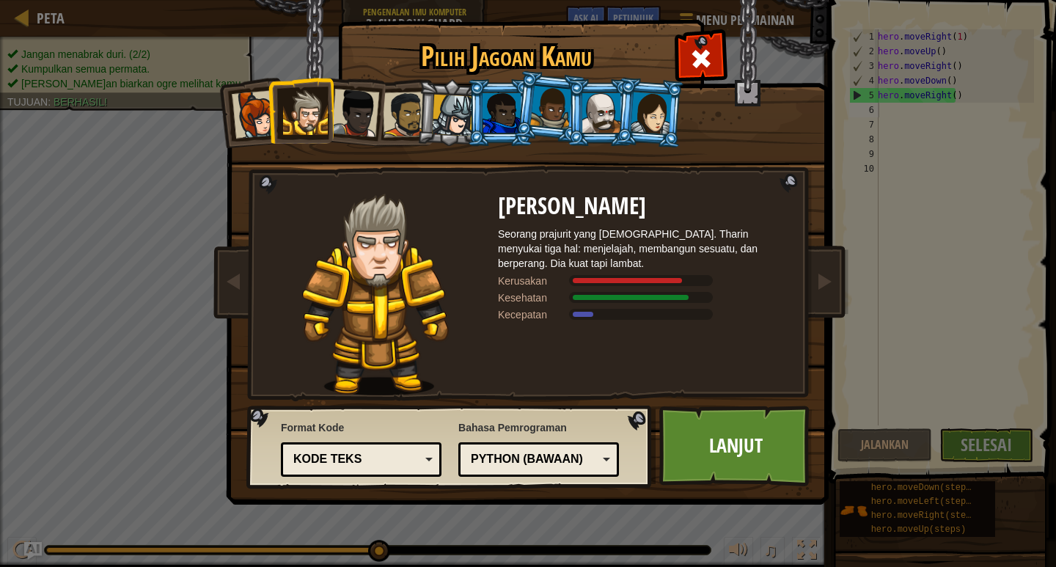
click at [343, 110] on div at bounding box center [355, 113] width 48 height 48
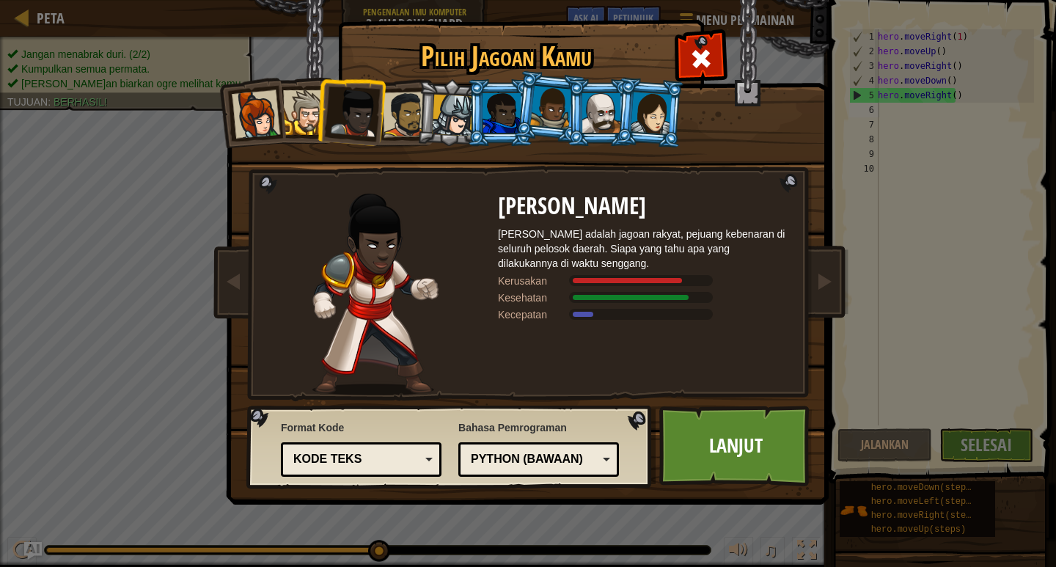
click at [412, 116] on div at bounding box center [405, 114] width 45 height 45
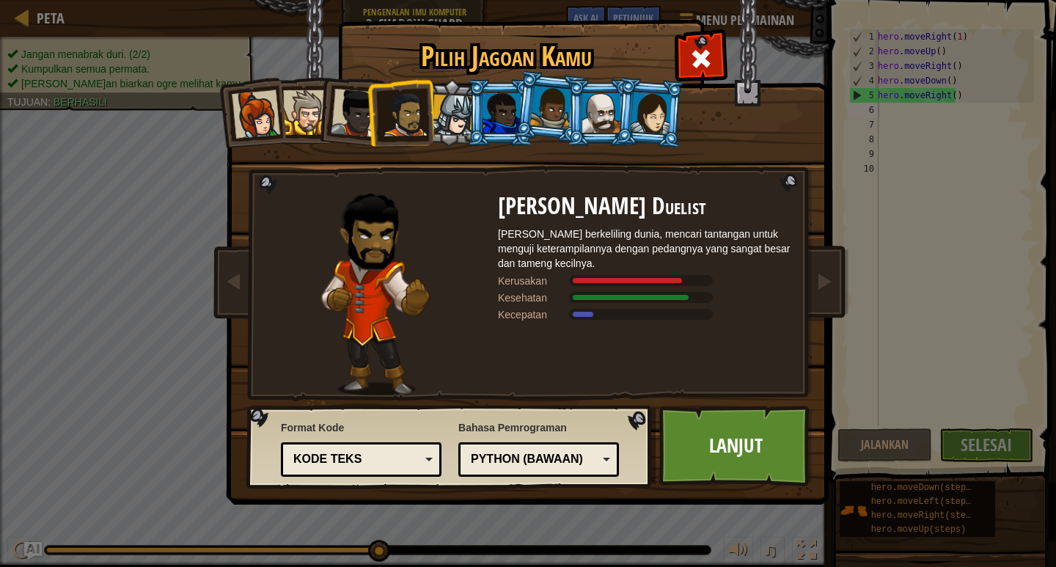
click at [455, 109] on div at bounding box center [453, 116] width 42 height 42
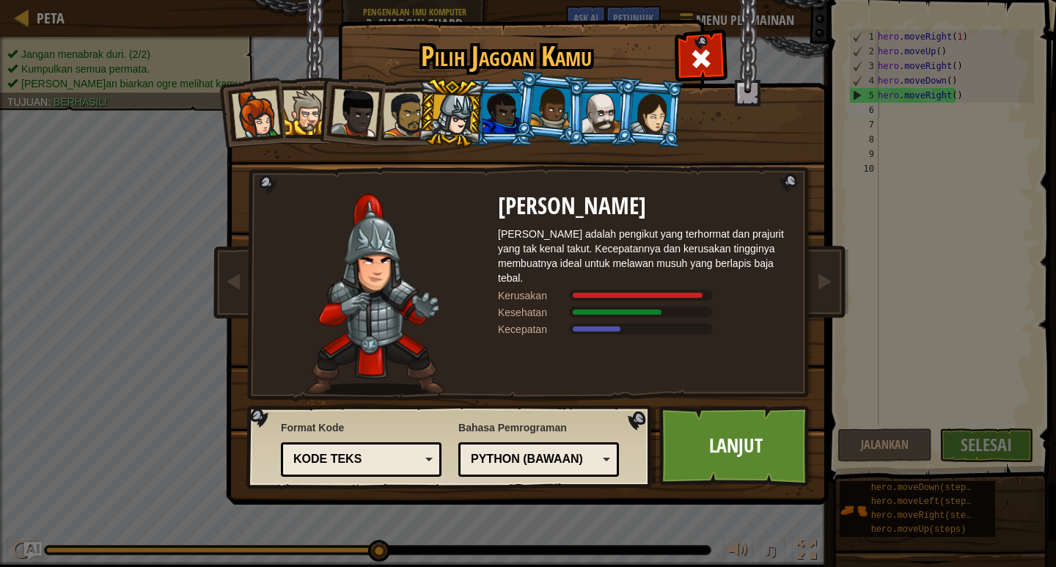
click at [486, 119] on div at bounding box center [501, 113] width 38 height 40
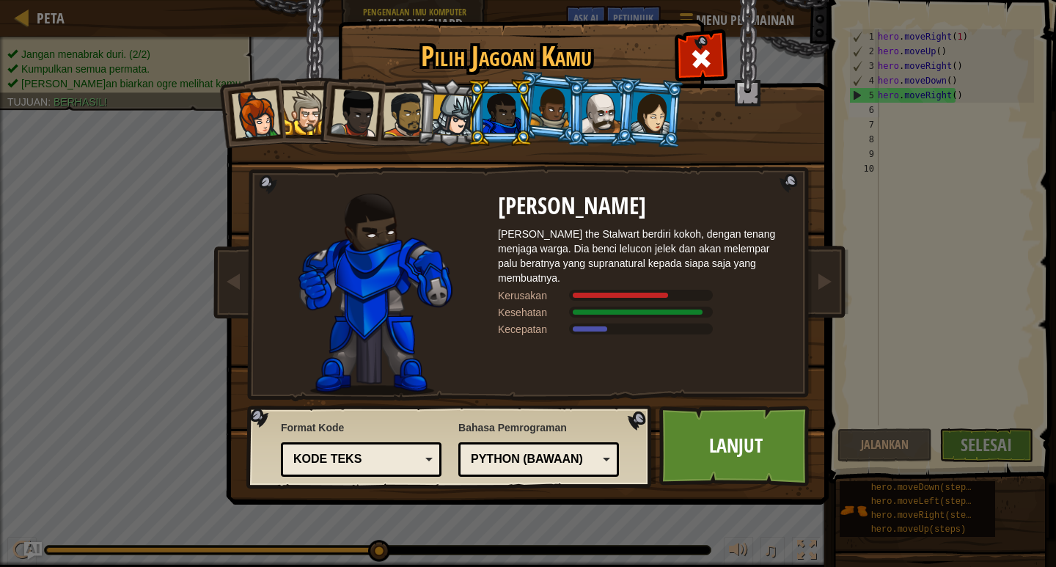
click at [552, 125] on div at bounding box center [551, 107] width 42 height 43
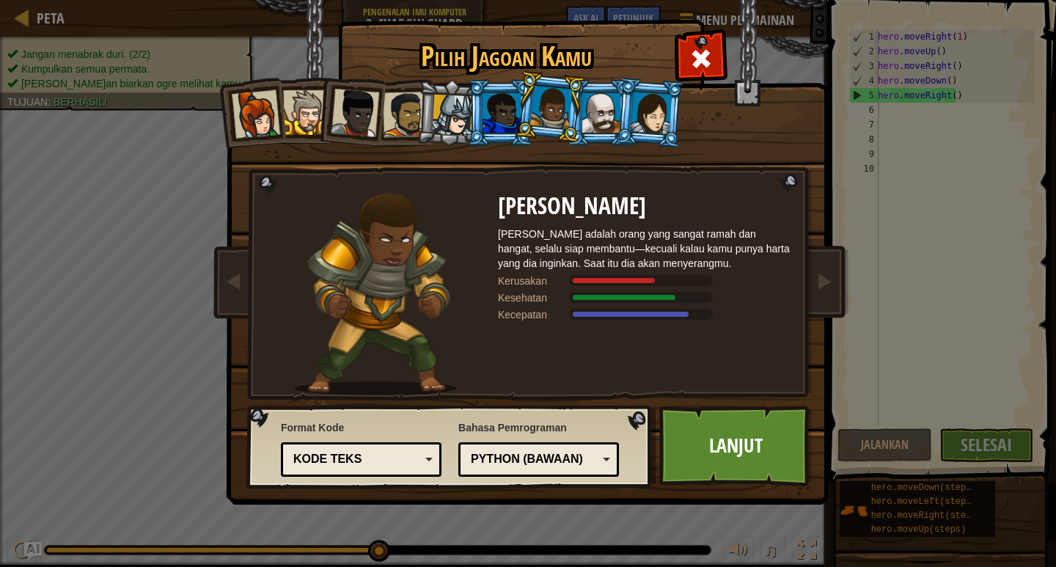
click at [593, 119] on div at bounding box center [601, 113] width 38 height 40
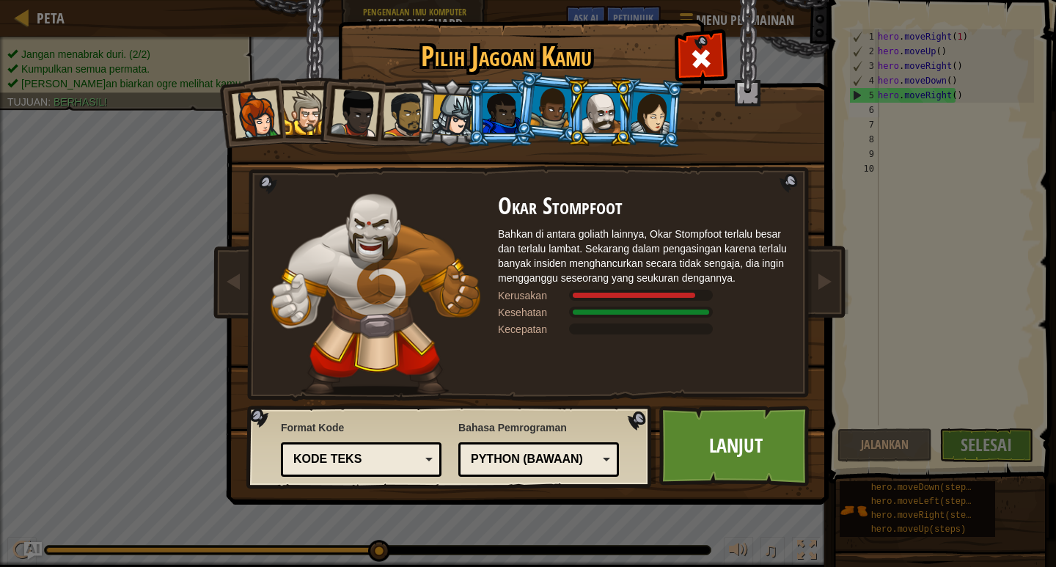
click at [647, 120] on div at bounding box center [651, 113] width 41 height 42
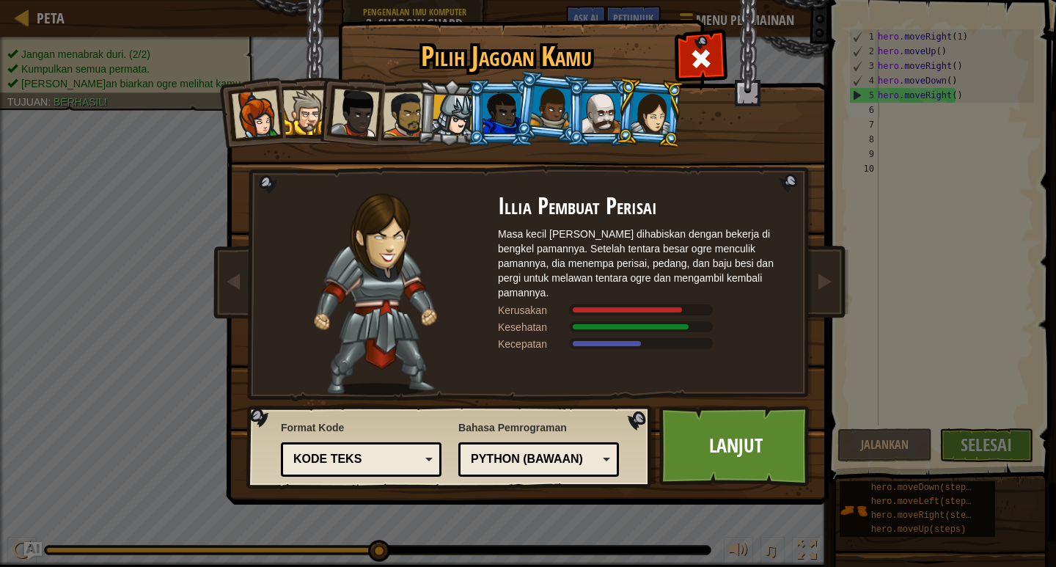
click at [605, 119] on div at bounding box center [601, 113] width 38 height 40
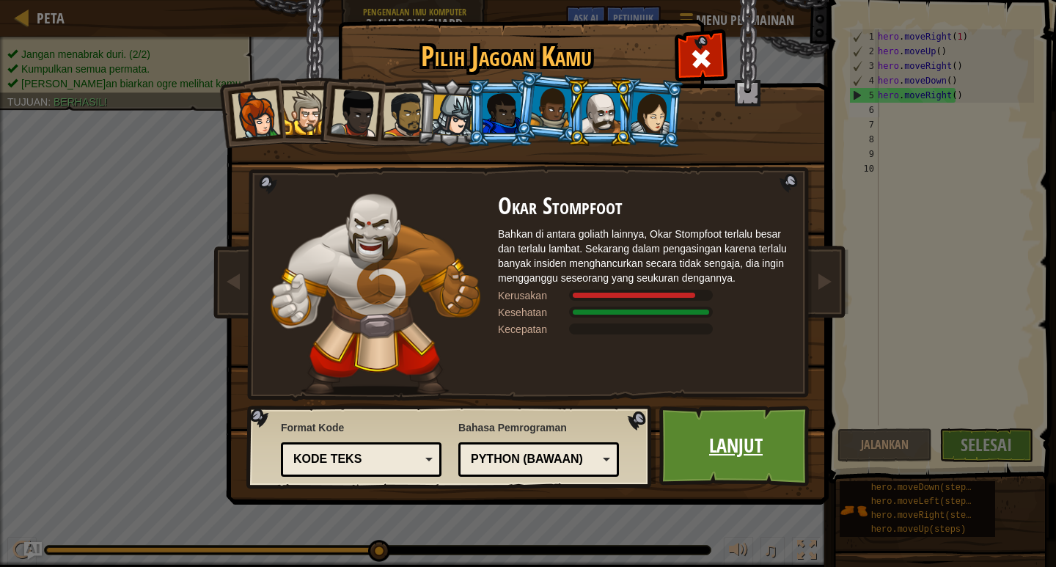
click at [730, 414] on link "Lanjut" at bounding box center [735, 445] width 153 height 81
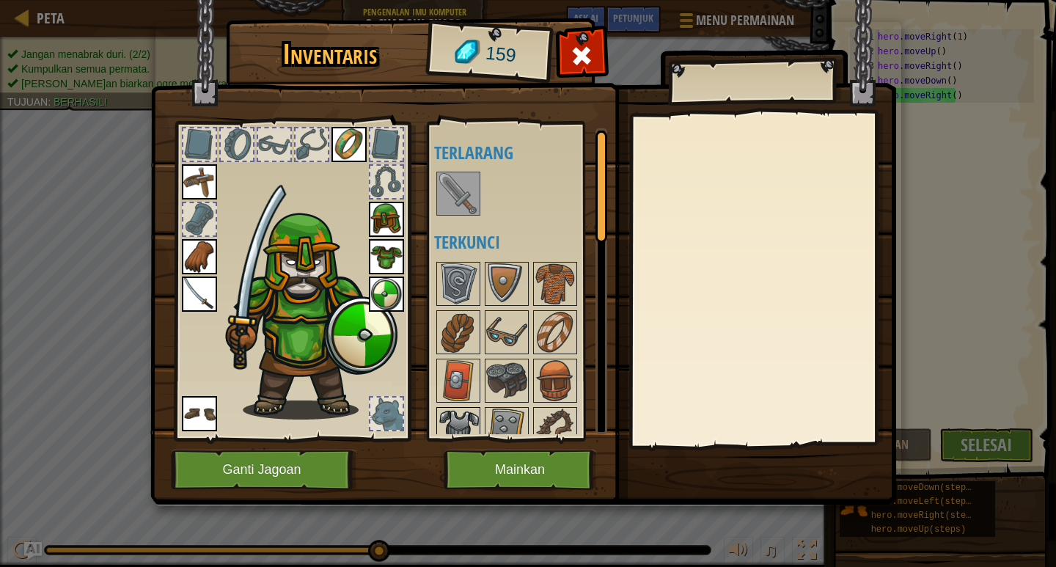
click at [466, 422] on img at bounding box center [458, 428] width 41 height 41
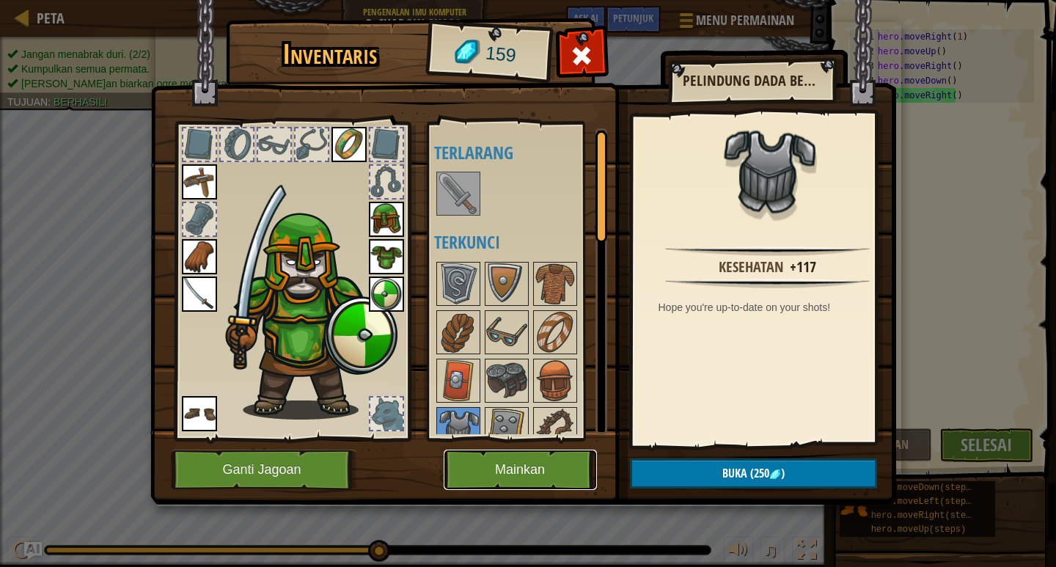
click at [500, 470] on button "Mainkan" at bounding box center [520, 469] width 153 height 40
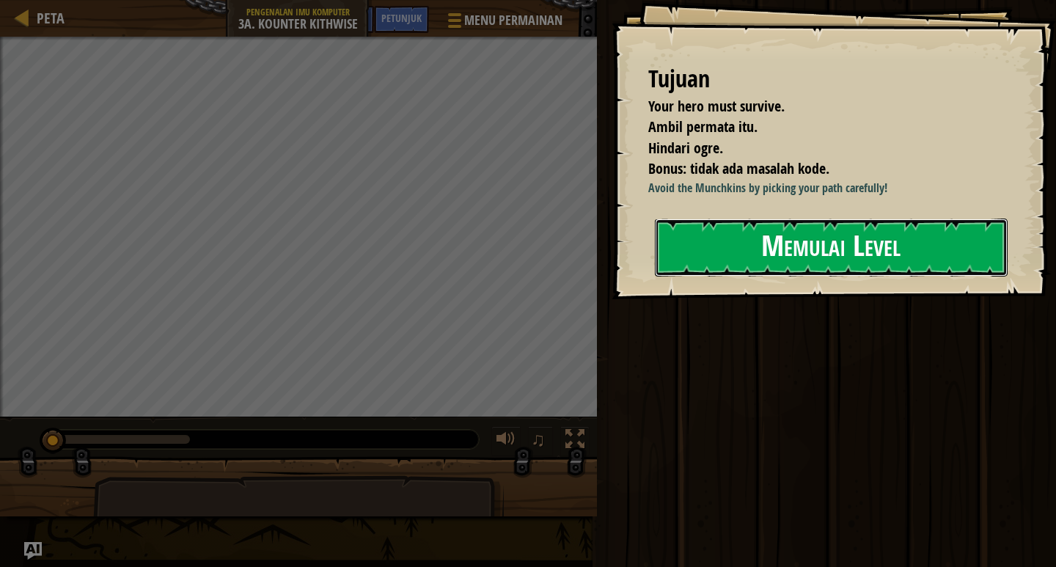
click at [878, 247] on button "Memulai Level" at bounding box center [831, 247] width 353 height 58
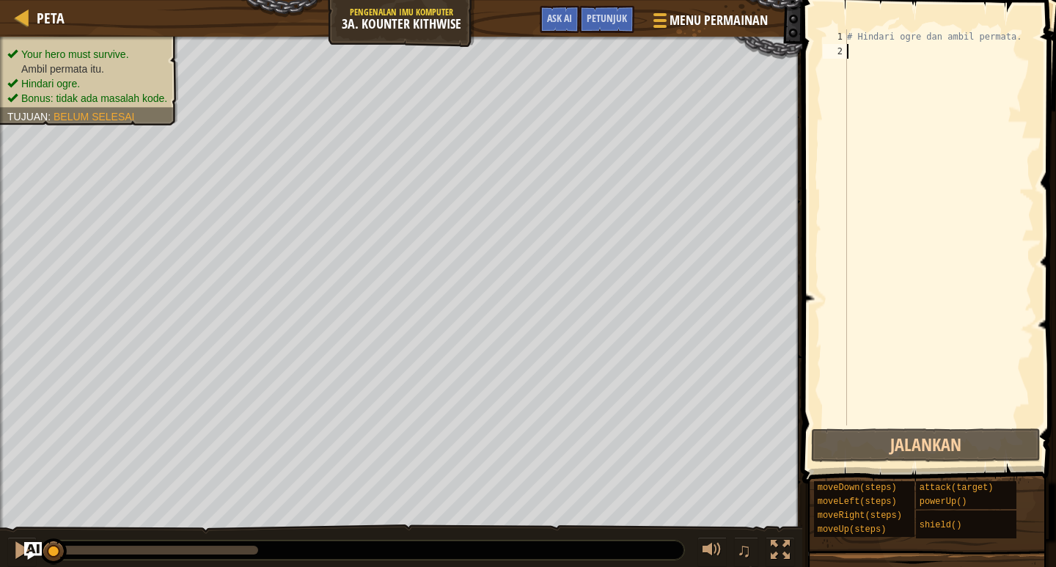
click at [868, 52] on div "# Hindari ogre dan ambil permata." at bounding box center [939, 241] width 190 height 425
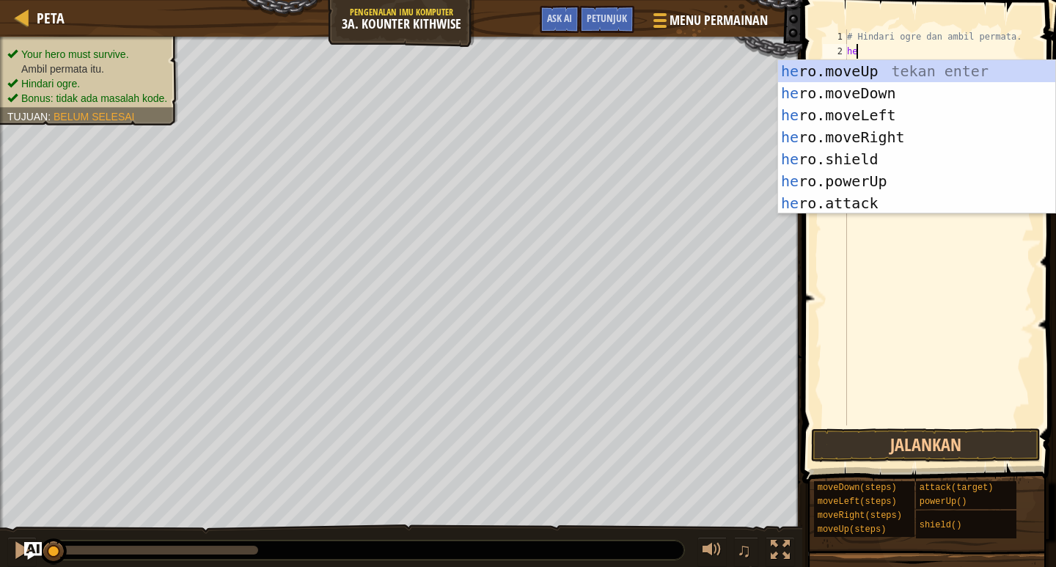
scroll to position [7, 1]
type textarea "hero"
click at [839, 62] on div "hero .moveUp tekan enter hero .moveDown tekan enter hero .moveLeft tekan enter …" at bounding box center [916, 159] width 277 height 198
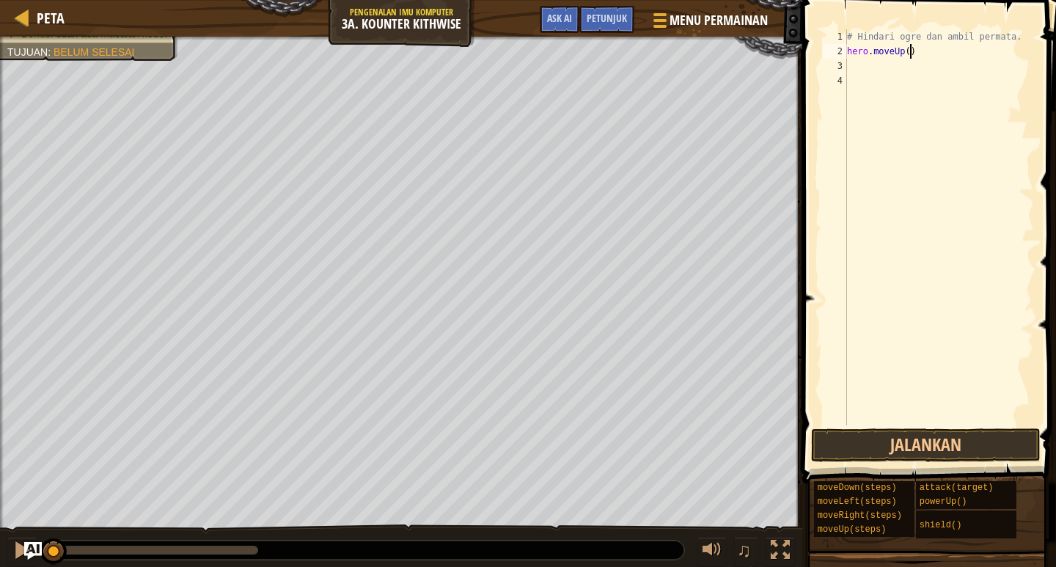
click at [935, 49] on div "# Hindari ogre dan ambil permata. hero . moveUp ( )" at bounding box center [939, 241] width 190 height 425
type textarea "h"
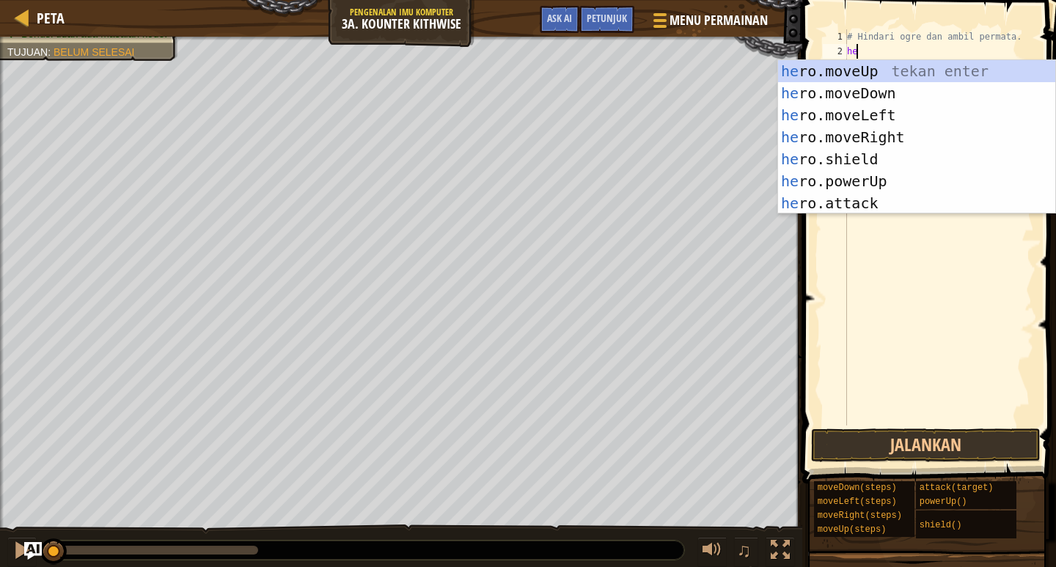
scroll to position [7, 1]
type textarea "hero"
click at [875, 92] on div "hero .moveUp tekan enter hero .moveDown tekan enter hero .moveLeft tekan enter …" at bounding box center [916, 159] width 277 height 198
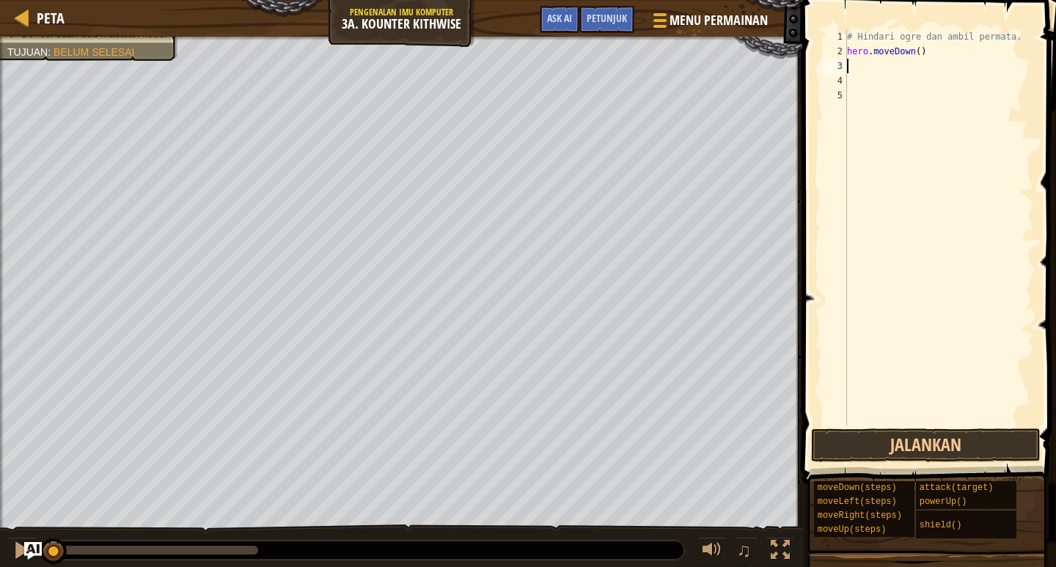
scroll to position [7, 0]
click at [917, 54] on div "# Hindari ogre dan ambil permata. hero . moveDown ( )" at bounding box center [939, 241] width 190 height 425
click at [912, 58] on div "# Hindari ogre dan ambil permata. hero . moveDown ( )" at bounding box center [939, 241] width 190 height 425
click at [914, 53] on div "# Hindari ogre dan ambil permata. hero . moveDown ( )" at bounding box center [939, 241] width 190 height 425
type textarea "hero.moveDown(2)"
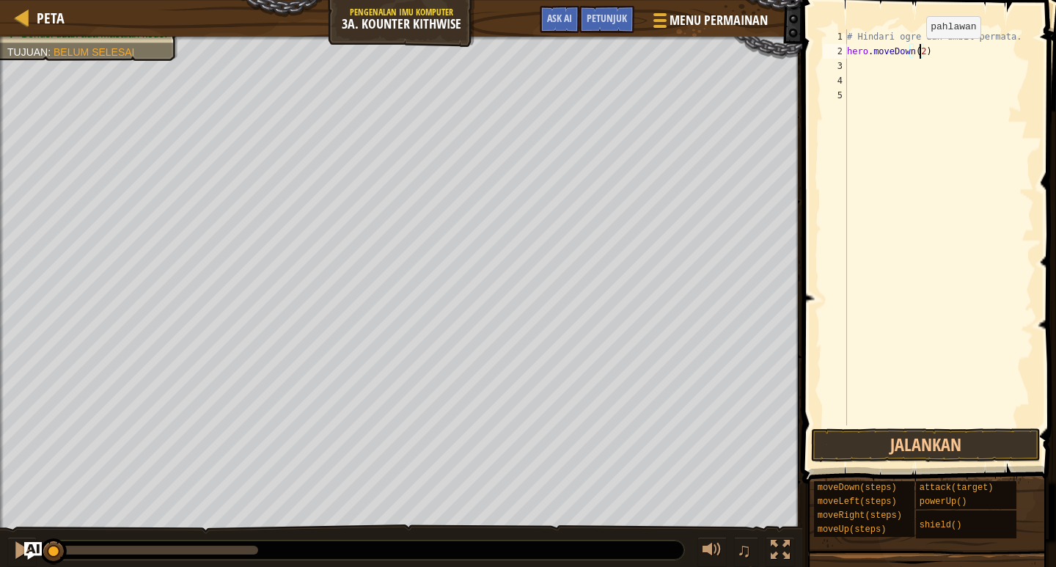
scroll to position [7, 6]
click at [853, 59] on div "# Hindari ogre dan ambil permata. hero . moveDown ( 2 )" at bounding box center [939, 241] width 190 height 425
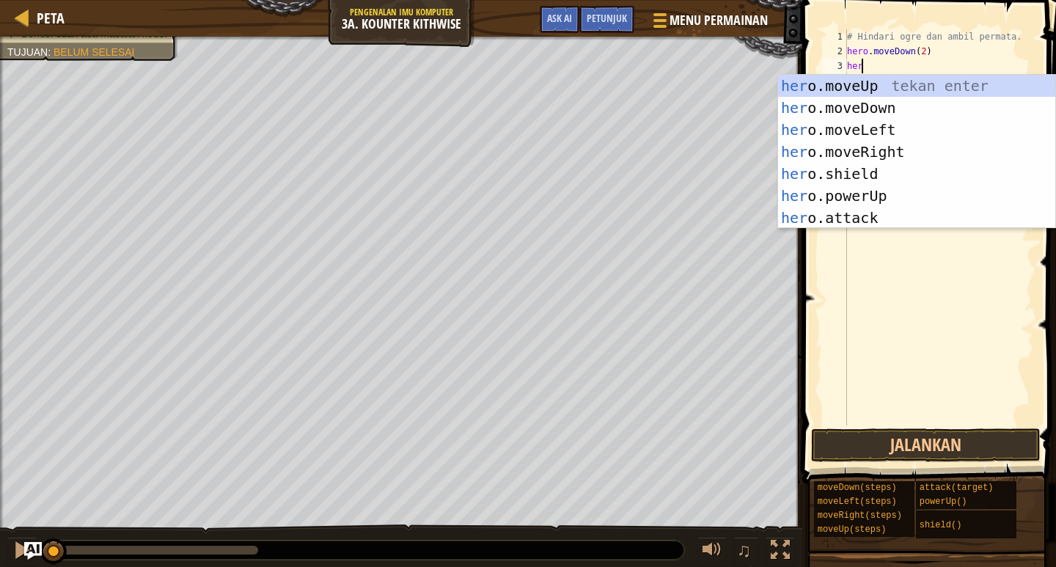
scroll to position [7, 1]
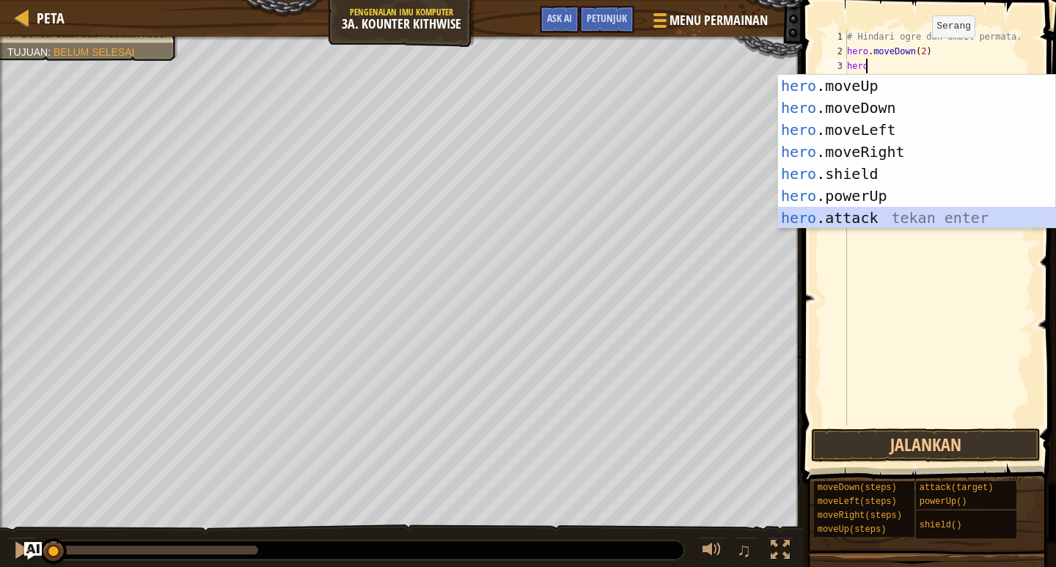
click at [904, 213] on div "hero .moveUp tekan enter hero .moveDown tekan enter hero .moveLeft tekan enter …" at bounding box center [916, 174] width 277 height 198
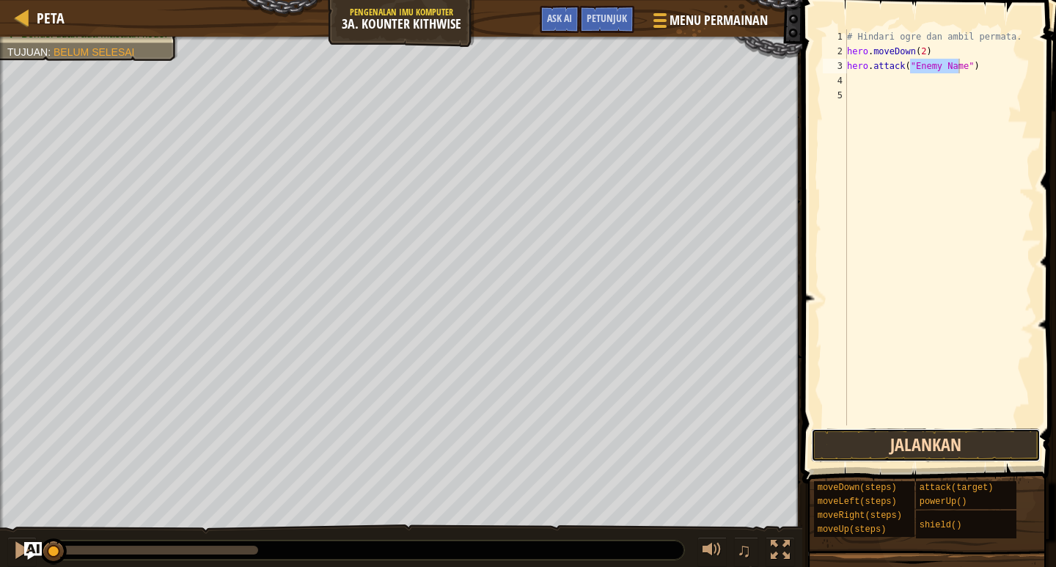
click at [954, 442] on button "Jalankan" at bounding box center [925, 445] width 229 height 34
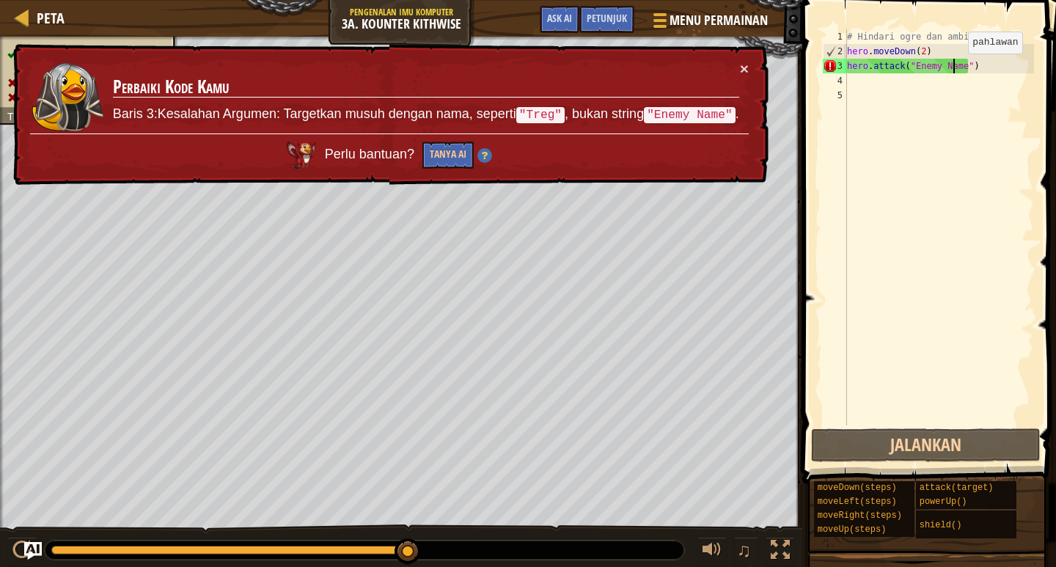
click at [955, 68] on div "# Hindari ogre dan ambil permata. hero . moveDown ( 2 ) hero . attack ( "Enemy …" at bounding box center [939, 241] width 190 height 425
click at [980, 70] on div "# Hindari ogre dan ambil permata. hero . moveDown ( 2 ) hero . attack ( "Enemy …" at bounding box center [939, 241] width 190 height 425
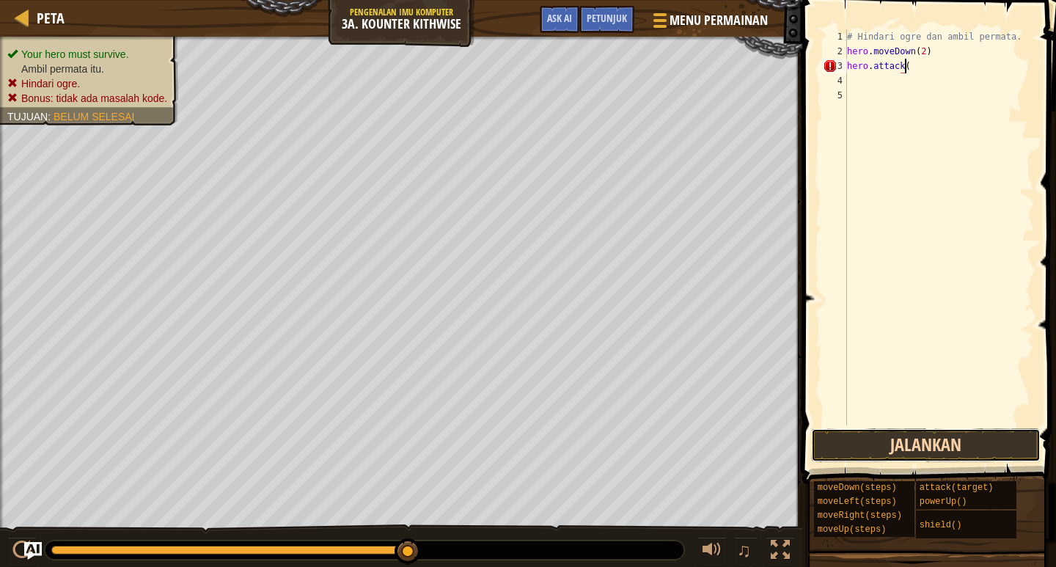
click at [1008, 442] on button "Jalankan" at bounding box center [925, 445] width 229 height 34
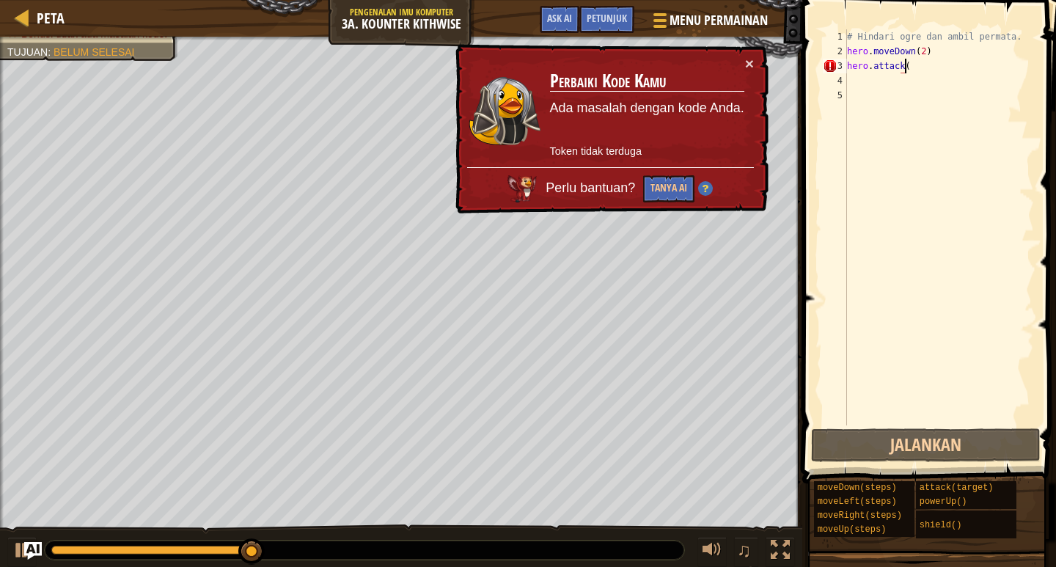
click at [911, 63] on div "# Hindari ogre dan ambil permata. hero . moveDown ( 2 ) hero . attack (" at bounding box center [939, 241] width 190 height 425
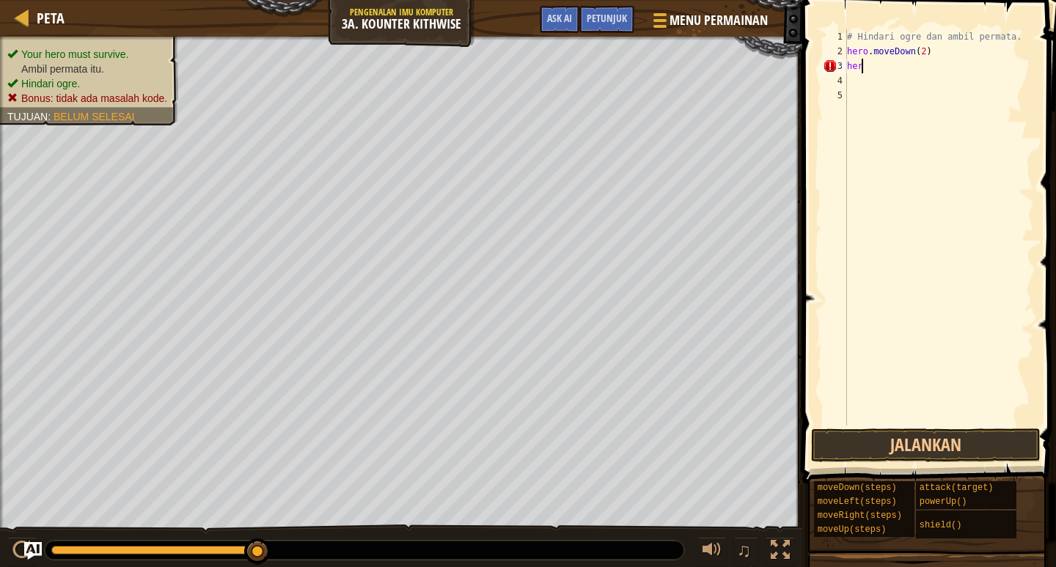
type textarea "h"
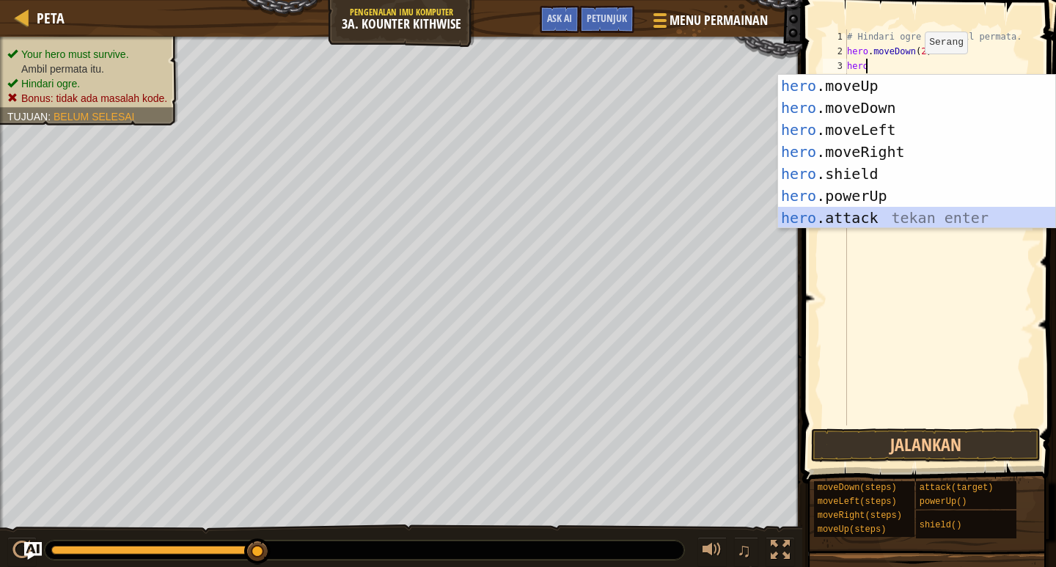
click at [841, 213] on div "hero .moveUp tekan enter hero .moveDown tekan enter hero .moveLeft tekan enter …" at bounding box center [916, 174] width 277 height 198
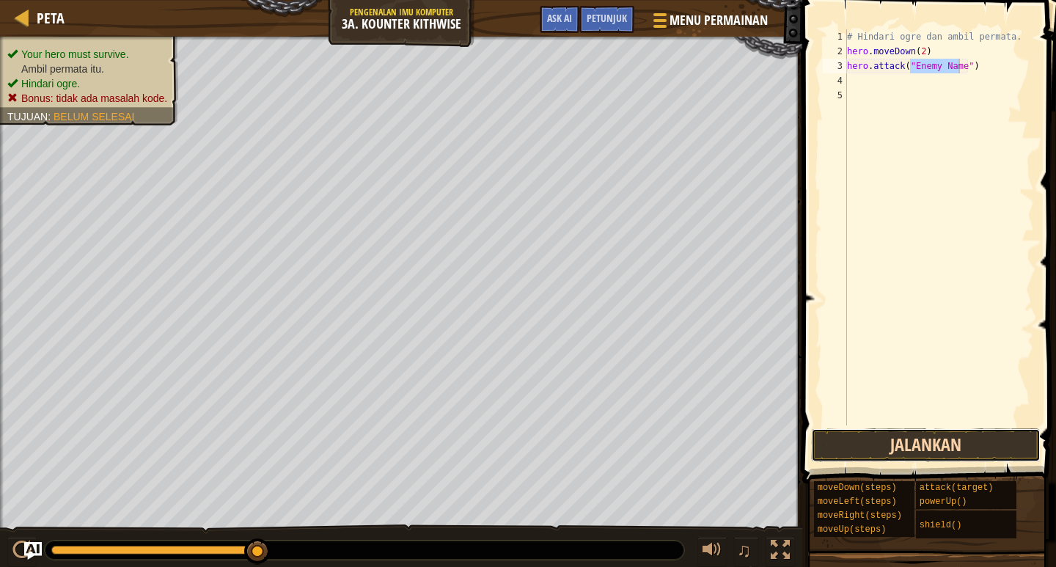
click at [873, 440] on button "Jalankan" at bounding box center [925, 445] width 229 height 34
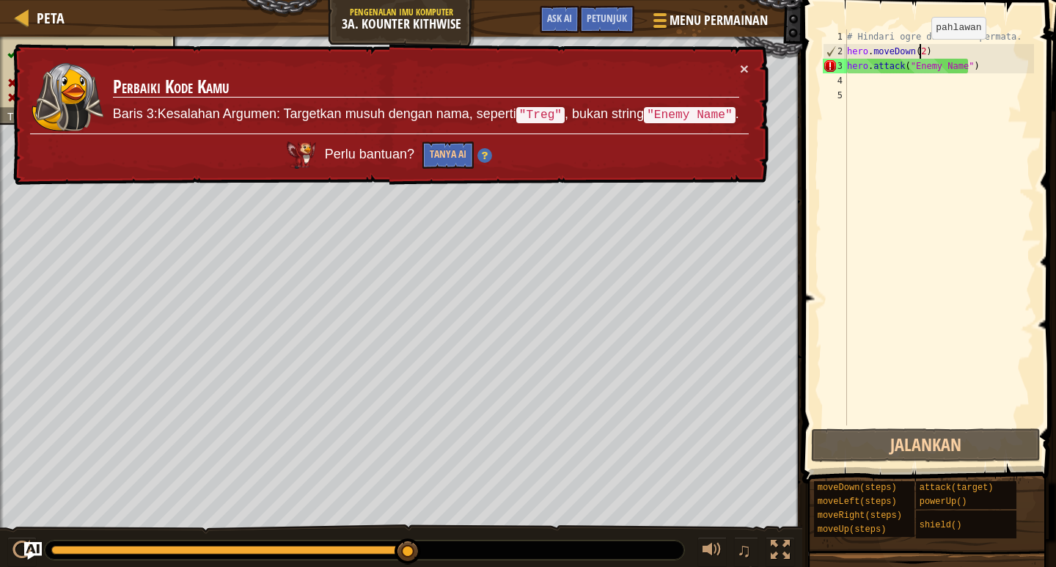
click at [919, 54] on div "# Hindari ogre dan ambil permata. hero . moveDown ( 2 ) hero . attack ( "Enemy …" at bounding box center [939, 241] width 190 height 425
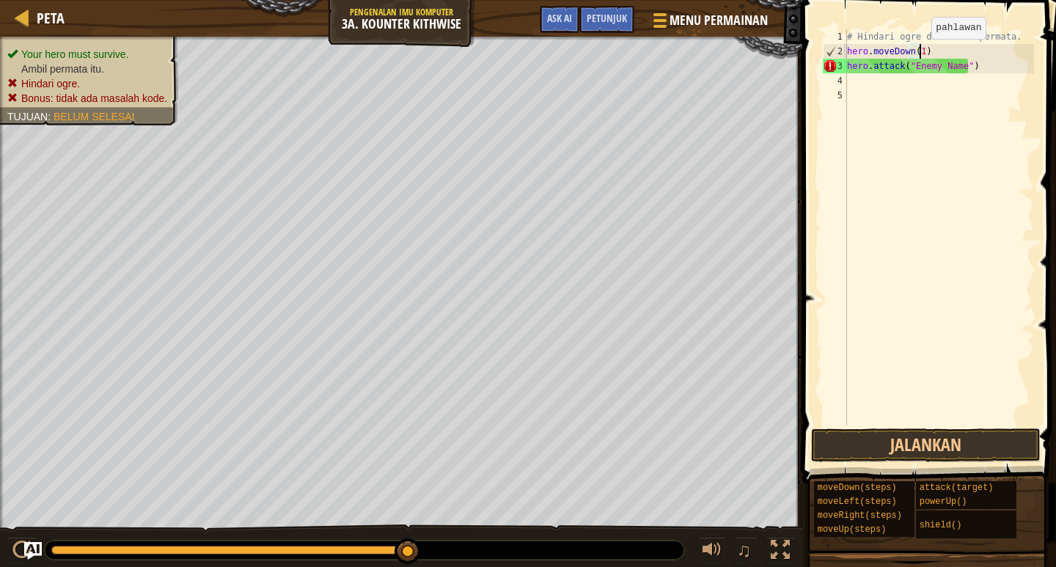
scroll to position [7, 6]
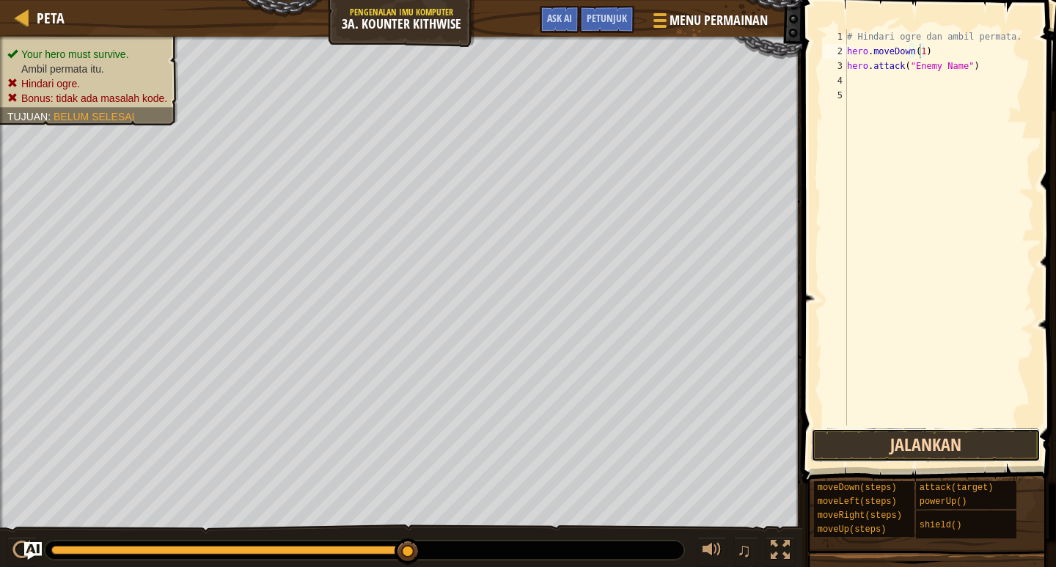
drag, startPoint x: 927, startPoint y: 437, endPoint x: 935, endPoint y: 429, distance: 10.9
click at [928, 437] on button "Jalankan" at bounding box center [925, 445] width 229 height 34
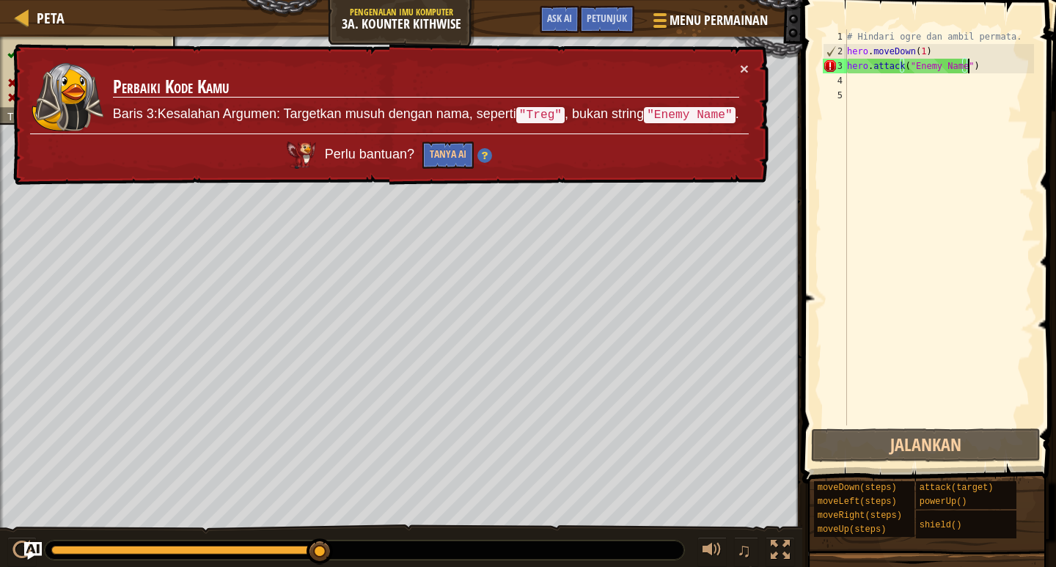
click at [994, 70] on div "# Hindari ogre dan ambil permata. hero . moveDown ( 1 ) hero . attack ( "Enemy …" at bounding box center [939, 241] width 190 height 425
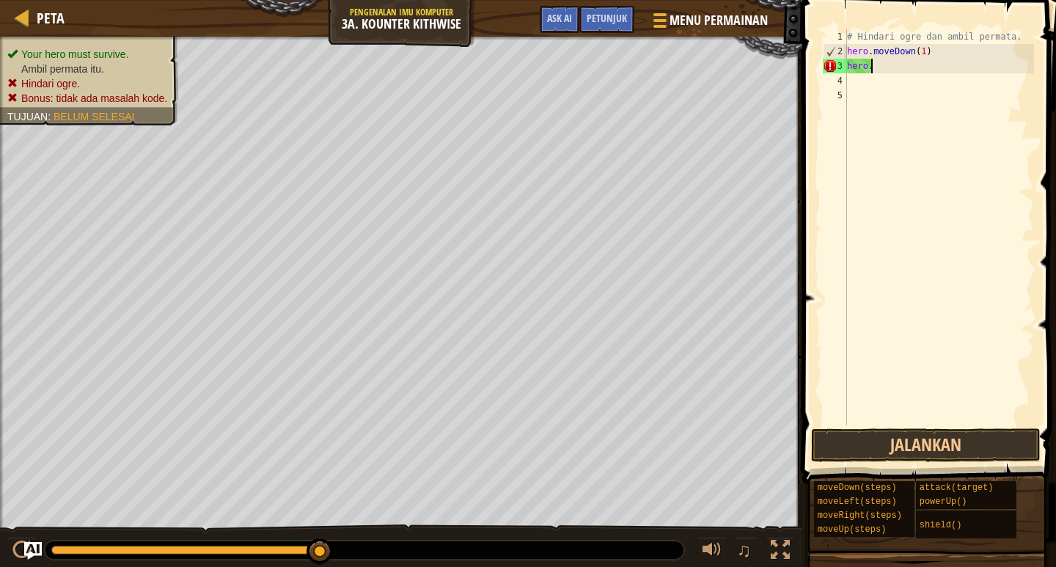
scroll to position [7, 1]
type textarea "hero"
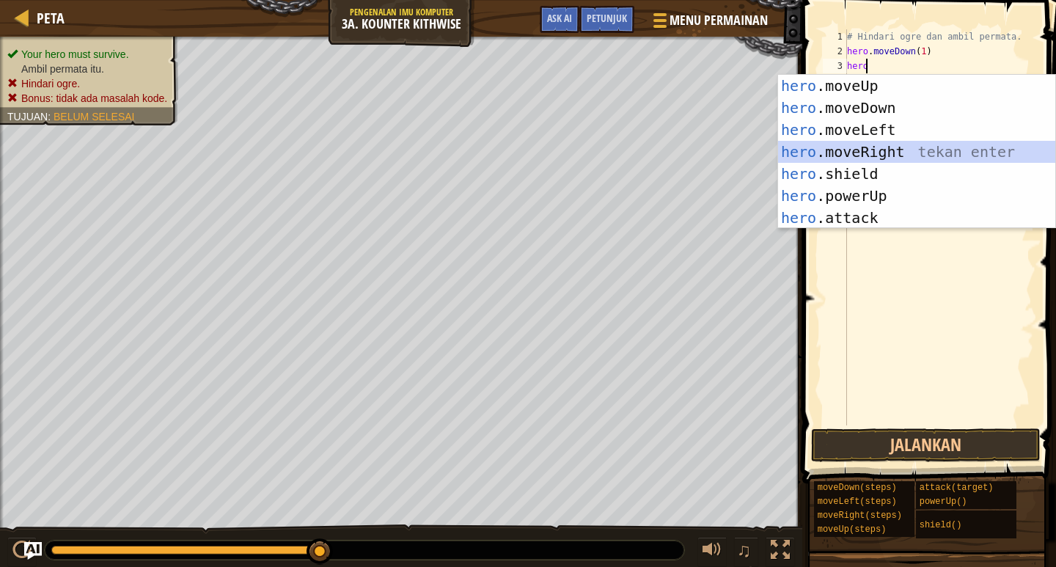
click at [843, 154] on div "hero .moveUp tekan enter hero .moveDown tekan enter hero .moveLeft tekan enter …" at bounding box center [916, 174] width 277 height 198
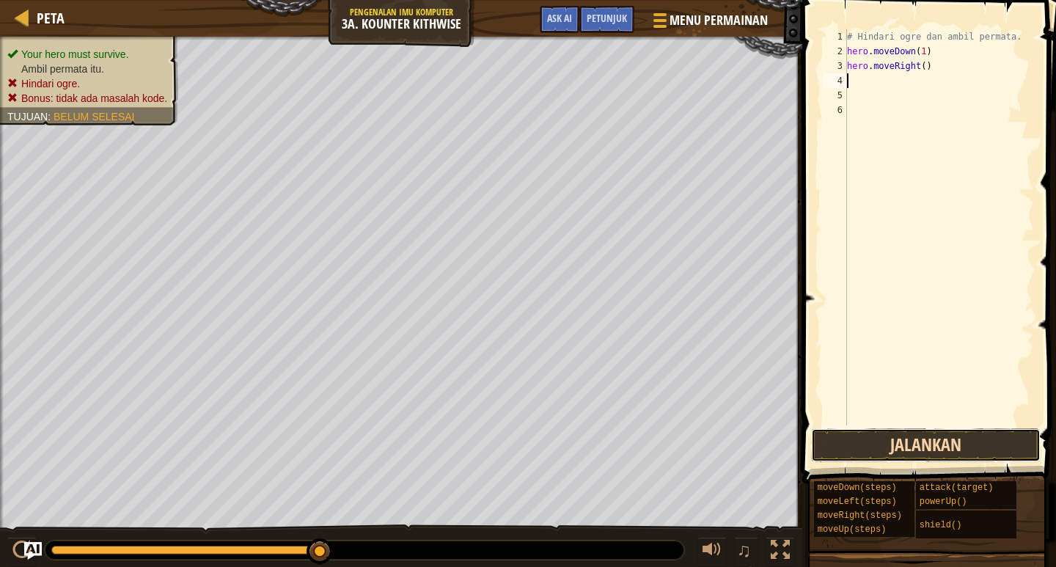
click at [944, 442] on button "Jalankan" at bounding box center [925, 445] width 229 height 34
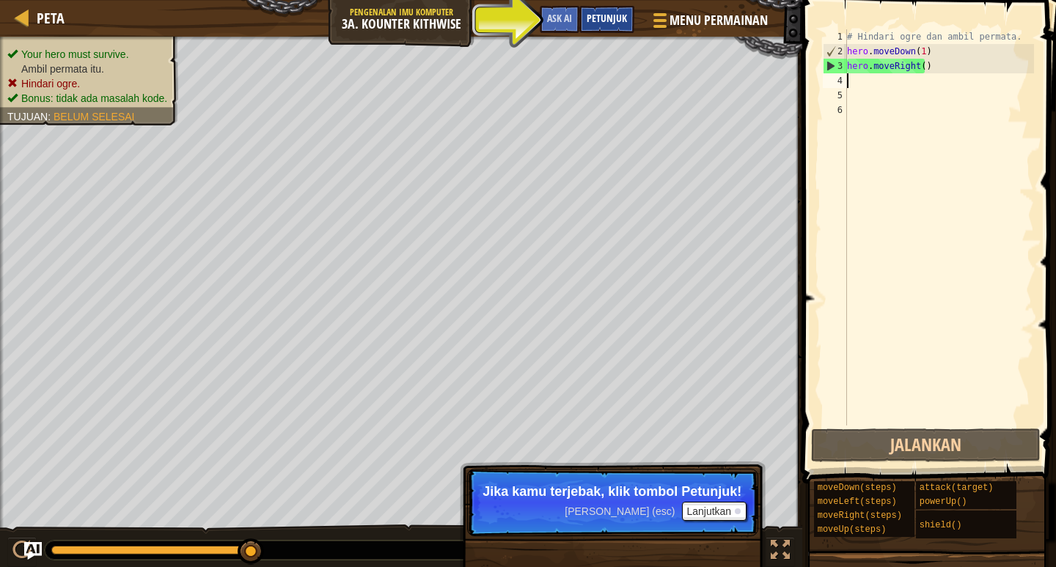
click at [617, 7] on div "Petunjuk" at bounding box center [606, 19] width 55 height 27
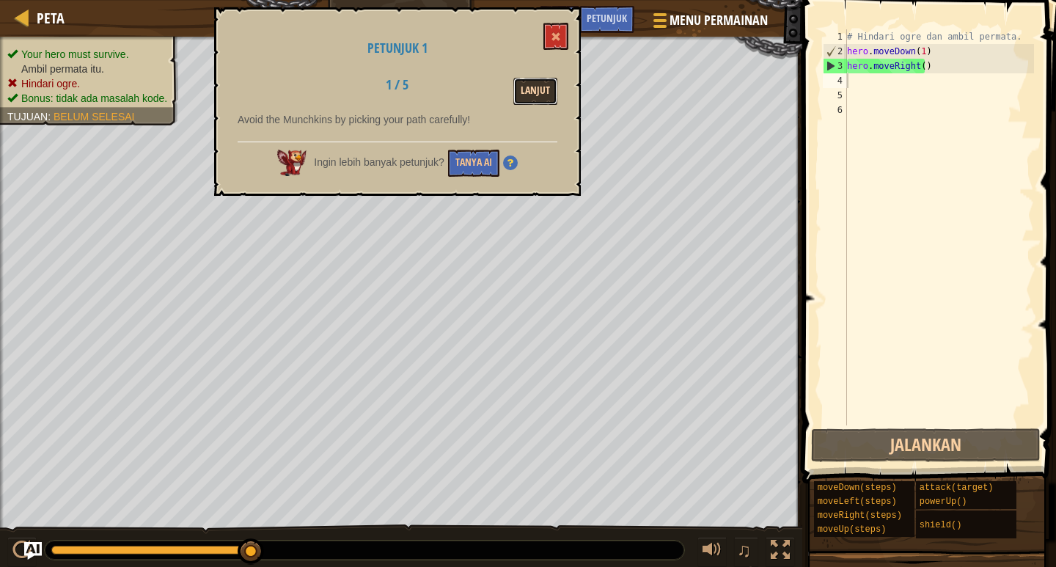
click at [534, 93] on button "Lanjut" at bounding box center [535, 91] width 44 height 27
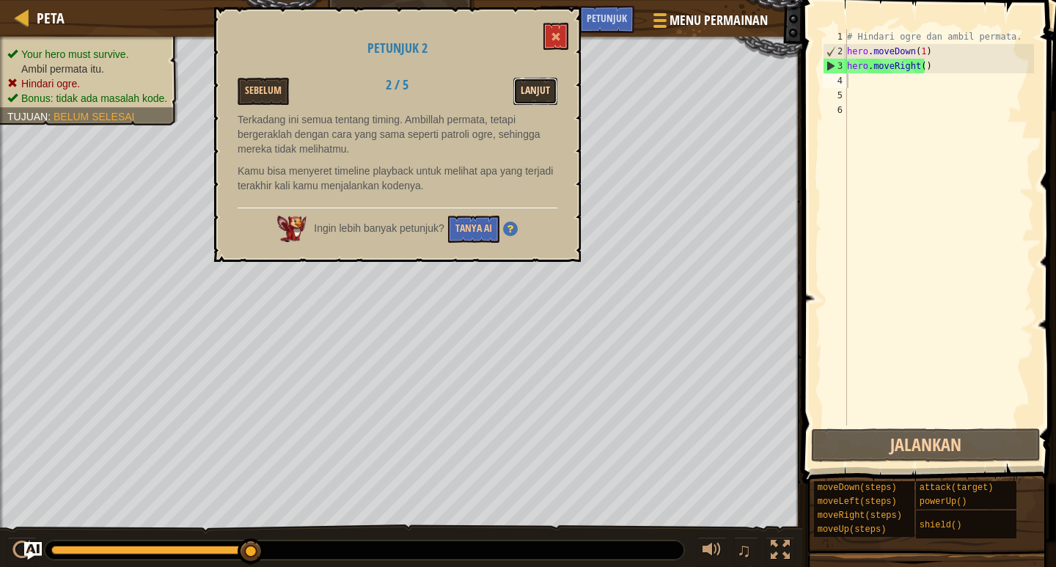
click at [534, 79] on button "Lanjut" at bounding box center [535, 91] width 44 height 27
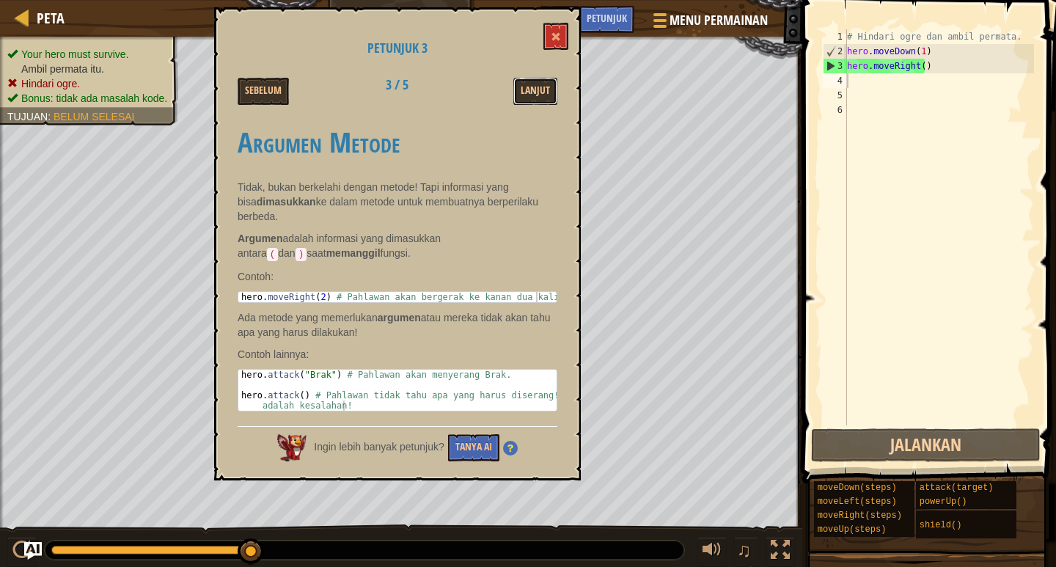
click at [534, 79] on button "Lanjut" at bounding box center [535, 91] width 44 height 27
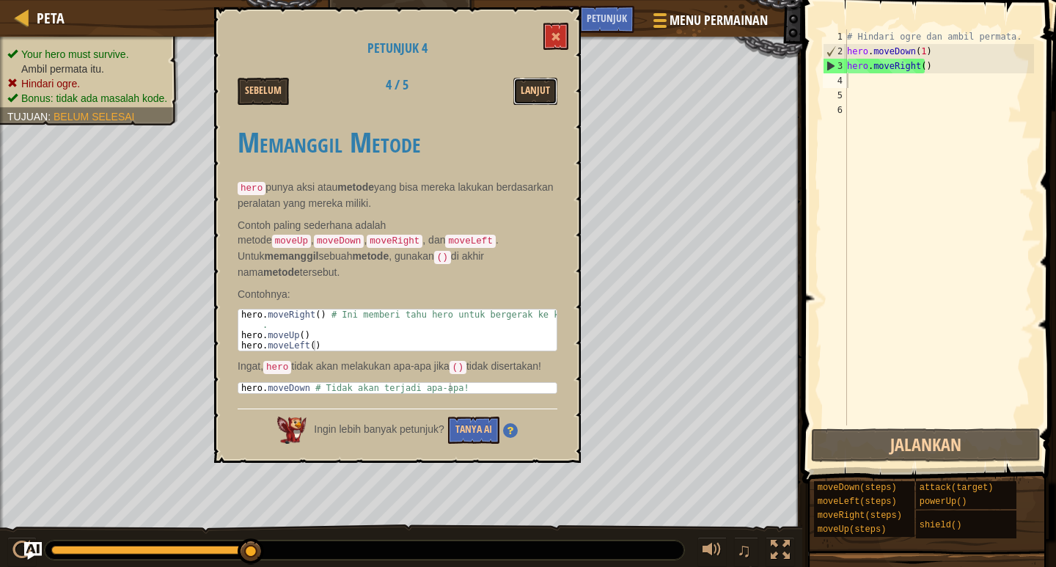
click at [534, 79] on button "Lanjut" at bounding box center [535, 91] width 44 height 27
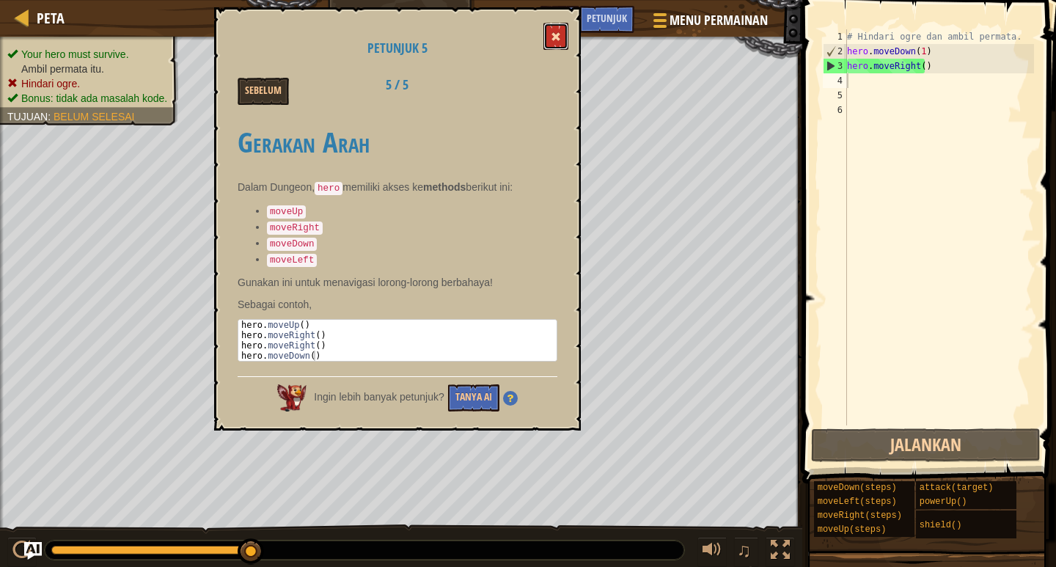
click at [556, 23] on button at bounding box center [555, 36] width 25 height 27
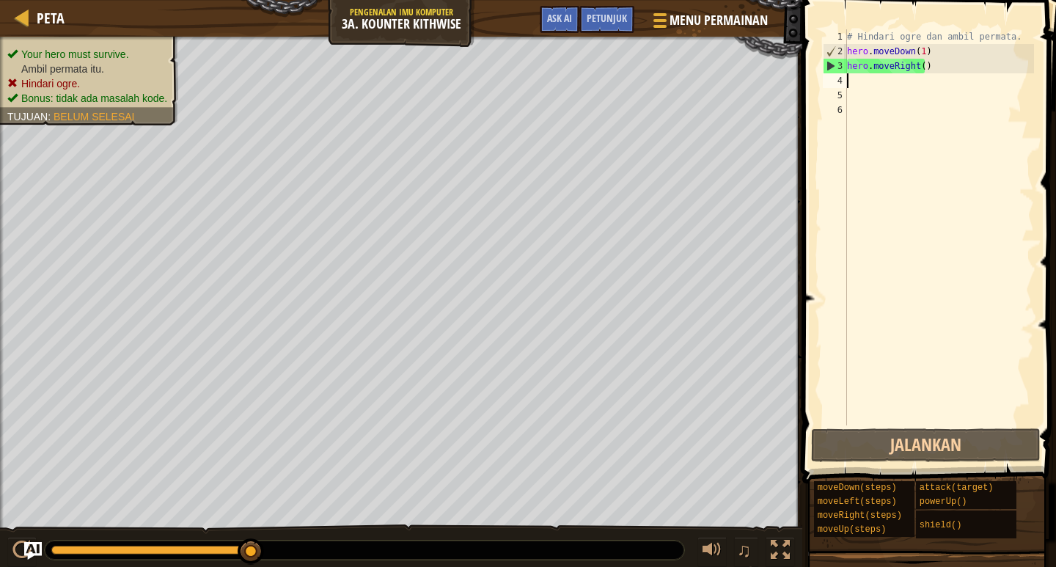
click at [890, 78] on div "# Hindari ogre dan ambil permata. hero . moveDown ( 1 ) hero . moveRight ( )" at bounding box center [939, 241] width 190 height 425
click at [210, 565] on div "Your hero must survive. Ambil permata itu. [GEOGRAPHIC_DATA] ogre. Bonus: tidak…" at bounding box center [528, 303] width 1056 height 532
click at [919, 67] on div "# Hindari ogre dan ambil permata. hero . moveDown ( 1 ) hero . moveRight ( )" at bounding box center [939, 241] width 190 height 425
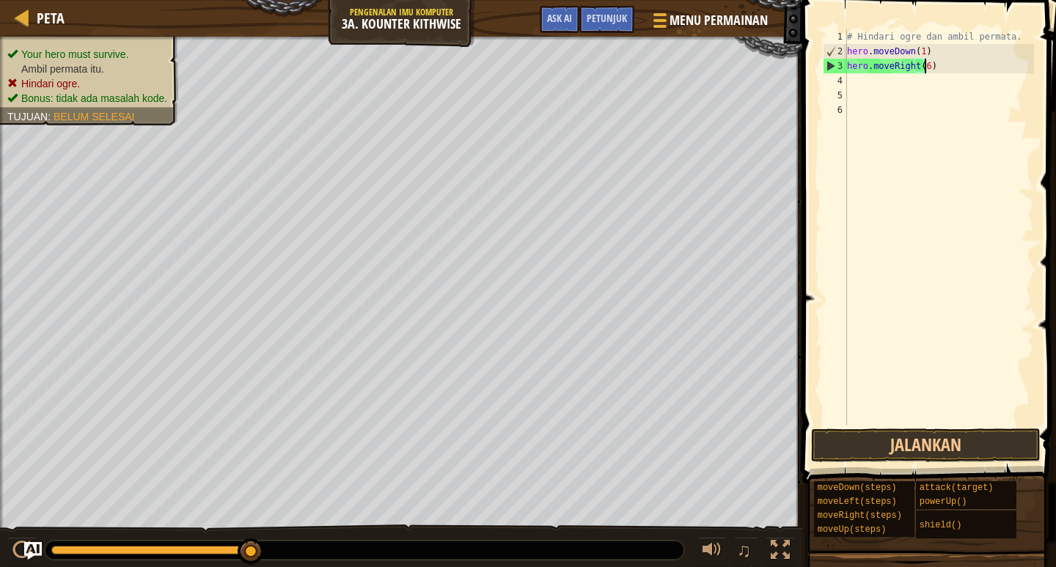
scroll to position [7, 6]
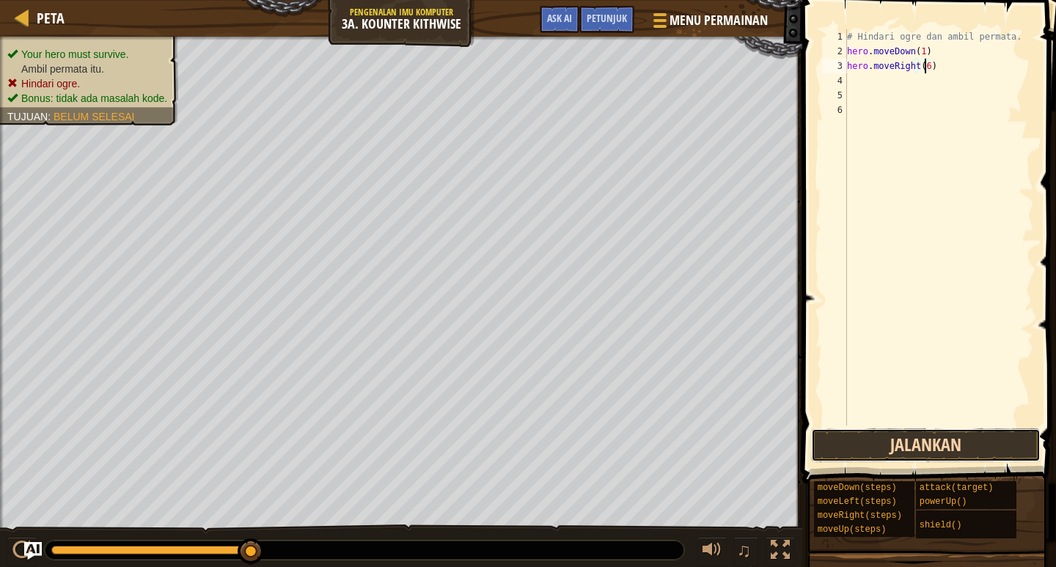
click at [848, 441] on button "Jalankan" at bounding box center [925, 445] width 229 height 34
click at [900, 450] on button "Jalankan" at bounding box center [925, 445] width 229 height 34
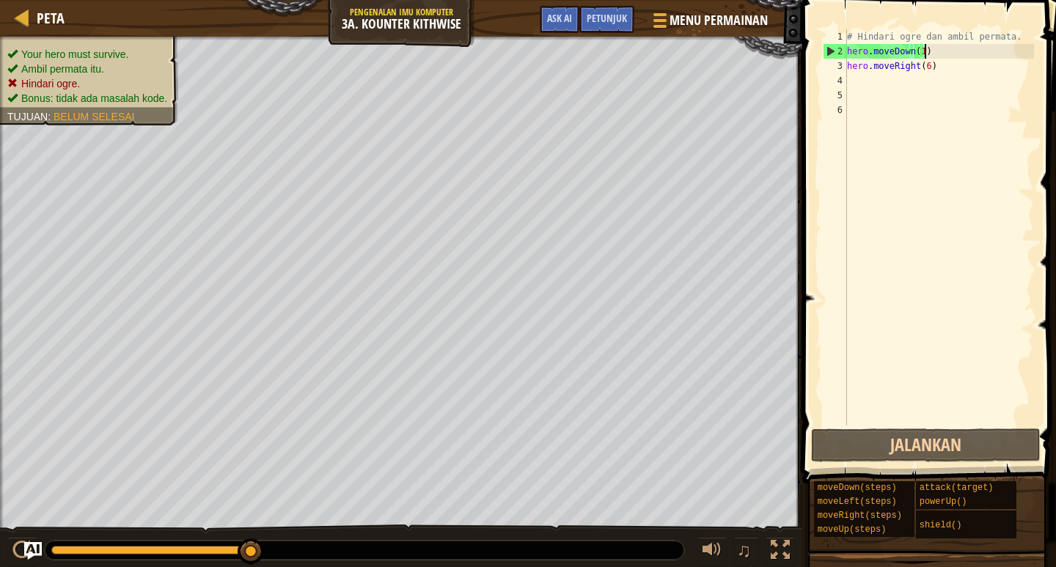
click at [925, 56] on div "# Hindari ogre dan ambil permata. hero . moveDown ( 1 ) hero . moveRight ( 6 )" at bounding box center [939, 241] width 190 height 425
click at [922, 70] on div "# Hindari ogre dan ambil permata. hero . moveDown ( 1 ) hero . moveRight ( 6 )" at bounding box center [939, 241] width 190 height 425
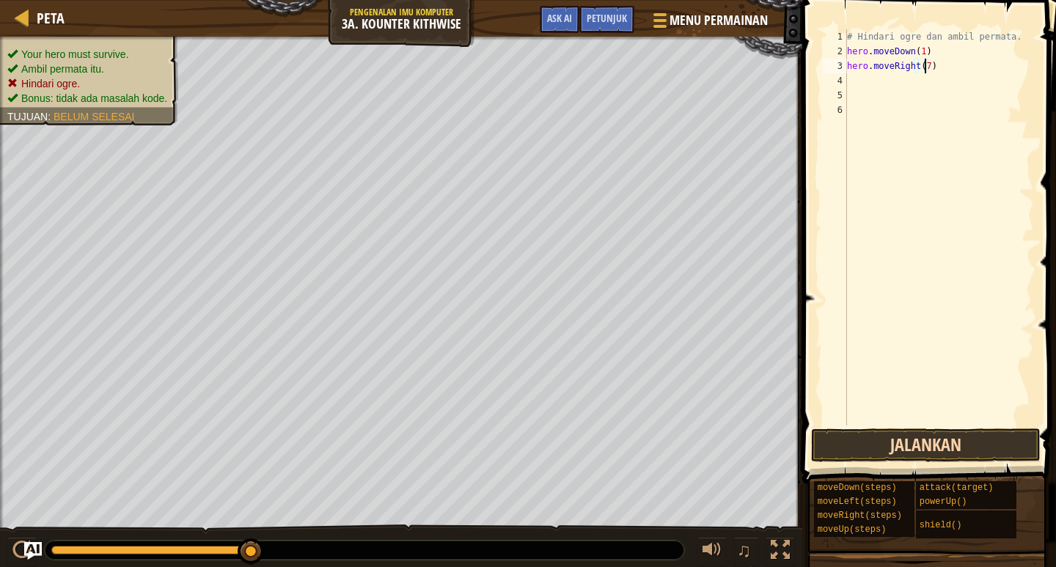
type textarea "hero.moveRight(7)"
drag, startPoint x: 932, startPoint y: 445, endPoint x: 933, endPoint y: 427, distance: 17.6
click at [933, 427] on div "hero.moveRight(7) 1 2 3 4 5 6 # [PERSON_NAME] ogre dan ambil permata. hero . mo…" at bounding box center [927, 270] width 258 height 526
click at [935, 442] on button "Jalankan" at bounding box center [925, 445] width 229 height 34
